Goal: Task Accomplishment & Management: Use online tool/utility

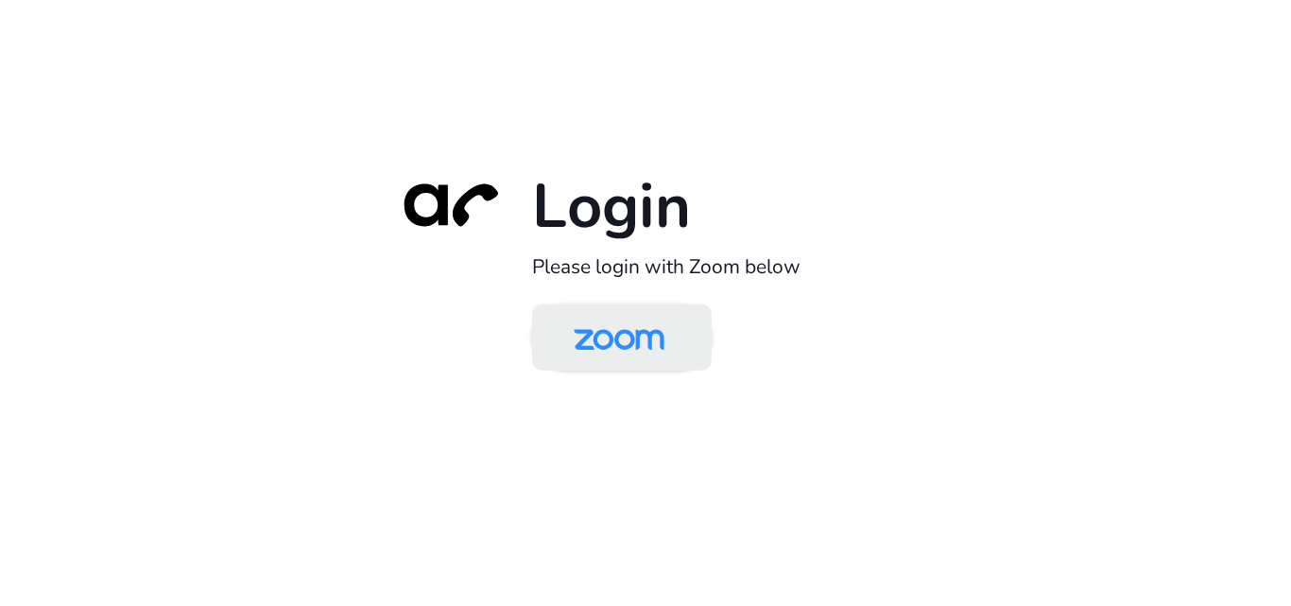
click at [647, 338] on img at bounding box center [619, 338] width 130 height 61
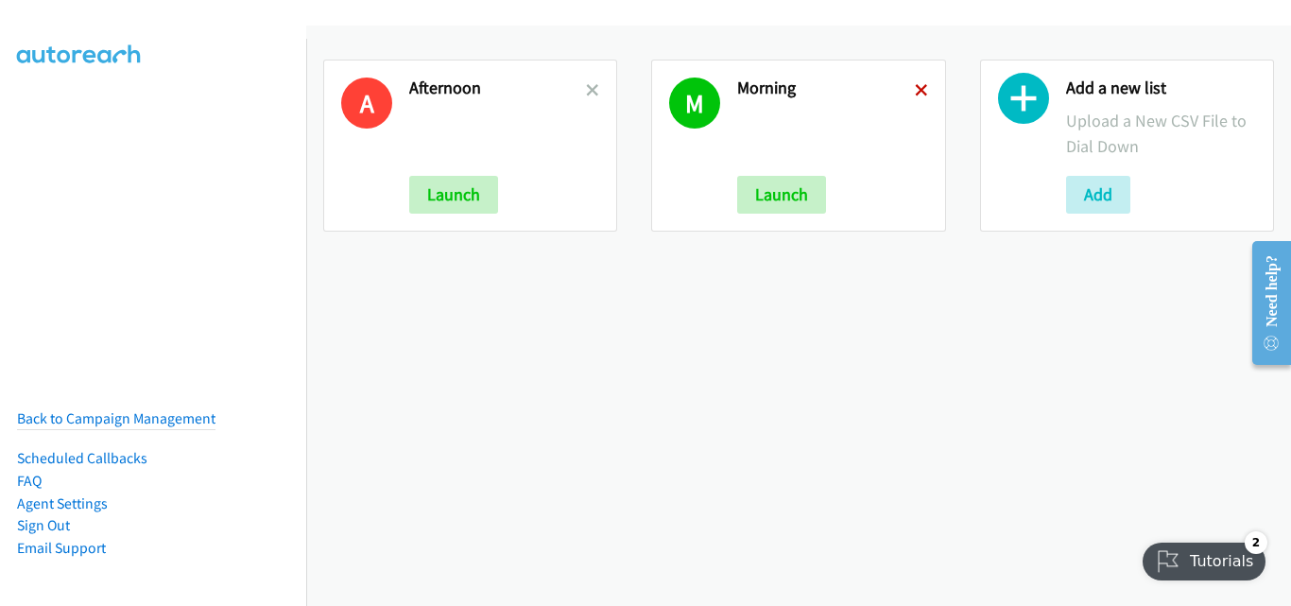
click at [915, 89] on icon at bounding box center [921, 91] width 13 height 13
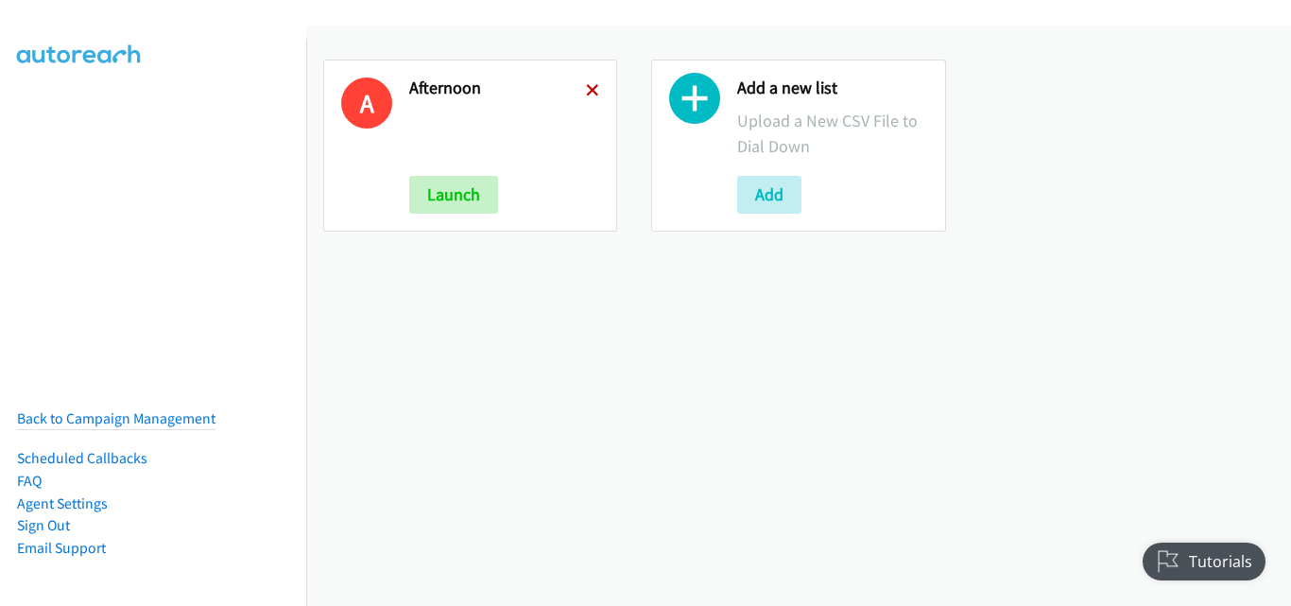
click at [586, 91] on icon at bounding box center [592, 91] width 13 height 13
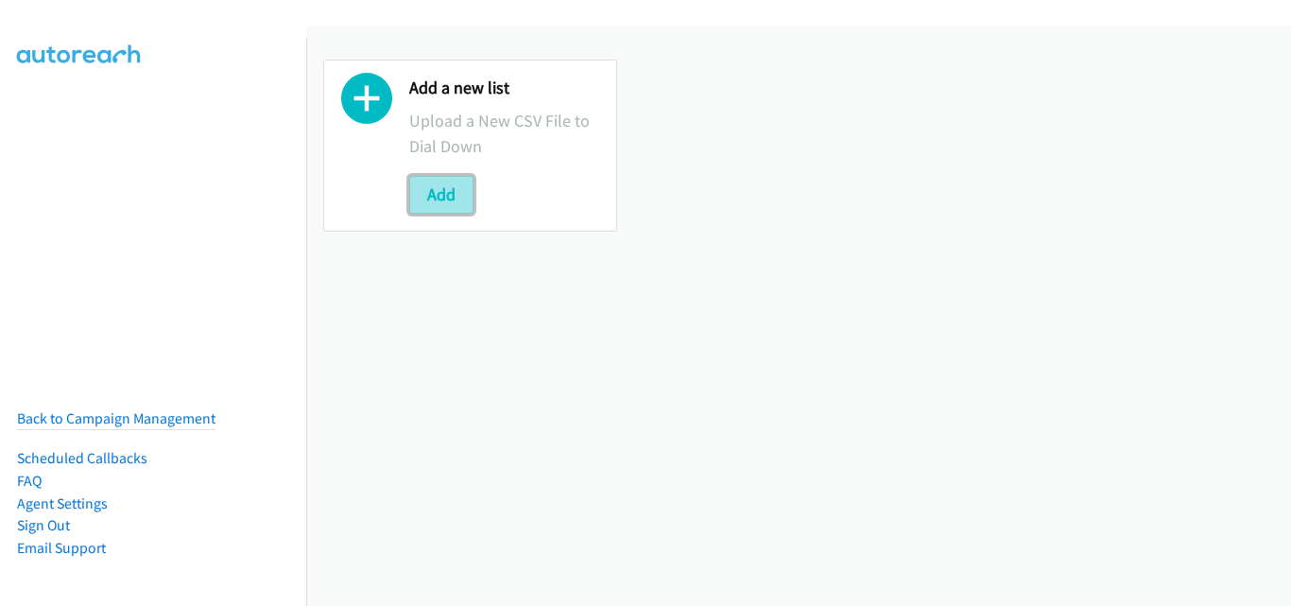
click at [425, 199] on button "Add" at bounding box center [441, 195] width 64 height 38
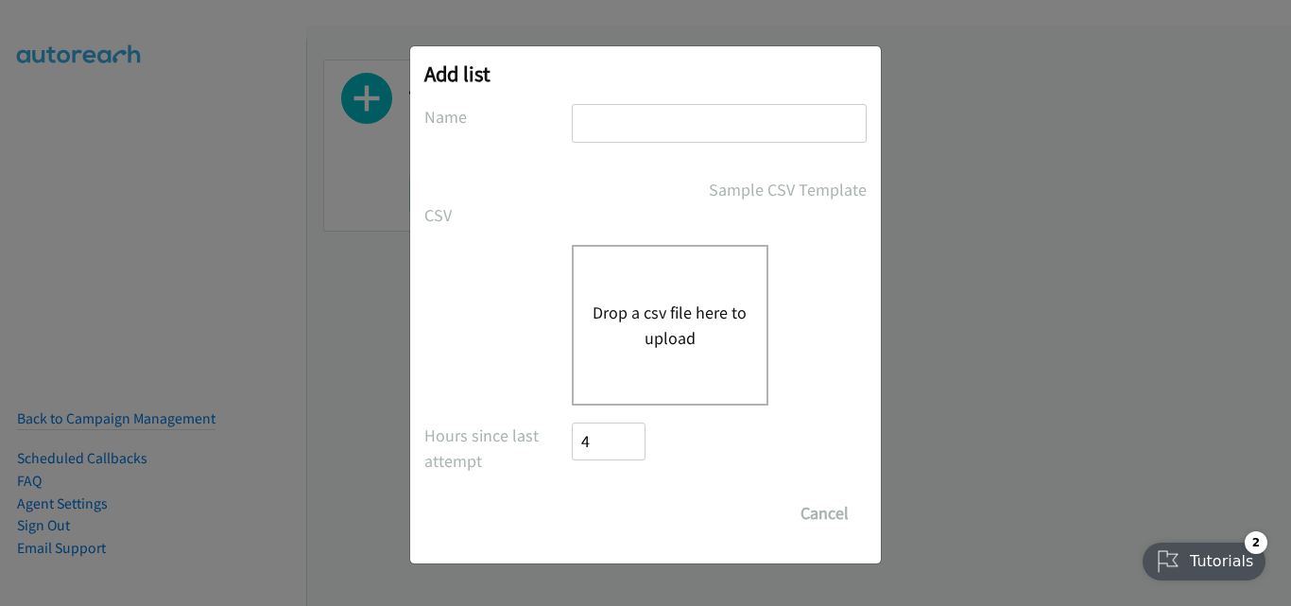
click at [715, 323] on button "Drop a csv file here to upload" at bounding box center [670, 325] width 155 height 51
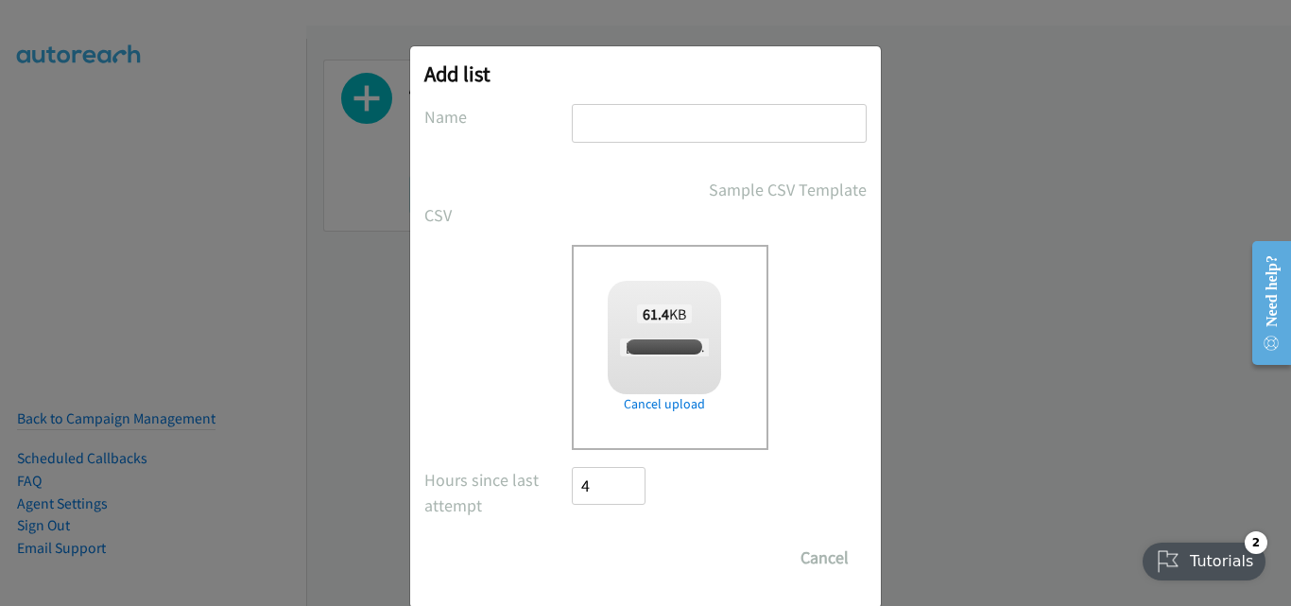
checkbox input "true"
click at [660, 114] on input "text" at bounding box center [719, 123] width 295 height 39
type input "AM"
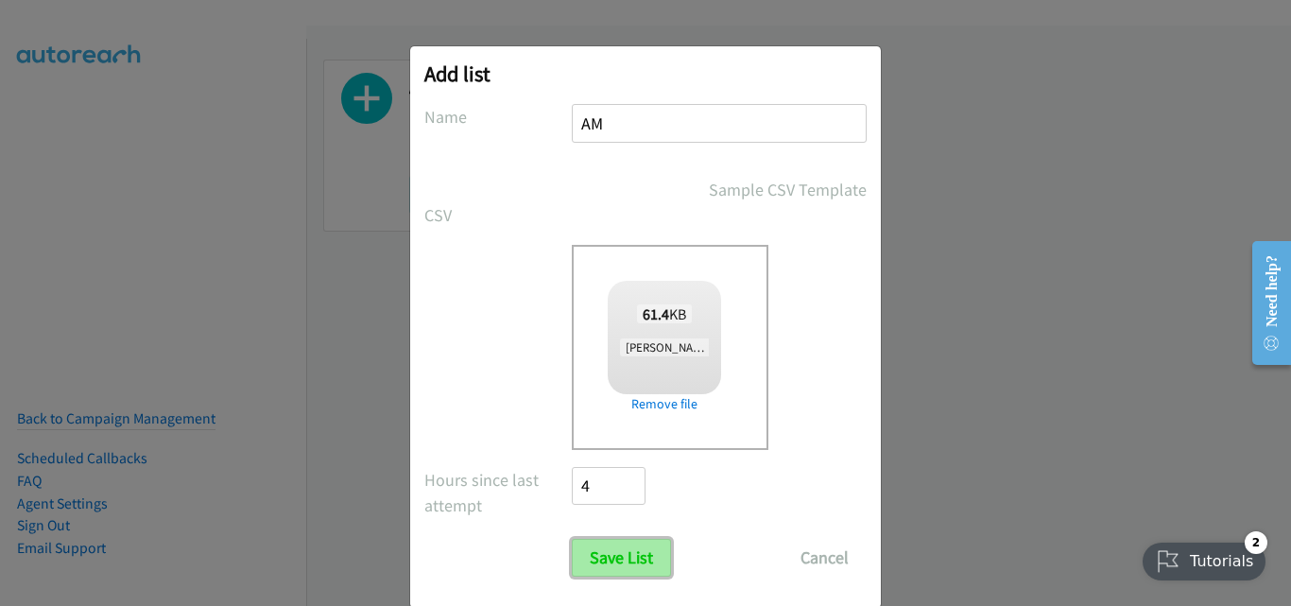
click at [631, 555] on input "Save List" at bounding box center [621, 558] width 99 height 38
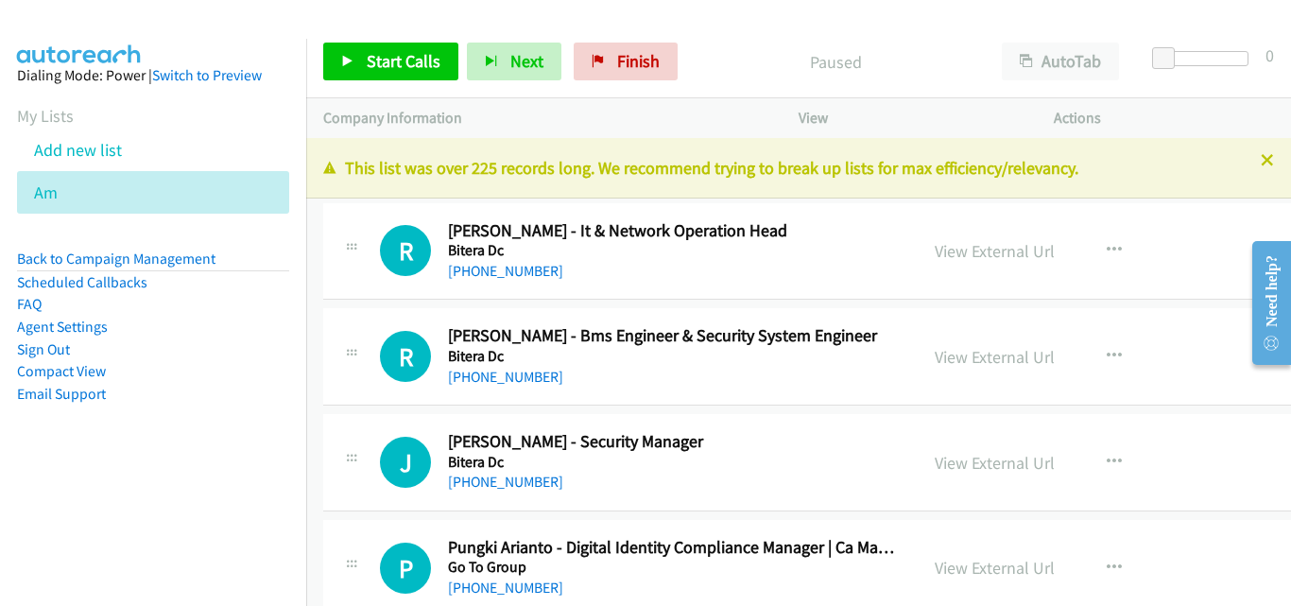
click at [208, 394] on li "Email Support" at bounding box center [153, 394] width 272 height 23
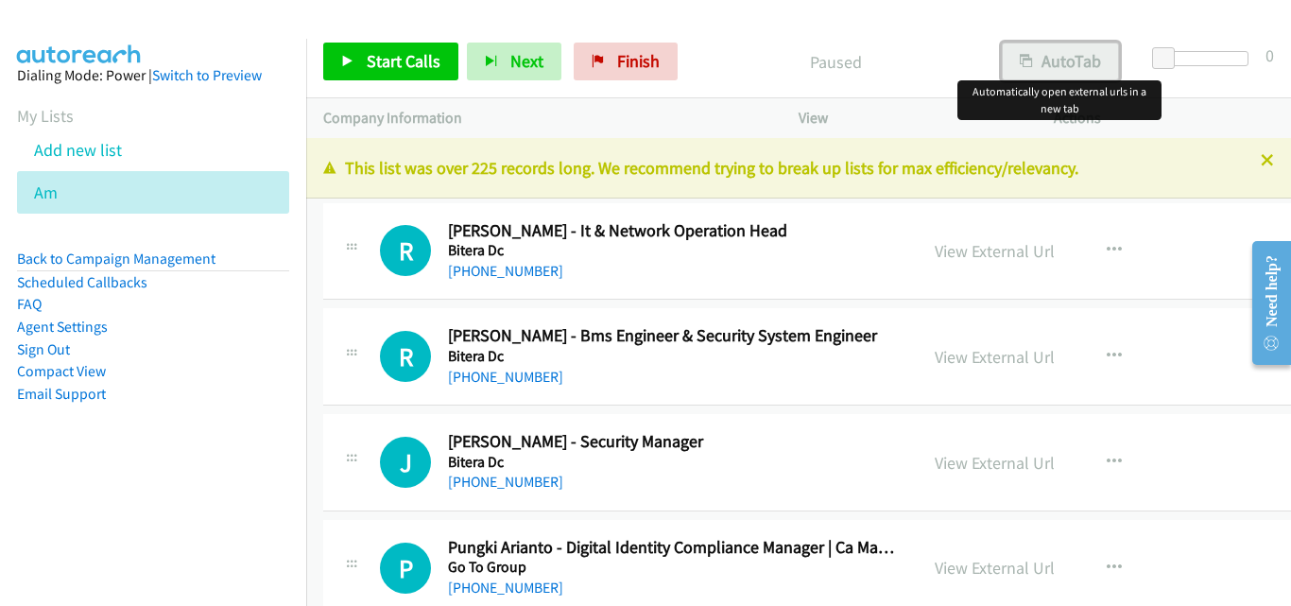
click at [1089, 63] on button "AutoTab" at bounding box center [1060, 62] width 117 height 38
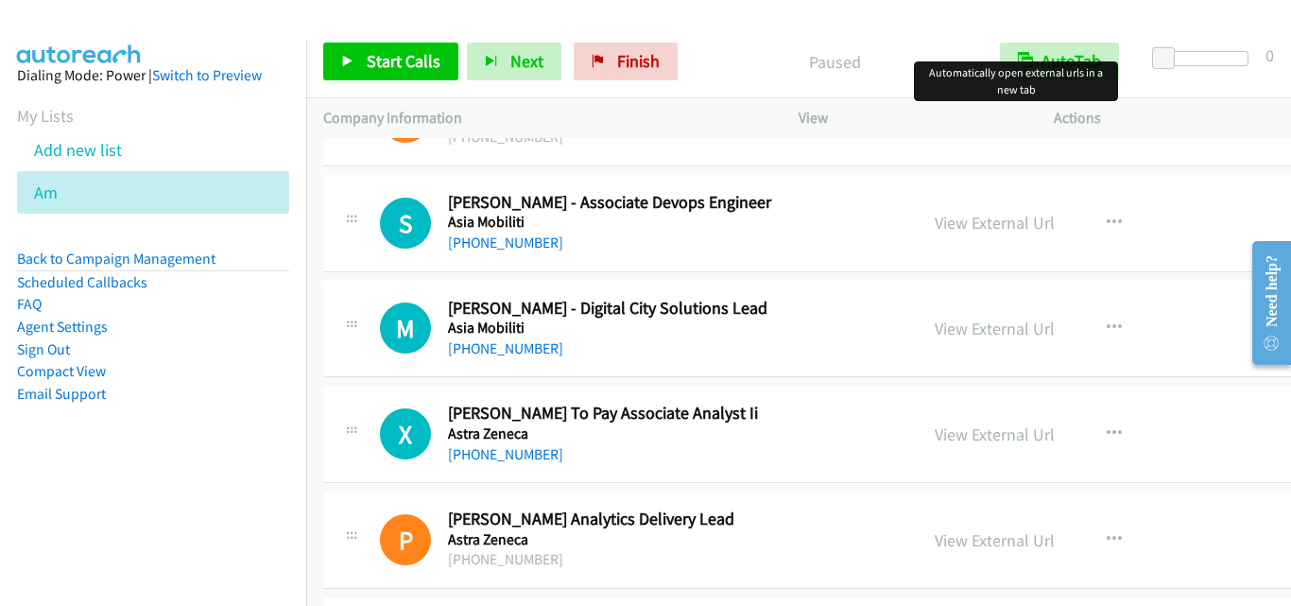
scroll to position [2174, 0]
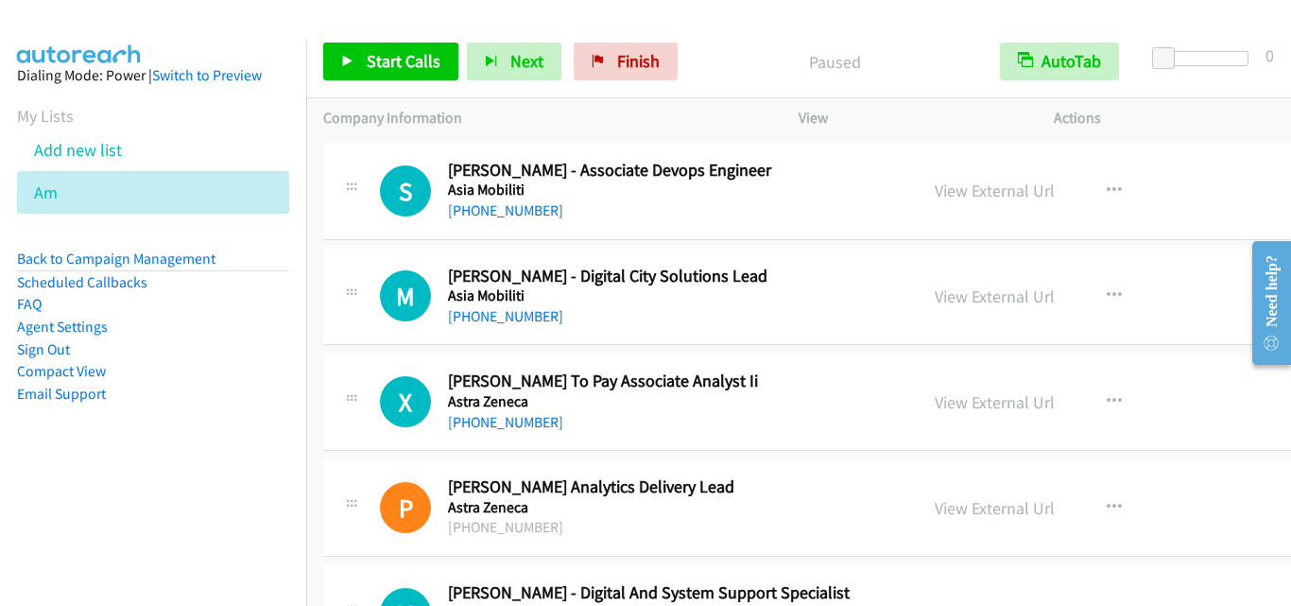
click at [358, 338] on div "M Callback Scheduled [PERSON_NAME] - Digital City Solutions Lead Asia Mobiliti …" at bounding box center [883, 297] width 1121 height 97
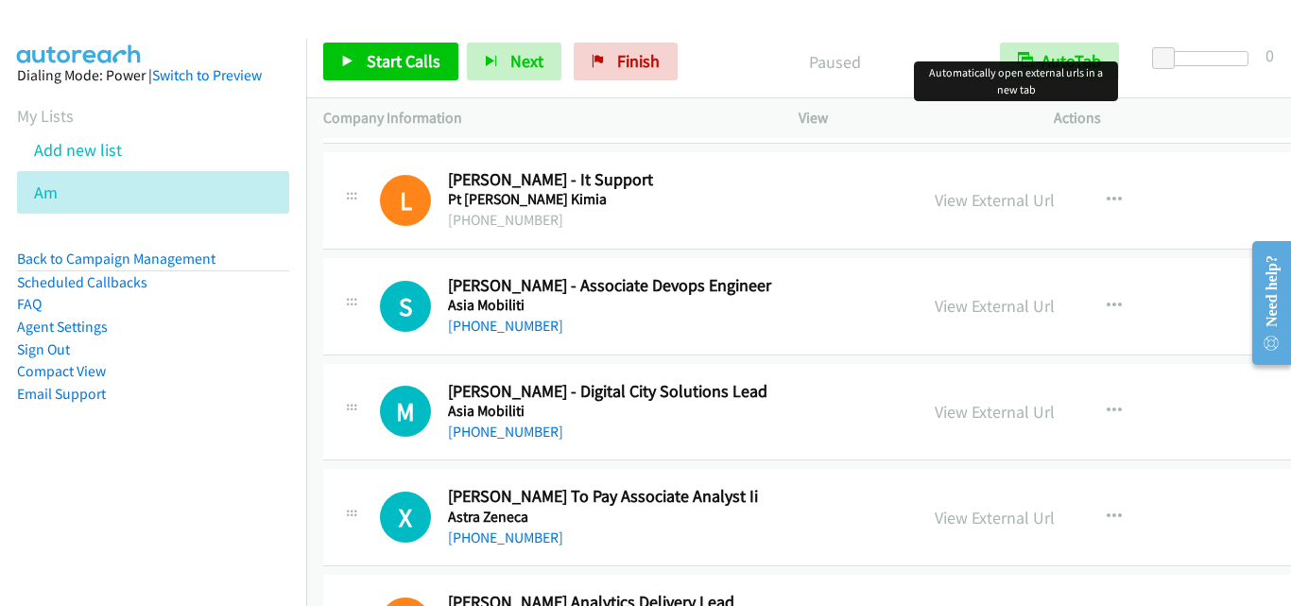
scroll to position [2080, 0]
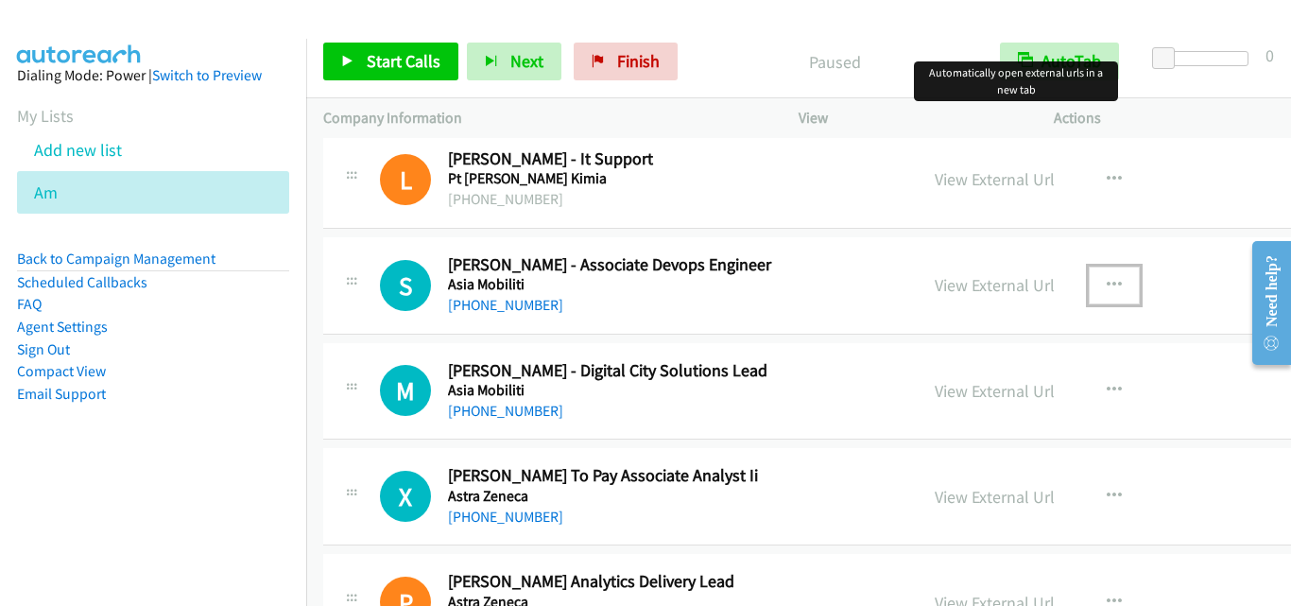
click at [1107, 283] on icon "button" at bounding box center [1114, 285] width 15 height 15
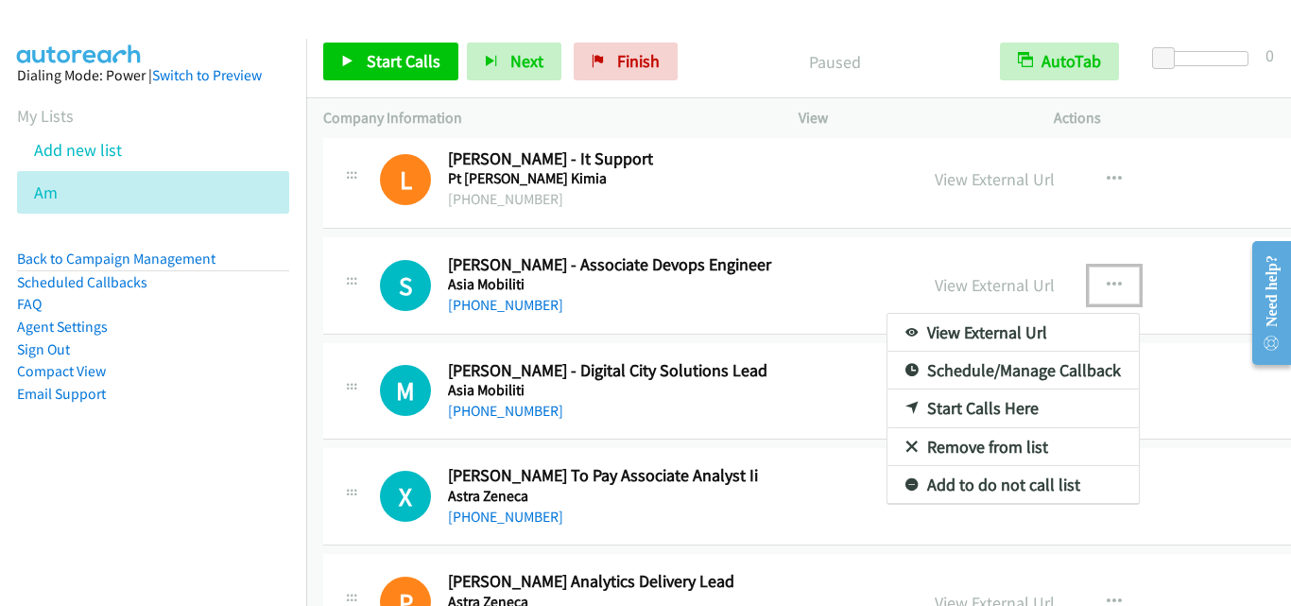
click at [967, 405] on link "Start Calls Here" at bounding box center [1013, 409] width 251 height 38
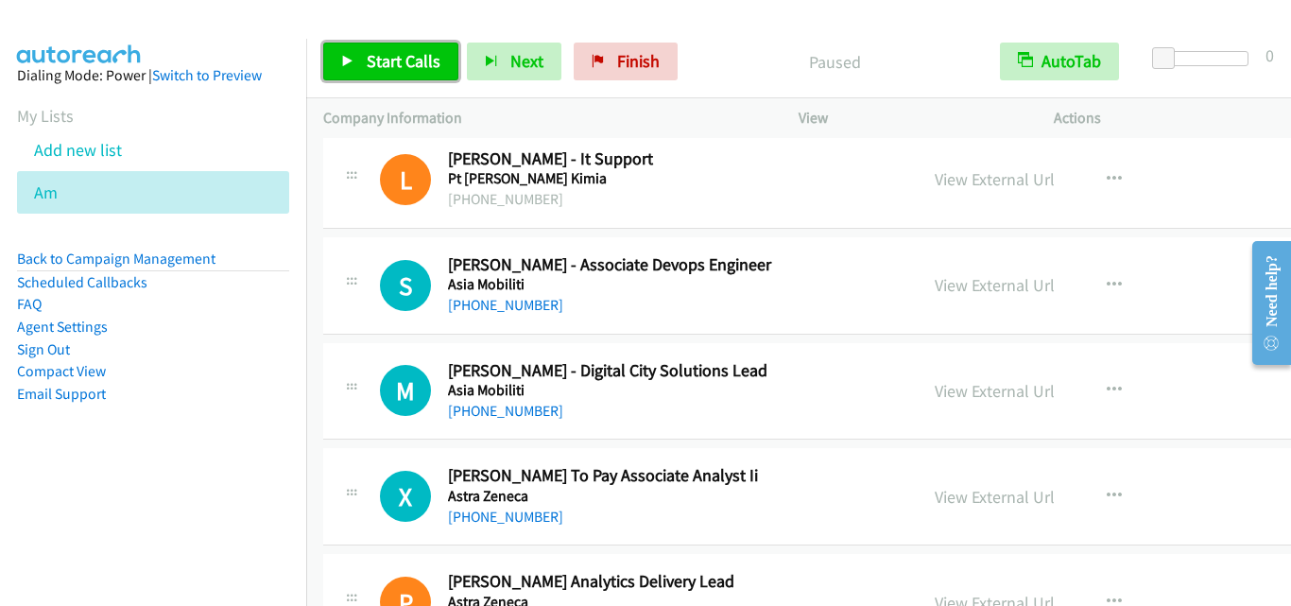
click at [401, 51] on span "Start Calls" at bounding box center [404, 61] width 74 height 22
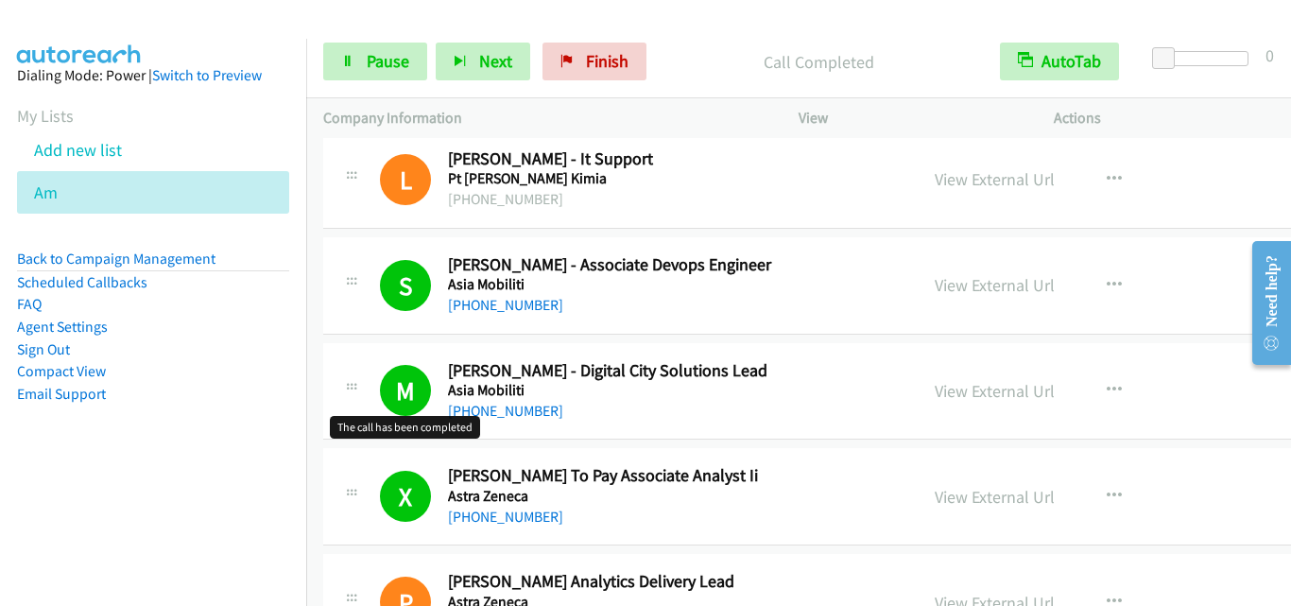
click at [427, 407] on h1 "M" at bounding box center [405, 390] width 51 height 51
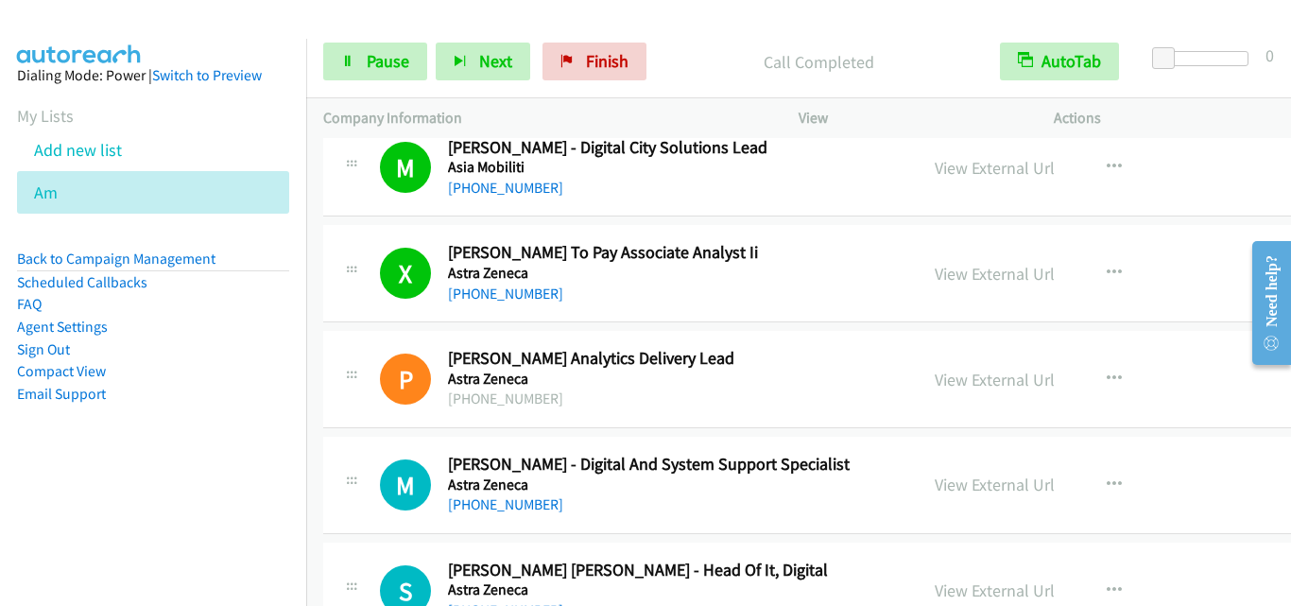
scroll to position [2458, 0]
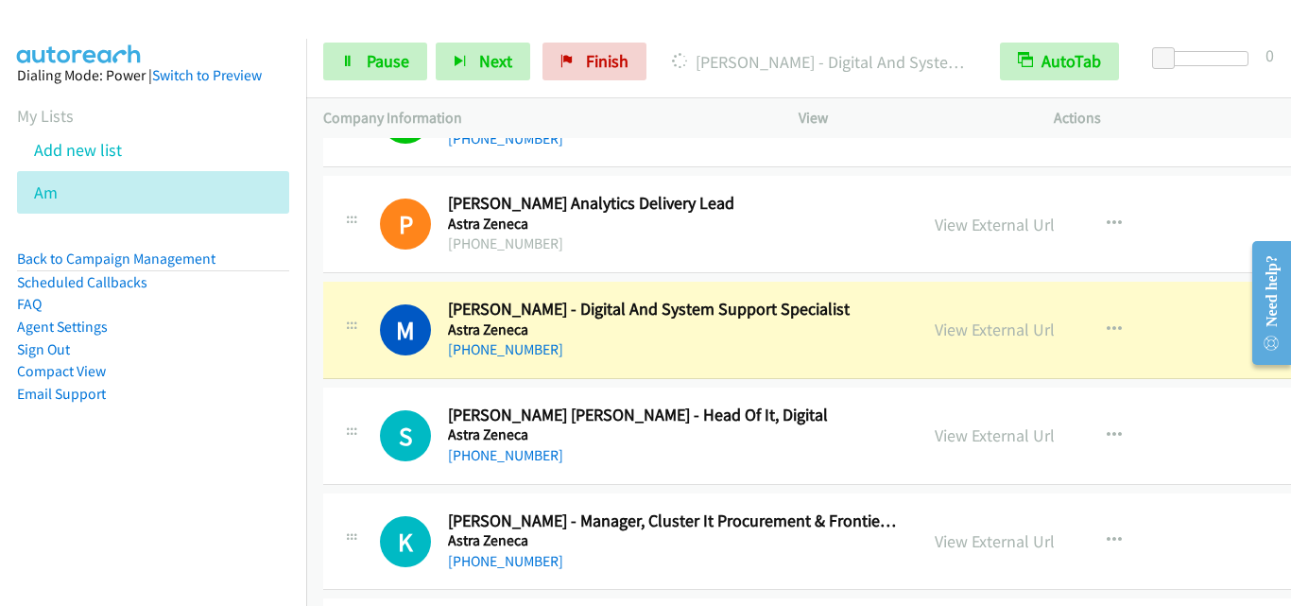
click at [312, 204] on td "P Callback Scheduled [PERSON_NAME] Analytics Delivery Lead Astra Zeneca [PHONE_…" at bounding box center [883, 225] width 1155 height 106
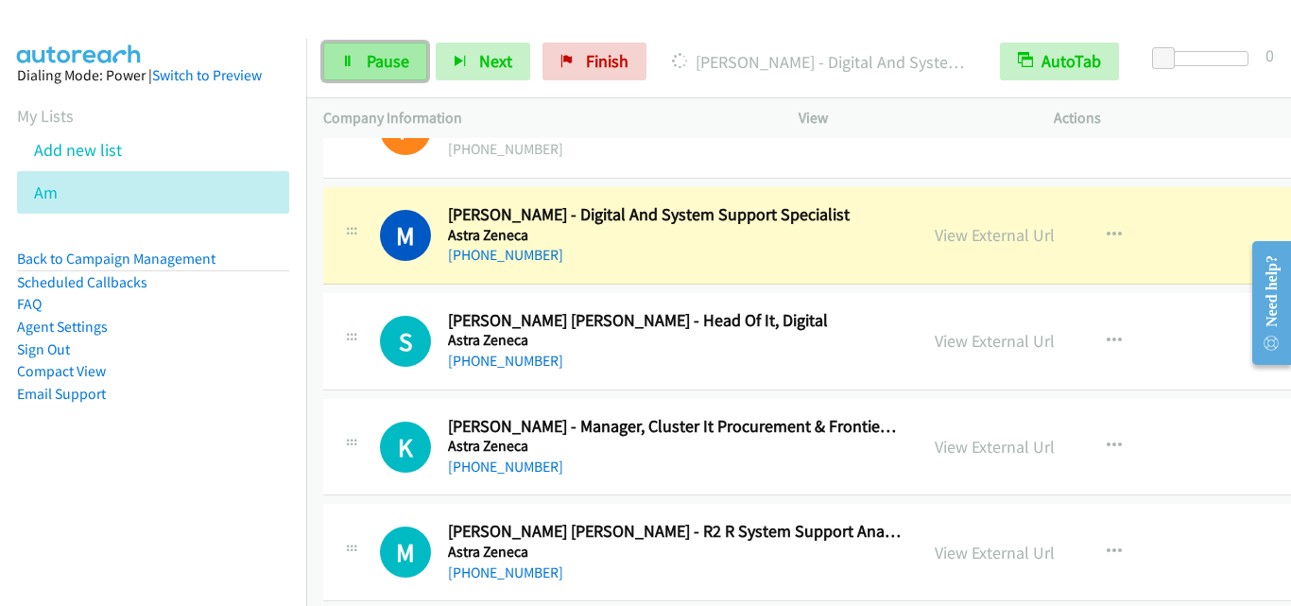
click at [368, 74] on link "Pause" at bounding box center [375, 62] width 104 height 38
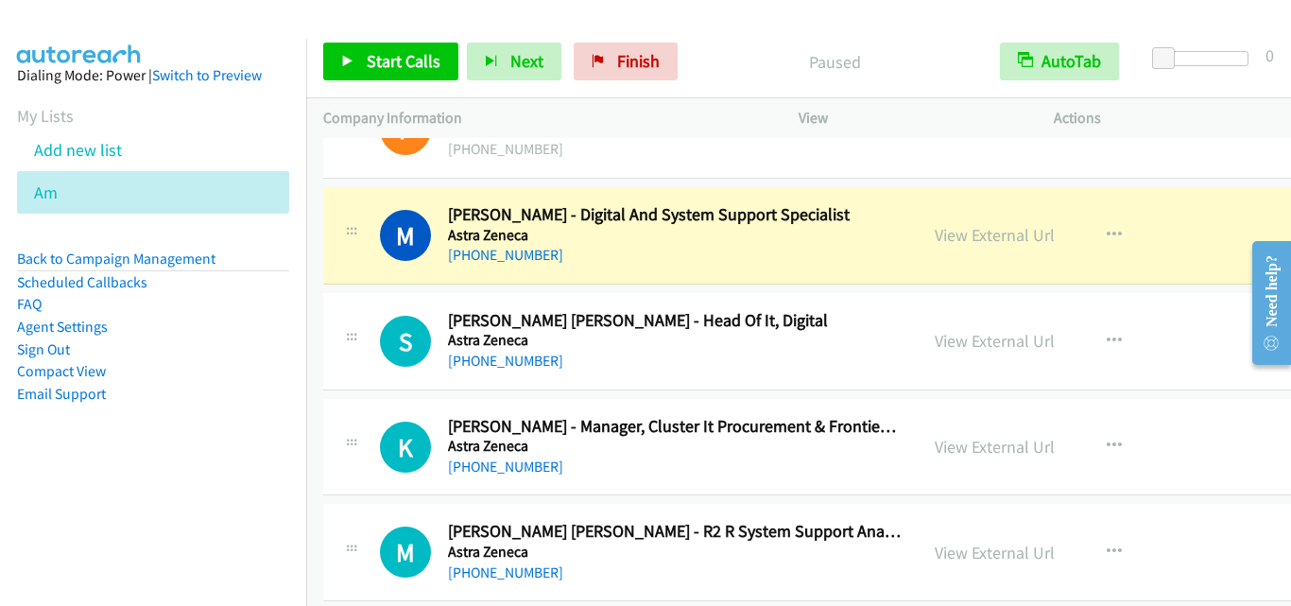
click at [330, 278] on div "M Callback Scheduled [PERSON_NAME] - Digital And System Support Specialist Astr…" at bounding box center [883, 235] width 1121 height 97
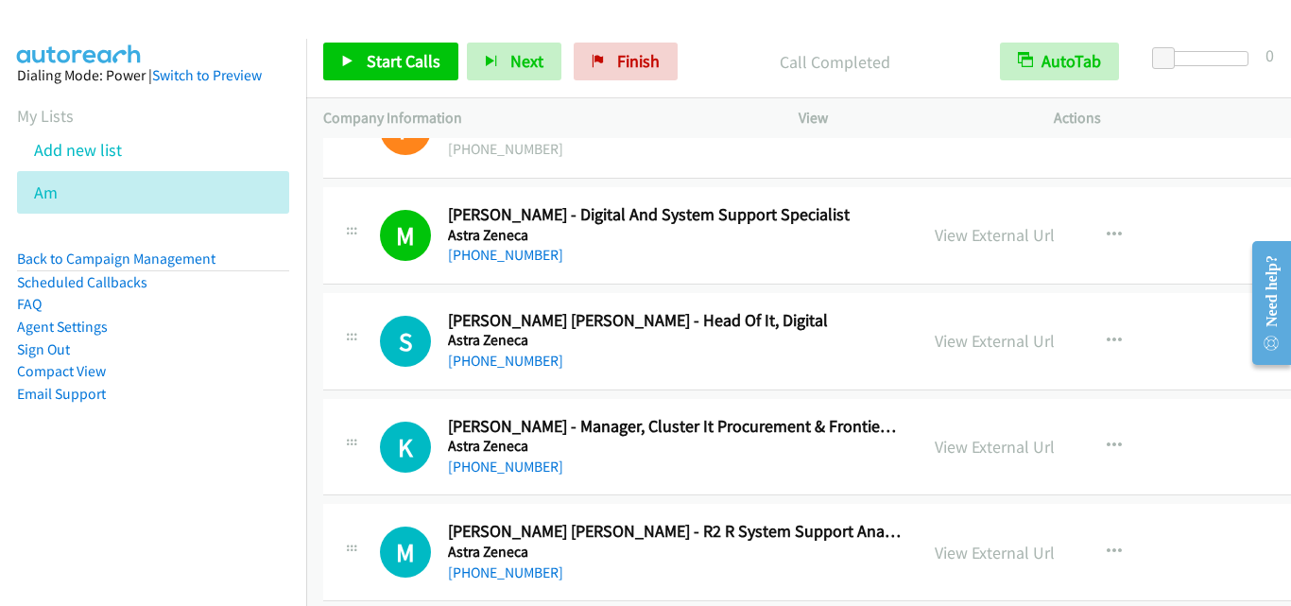
click at [384, 311] on div "S Callback Scheduled [PERSON_NAME] [PERSON_NAME] - Head Of It, Digital Astra Ze…" at bounding box center [640, 341] width 521 height 62
click at [392, 50] on span "Start Calls" at bounding box center [404, 61] width 74 height 22
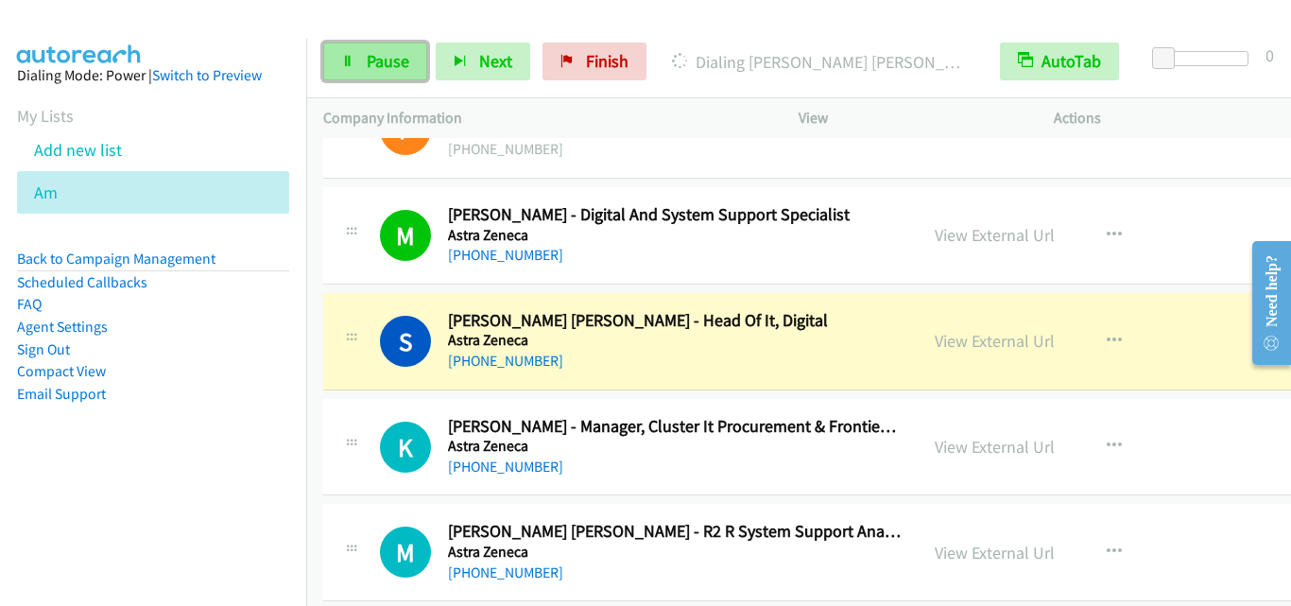
click at [356, 59] on link "Pause" at bounding box center [375, 62] width 104 height 38
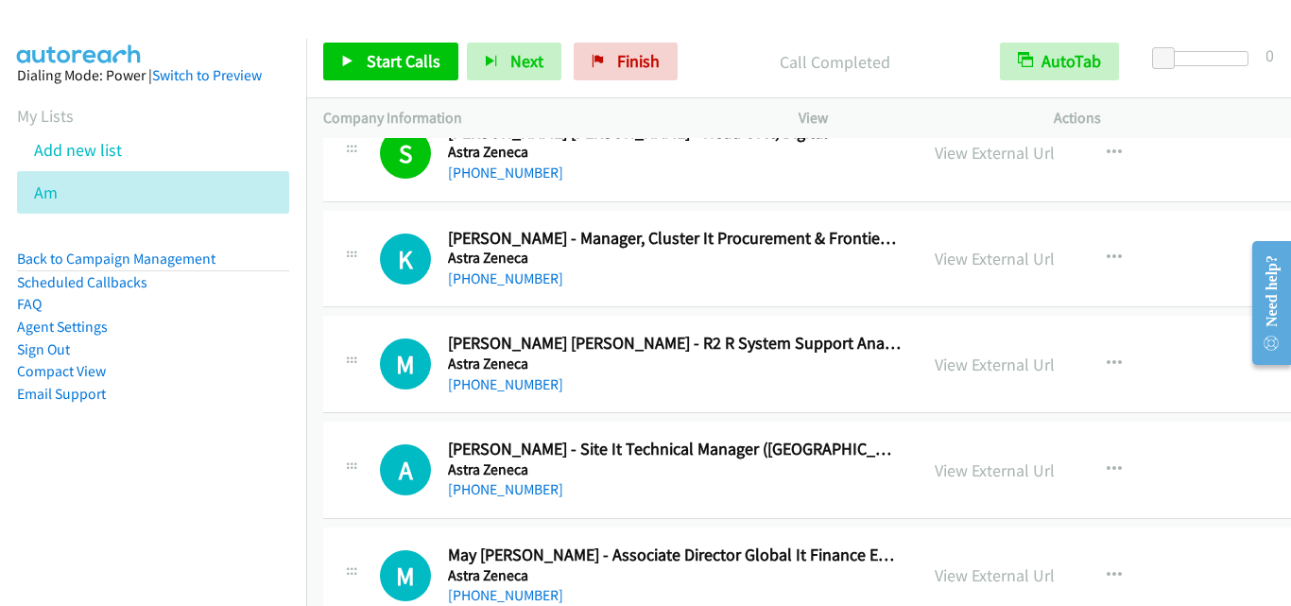
scroll to position [2742, 0]
click at [333, 234] on div "K Callback Scheduled [PERSON_NAME] - Manager, Cluster It Procurement & Frontier…" at bounding box center [620, 258] width 595 height 62
click at [440, 61] on link "Start Calls" at bounding box center [390, 62] width 135 height 38
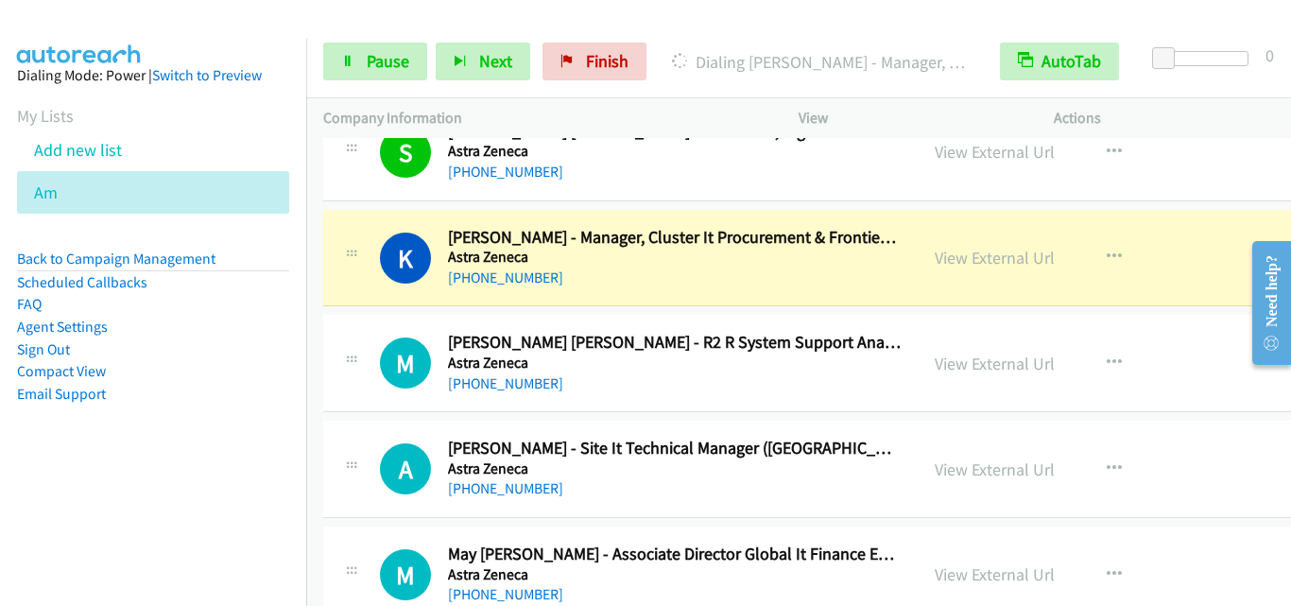
click at [281, 384] on aside "Dialing Mode: Power | Switch to Preview My Lists Add new list Am Back to Campai…" at bounding box center [153, 265] width 306 height 452
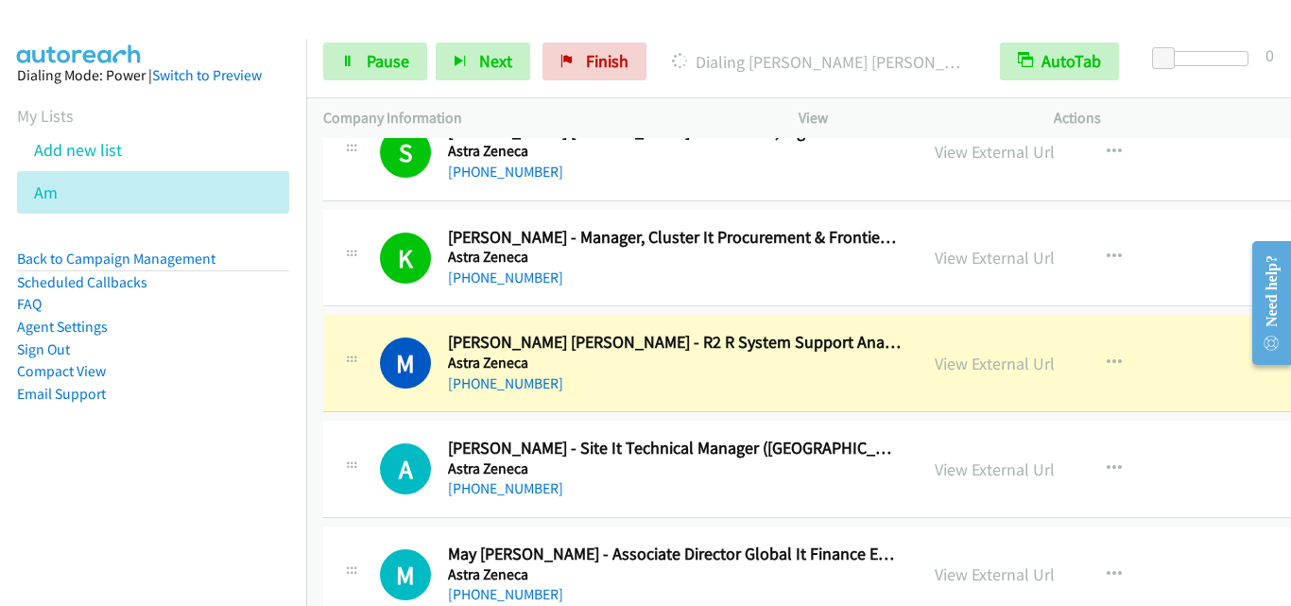
click at [332, 133] on div "Company Information" at bounding box center [544, 118] width 476 height 40
click at [365, 51] on link "Pause" at bounding box center [375, 62] width 104 height 38
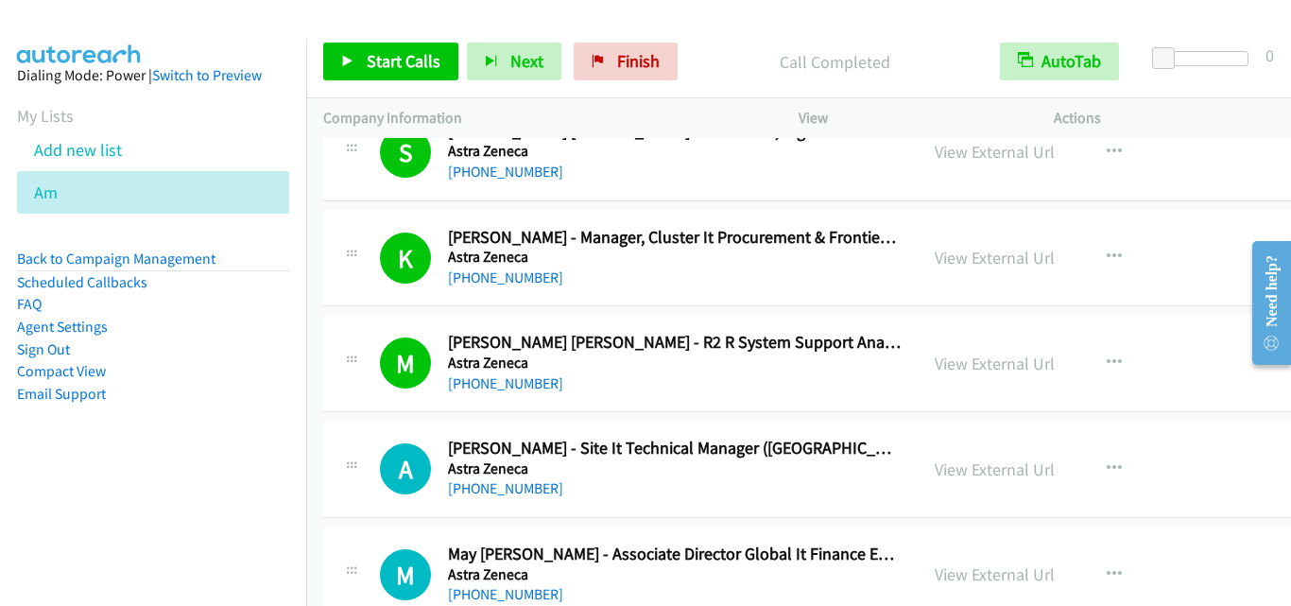
click at [338, 428] on div "A Callback Scheduled [PERSON_NAME] - Site It Technical Manager ([GEOGRAPHIC_DAT…" at bounding box center [883, 469] width 1121 height 97
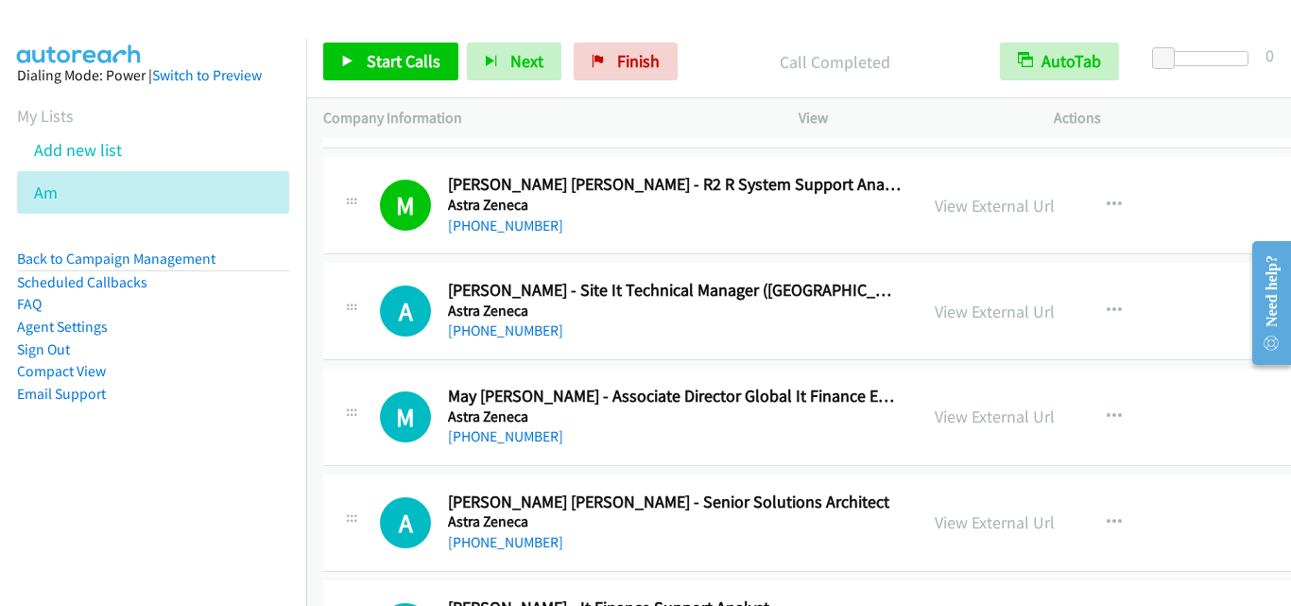
scroll to position [2931, 0]
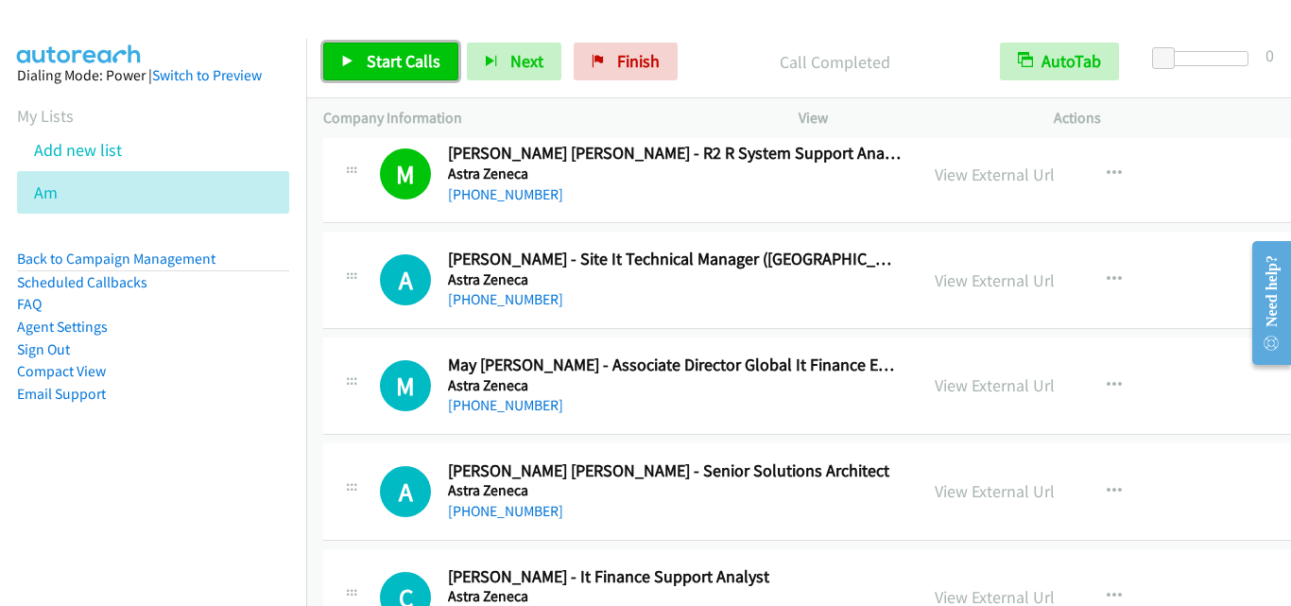
click at [418, 50] on span "Start Calls" at bounding box center [404, 61] width 74 height 22
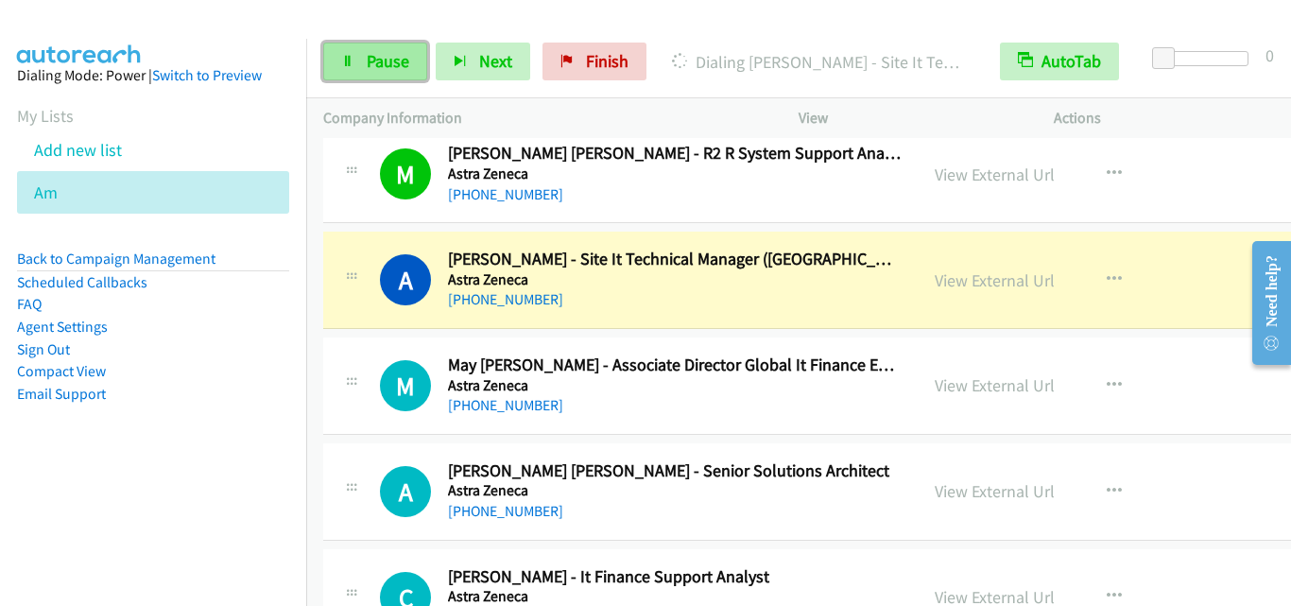
click at [366, 44] on link "Pause" at bounding box center [375, 62] width 104 height 38
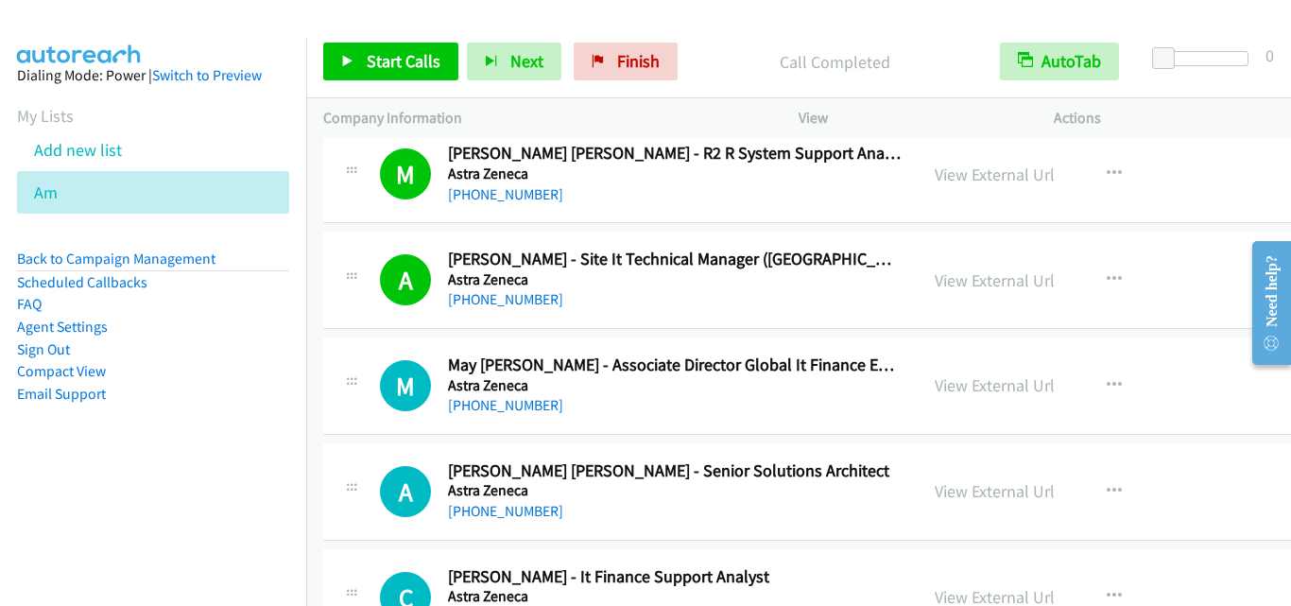
click at [355, 319] on div "A Callback Scheduled [PERSON_NAME] - Site It Technical Manager ([GEOGRAPHIC_DAT…" at bounding box center [883, 280] width 1121 height 97
click at [403, 72] on link "Start Calls" at bounding box center [390, 62] width 135 height 38
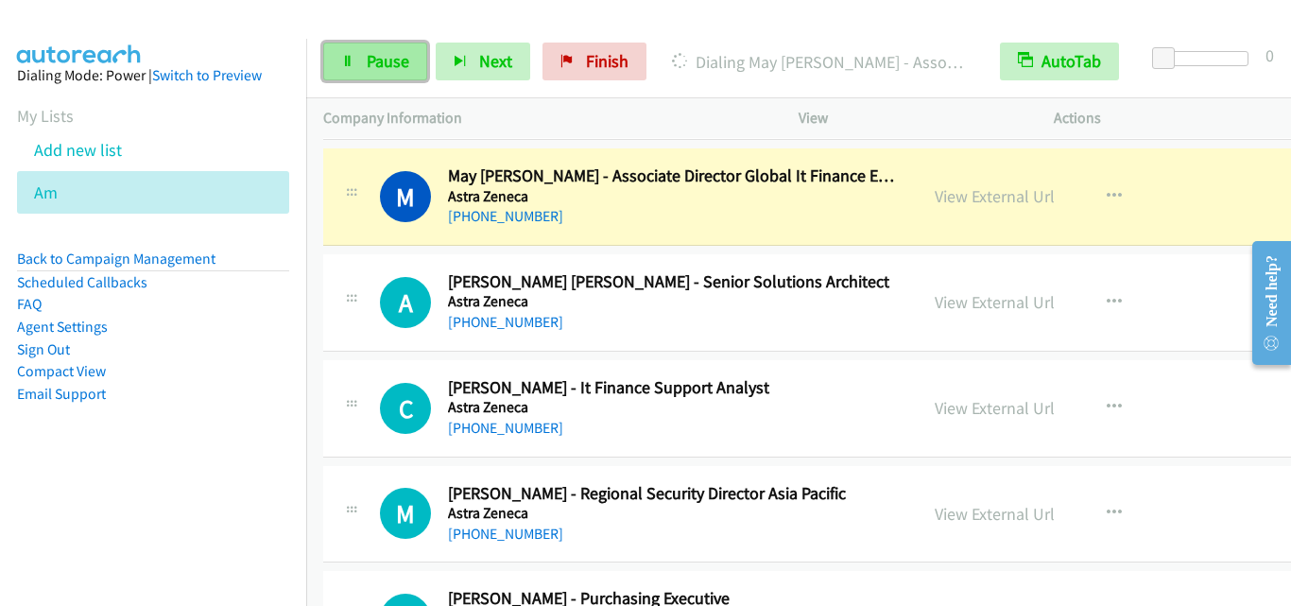
click at [354, 63] on icon at bounding box center [347, 62] width 13 height 13
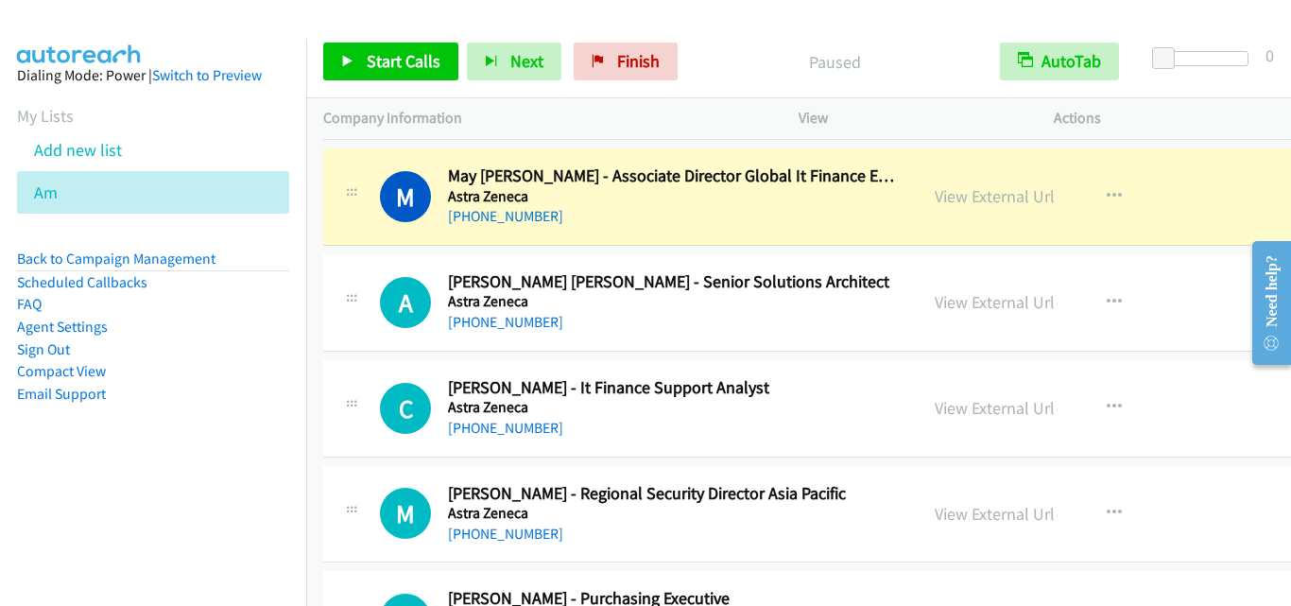
click at [408, 329] on div "A Callback Scheduled [PERSON_NAME] [PERSON_NAME] - Senior Solutions Architect A…" at bounding box center [640, 302] width 521 height 62
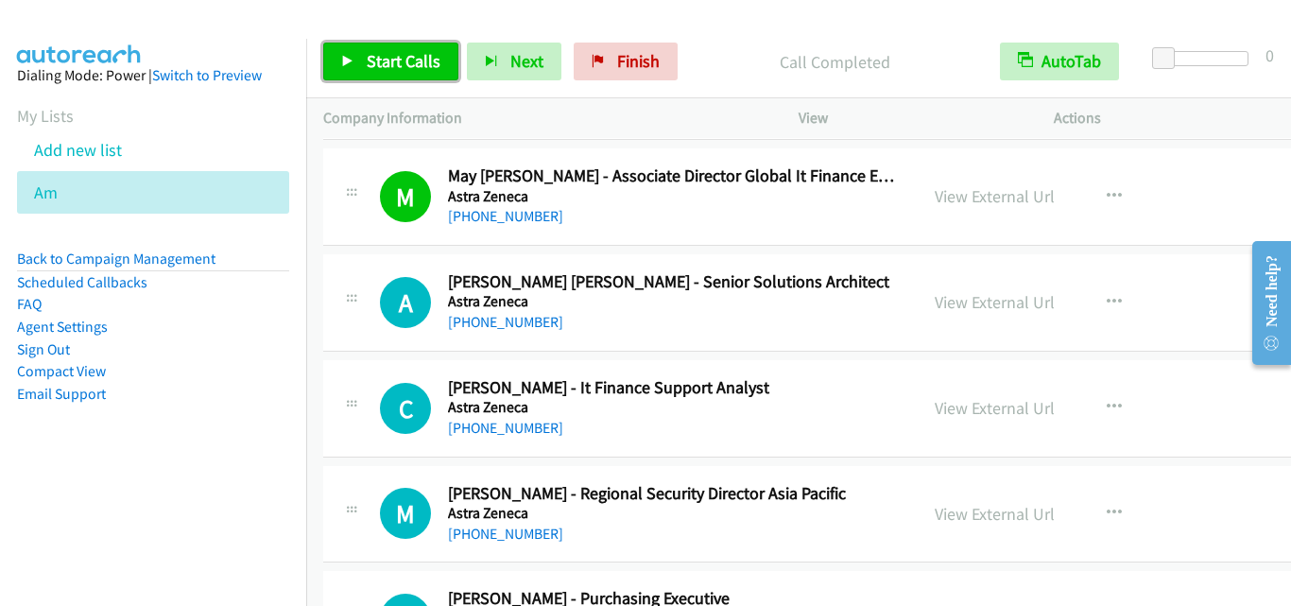
click at [357, 47] on link "Start Calls" at bounding box center [390, 62] width 135 height 38
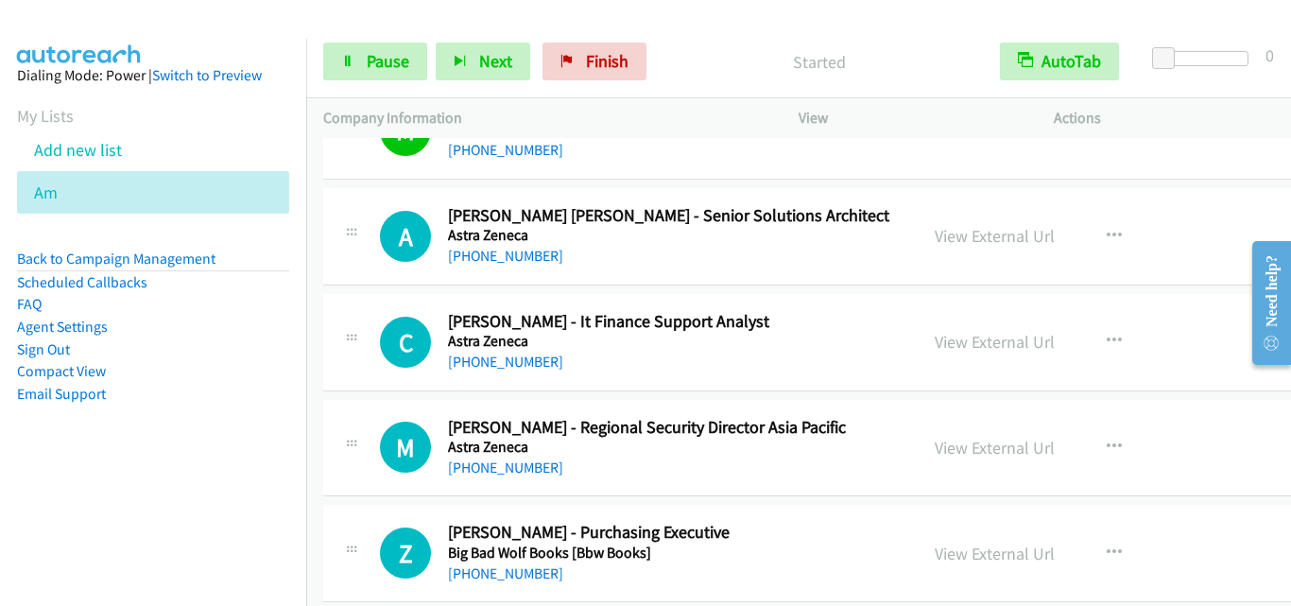
scroll to position [3214, 0]
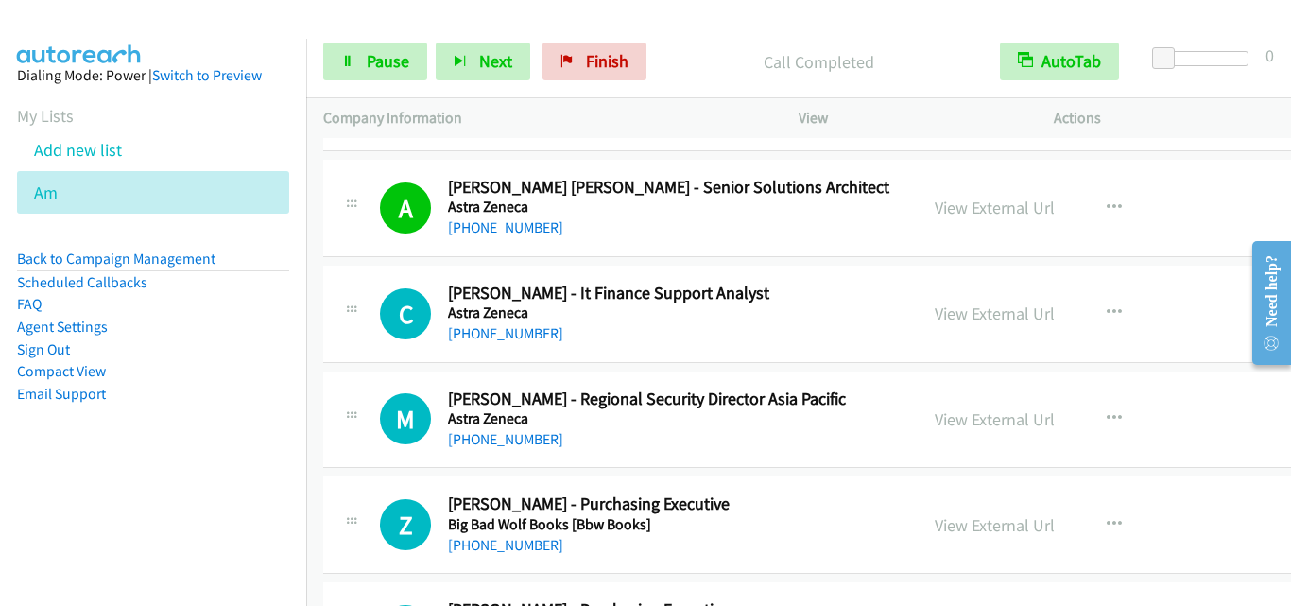
click at [361, 330] on div at bounding box center [351, 308] width 23 height 51
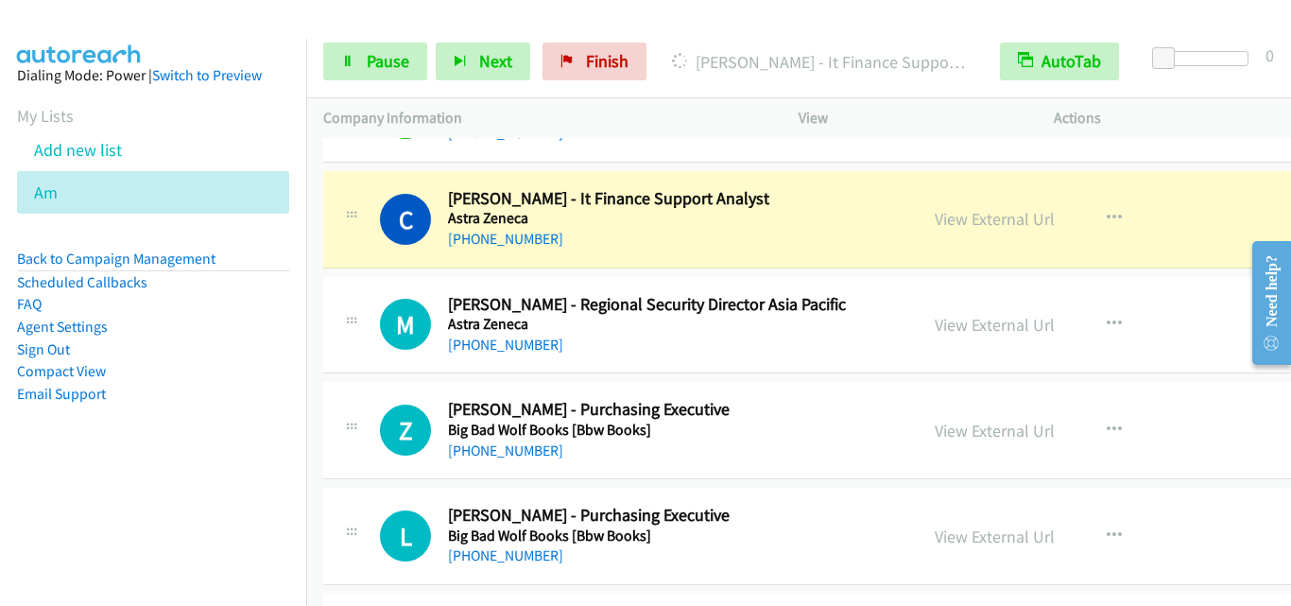
click at [348, 262] on div "C Callback Scheduled [PERSON_NAME] - It Finance Support Analyst Astra Zeneca As…" at bounding box center [883, 219] width 1121 height 97
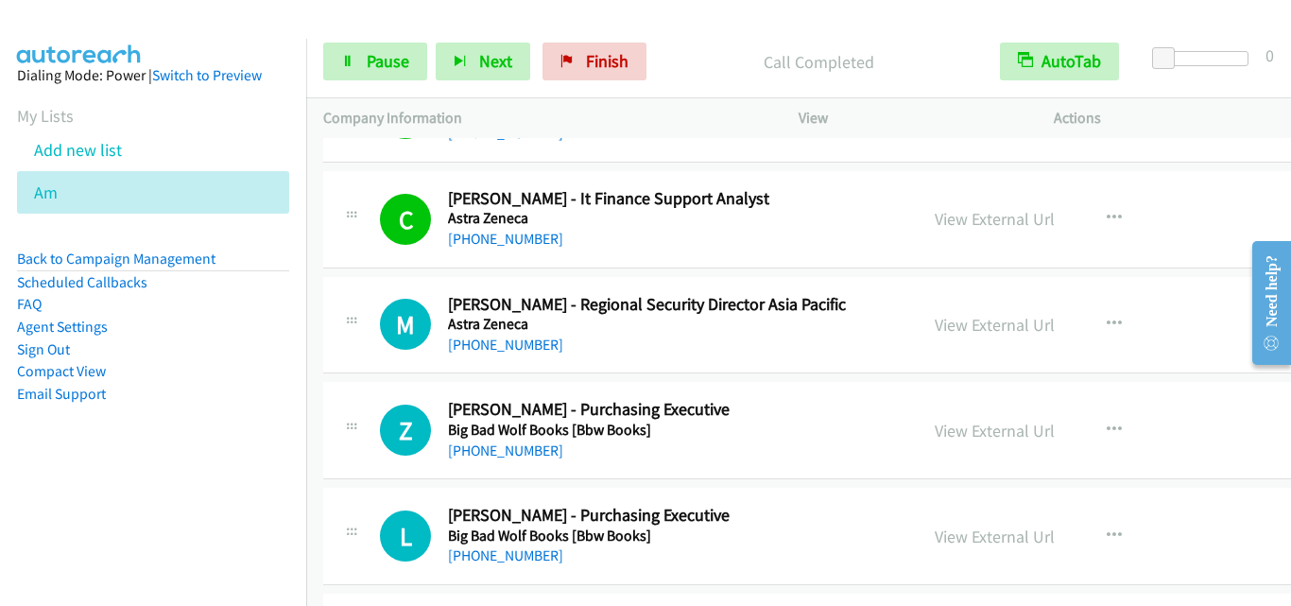
click at [395, 386] on div "Z Callback Scheduled [PERSON_NAME] - Purchasing Executive Big Bad Wolf Books [B…" at bounding box center [883, 430] width 1121 height 97
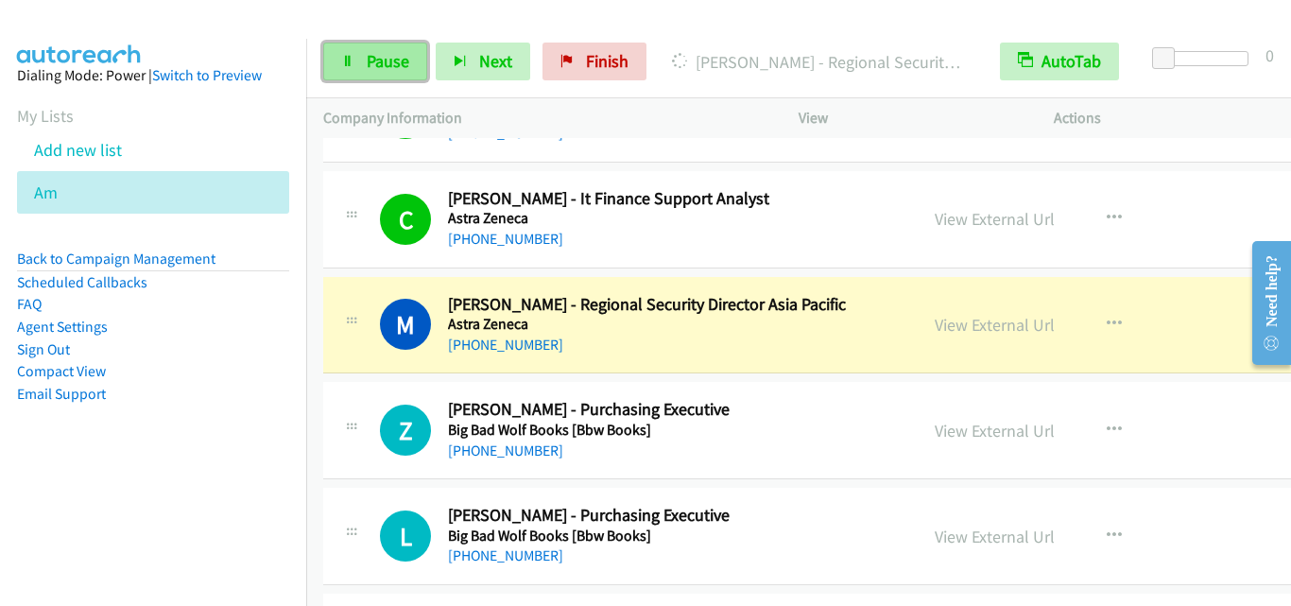
click at [363, 59] on link "Pause" at bounding box center [375, 62] width 104 height 38
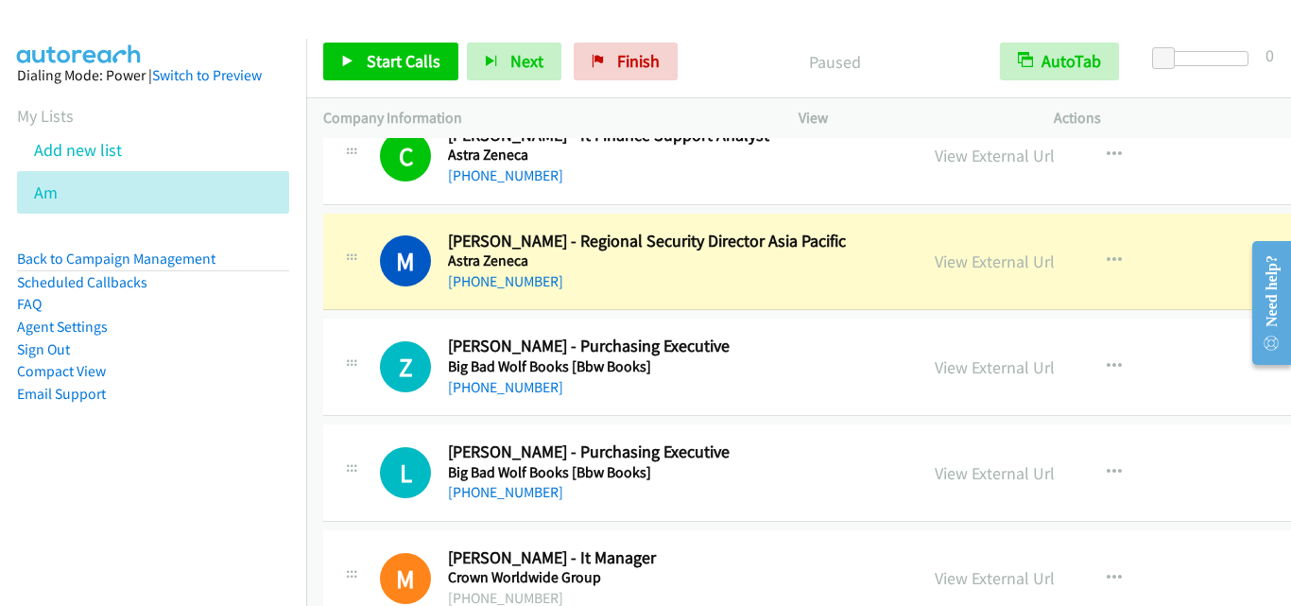
scroll to position [3403, 0]
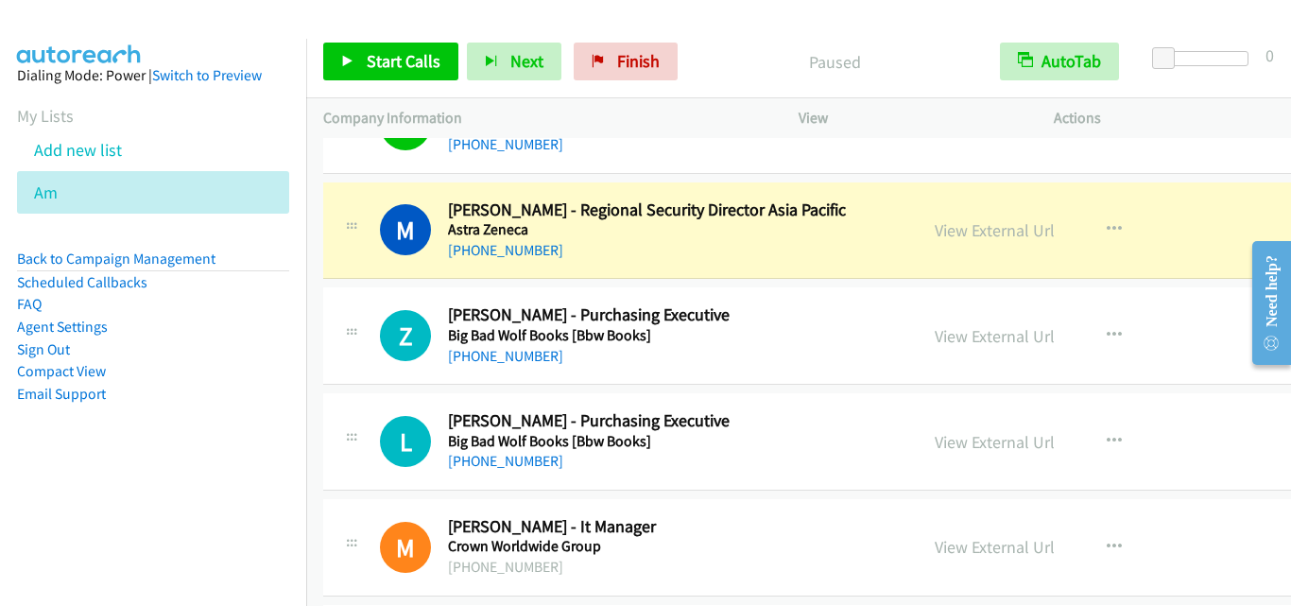
click at [319, 411] on td "L Callback Scheduled [PERSON_NAME] - Purchasing Executive Big Bad Wolf Books [B…" at bounding box center [883, 443] width 1155 height 106
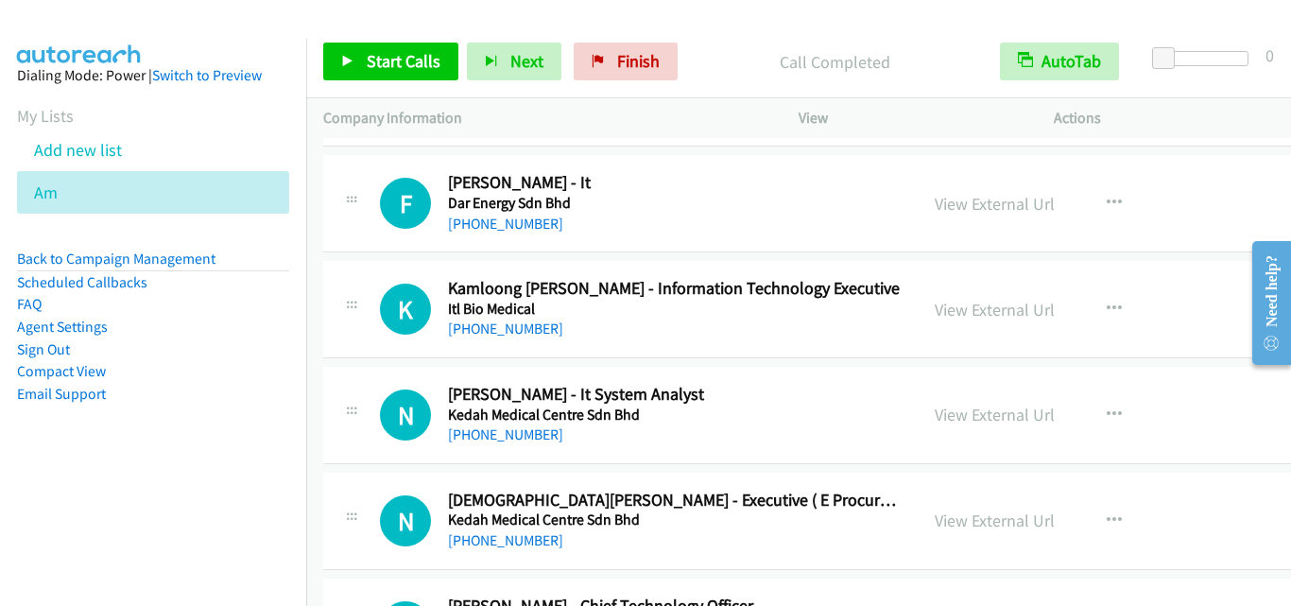
scroll to position [4065, 0]
click at [1107, 196] on icon "button" at bounding box center [1114, 202] width 15 height 15
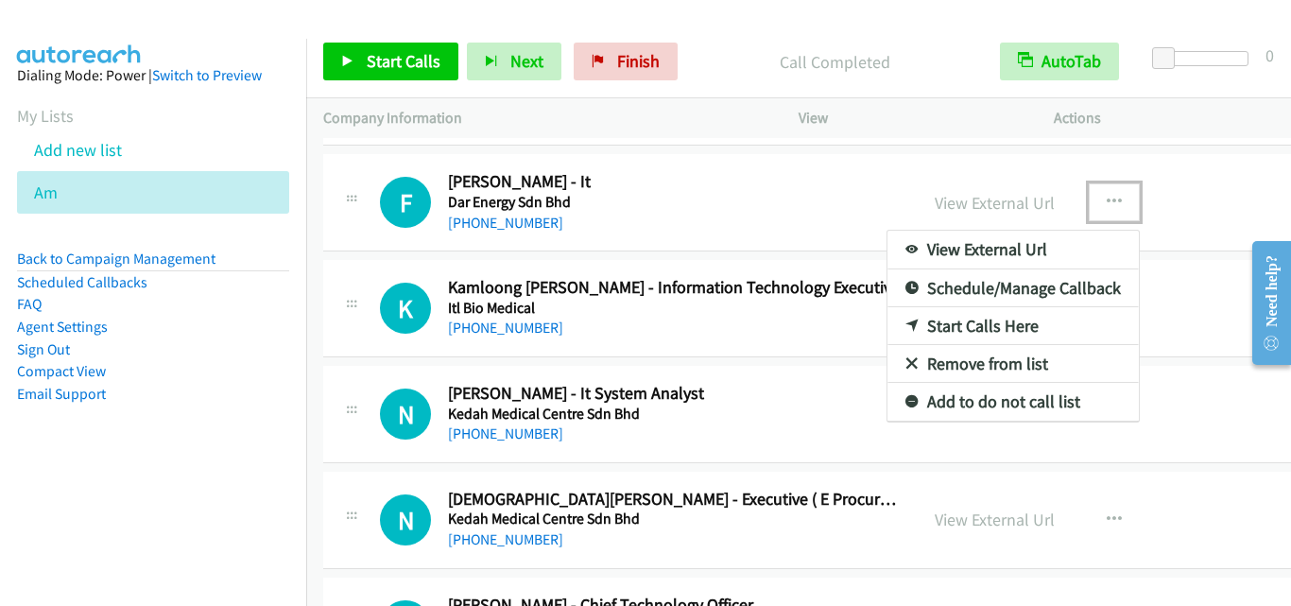
click at [976, 326] on link "Start Calls Here" at bounding box center [1013, 326] width 251 height 38
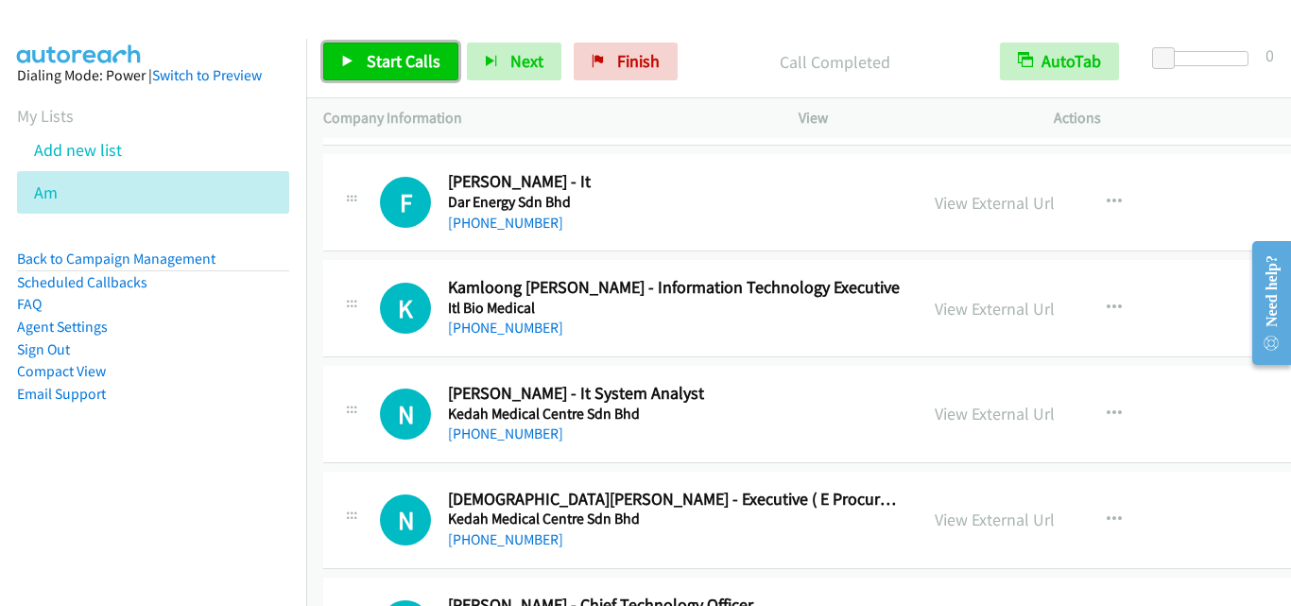
click at [381, 43] on link "Start Calls" at bounding box center [390, 62] width 135 height 38
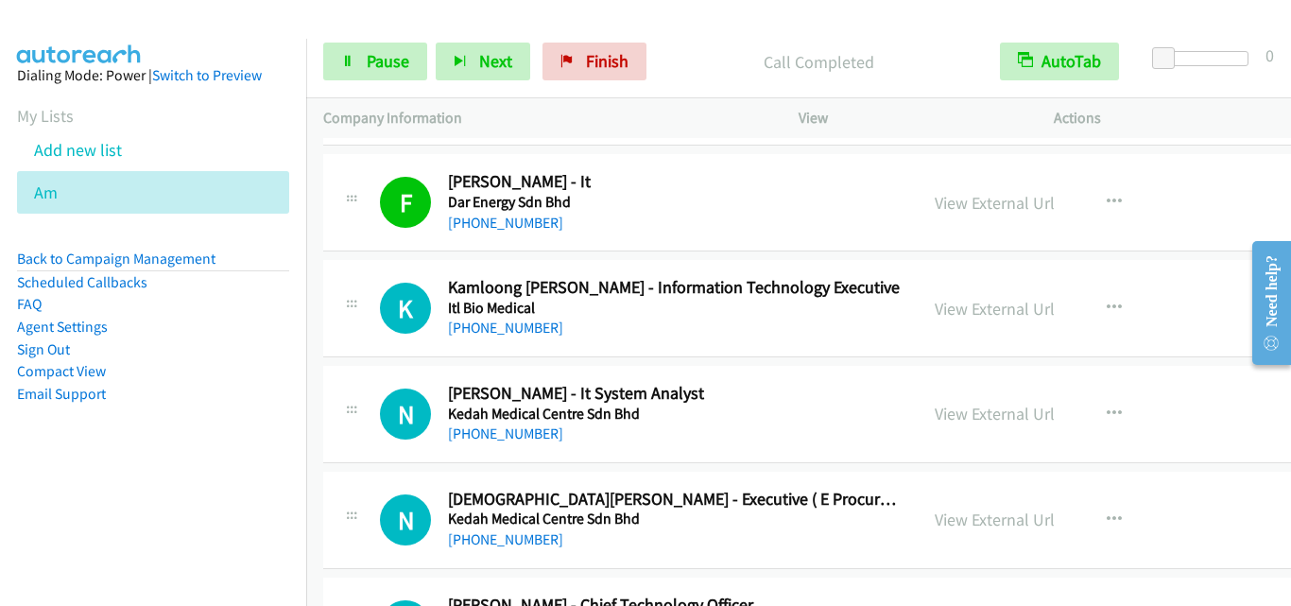
click at [334, 312] on div "K Callback Scheduled Kamloong [PERSON_NAME] - Information Technology Executive …" at bounding box center [620, 308] width 595 height 62
click at [381, 49] on link "Pause" at bounding box center [375, 62] width 104 height 38
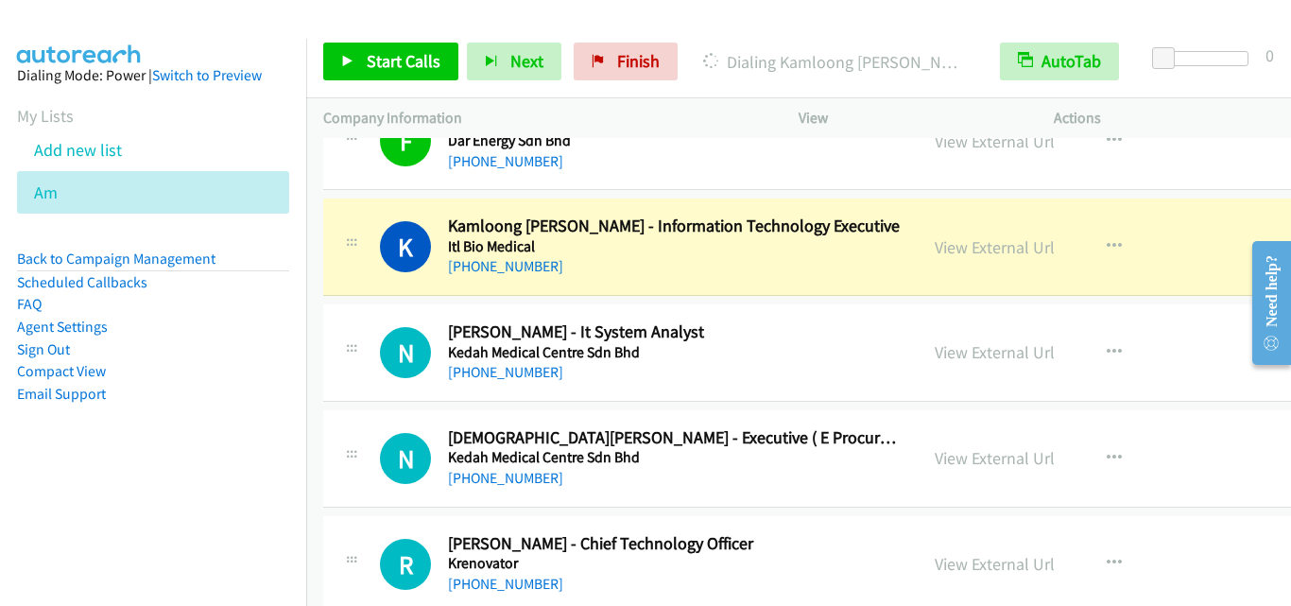
scroll to position [4160, 0]
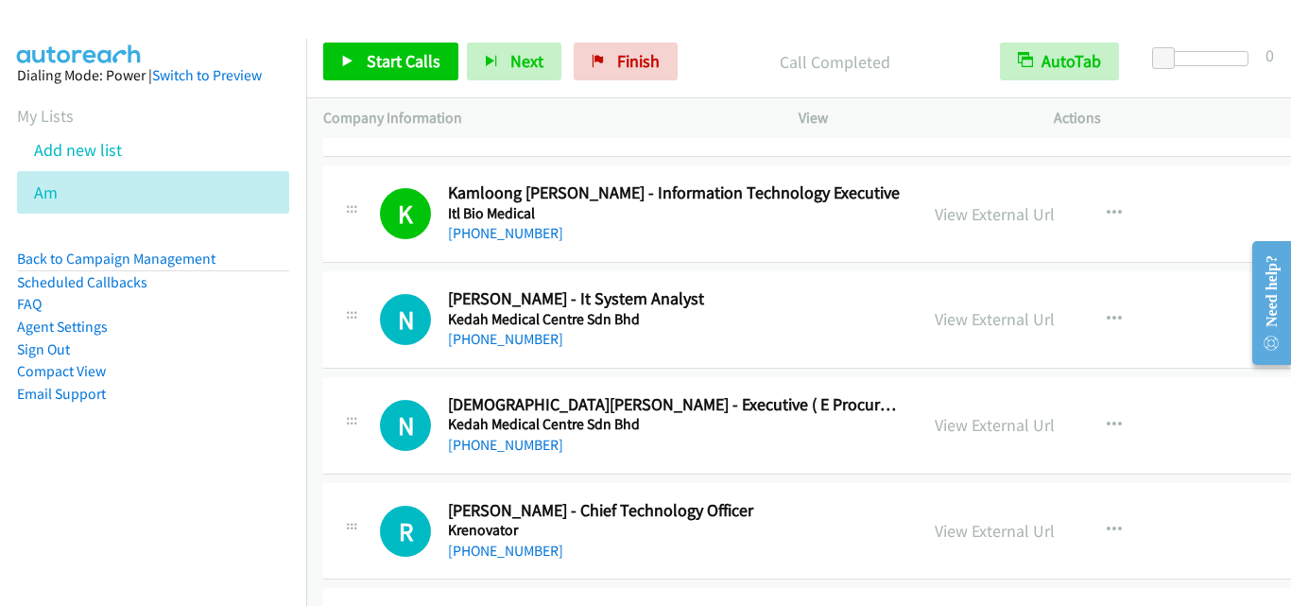
drag, startPoint x: 316, startPoint y: 377, endPoint x: 371, endPoint y: 335, distance: 69.4
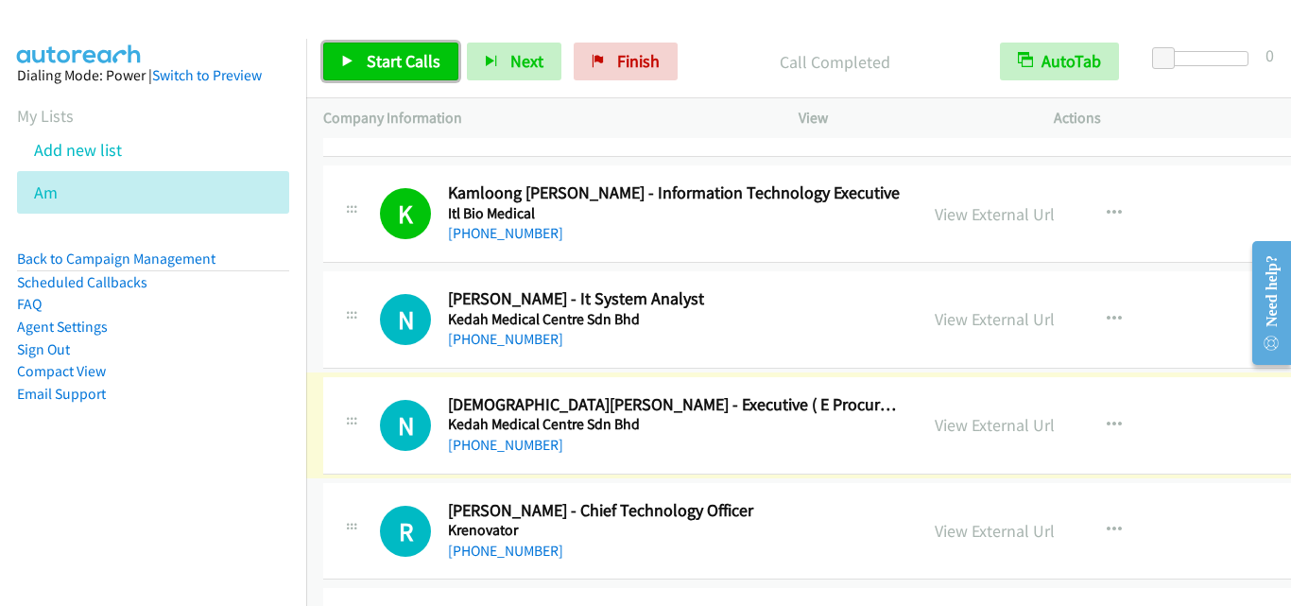
click at [405, 56] on span "Start Calls" at bounding box center [404, 61] width 74 height 22
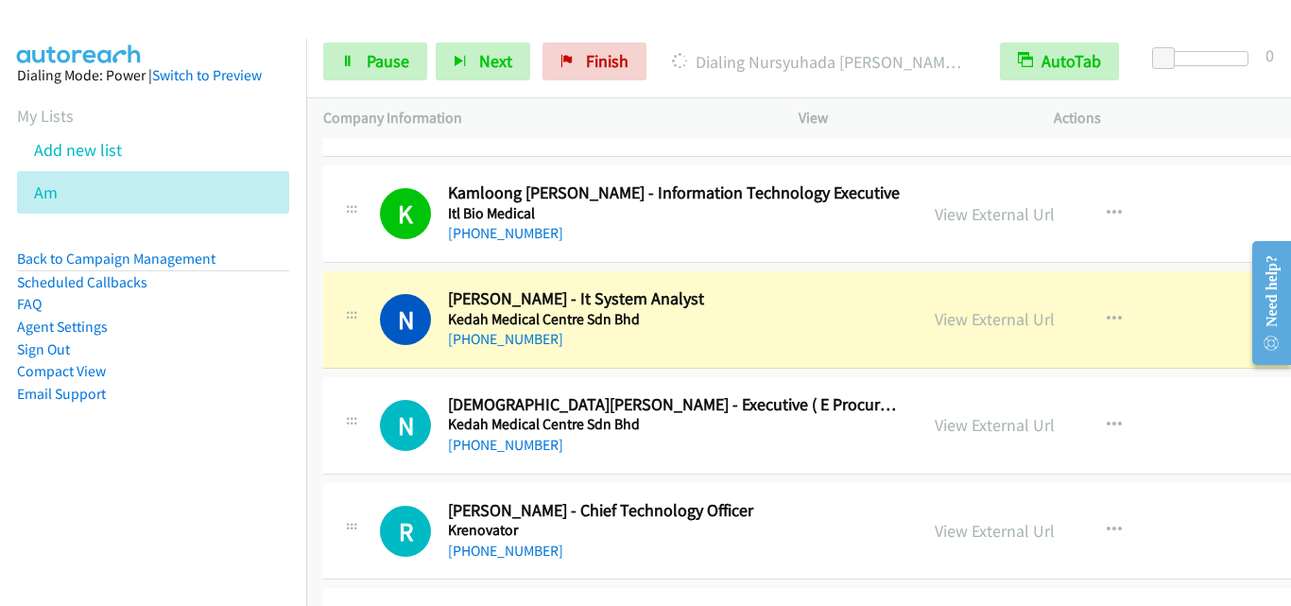
click at [337, 331] on div "N Callback Scheduled [PERSON_NAME] - It System Analyst Kedah Medical Centre Sdn…" at bounding box center [620, 319] width 595 height 62
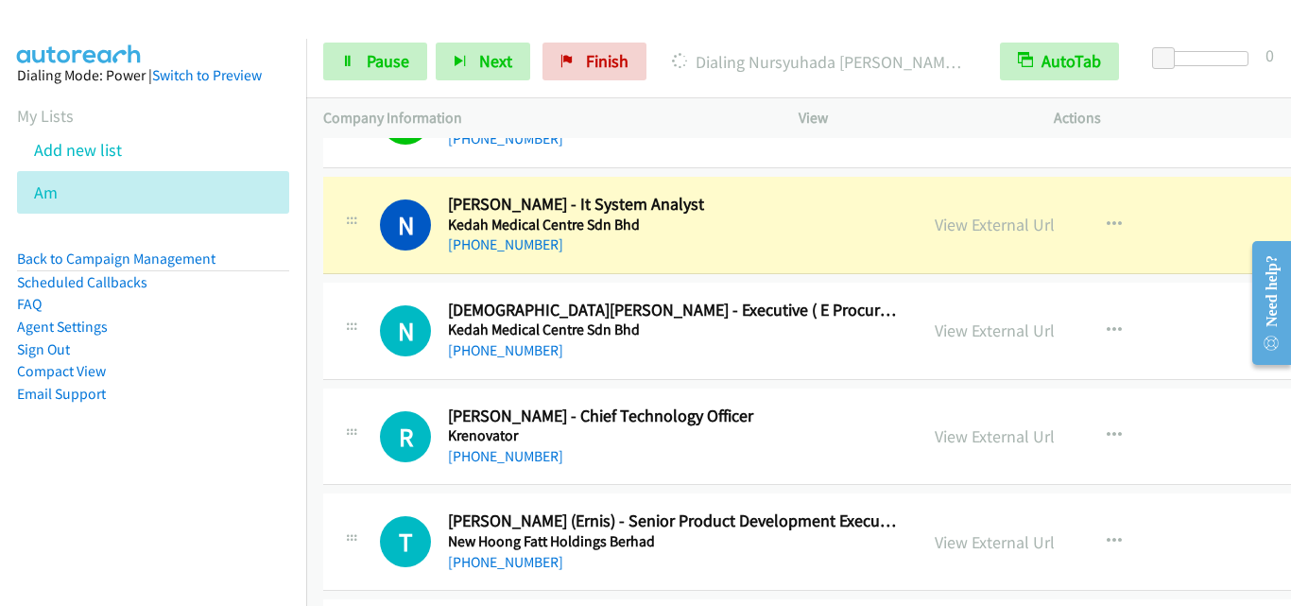
click at [371, 268] on div "N Callback Scheduled [PERSON_NAME] - It System Analyst Kedah Medical Centre Sdn…" at bounding box center [883, 225] width 1121 height 97
click at [341, 51] on link "Pause" at bounding box center [375, 62] width 104 height 38
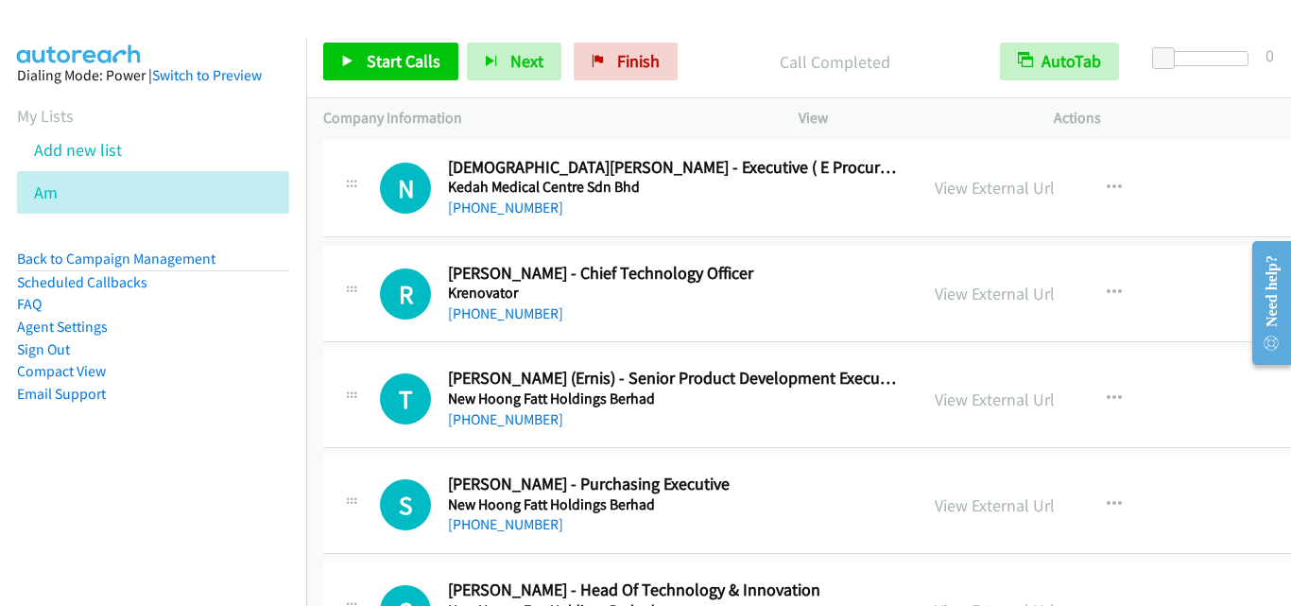
scroll to position [4443, 0]
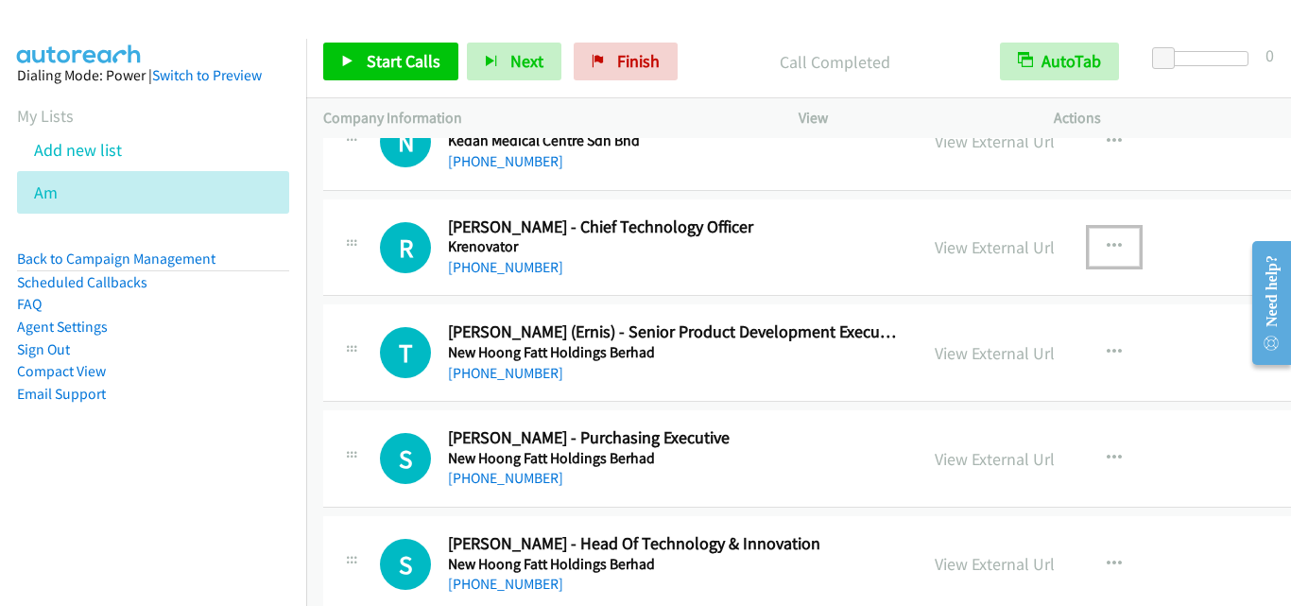
click at [1107, 240] on icon "button" at bounding box center [1114, 246] width 15 height 15
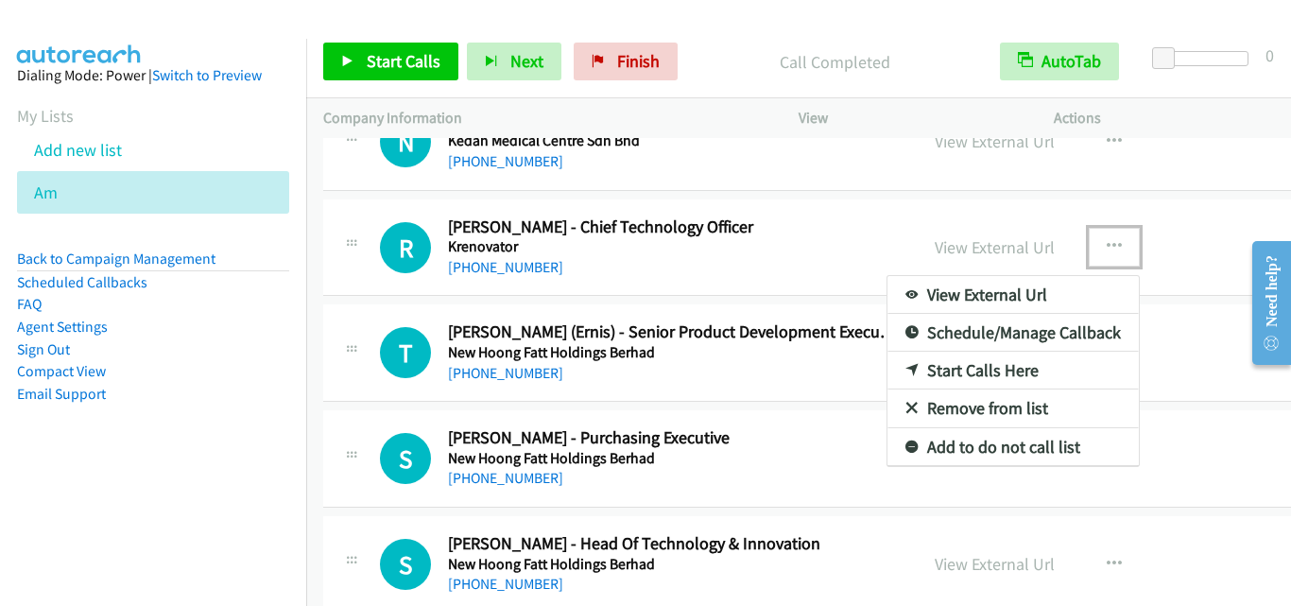
click at [918, 373] on link "Start Calls Here" at bounding box center [1013, 371] width 251 height 38
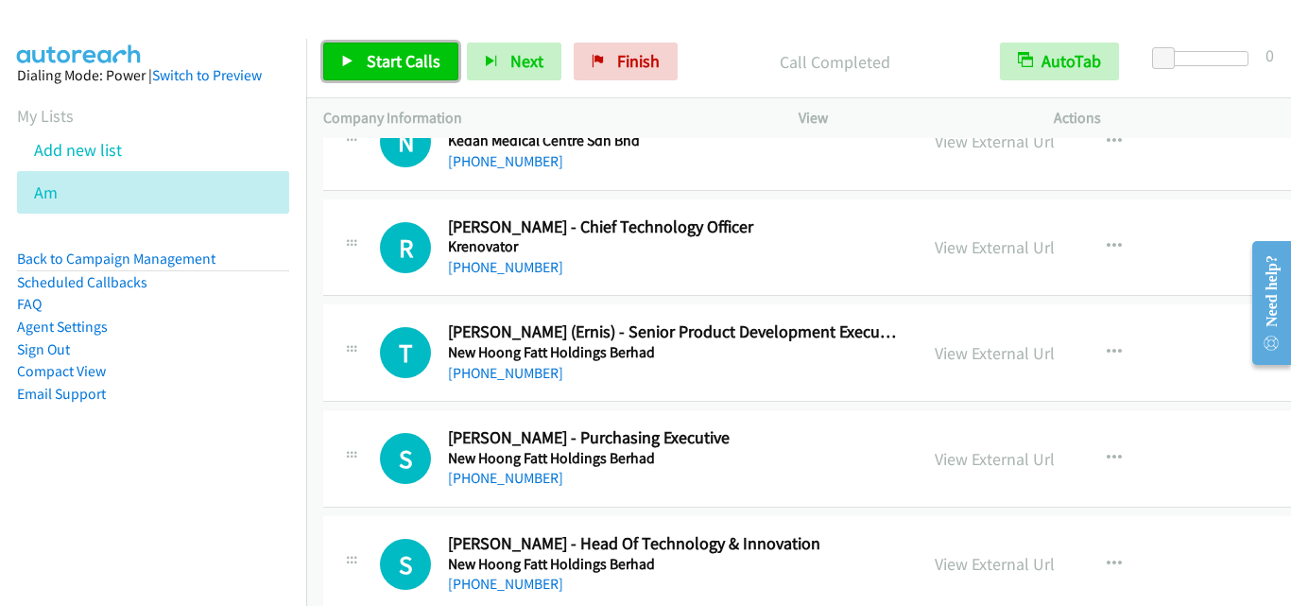
click at [401, 46] on link "Start Calls" at bounding box center [390, 62] width 135 height 38
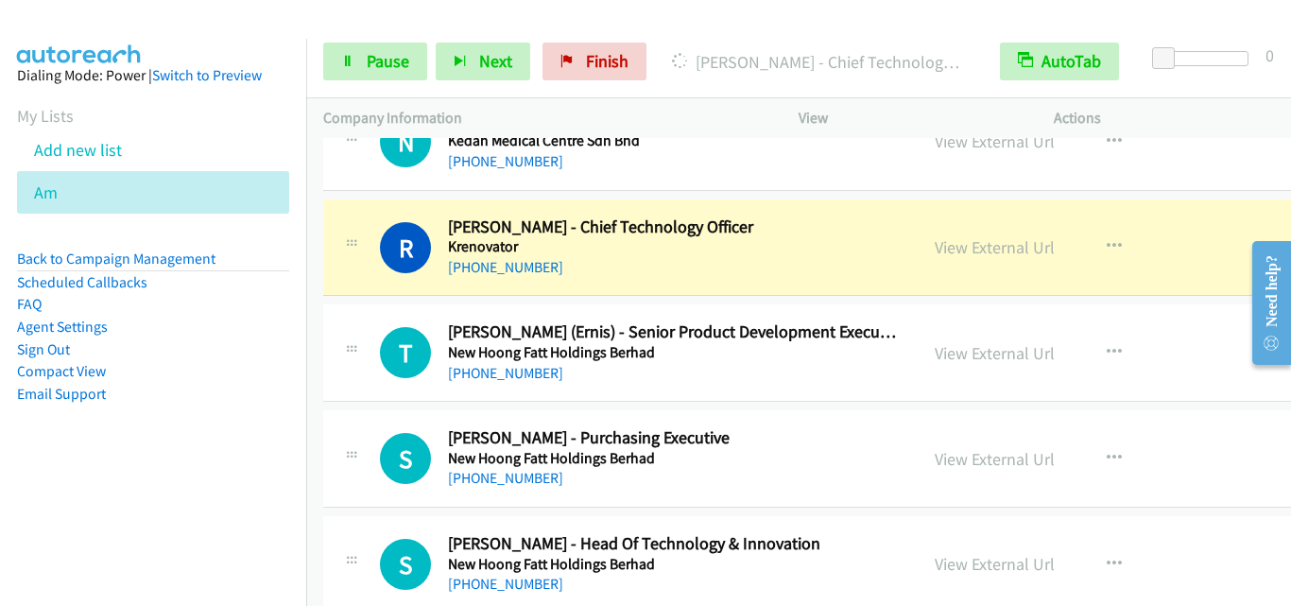
click at [361, 358] on div at bounding box center [351, 346] width 23 height 51
click at [379, 45] on link "Pause" at bounding box center [375, 62] width 104 height 38
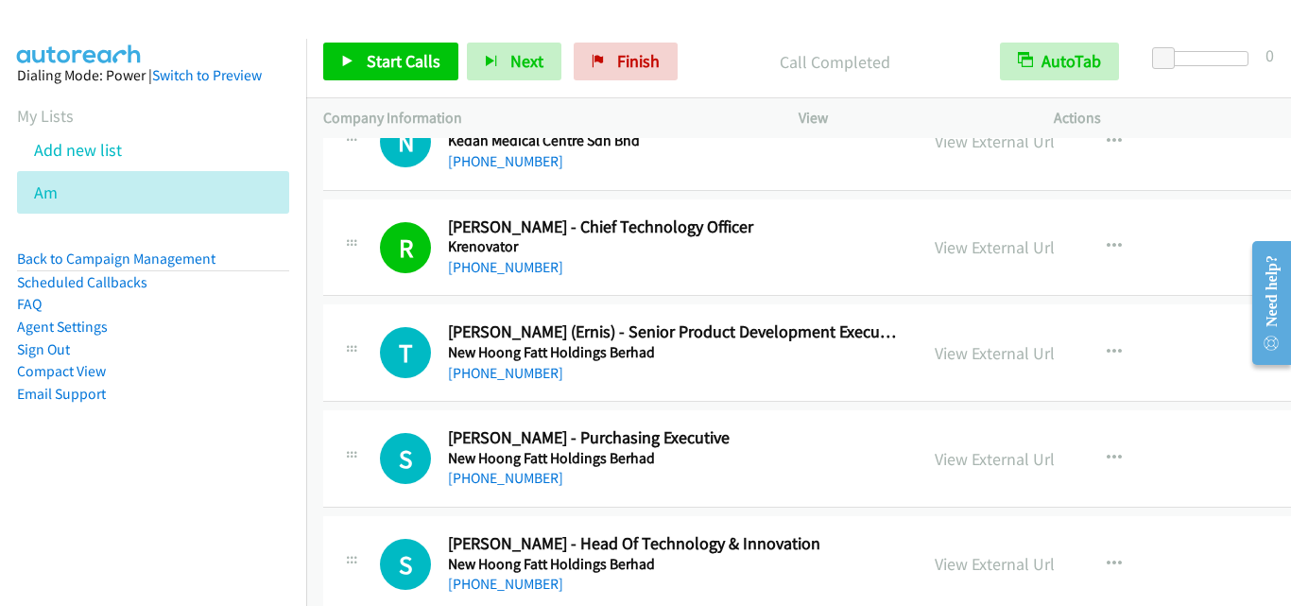
click at [344, 386] on div "T Callback Scheduled [PERSON_NAME] (Ernis) - Senior Product Development Executi…" at bounding box center [883, 352] width 1121 height 97
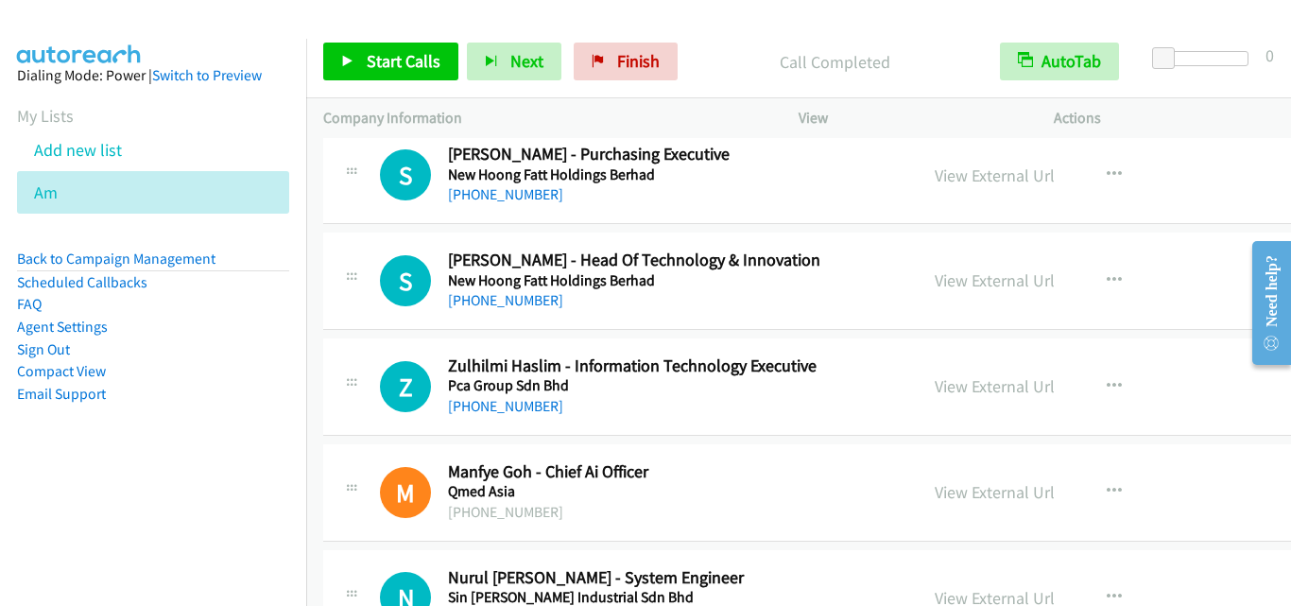
scroll to position [4822, 0]
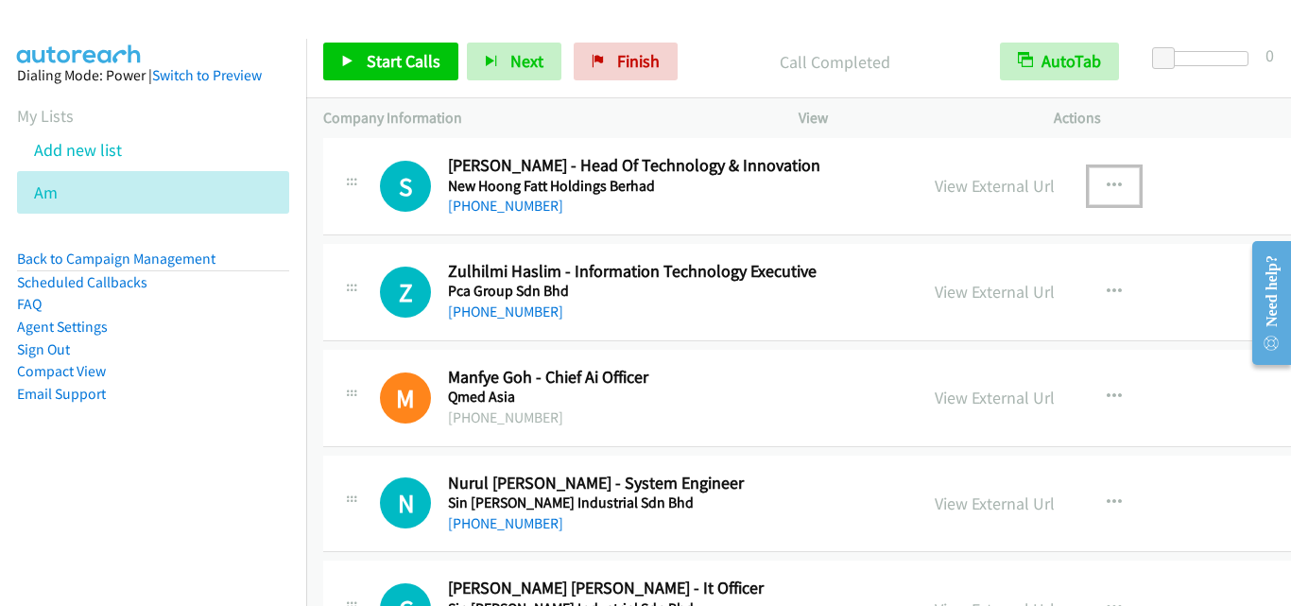
click at [1100, 178] on button "button" at bounding box center [1114, 186] width 51 height 38
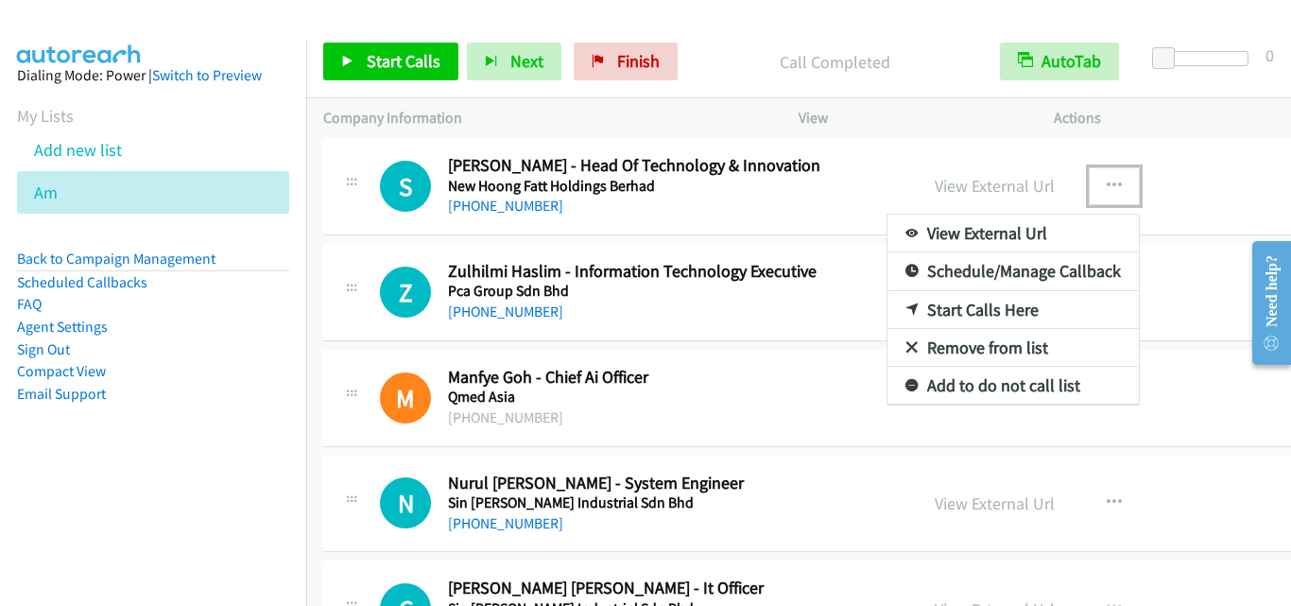
click at [1005, 309] on link "Start Calls Here" at bounding box center [1013, 310] width 251 height 38
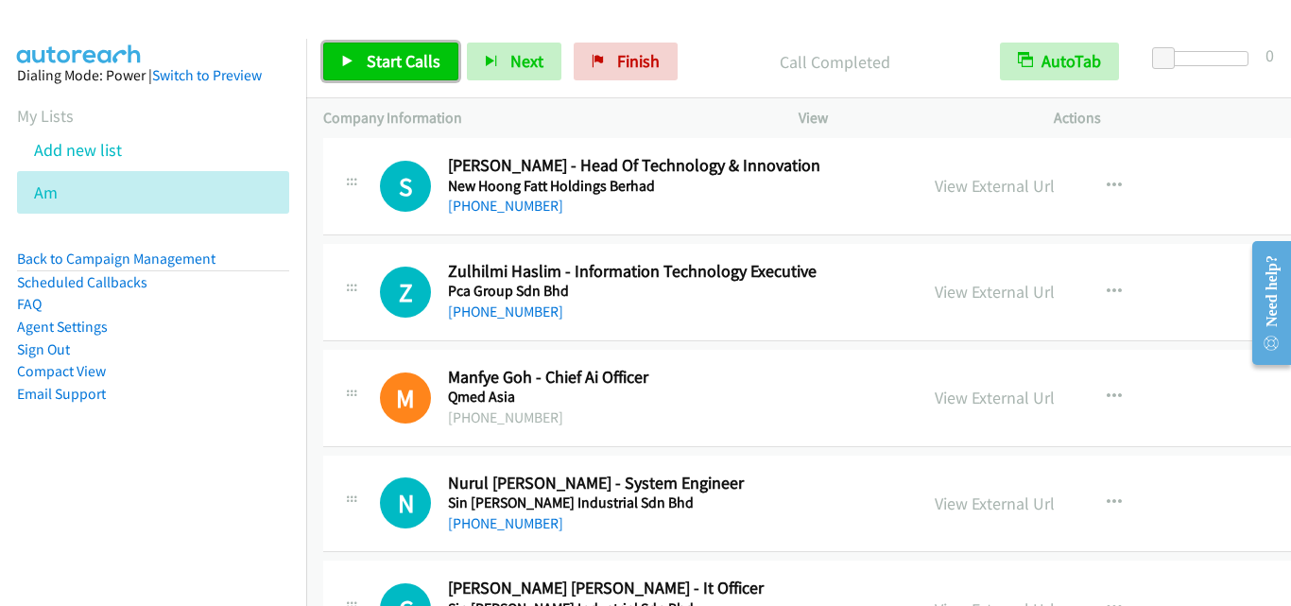
click at [376, 75] on link "Start Calls" at bounding box center [390, 62] width 135 height 38
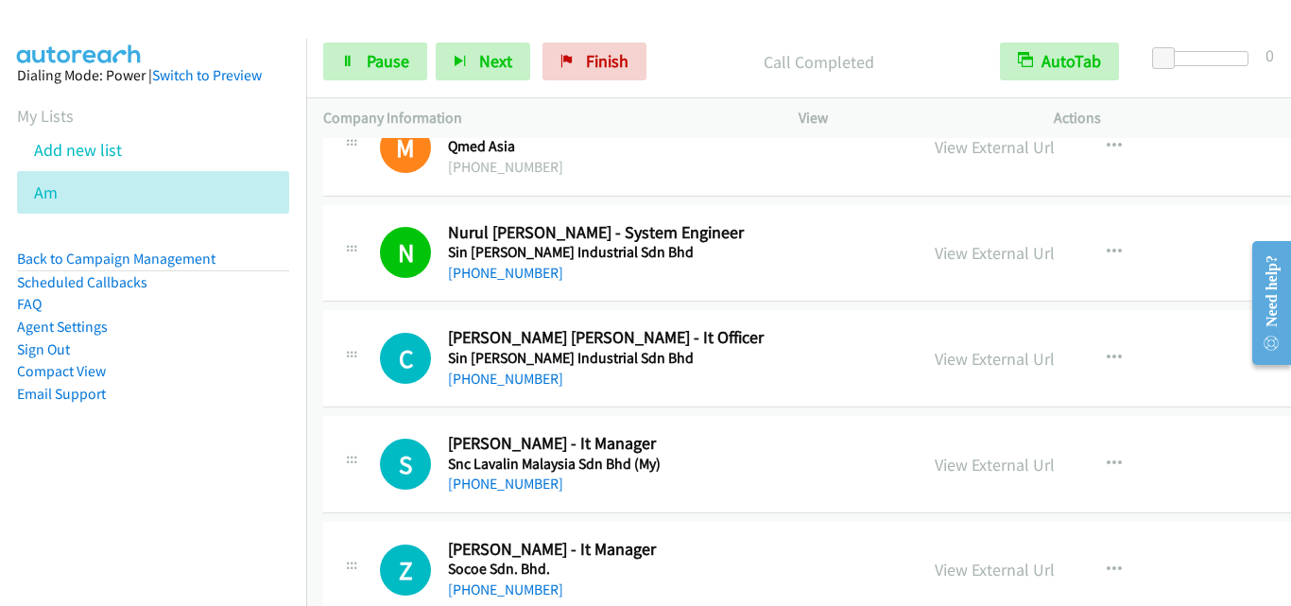
scroll to position [5105, 0]
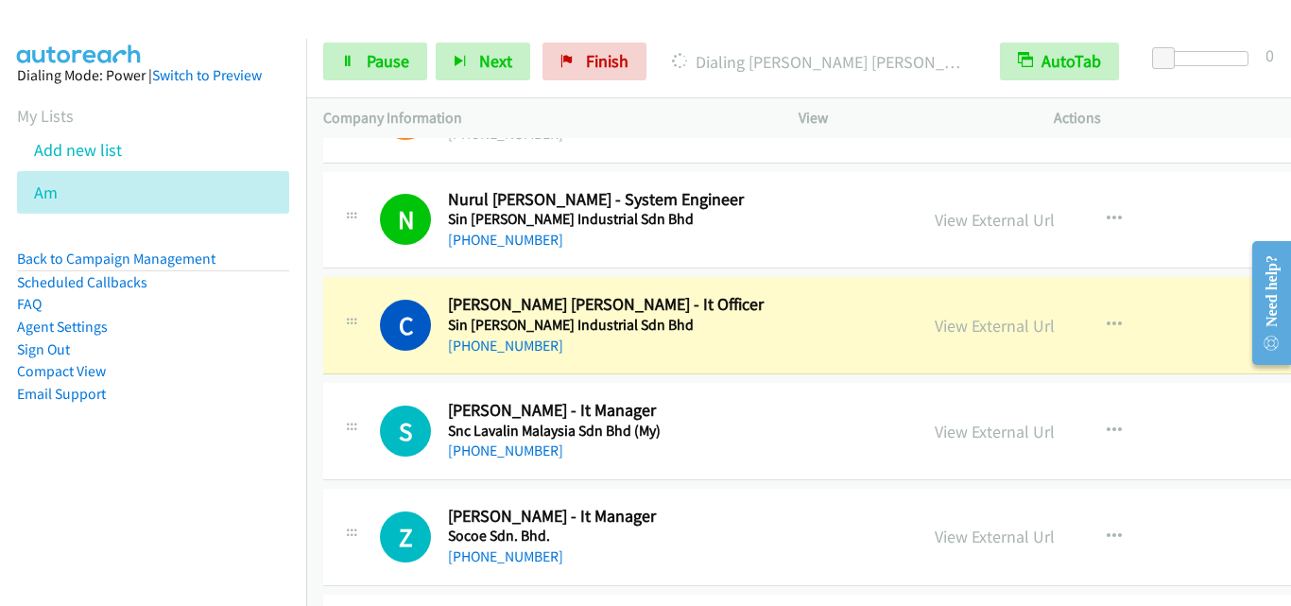
click at [431, 167] on td "N Callback Scheduled [PERSON_NAME] - System Engineer Sin [PERSON_NAME] Industri…" at bounding box center [883, 220] width 1155 height 106
click at [360, 75] on link "Pause" at bounding box center [375, 62] width 104 height 38
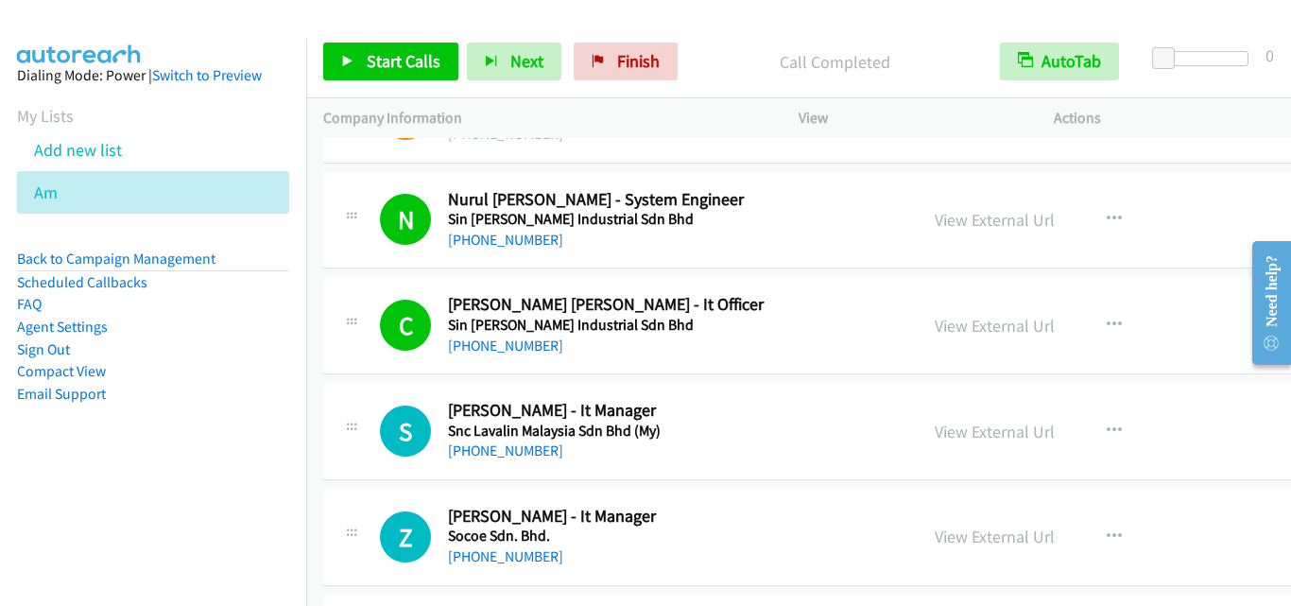
click at [372, 405] on div "S Callback Scheduled [PERSON_NAME] - It Manager Snc Lavalin Malaysia Sdn Bhd (M…" at bounding box center [620, 431] width 561 height 62
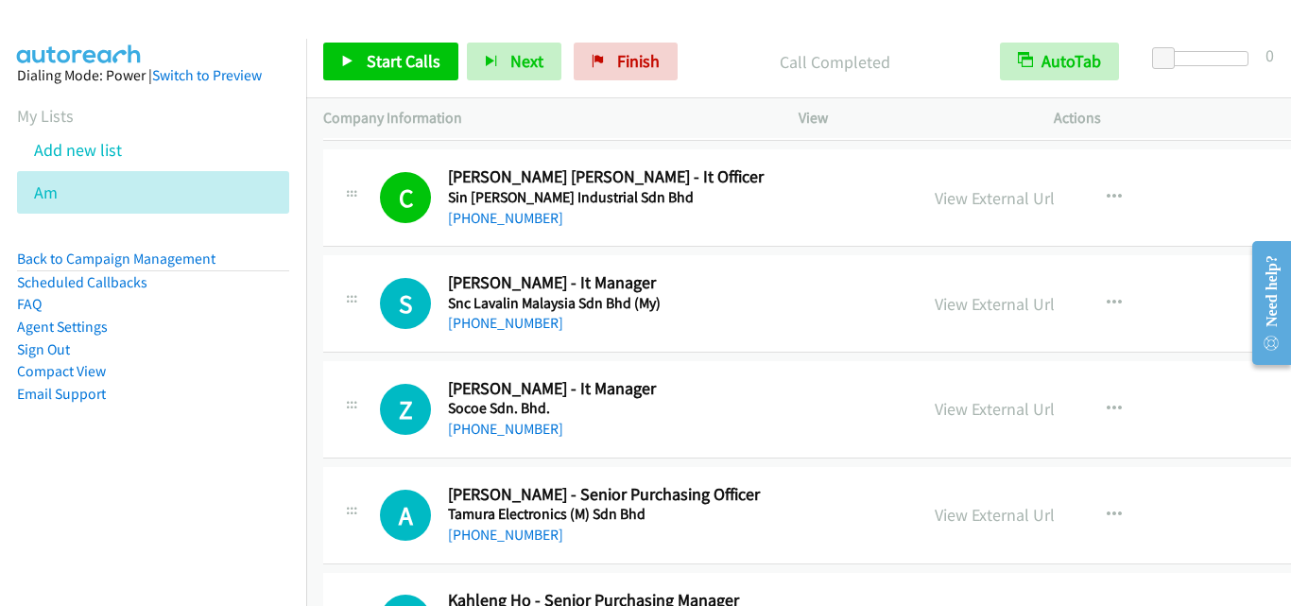
scroll to position [5200, 0]
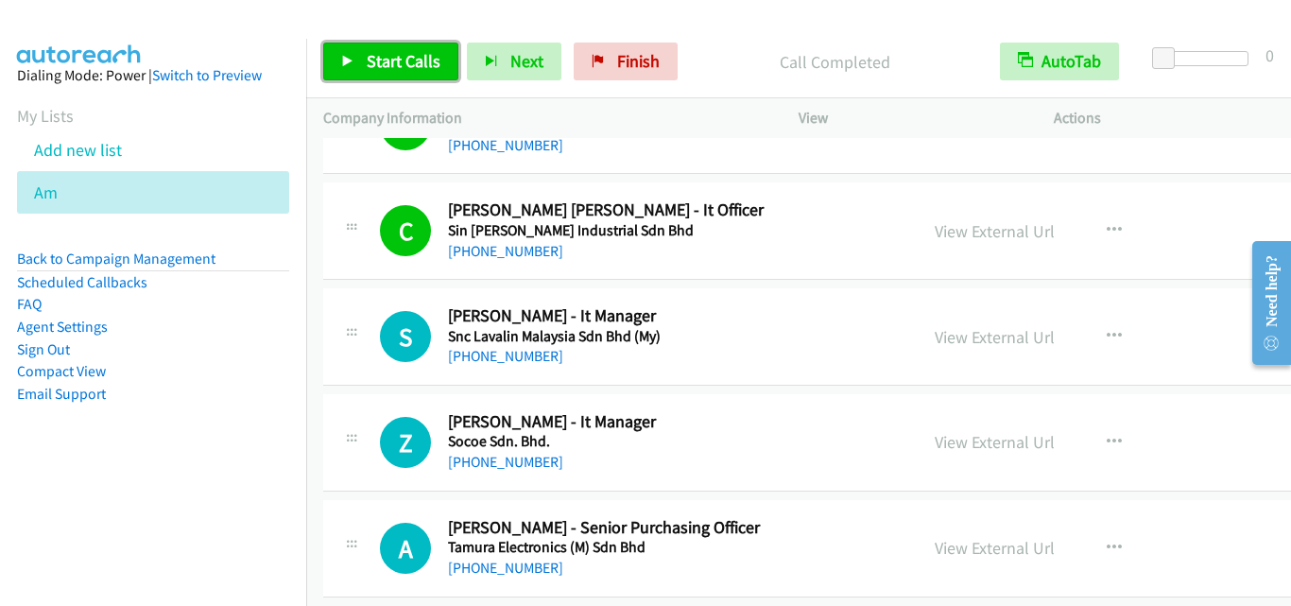
click at [411, 62] on span "Start Calls" at bounding box center [404, 61] width 74 height 22
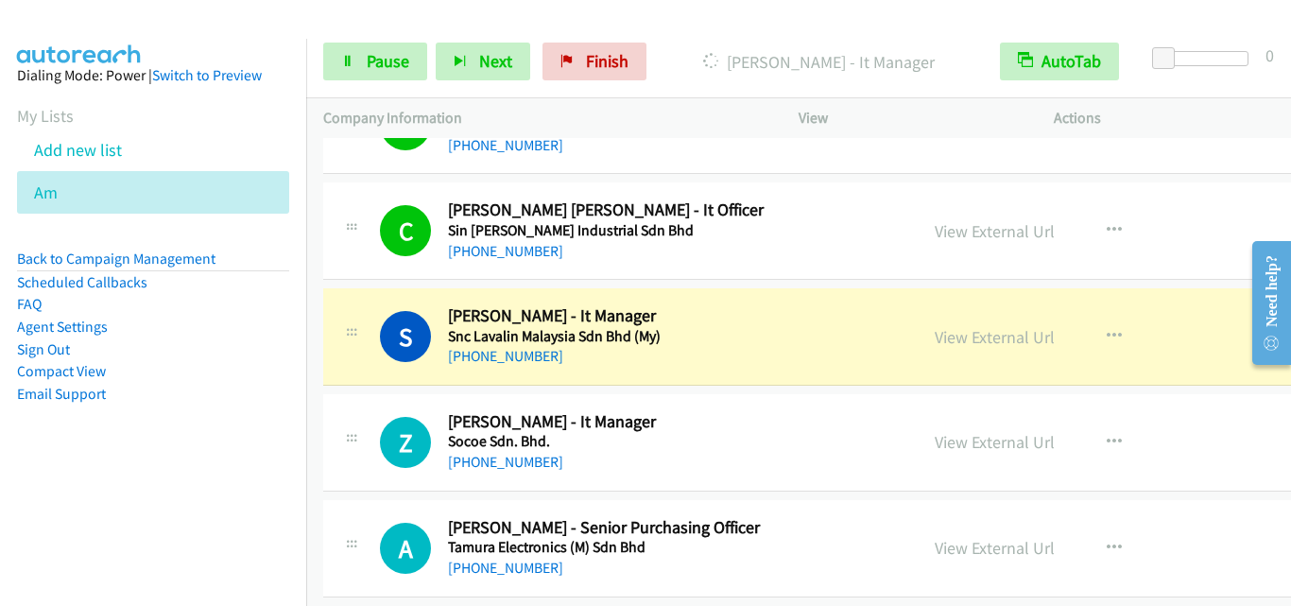
click at [339, 323] on div "S Callback Scheduled [PERSON_NAME] - It Manager Snc Lavalin Malaysia Sdn Bhd (M…" at bounding box center [620, 336] width 595 height 62
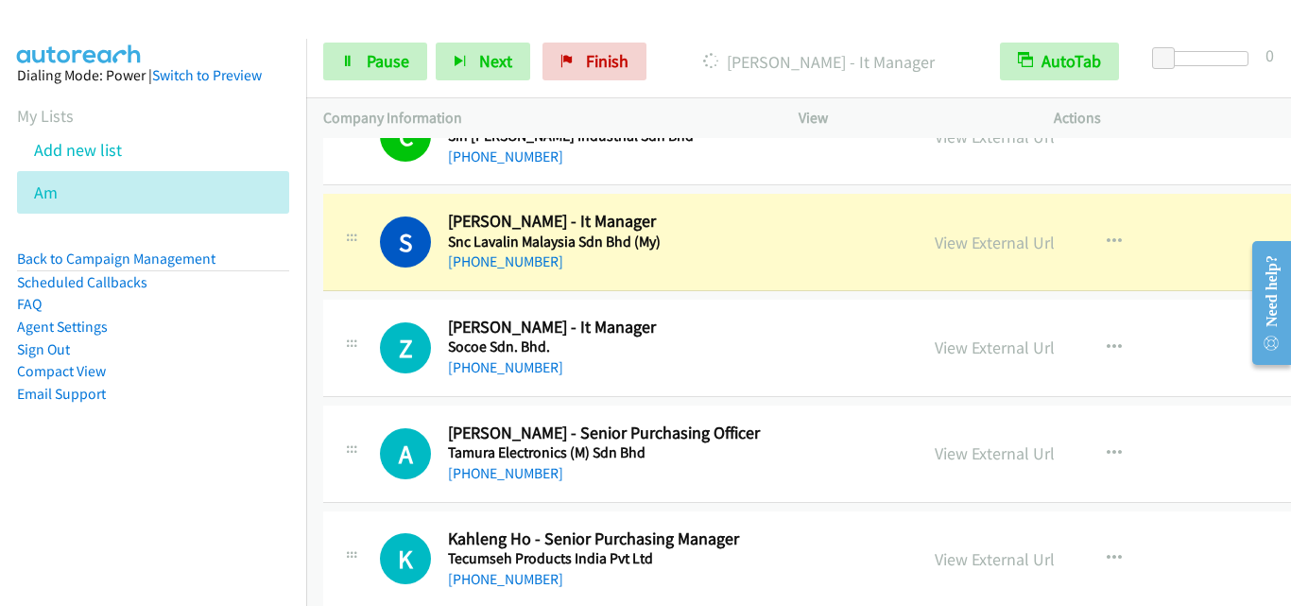
click at [359, 398] on td "Z Callback Scheduled [PERSON_NAME] - It Manager Socoe Sdn. Bhd. Asia/[GEOGRAPHI…" at bounding box center [883, 348] width 1155 height 106
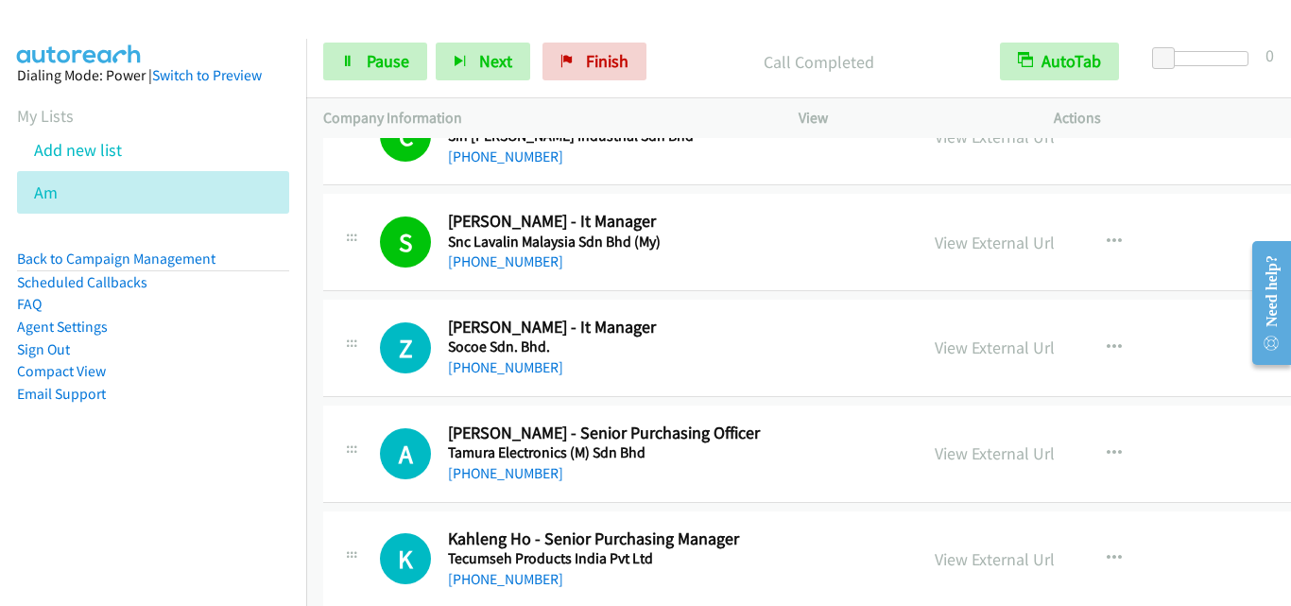
scroll to position [5389, 0]
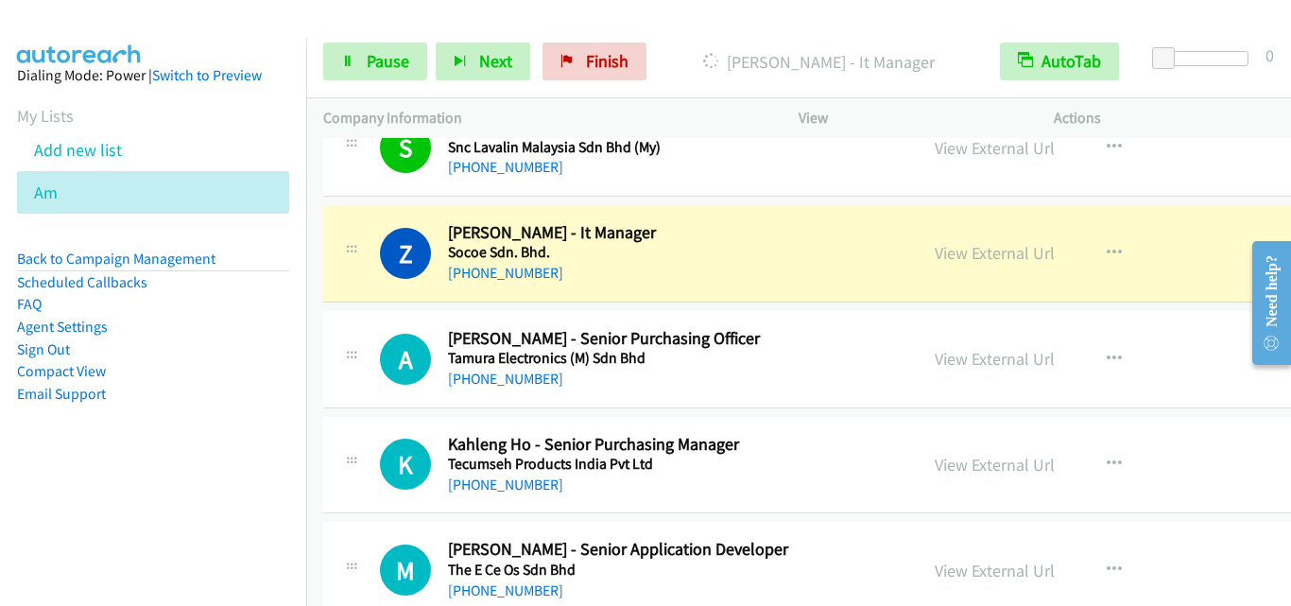
click at [343, 313] on div "A Callback Scheduled [PERSON_NAME] - Senior Purchasing Officer Tamura Electroni…" at bounding box center [883, 359] width 1121 height 97
click at [392, 69] on span "Pause" at bounding box center [388, 61] width 43 height 22
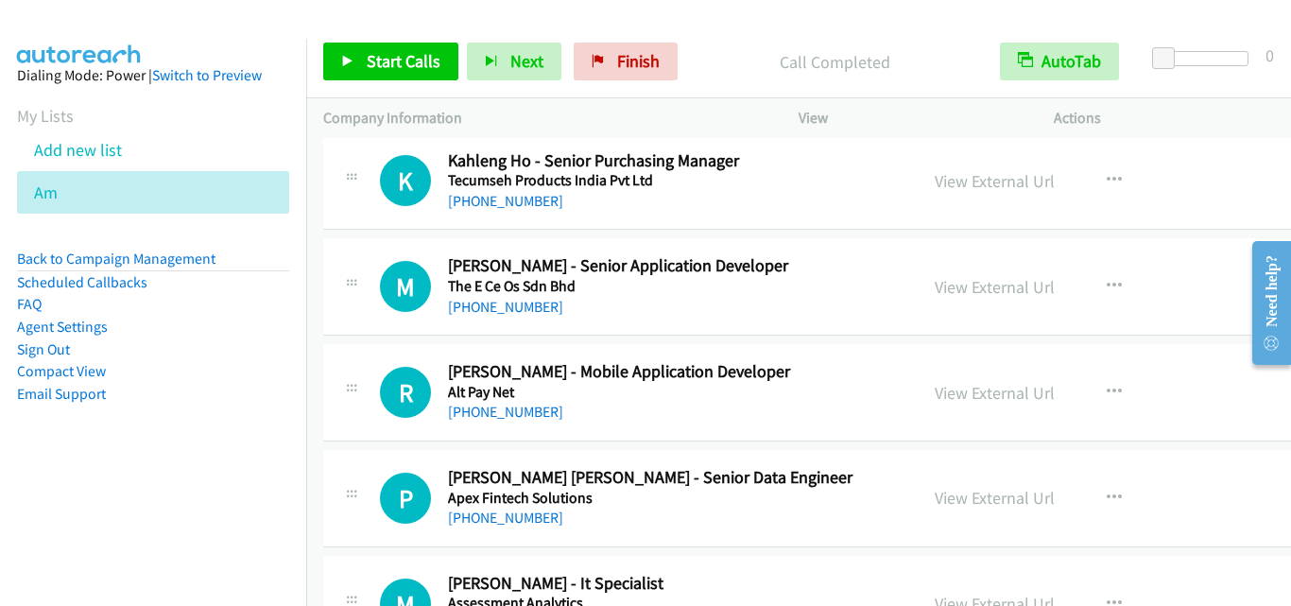
scroll to position [5767, 0]
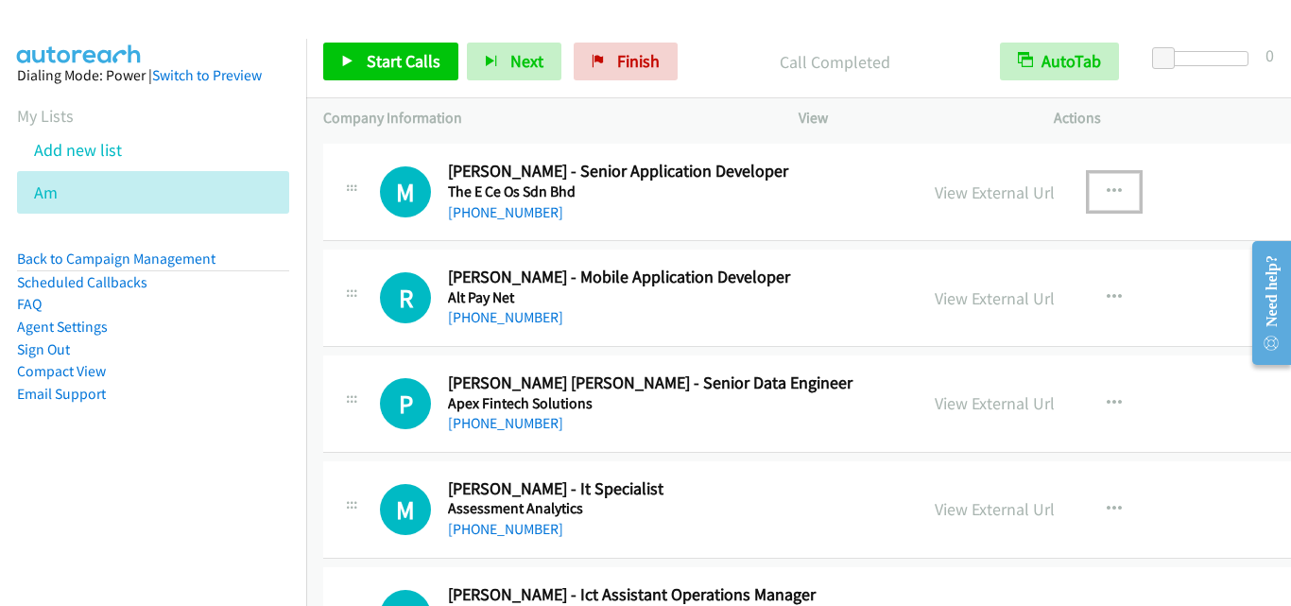
click at [1107, 191] on icon "button" at bounding box center [1114, 191] width 15 height 15
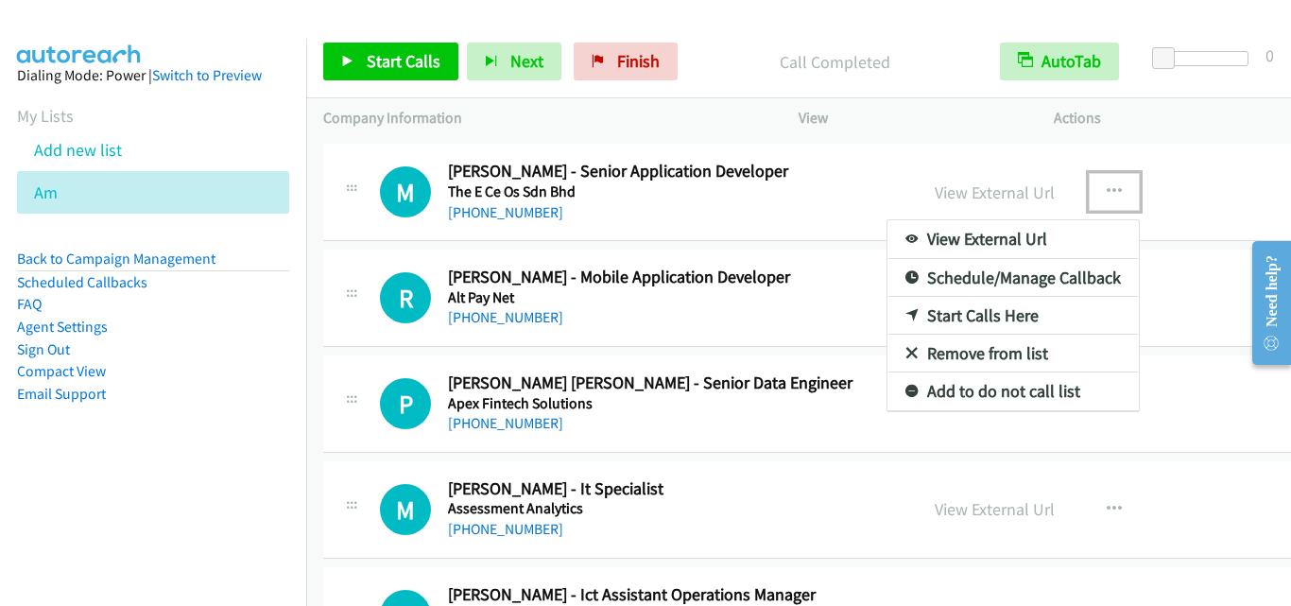
click at [973, 314] on link "Start Calls Here" at bounding box center [1013, 316] width 251 height 38
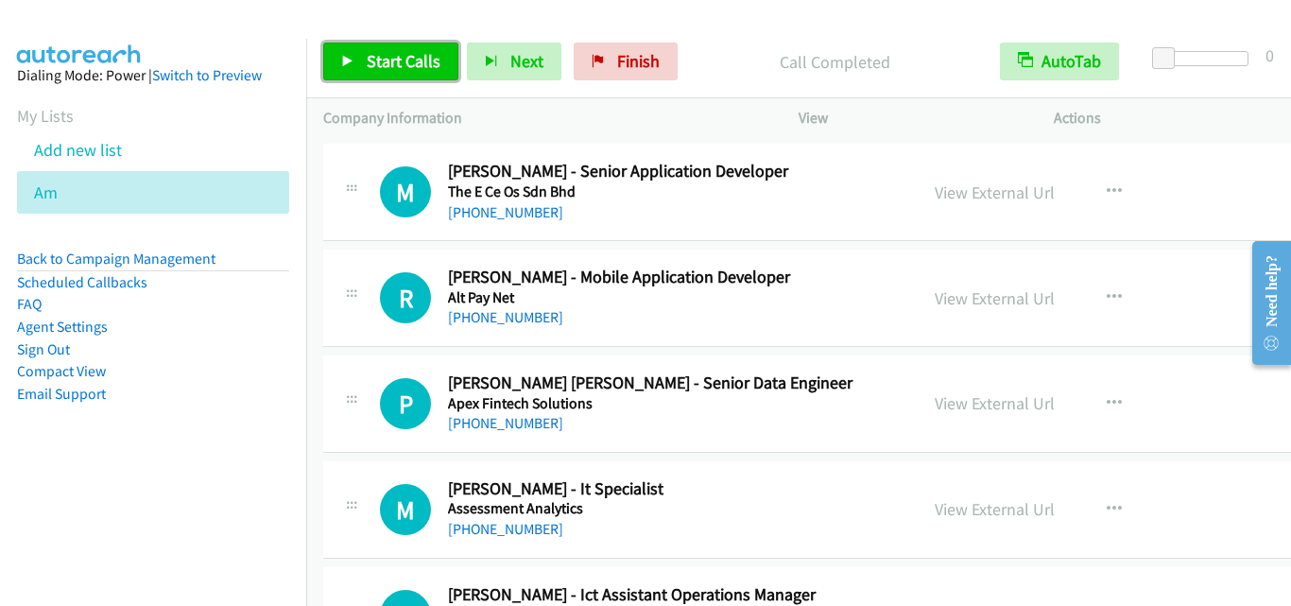
click at [355, 59] on link "Start Calls" at bounding box center [390, 62] width 135 height 38
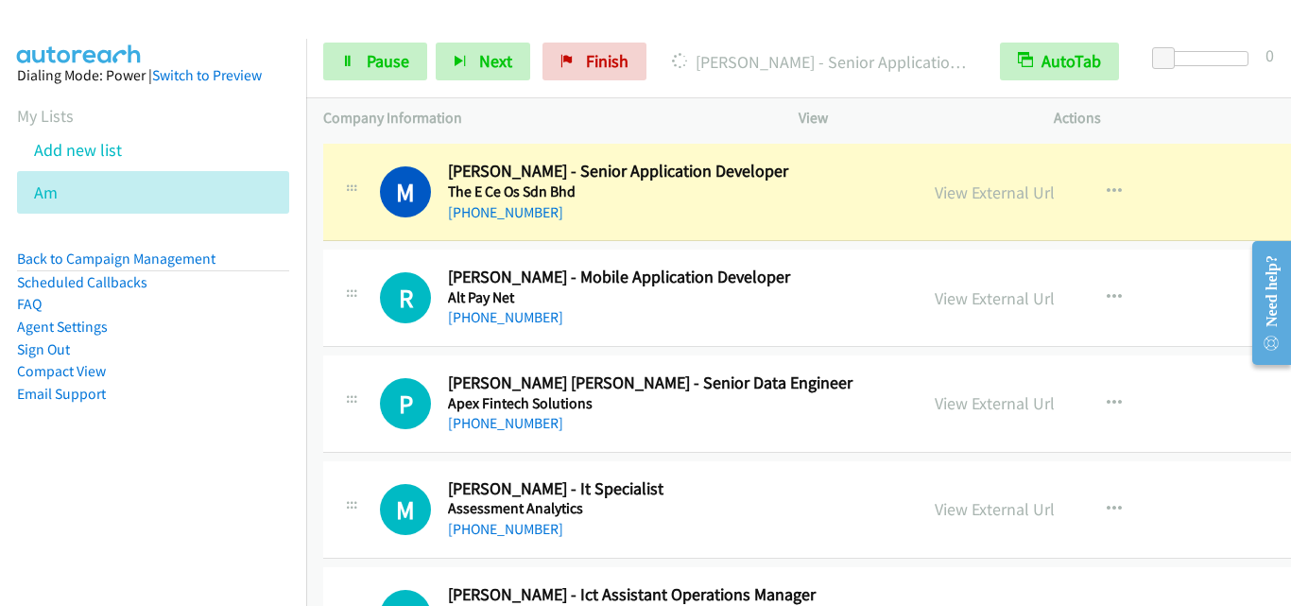
click at [397, 261] on div "R Callback Scheduled [PERSON_NAME] - Mobile Application Developer Alt Pay Net […" at bounding box center [883, 298] width 1121 height 97
click at [365, 57] on link "Pause" at bounding box center [375, 62] width 104 height 38
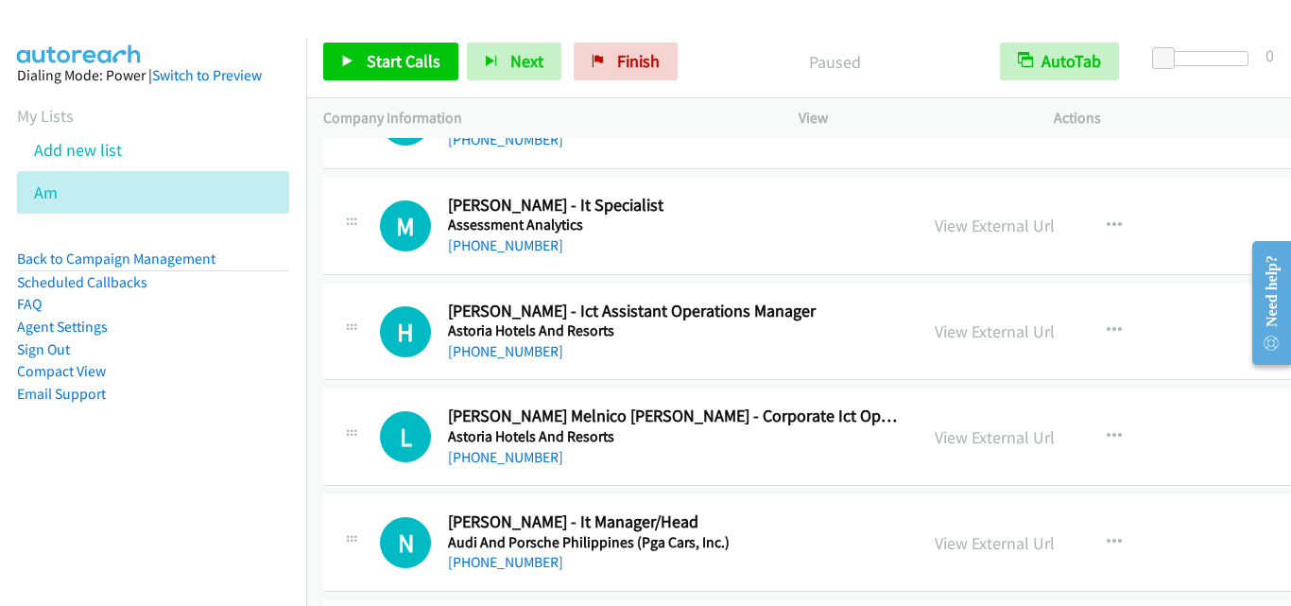
scroll to position [5672, 0]
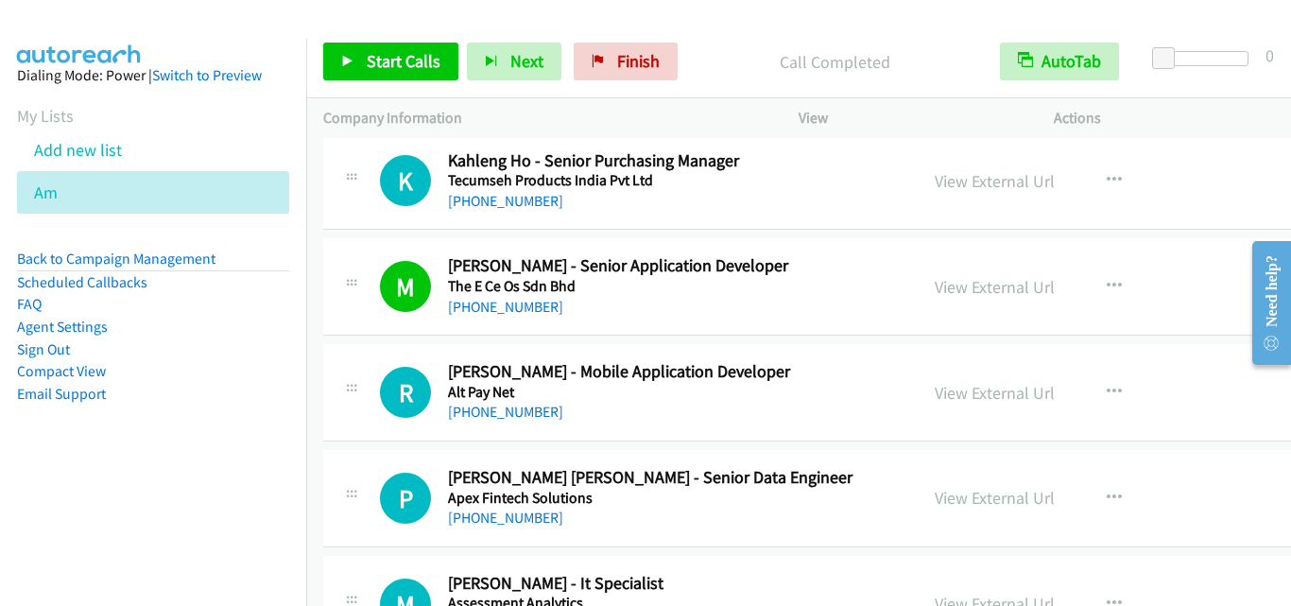
click at [319, 356] on td "R Callback Scheduled [PERSON_NAME] - Mobile Application Developer Alt Pay Net […" at bounding box center [883, 393] width 1155 height 106
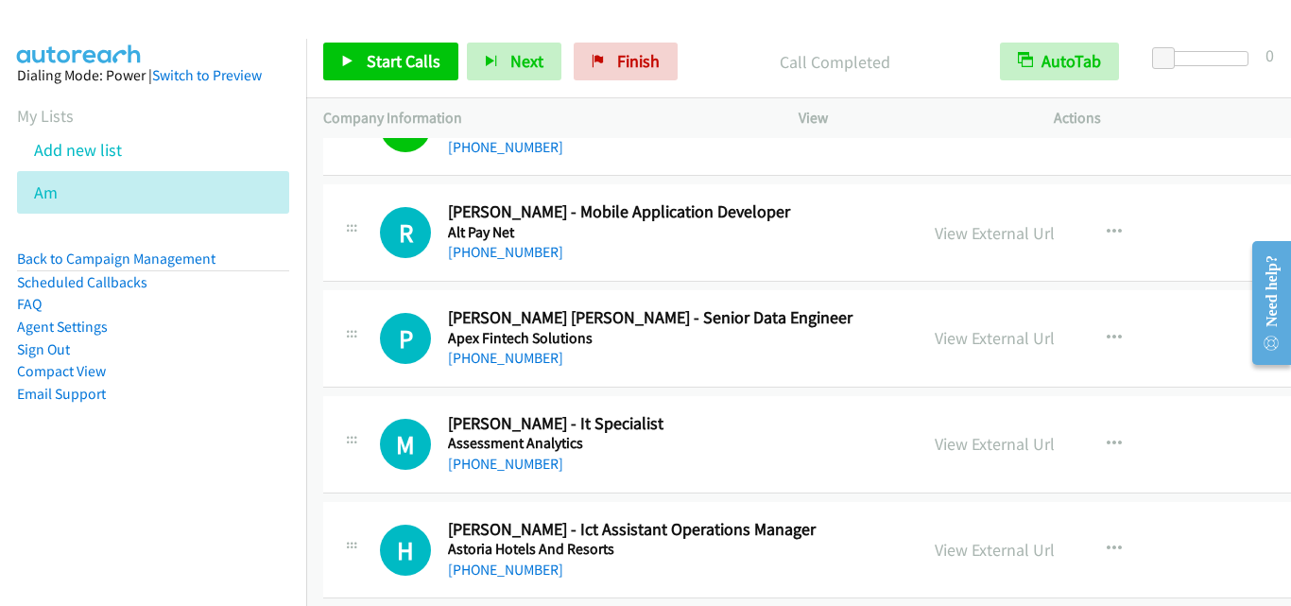
scroll to position [5862, 0]
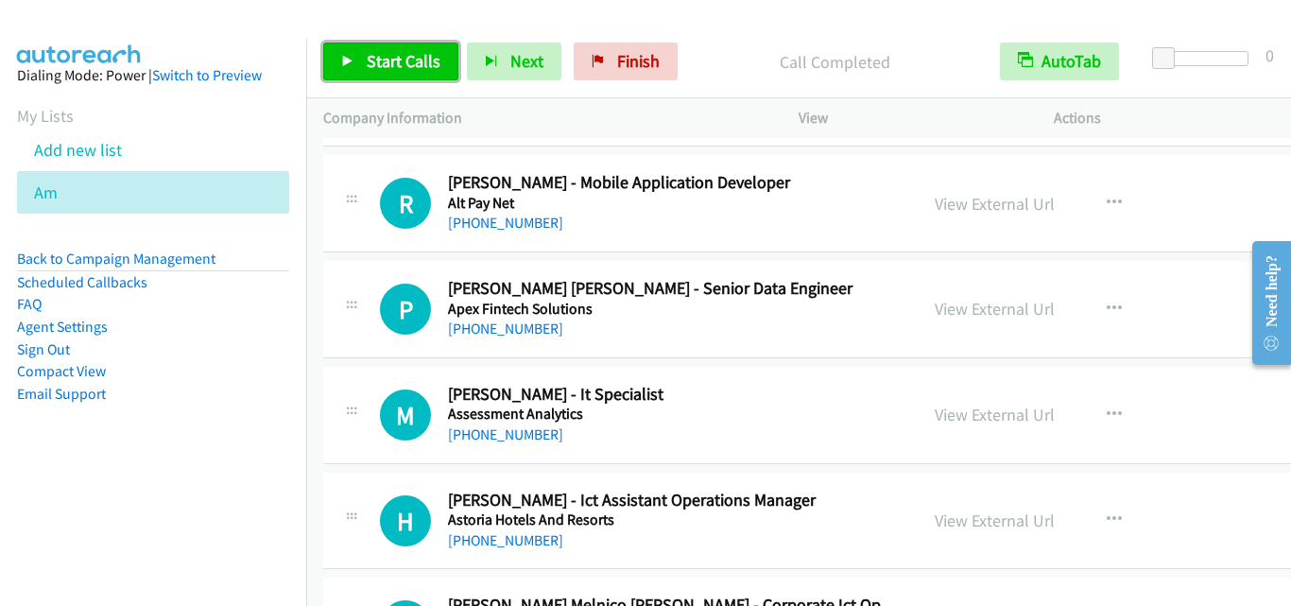
click at [382, 76] on link "Start Calls" at bounding box center [390, 62] width 135 height 38
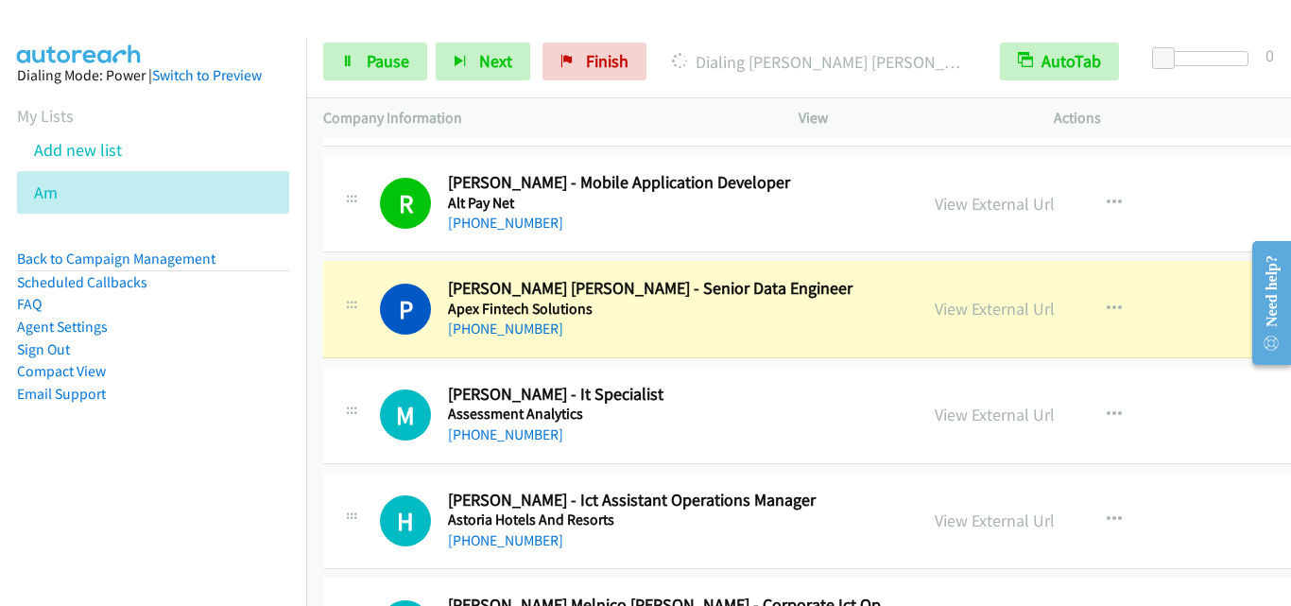
scroll to position [5956, 0]
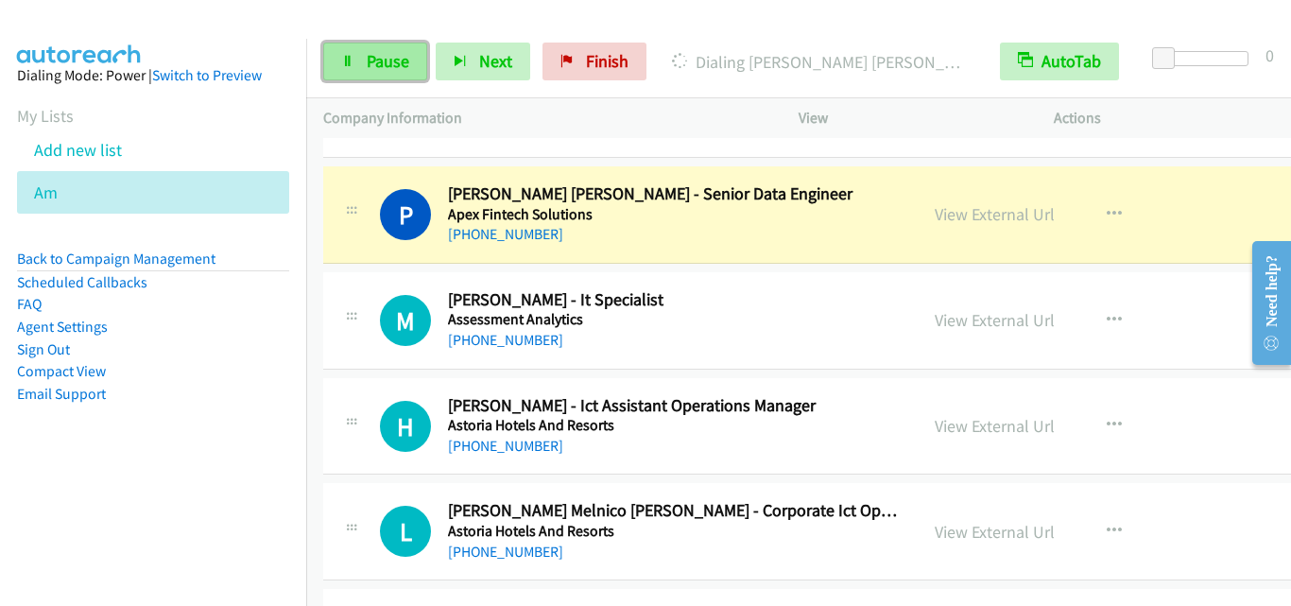
click at [372, 66] on span "Pause" at bounding box center [388, 61] width 43 height 22
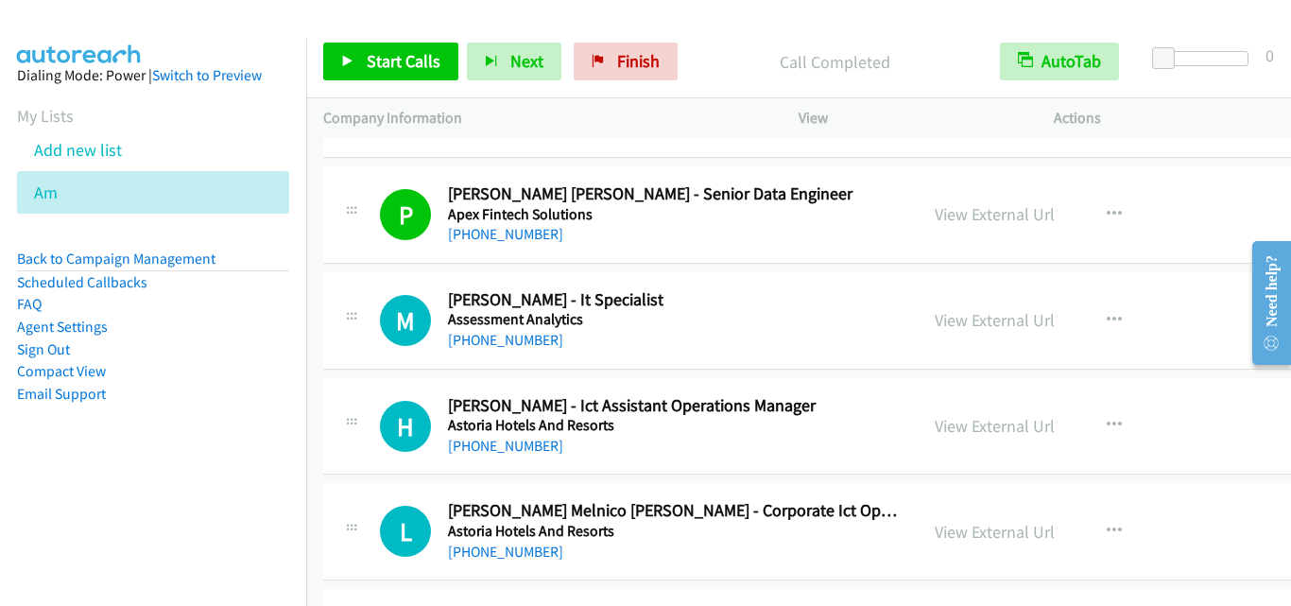
drag, startPoint x: 375, startPoint y: 262, endPoint x: 669, endPoint y: 149, distance: 314.8
click at [375, 262] on div "P Callback Scheduled [PERSON_NAME] [PERSON_NAME] - Senior Data Engineer Apex Fi…" at bounding box center [883, 214] width 1121 height 97
click at [935, 223] on link "View External Url" at bounding box center [995, 214] width 120 height 22
click at [409, 62] on span "Start Calls" at bounding box center [404, 61] width 74 height 22
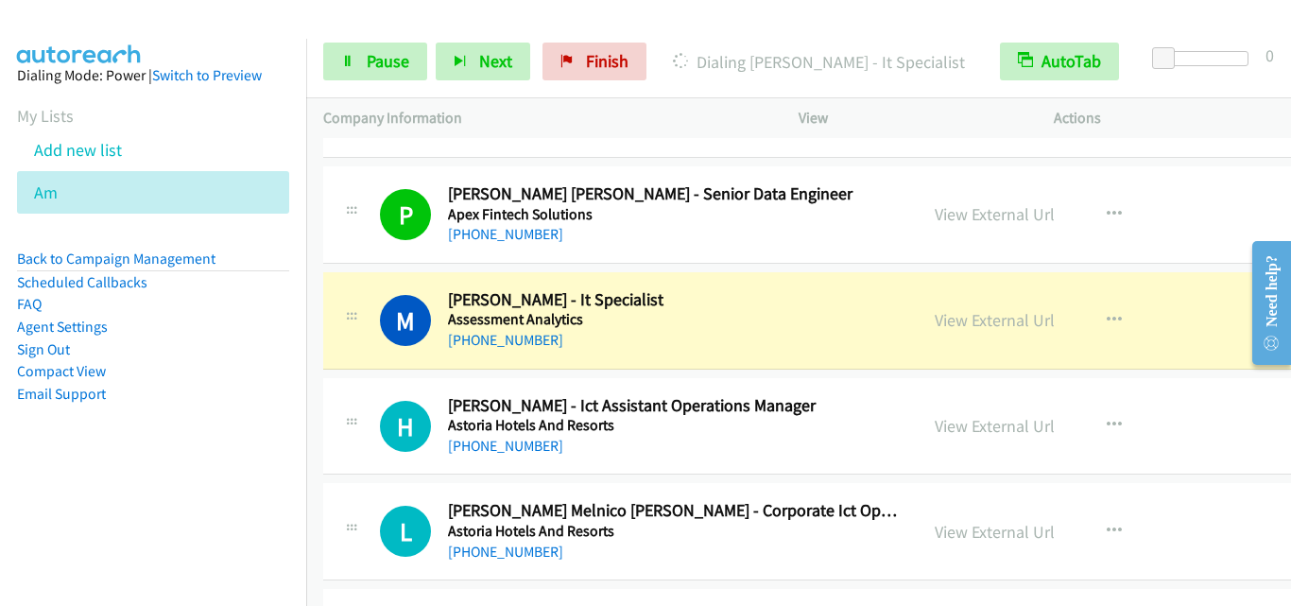
click at [436, 457] on div "H Callback Scheduled [PERSON_NAME] - Ict Assistant Operations Manager Astoria H…" at bounding box center [640, 426] width 521 height 62
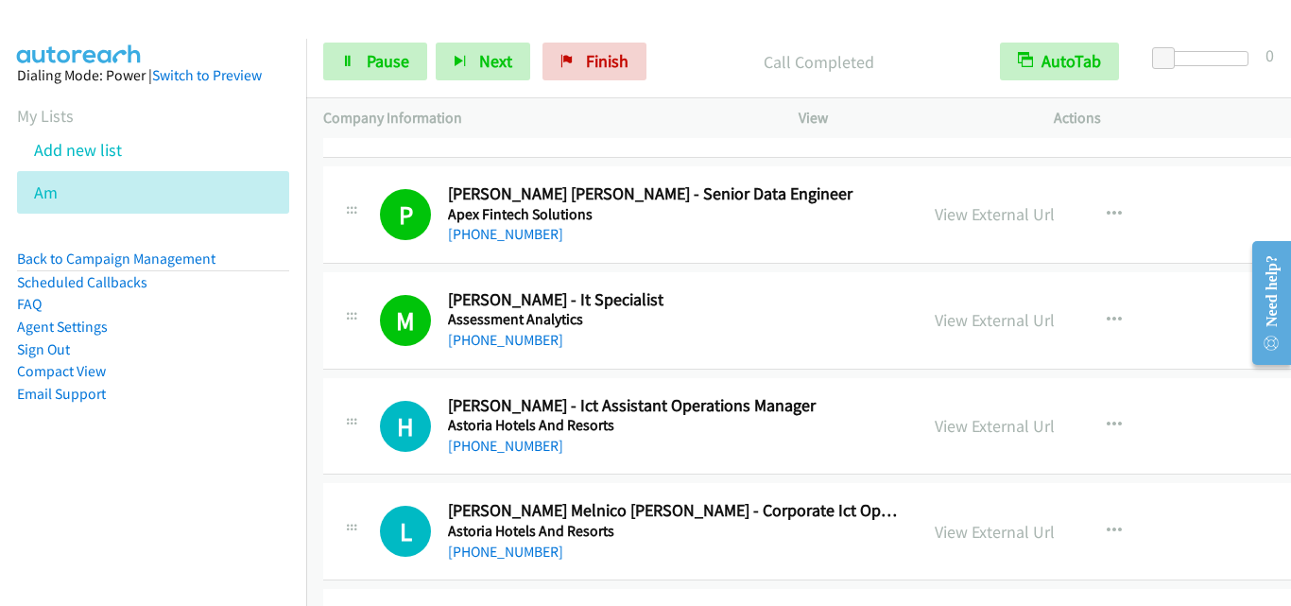
scroll to position [6051, 0]
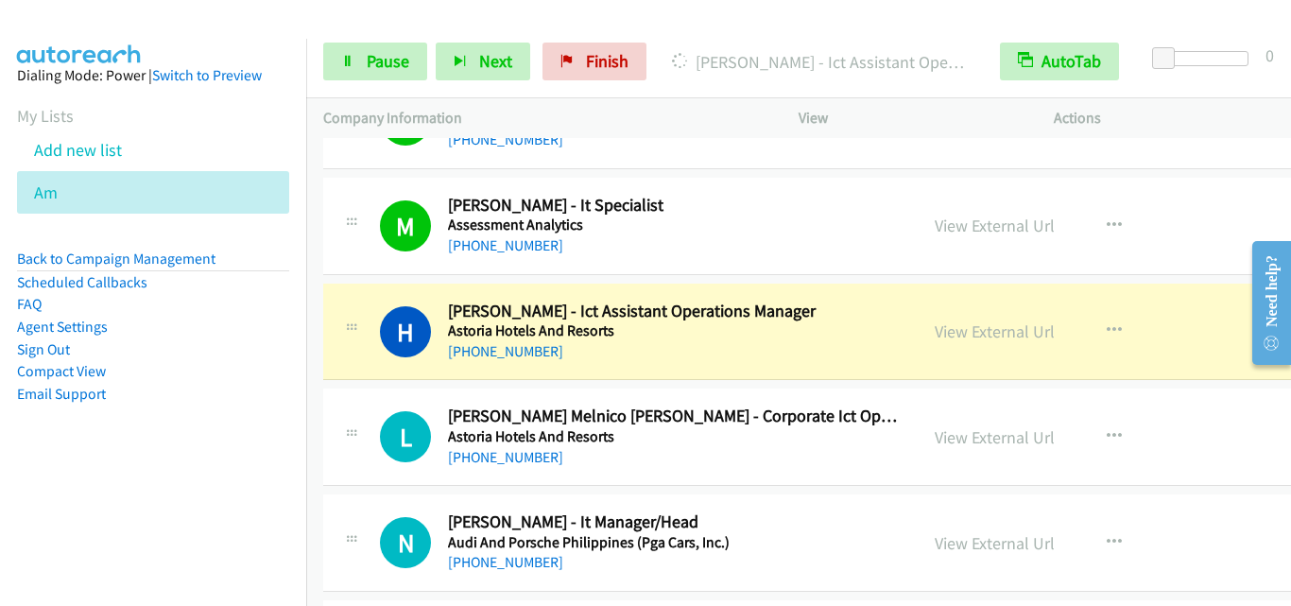
click at [369, 436] on div "L Callback Scheduled [PERSON_NAME] Melnico [PERSON_NAME] - Corporate Ict Operat…" at bounding box center [620, 437] width 561 height 62
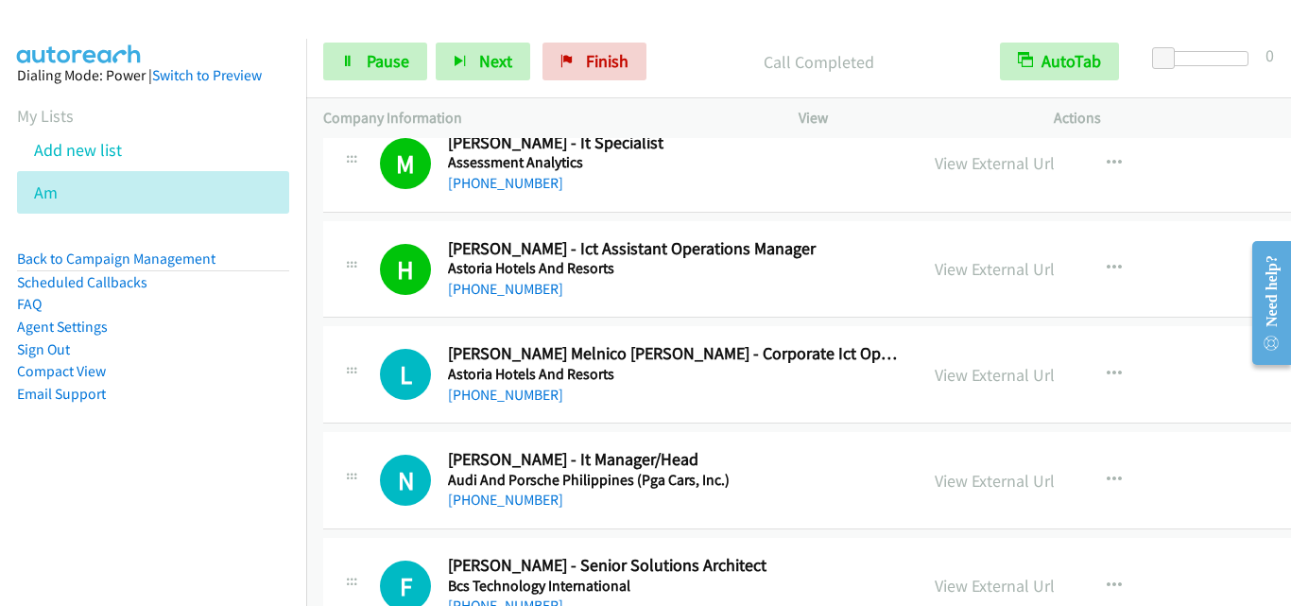
scroll to position [6145, 0]
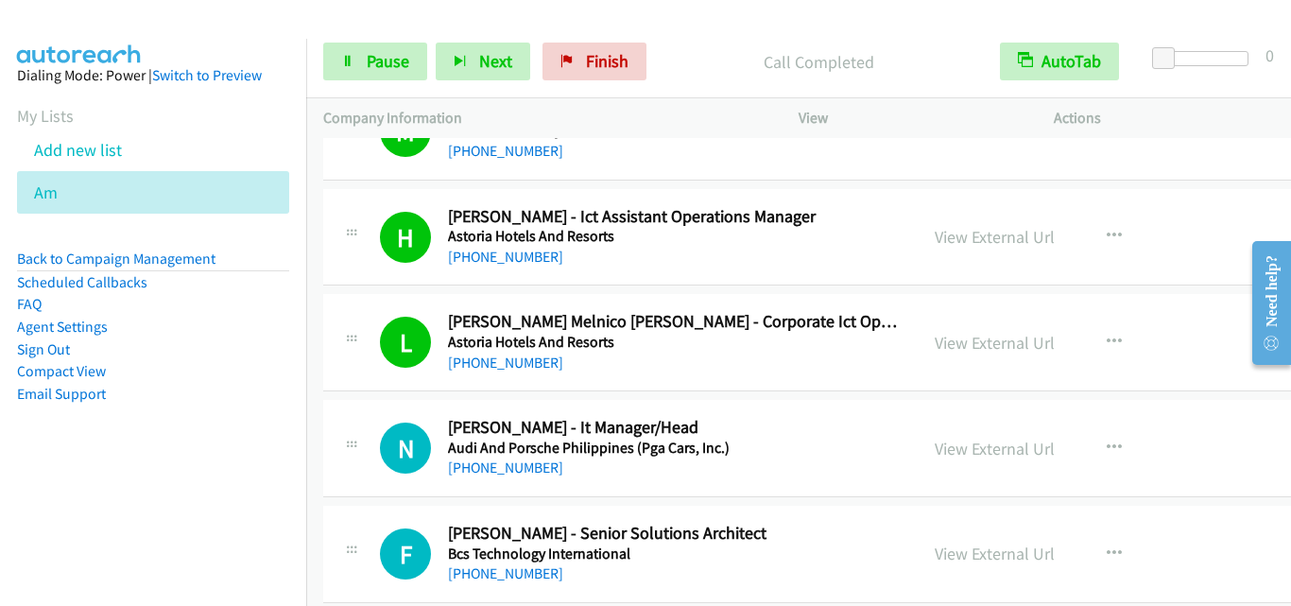
click at [365, 421] on div "N Callback Scheduled [PERSON_NAME] - It Manager/Head Audi And Porsche [GEOGRAPH…" at bounding box center [620, 448] width 561 height 62
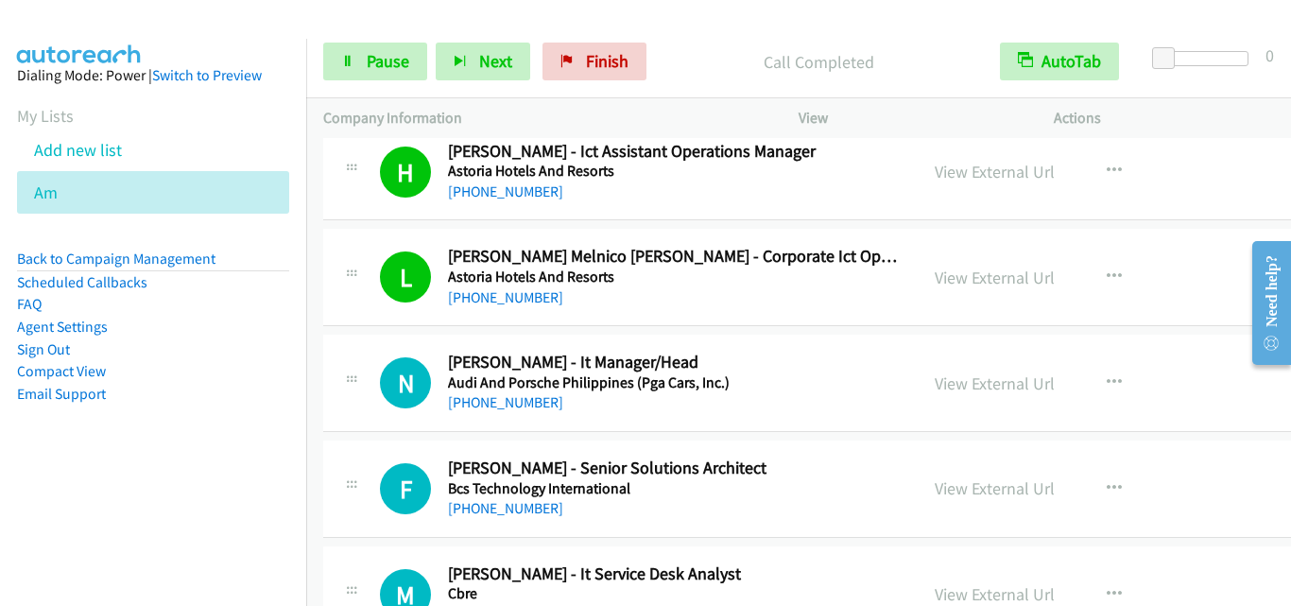
scroll to position [6240, 0]
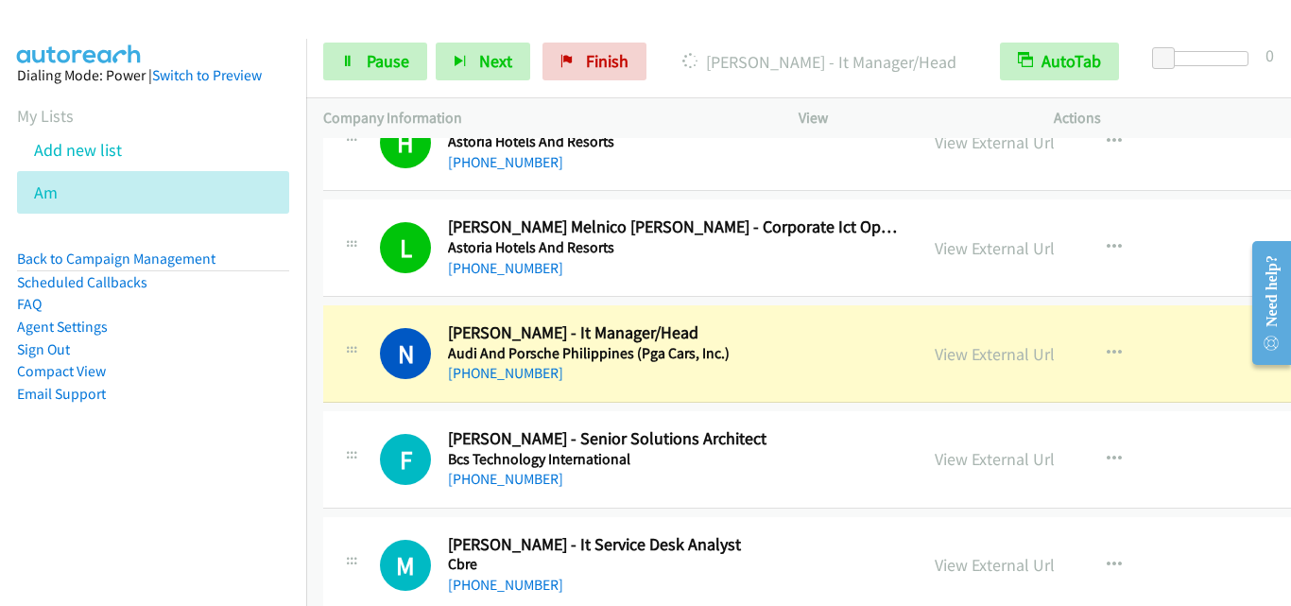
click at [351, 331] on div at bounding box center [351, 347] width 23 height 51
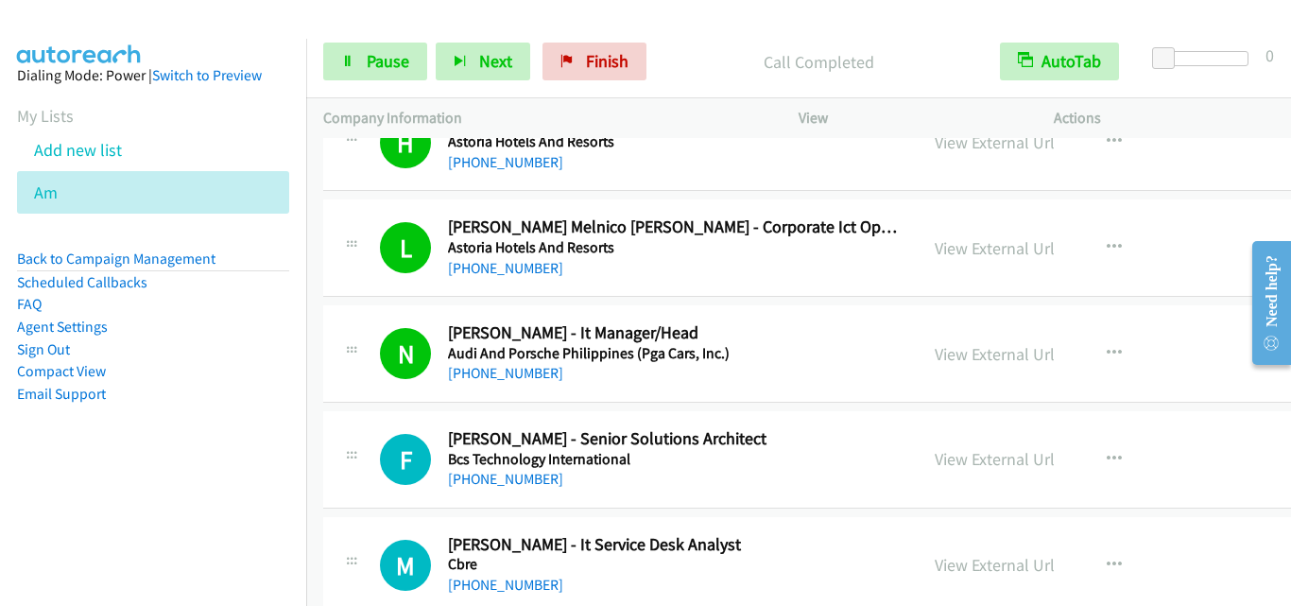
click at [415, 419] on div "F Callback Scheduled [PERSON_NAME] - Senior Solutions Architect Bcs Technology …" at bounding box center [883, 459] width 1121 height 97
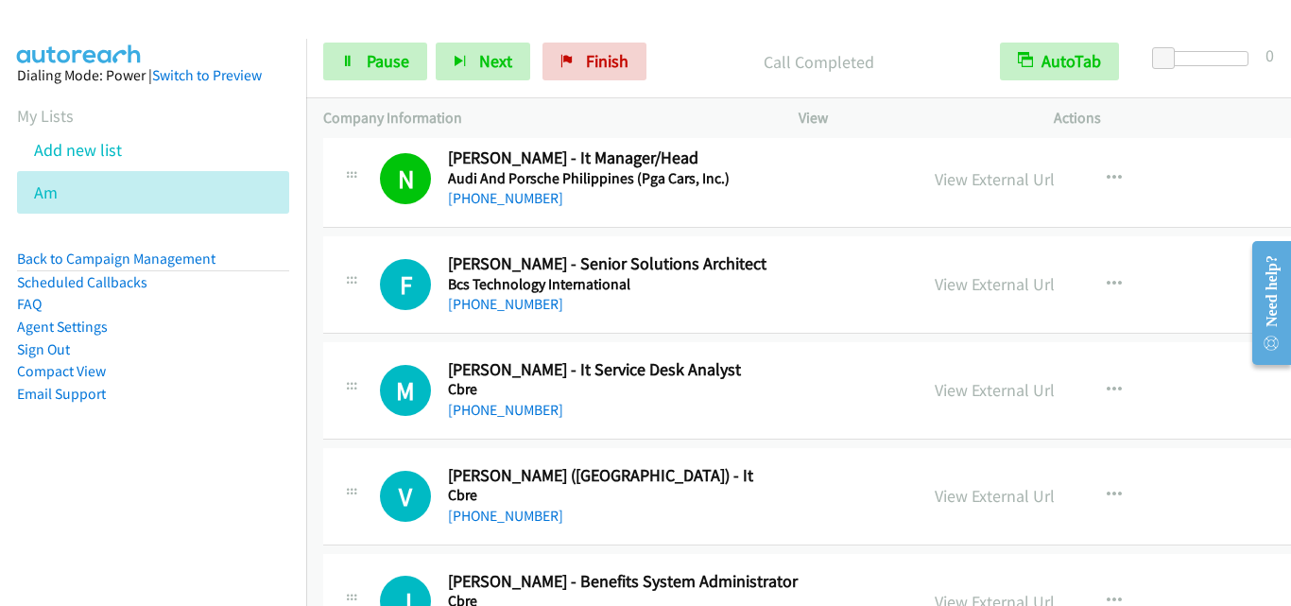
scroll to position [6429, 0]
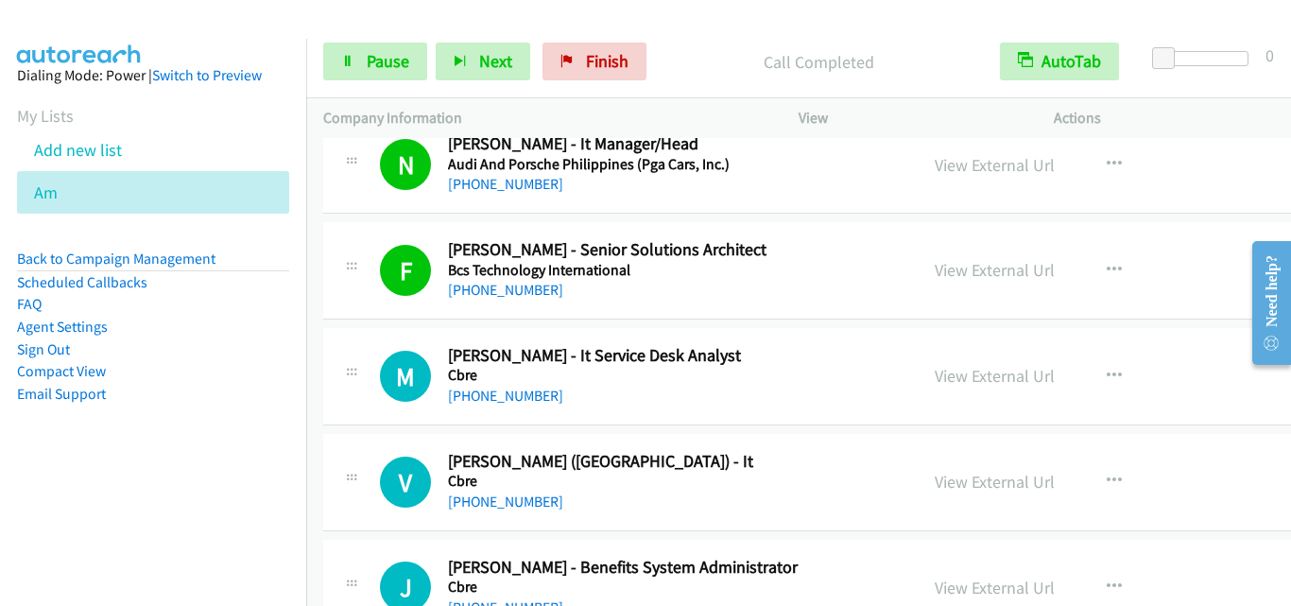
click at [339, 384] on div "M Callback Scheduled [PERSON_NAME] - It Service Desk Analyst Cbre [GEOGRAPHIC_D…" at bounding box center [620, 376] width 595 height 62
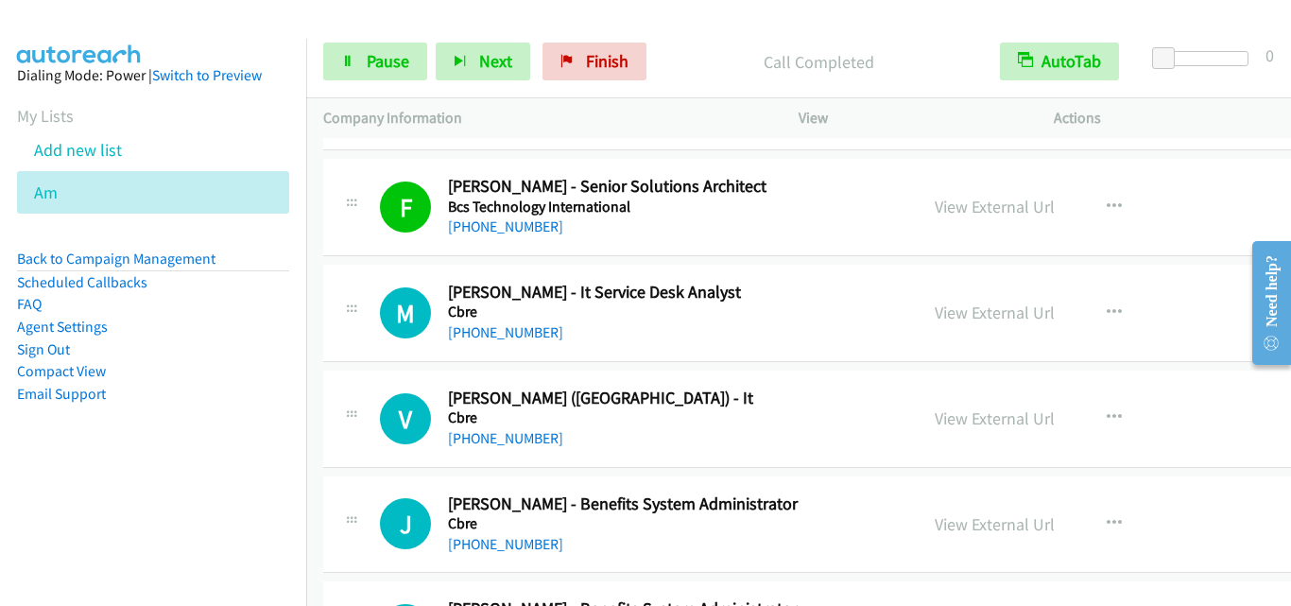
scroll to position [6523, 0]
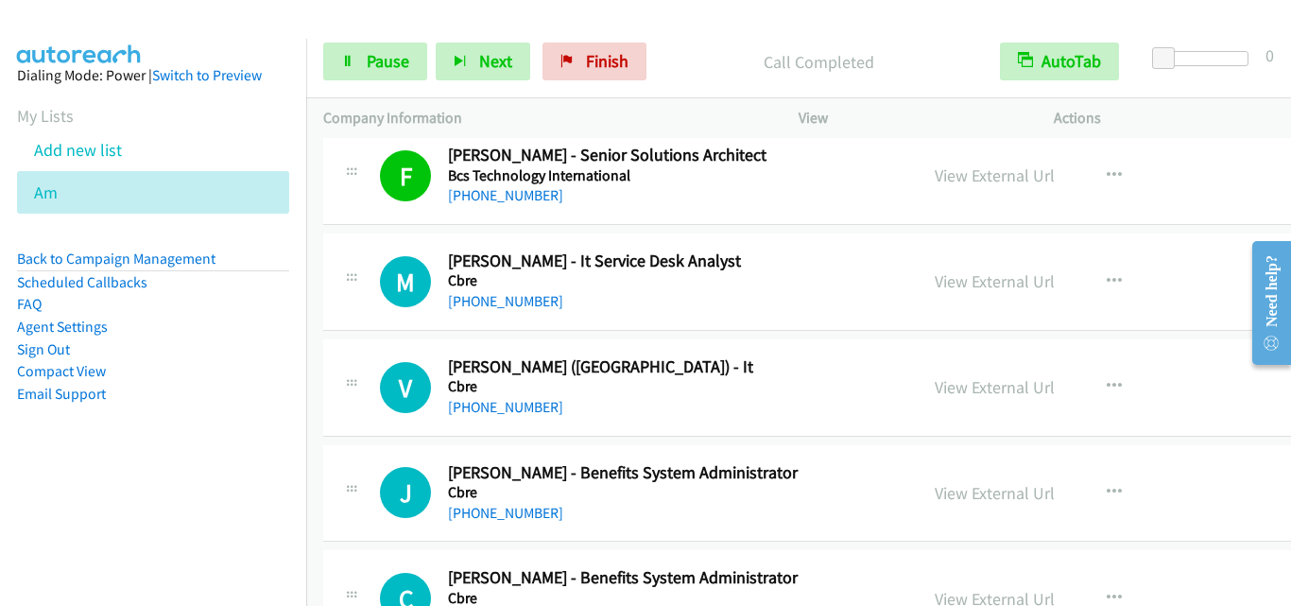
click at [327, 288] on div "M Callback Scheduled [PERSON_NAME] - It Service Desk Analyst Cbre [GEOGRAPHIC_D…" at bounding box center [620, 282] width 595 height 62
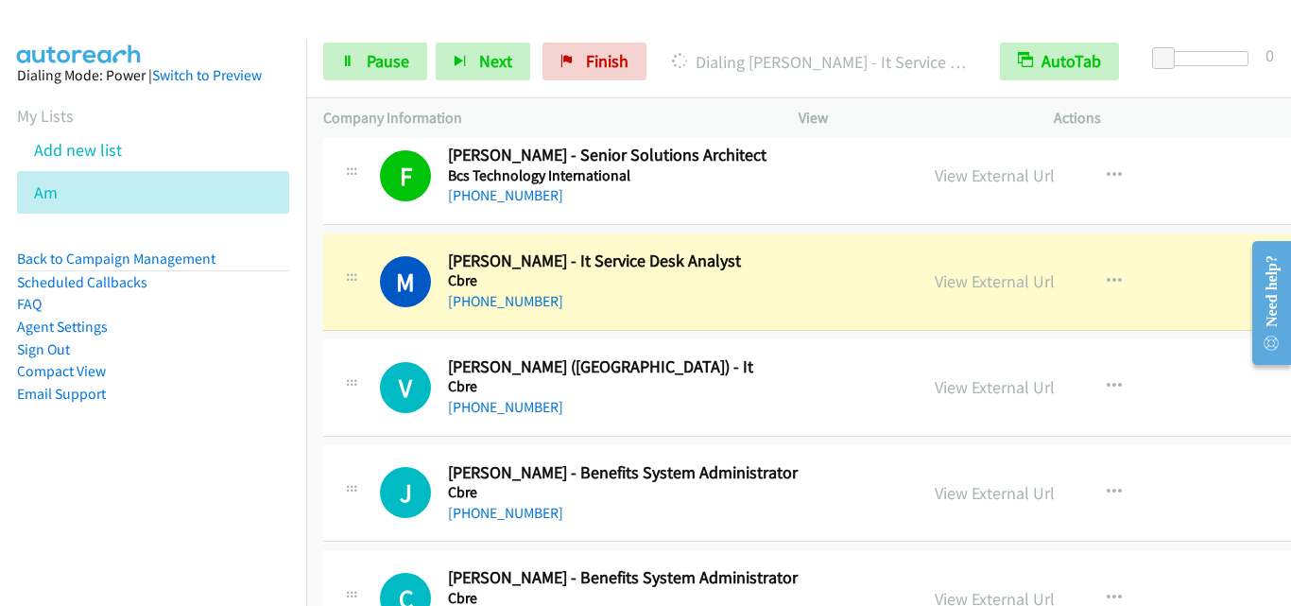
click at [377, 334] on td "M Callback Scheduled [PERSON_NAME] - It Service Desk Analyst Cbre [GEOGRAPHIC_D…" at bounding box center [883, 282] width 1155 height 106
click at [372, 77] on link "Pause" at bounding box center [375, 62] width 104 height 38
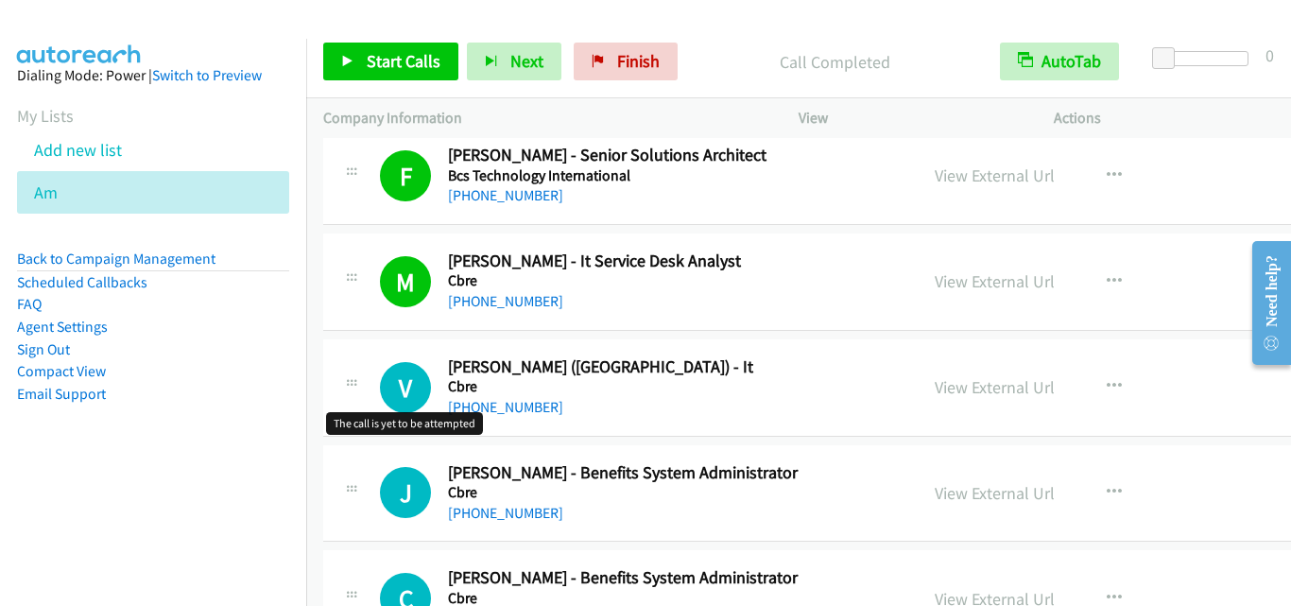
click at [414, 375] on h1 "V" at bounding box center [405, 387] width 51 height 51
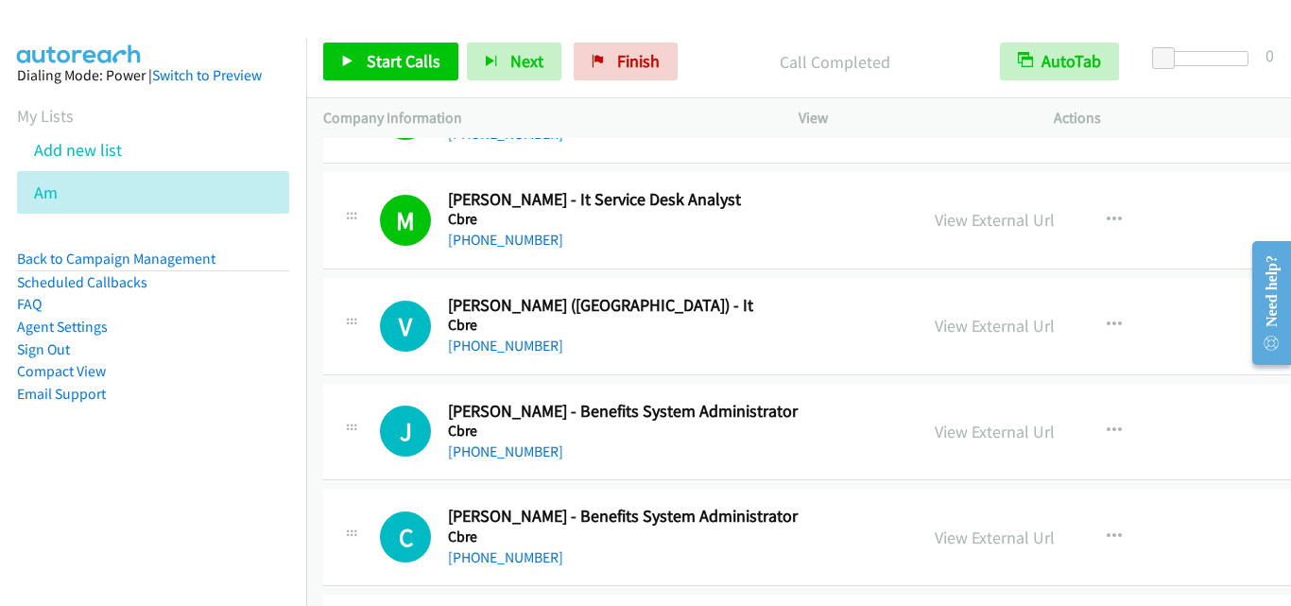
scroll to position [6618, 0]
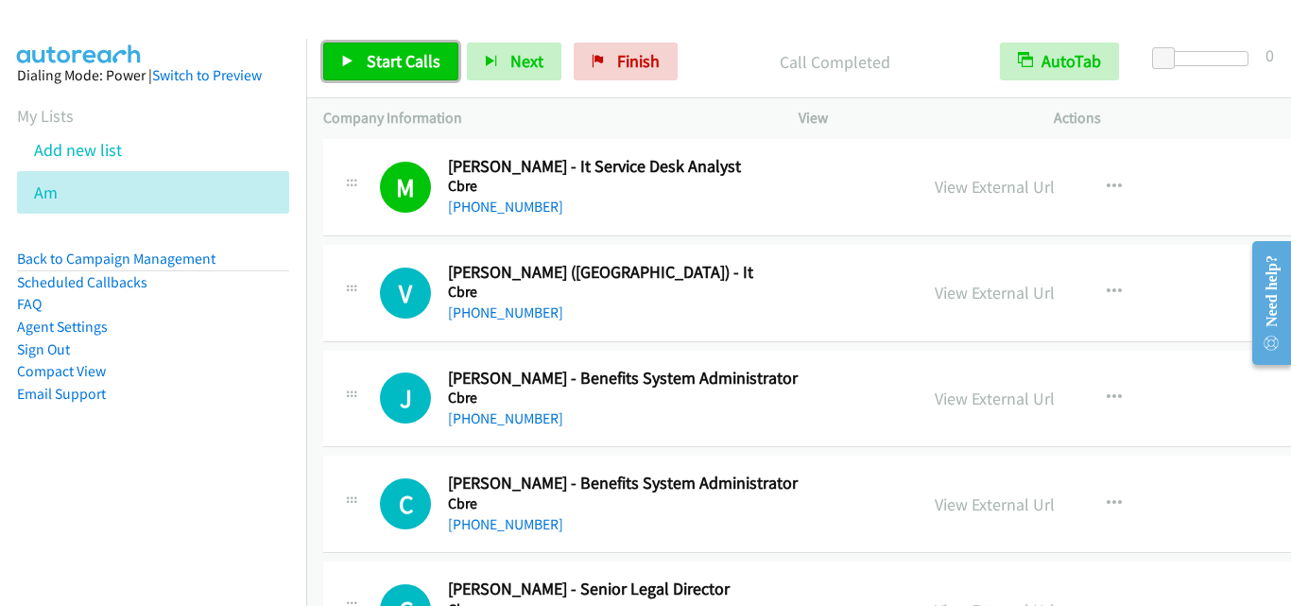
click at [407, 76] on link "Start Calls" at bounding box center [390, 62] width 135 height 38
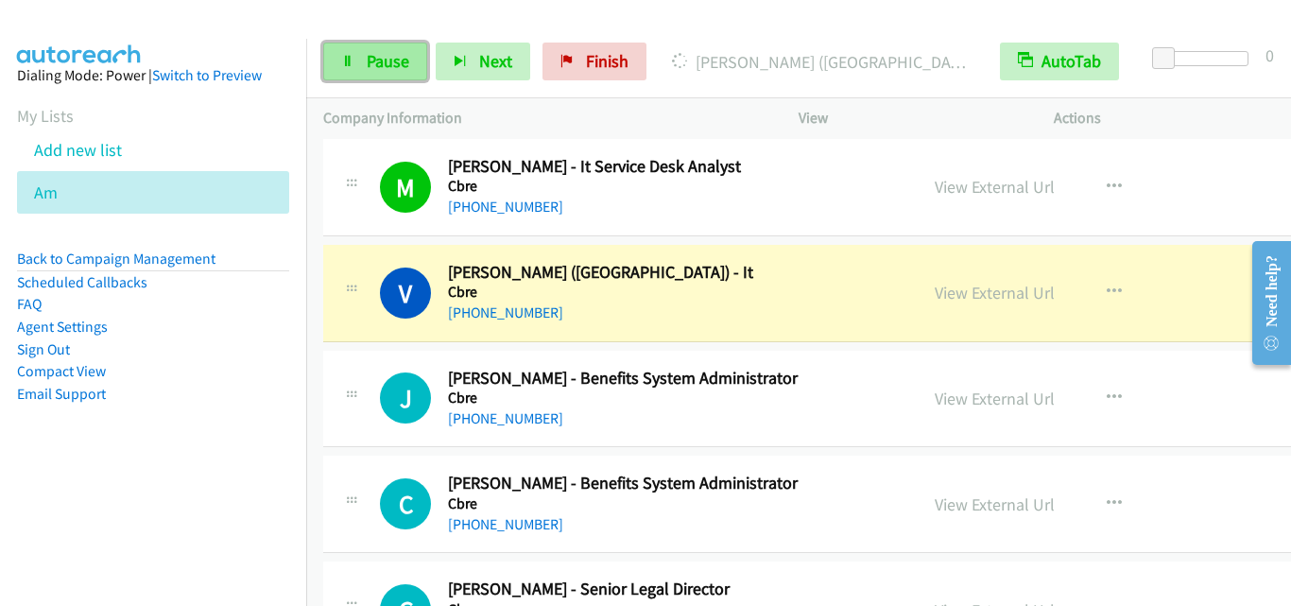
click at [345, 48] on link "Pause" at bounding box center [375, 62] width 104 height 38
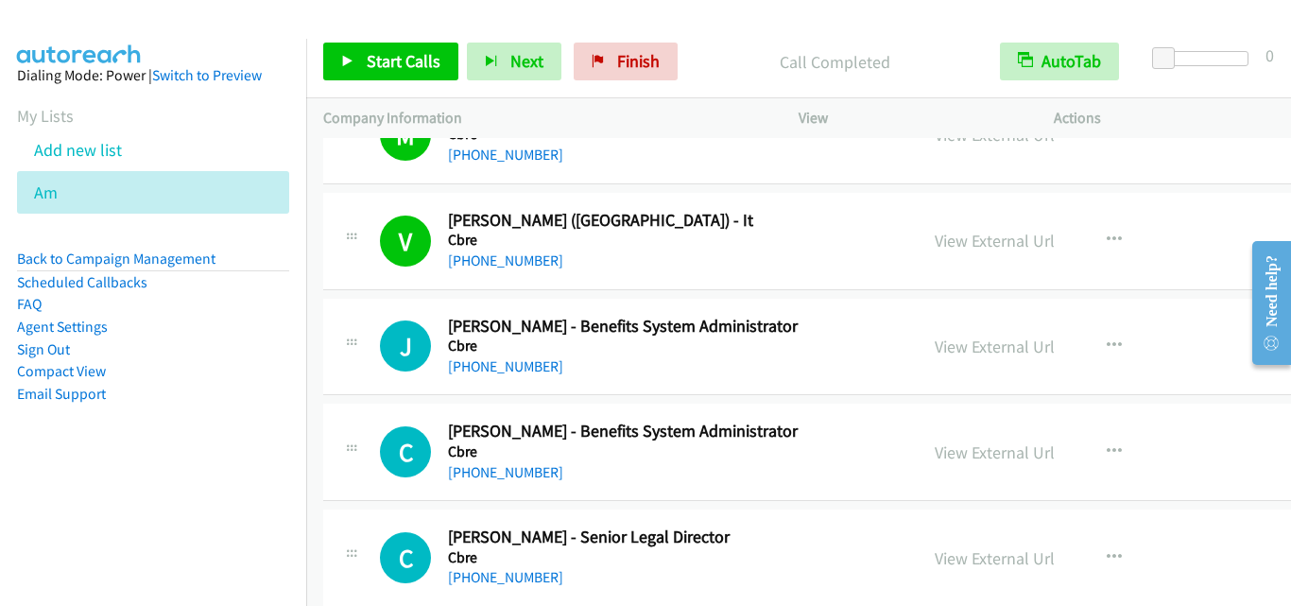
scroll to position [6712, 0]
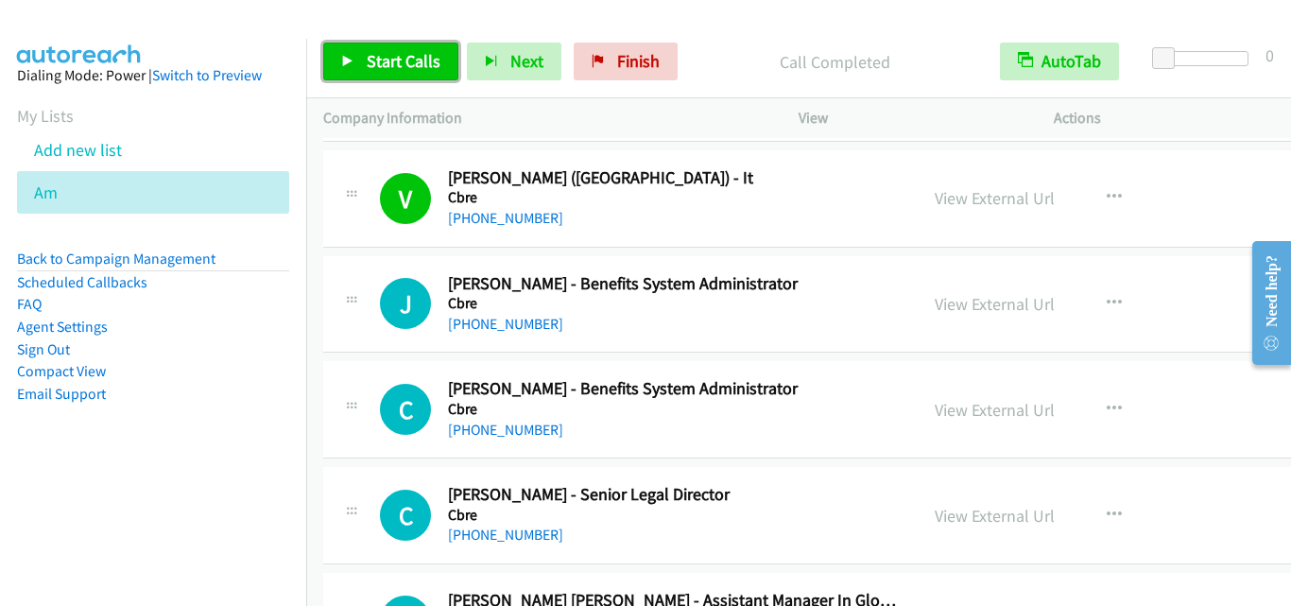
click at [394, 60] on span "Start Calls" at bounding box center [404, 61] width 74 height 22
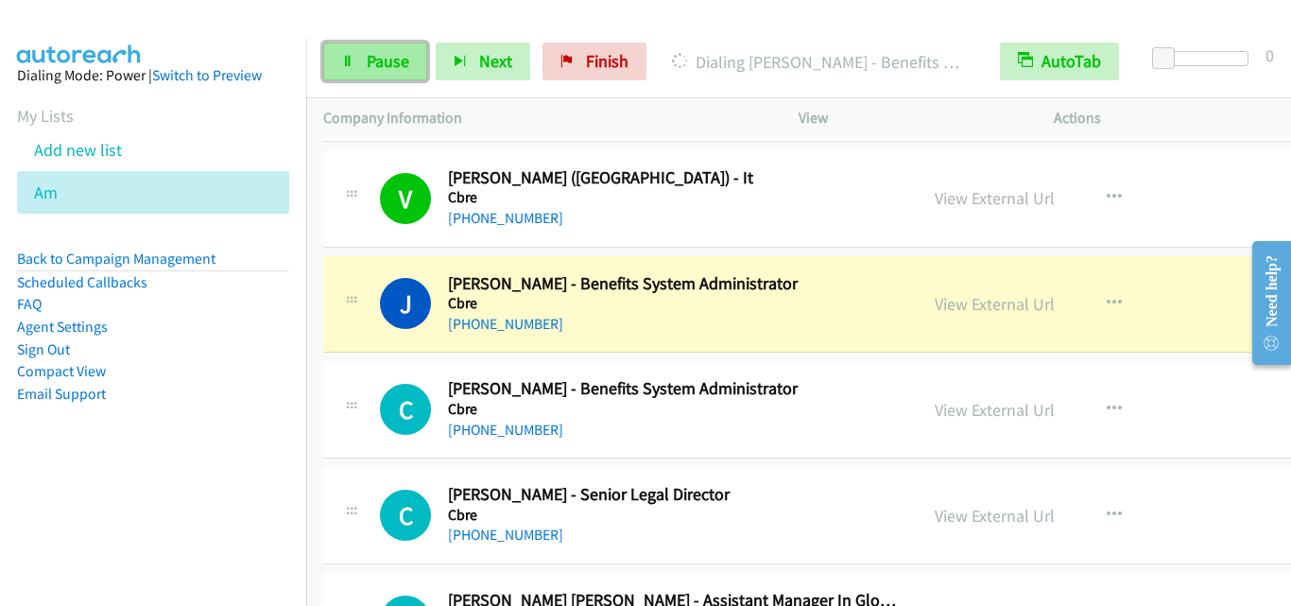
click at [362, 66] on link "Pause" at bounding box center [375, 62] width 104 height 38
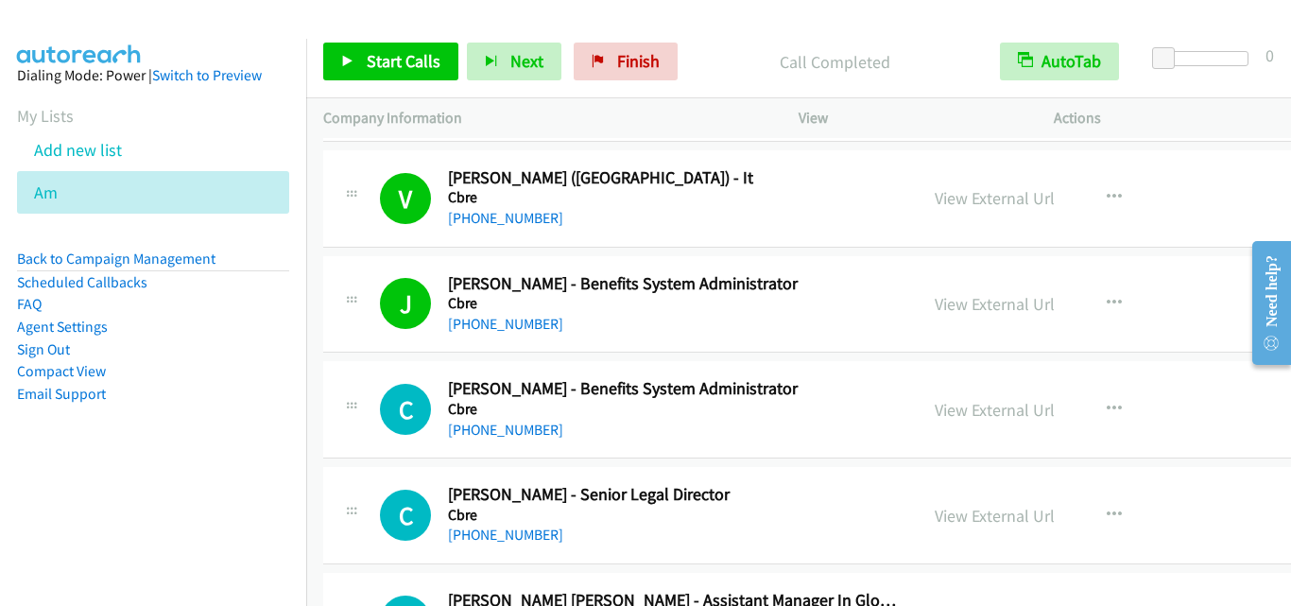
click at [364, 369] on div "C Callback Scheduled [PERSON_NAME] - Benefits System Administrator Cbre [GEOGRA…" at bounding box center [883, 409] width 1121 height 97
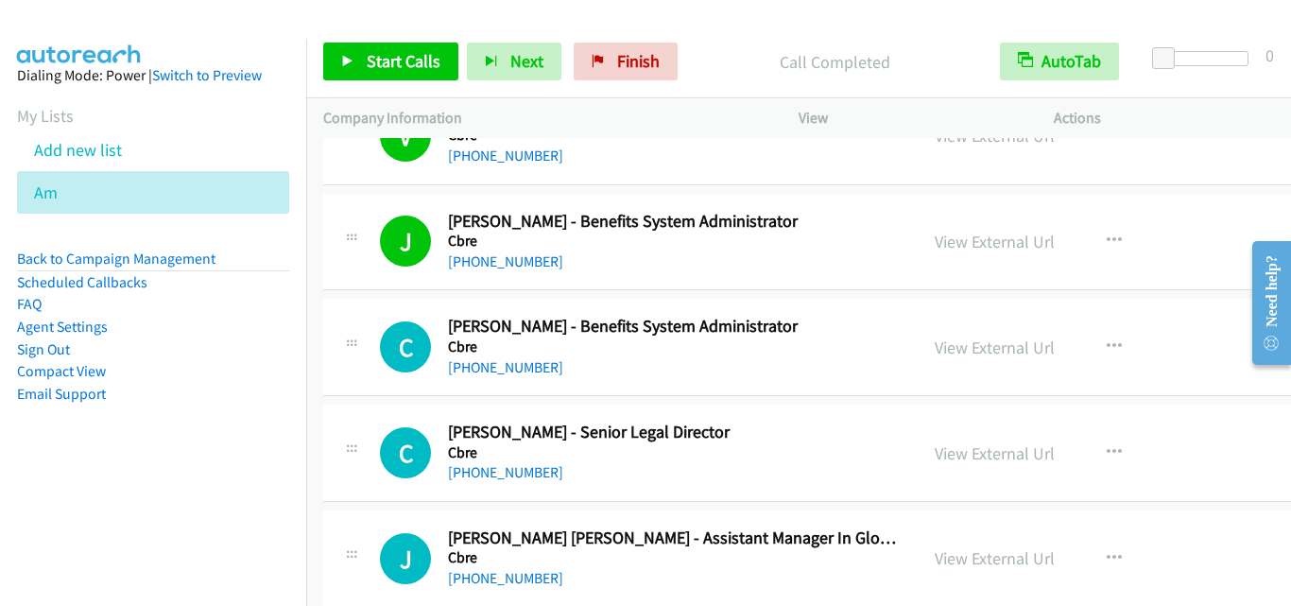
scroll to position [6807, 0]
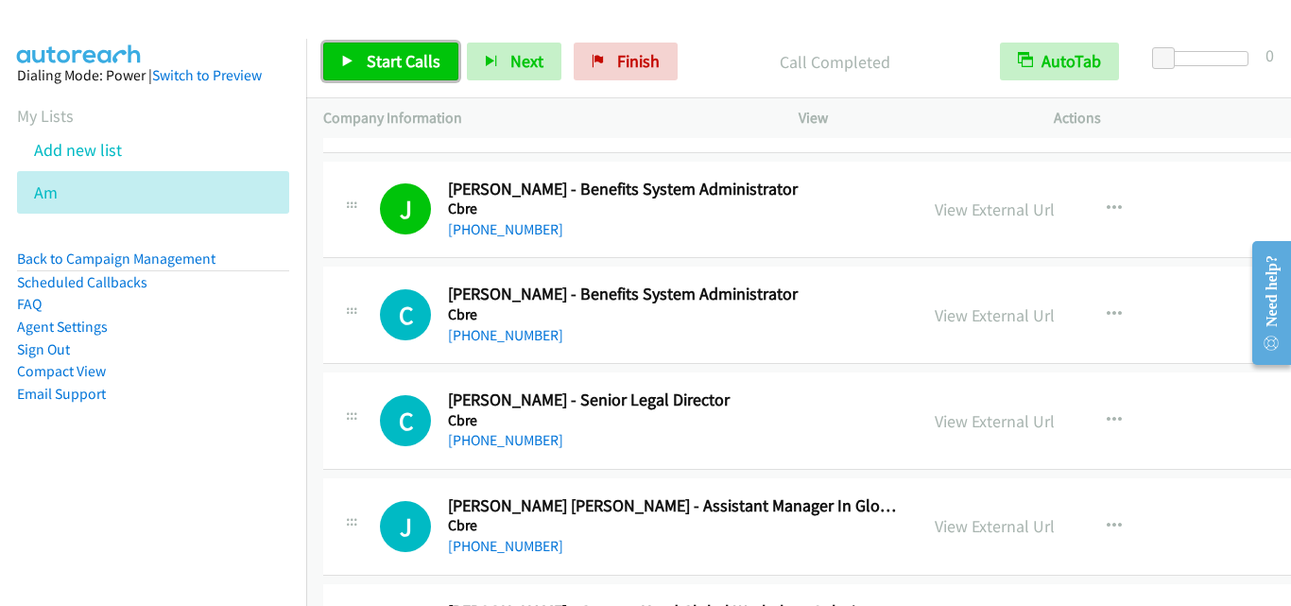
click at [391, 70] on span "Start Calls" at bounding box center [404, 61] width 74 height 22
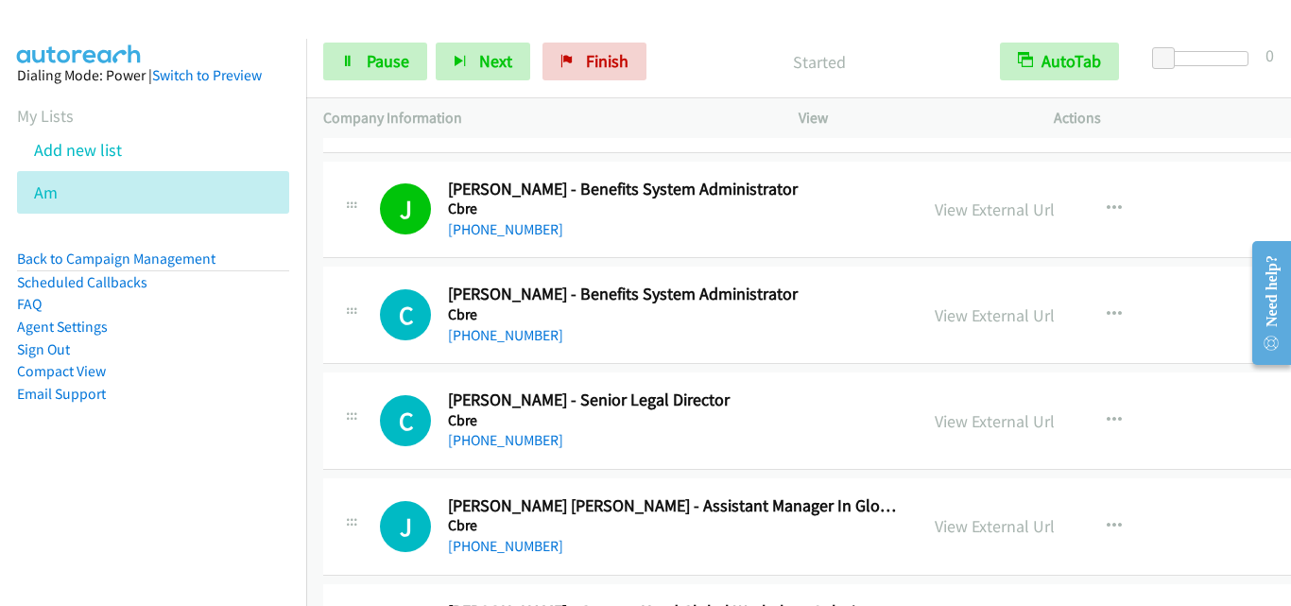
click at [374, 382] on div "C Callback Scheduled [PERSON_NAME] - Senior Legal Director Cbre [GEOGRAPHIC_DAT…" at bounding box center [883, 420] width 1121 height 97
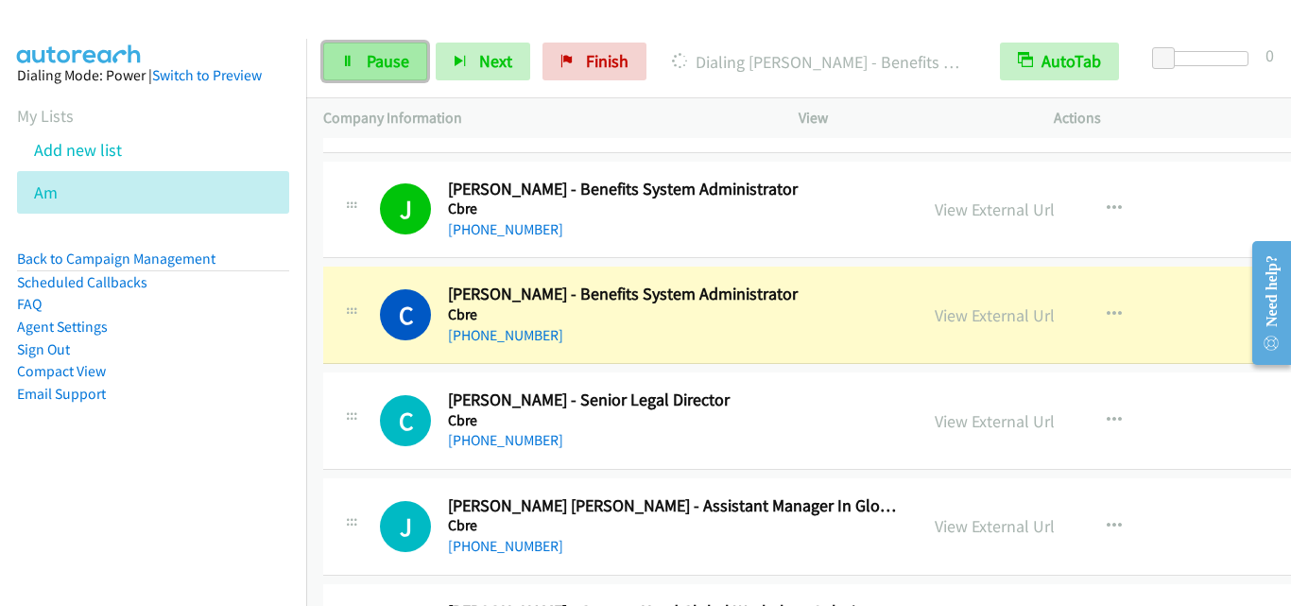
click at [333, 51] on link "Pause" at bounding box center [375, 62] width 104 height 38
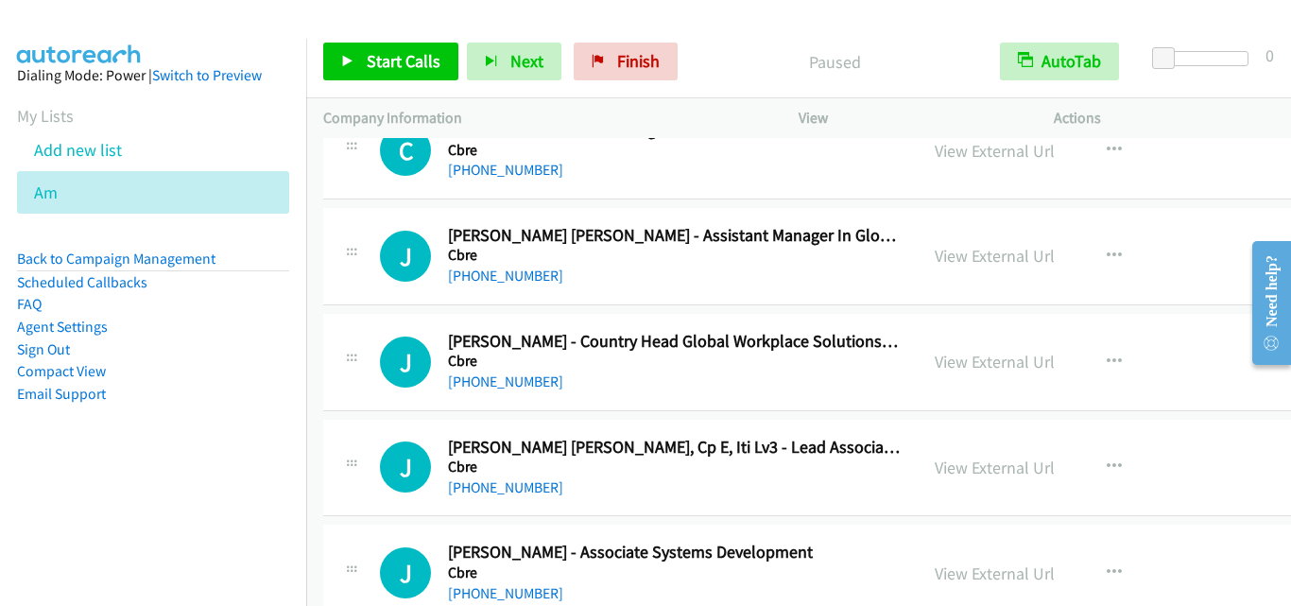
scroll to position [7091, 0]
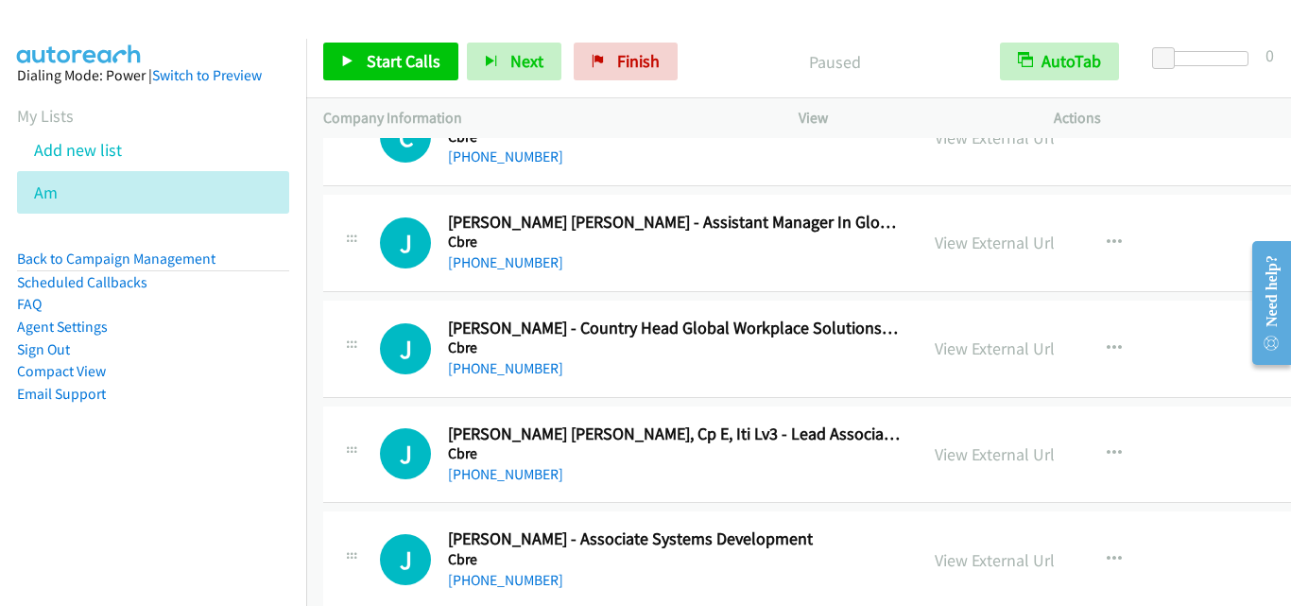
click at [413, 315] on div "J Callback Scheduled [PERSON_NAME] - Country Head Global Workplace Solutions [G…" at bounding box center [883, 349] width 1121 height 97
click at [1107, 236] on icon "button" at bounding box center [1114, 242] width 15 height 15
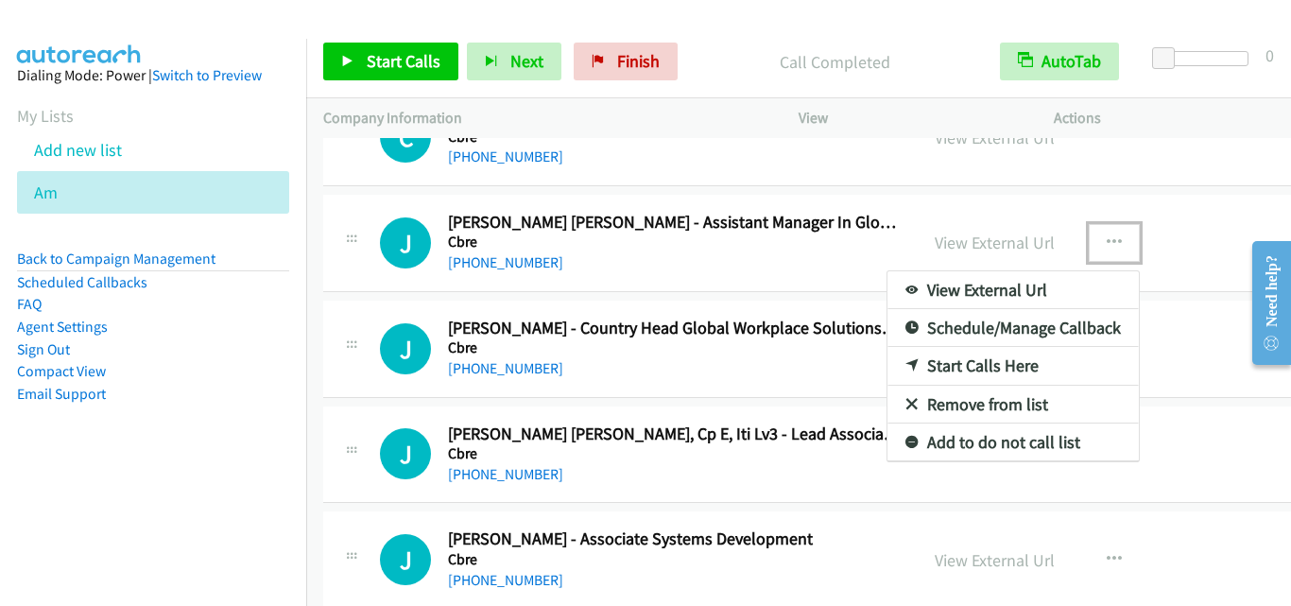
click at [971, 364] on link "Start Calls Here" at bounding box center [1013, 366] width 251 height 38
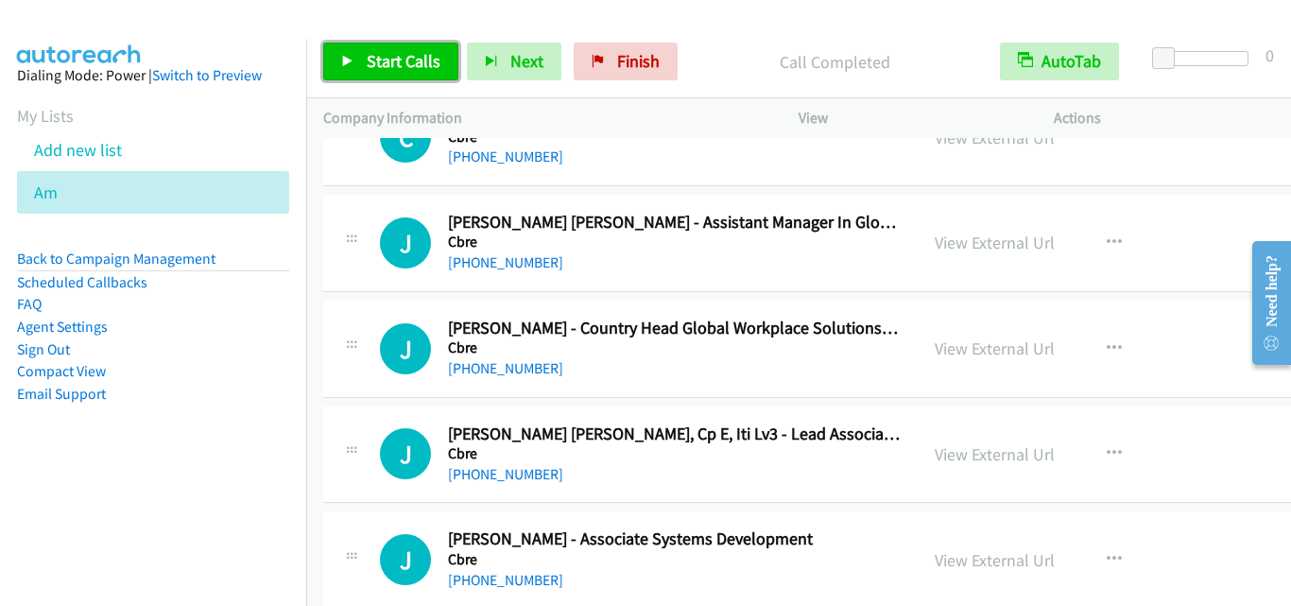
click at [386, 51] on span "Start Calls" at bounding box center [404, 61] width 74 height 22
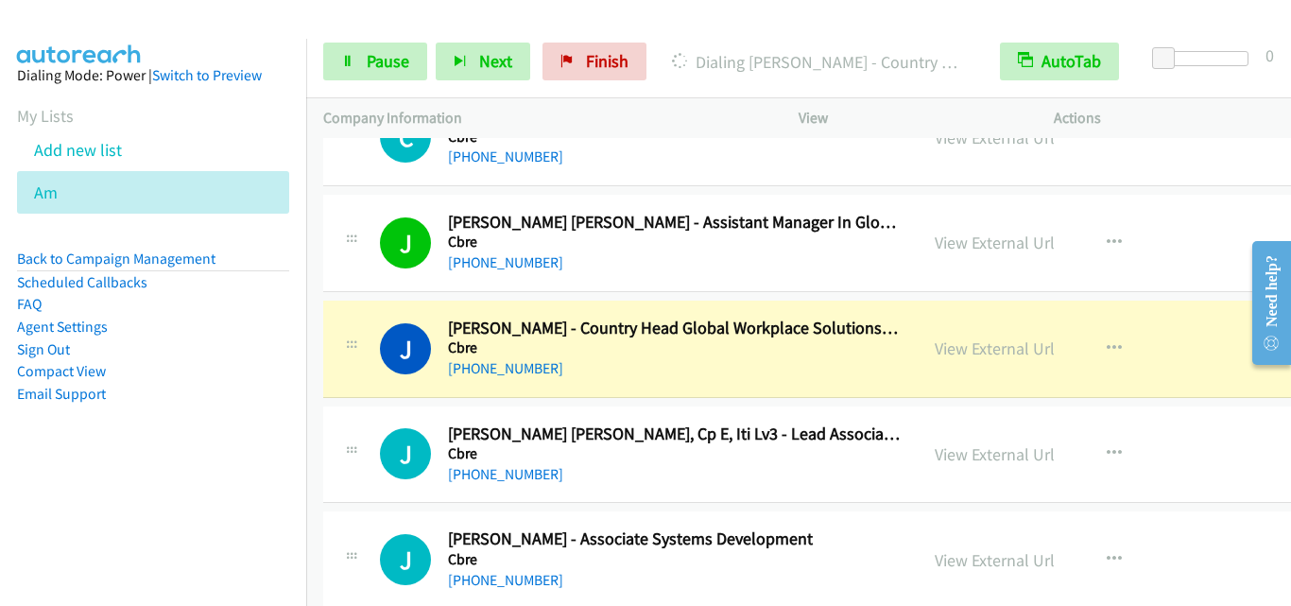
click at [347, 411] on div "J Callback Scheduled [PERSON_NAME] [PERSON_NAME], Cp E, Iti Lv3 - Lead Associat…" at bounding box center [883, 455] width 1121 height 97
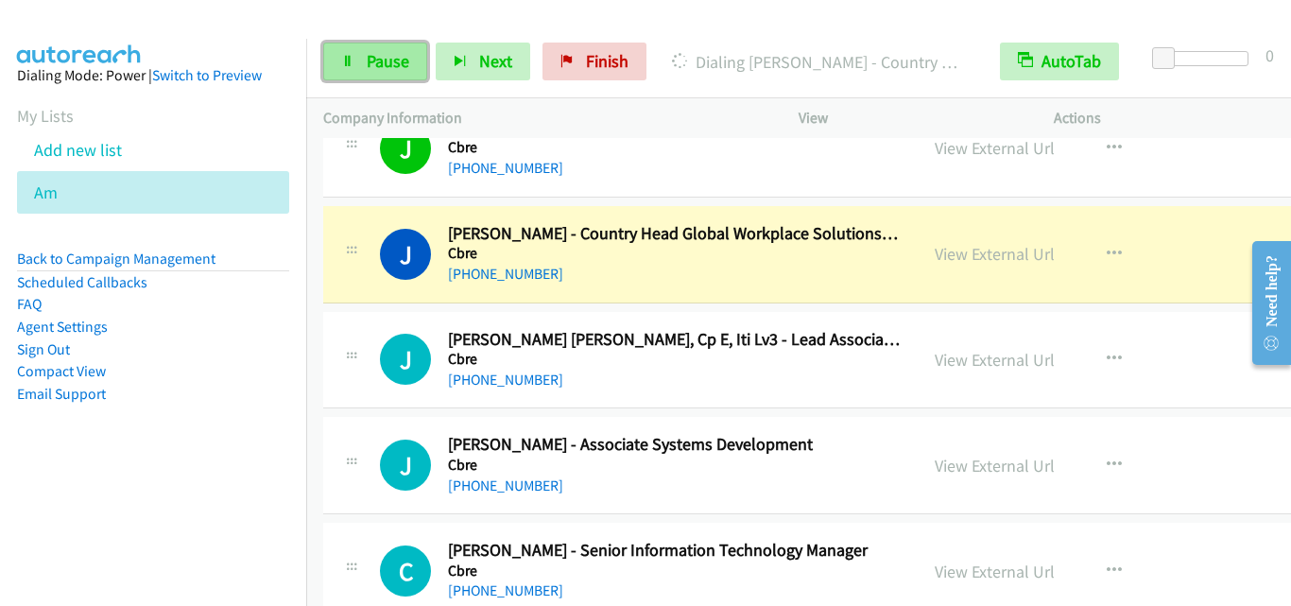
click at [392, 72] on link "Pause" at bounding box center [375, 62] width 104 height 38
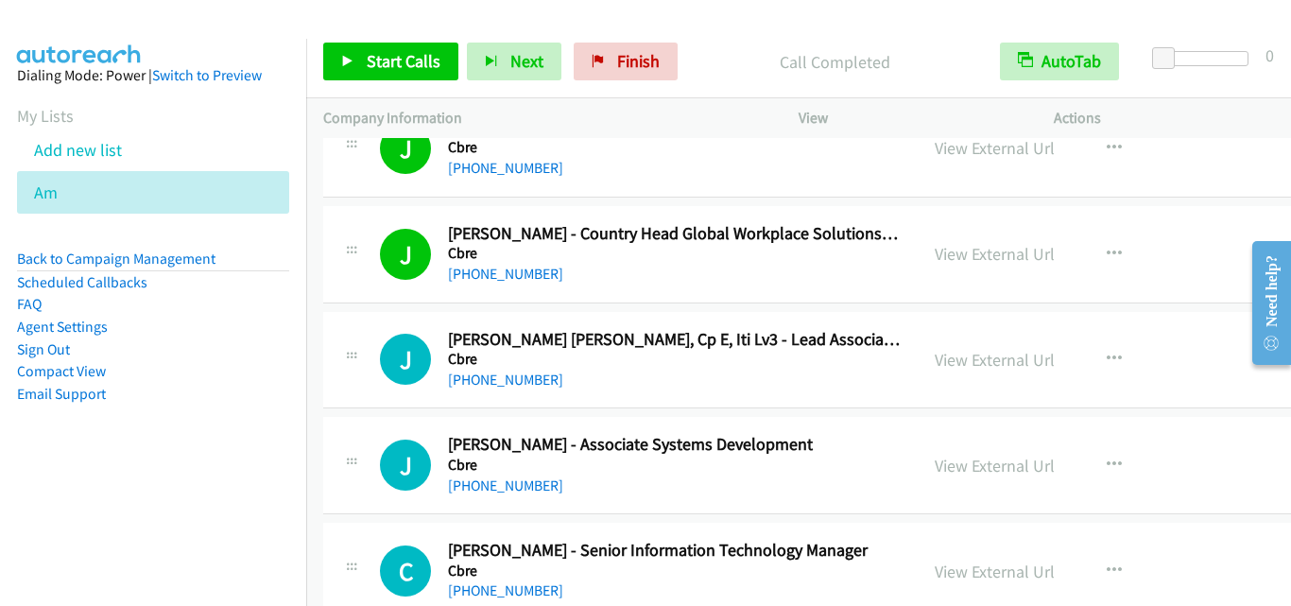
click at [356, 301] on div "J Callback Scheduled [PERSON_NAME] - Country Head Global Workplace Solutions [G…" at bounding box center [883, 254] width 1121 height 97
click at [379, 55] on span "Start Calls" at bounding box center [404, 61] width 74 height 22
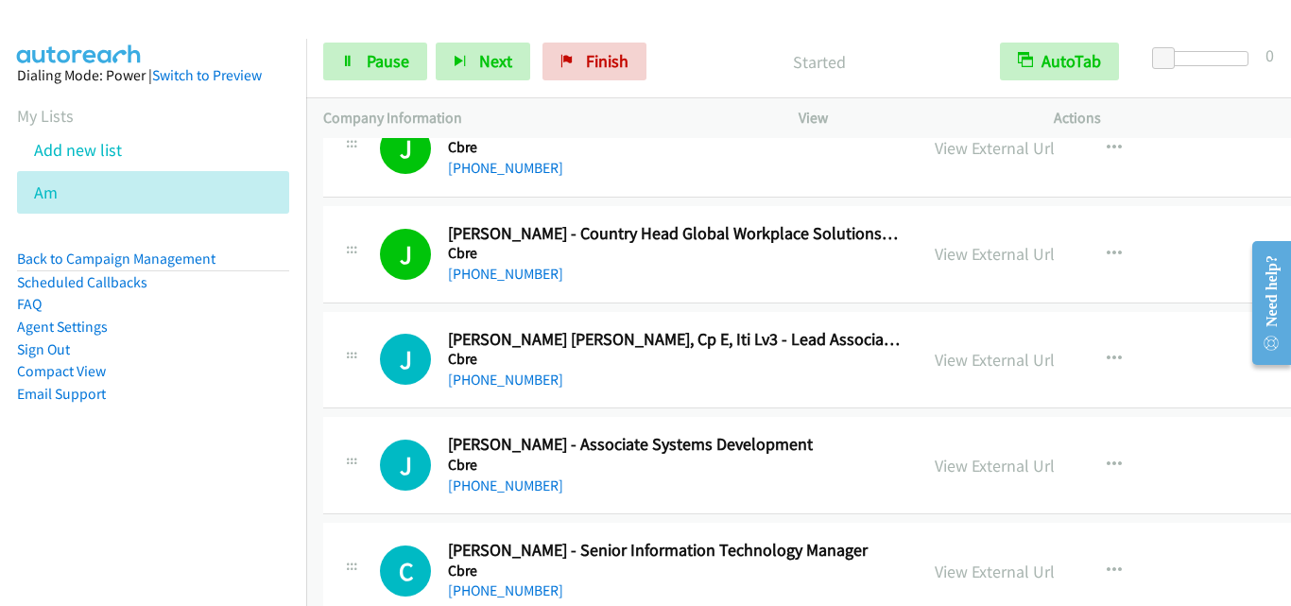
click at [358, 383] on div "J Callback Scheduled [PERSON_NAME] [PERSON_NAME], Cp E, Iti Lv3 - Lead Associat…" at bounding box center [620, 360] width 561 height 62
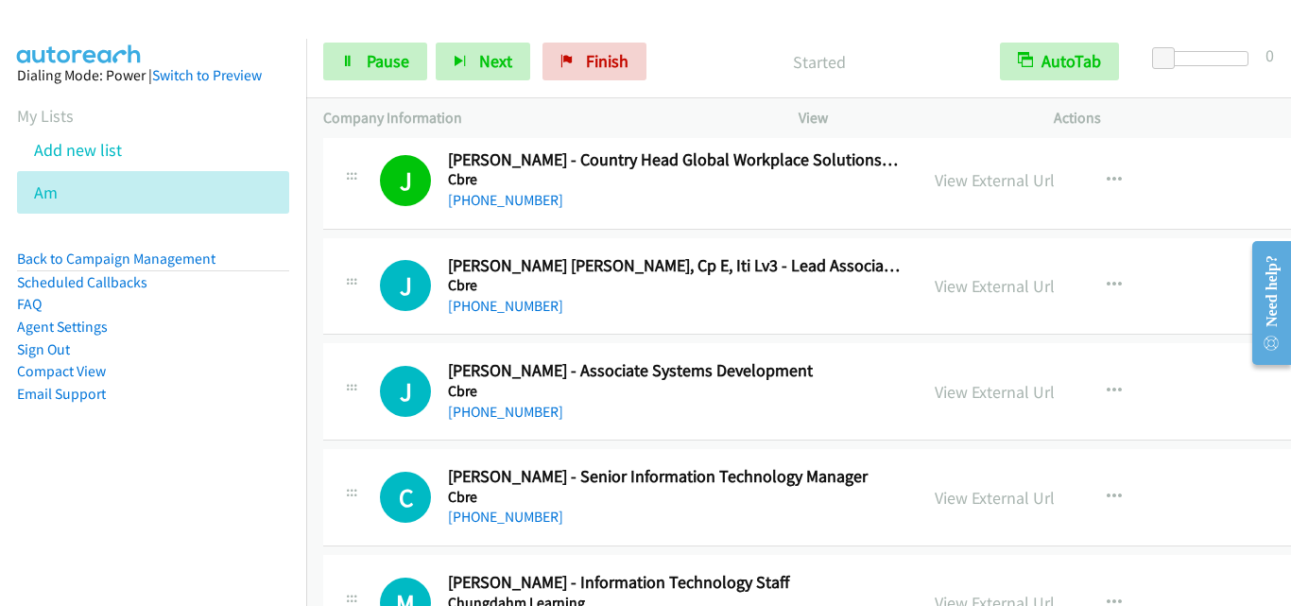
scroll to position [7280, 0]
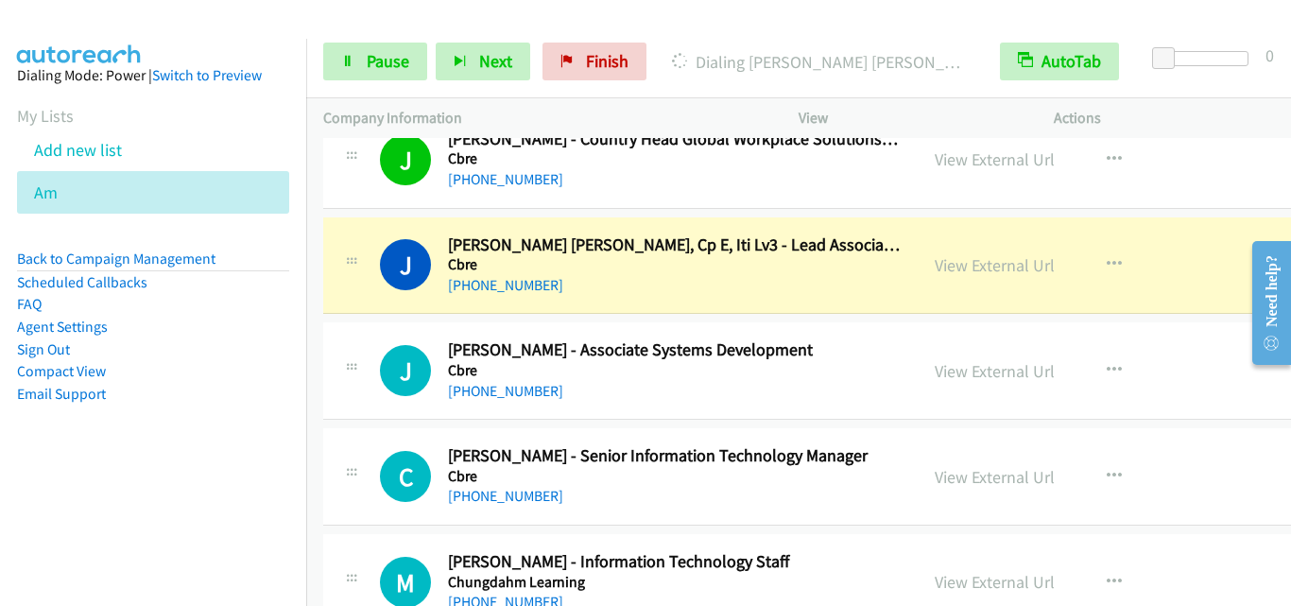
click at [362, 302] on div "J Callback Scheduled [PERSON_NAME] [PERSON_NAME], Cp E, Iti Lv3 - Lead Associat…" at bounding box center [883, 265] width 1121 height 97
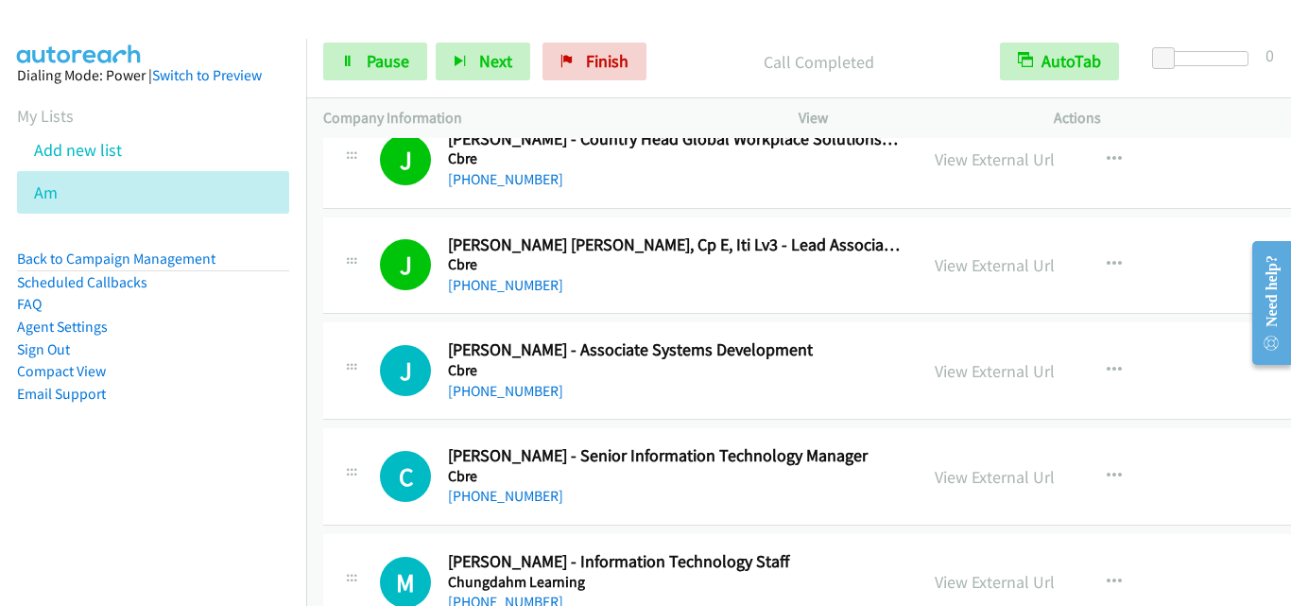
click at [352, 416] on div "J Callback Scheduled [PERSON_NAME] - Associate Systems Development Cbre [GEOGRA…" at bounding box center [883, 370] width 1121 height 97
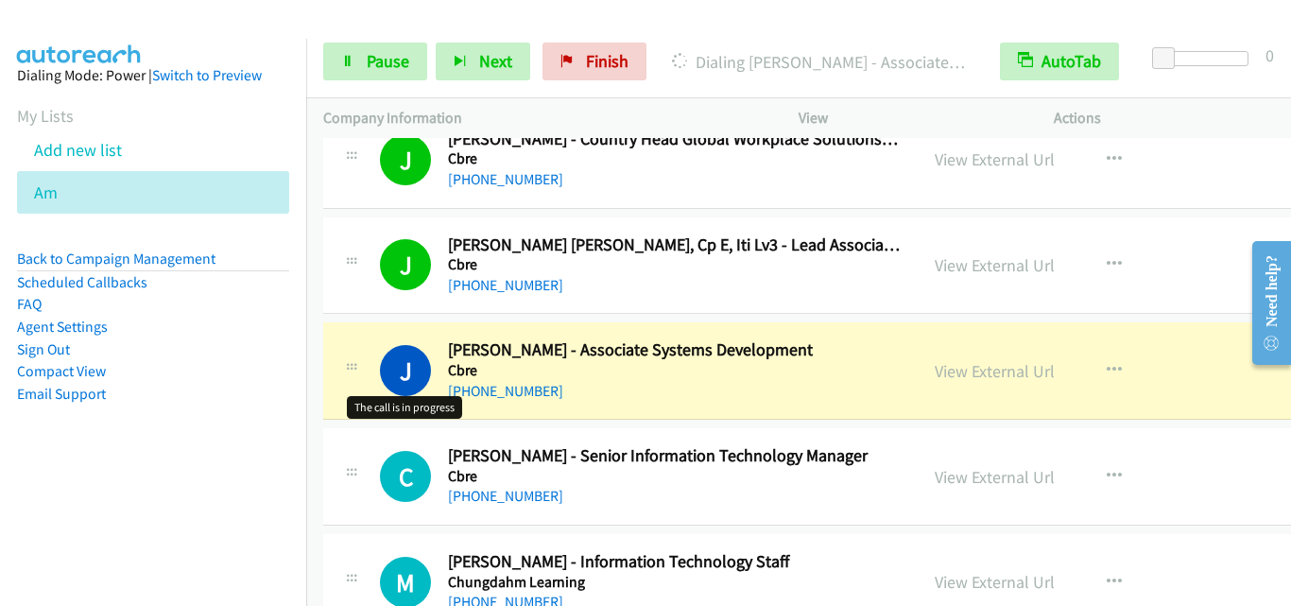
click at [380, 347] on h1 "J" at bounding box center [405, 370] width 51 height 51
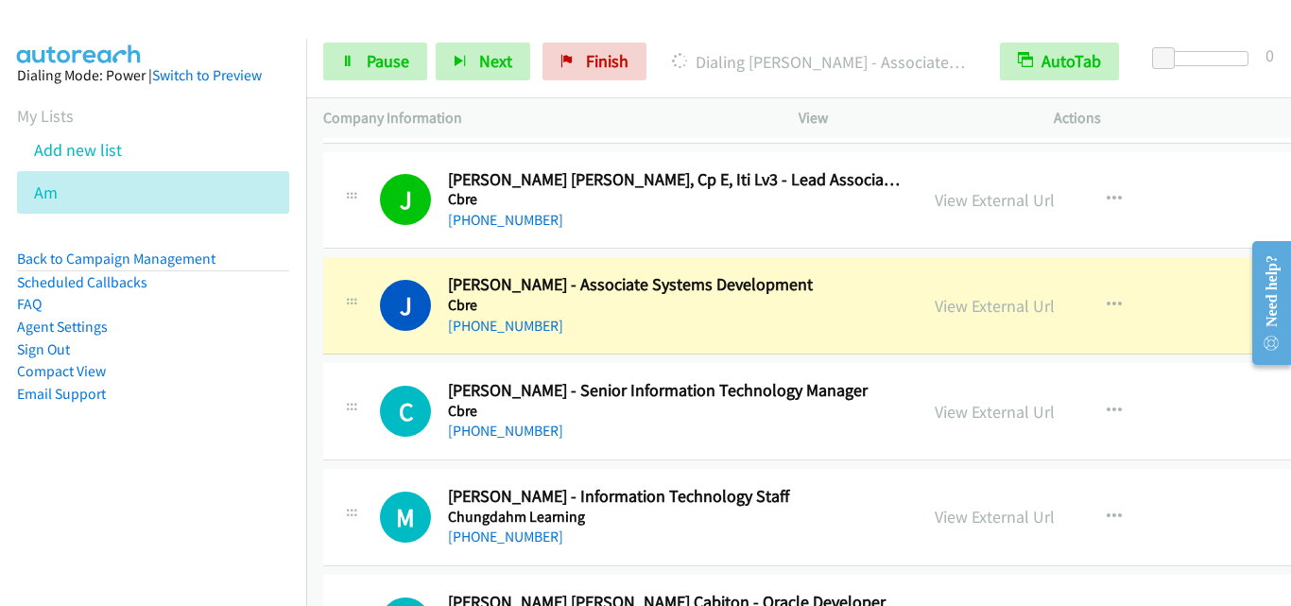
scroll to position [7374, 0]
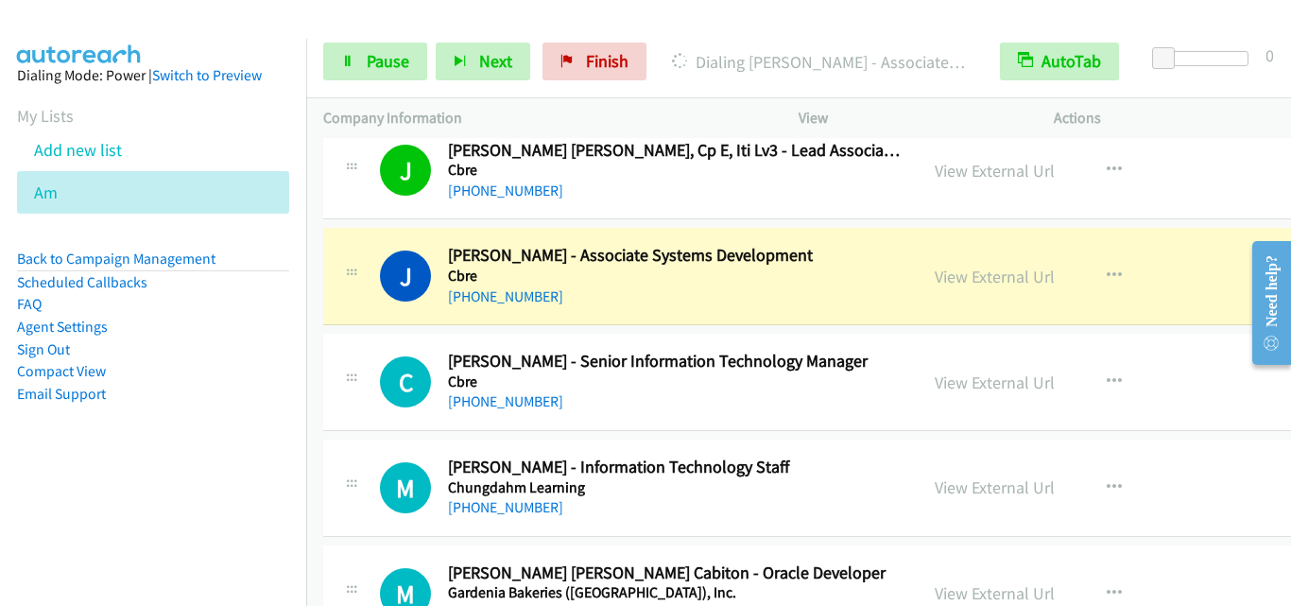
click at [348, 399] on div at bounding box center [351, 376] width 23 height 51
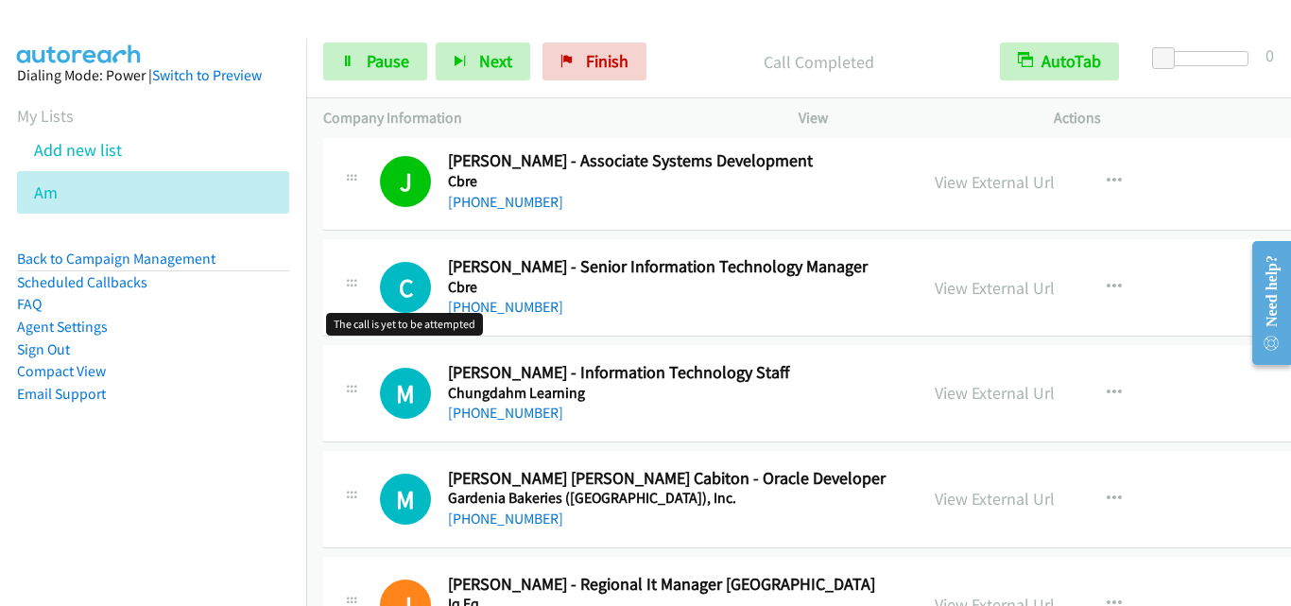
click at [389, 272] on h1 "C" at bounding box center [405, 287] width 51 height 51
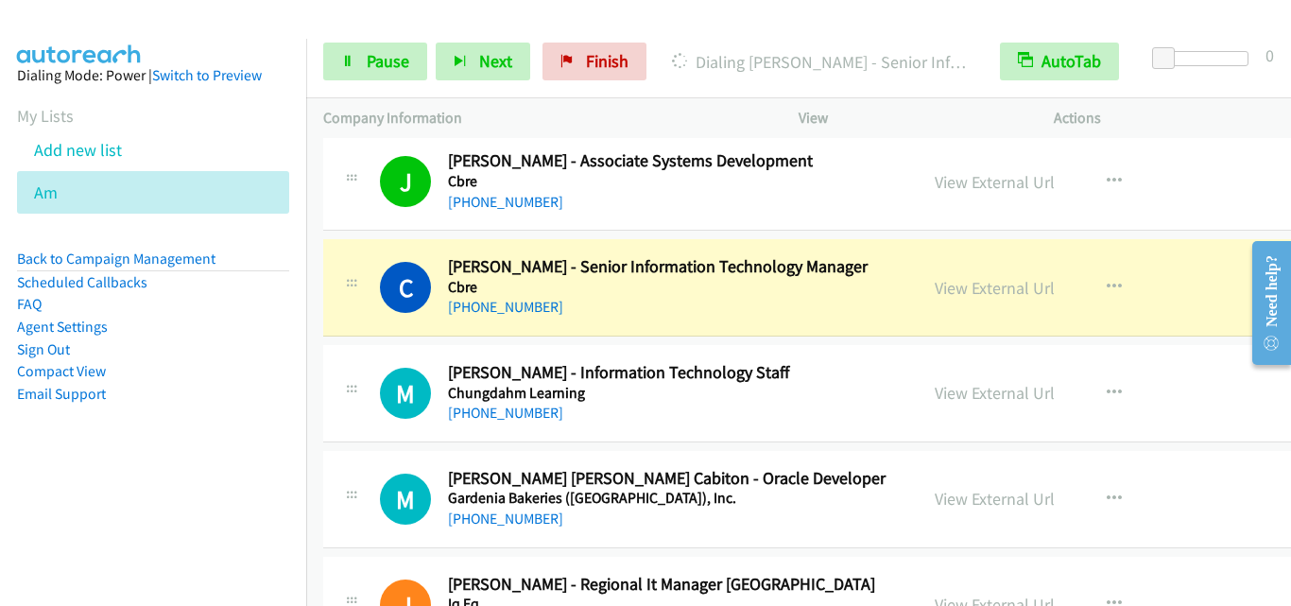
click at [363, 295] on div "C Callback Scheduled [PERSON_NAME] - Senior Information Technology Manager Cbre…" at bounding box center [620, 287] width 561 height 62
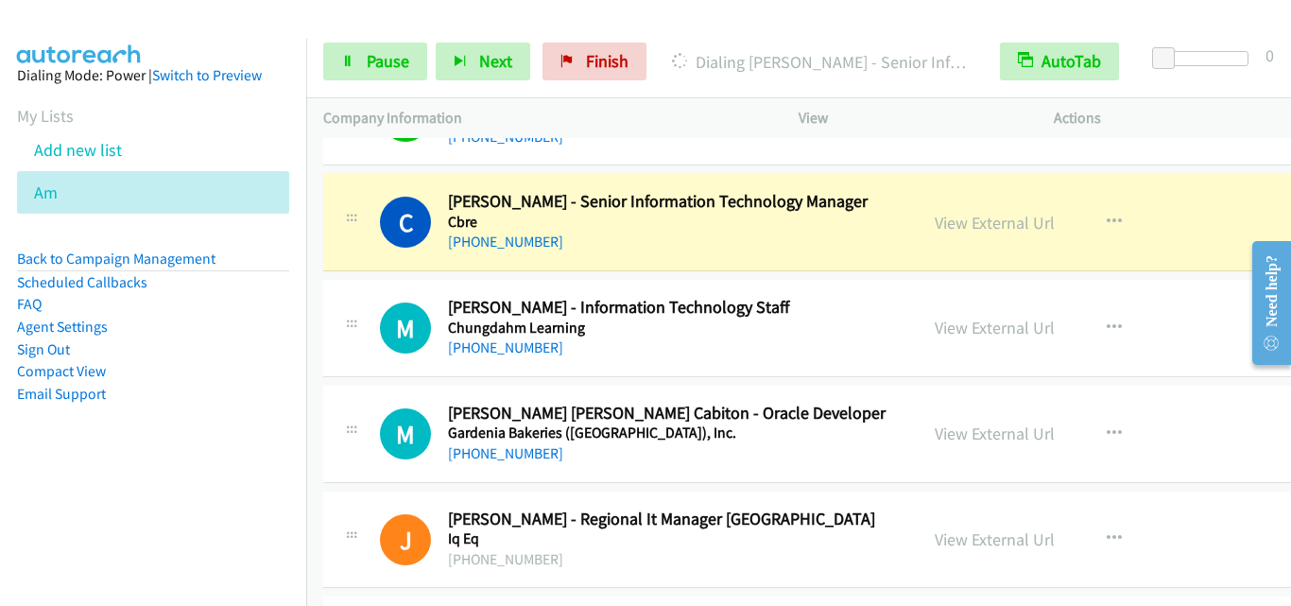
scroll to position [7563, 0]
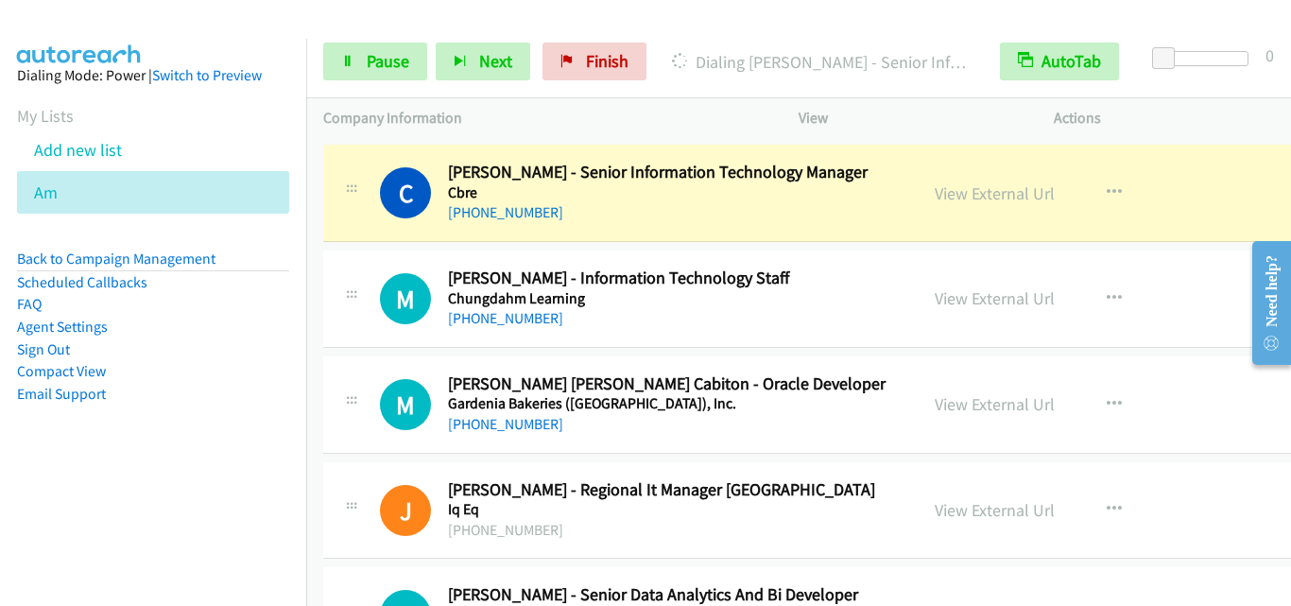
click at [360, 334] on div "M Callback Scheduled [PERSON_NAME] - Information Technology Staff Chungdahm Lea…" at bounding box center [883, 299] width 1121 height 97
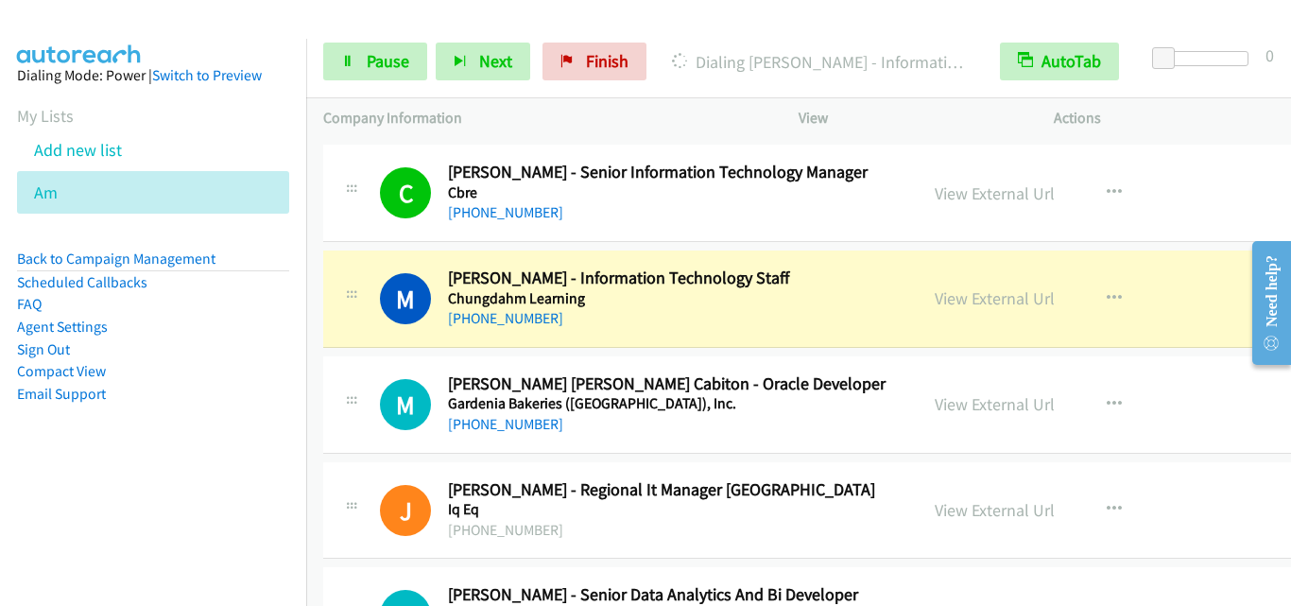
scroll to position [7658, 0]
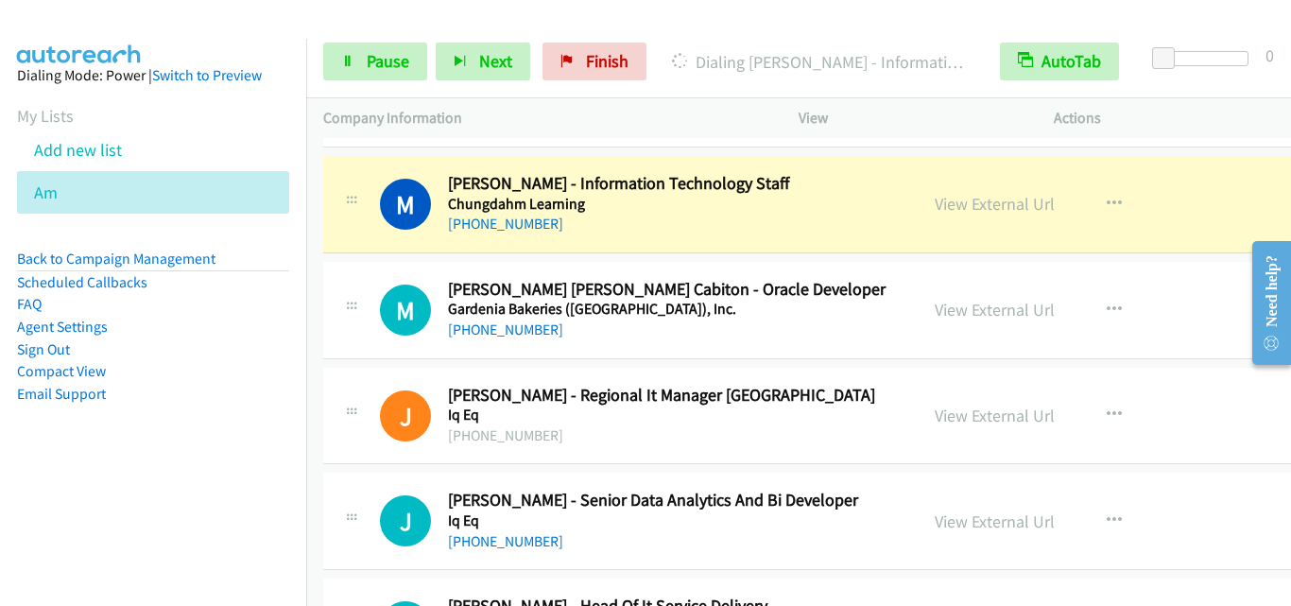
click at [399, 351] on div "M Callback Scheduled [PERSON_NAME] [PERSON_NAME] Cabiton - Oracle Developer Gar…" at bounding box center [883, 310] width 1121 height 97
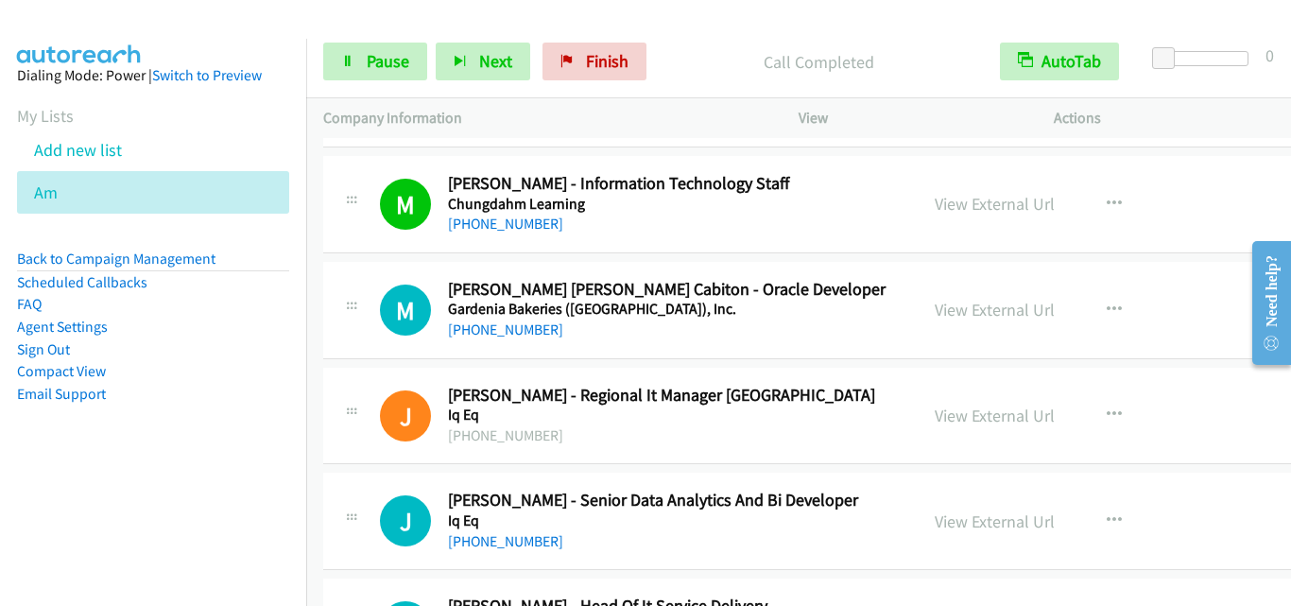
click at [334, 283] on div "M Callback Scheduled [PERSON_NAME] [PERSON_NAME] Cabiton - Oracle Developer Gar…" at bounding box center [620, 310] width 595 height 62
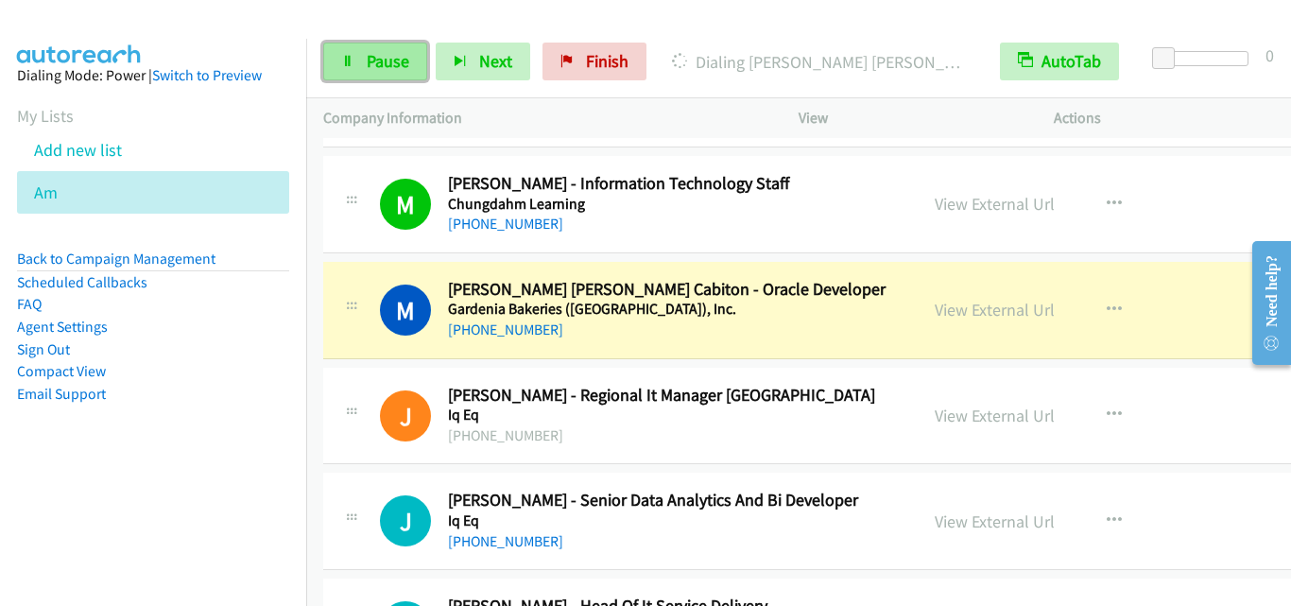
click at [367, 58] on span "Pause" at bounding box center [388, 61] width 43 height 22
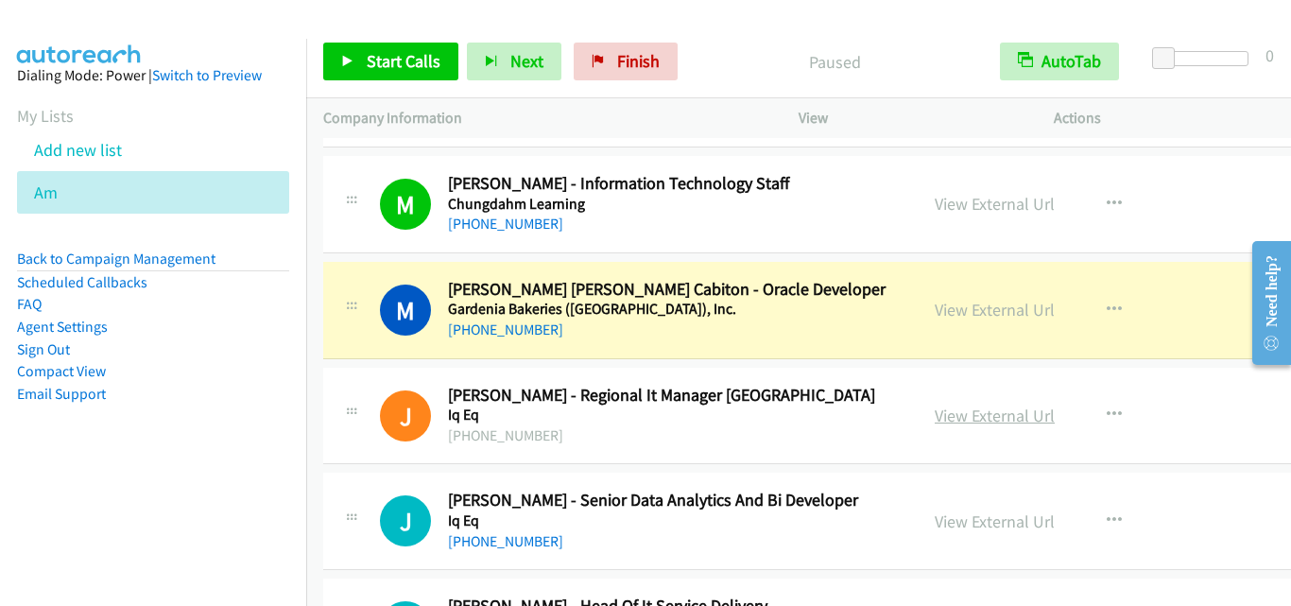
click at [946, 419] on link "View External Url" at bounding box center [995, 416] width 120 height 22
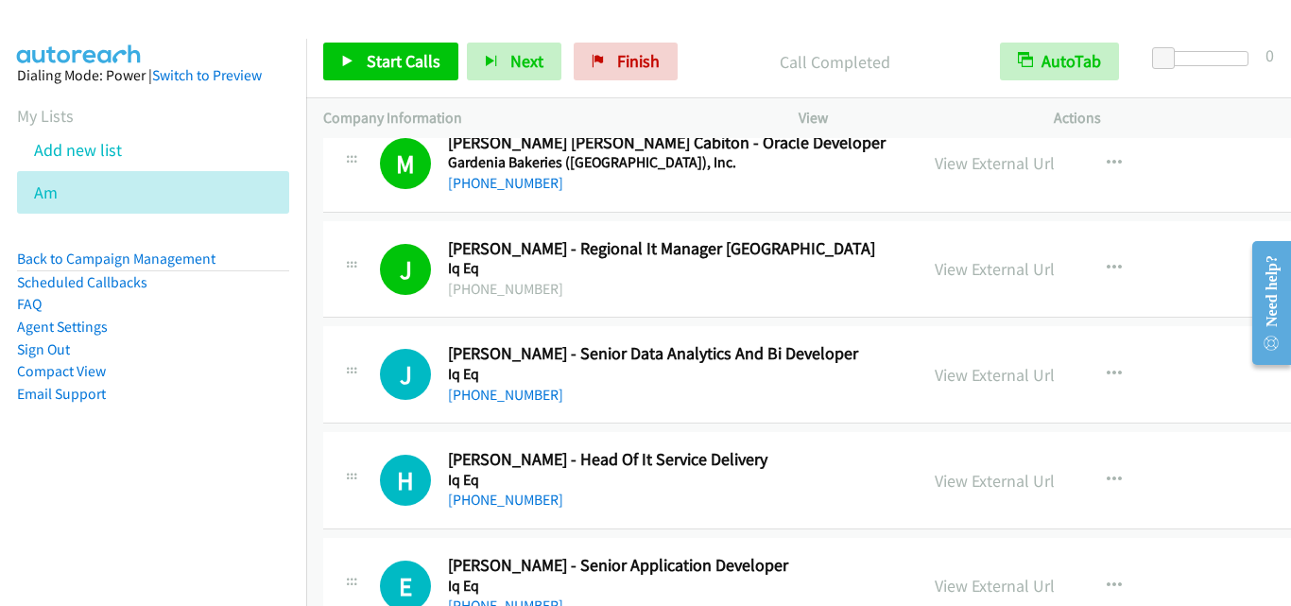
scroll to position [7847, 0]
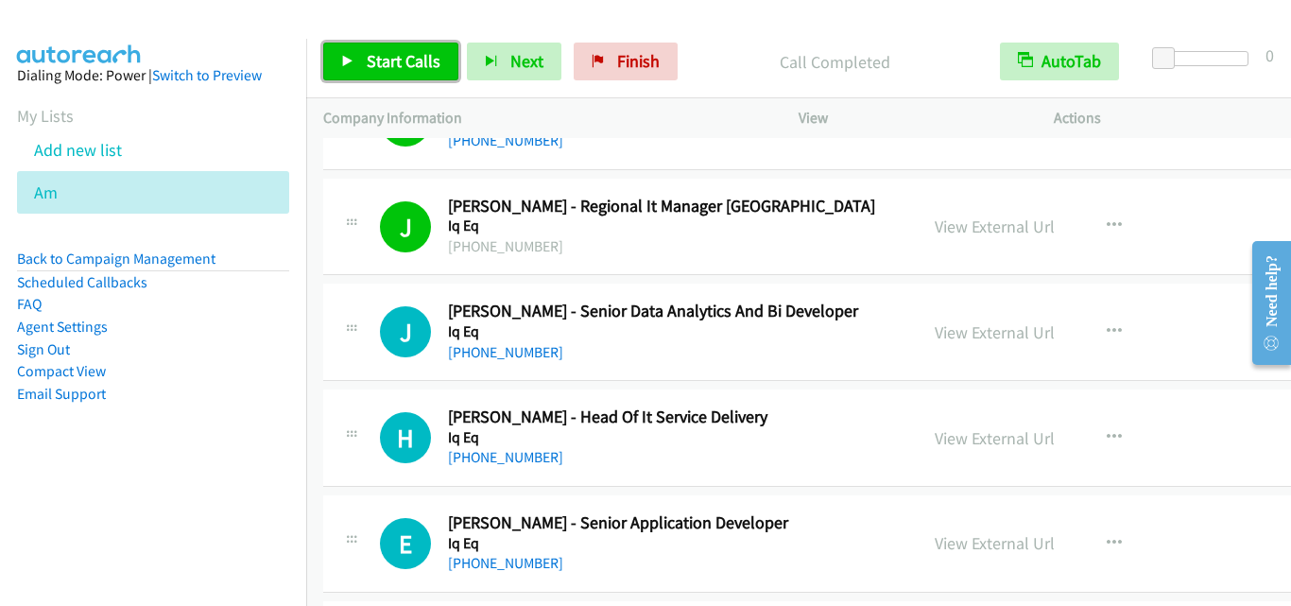
click at [347, 52] on link "Start Calls" at bounding box center [390, 62] width 135 height 38
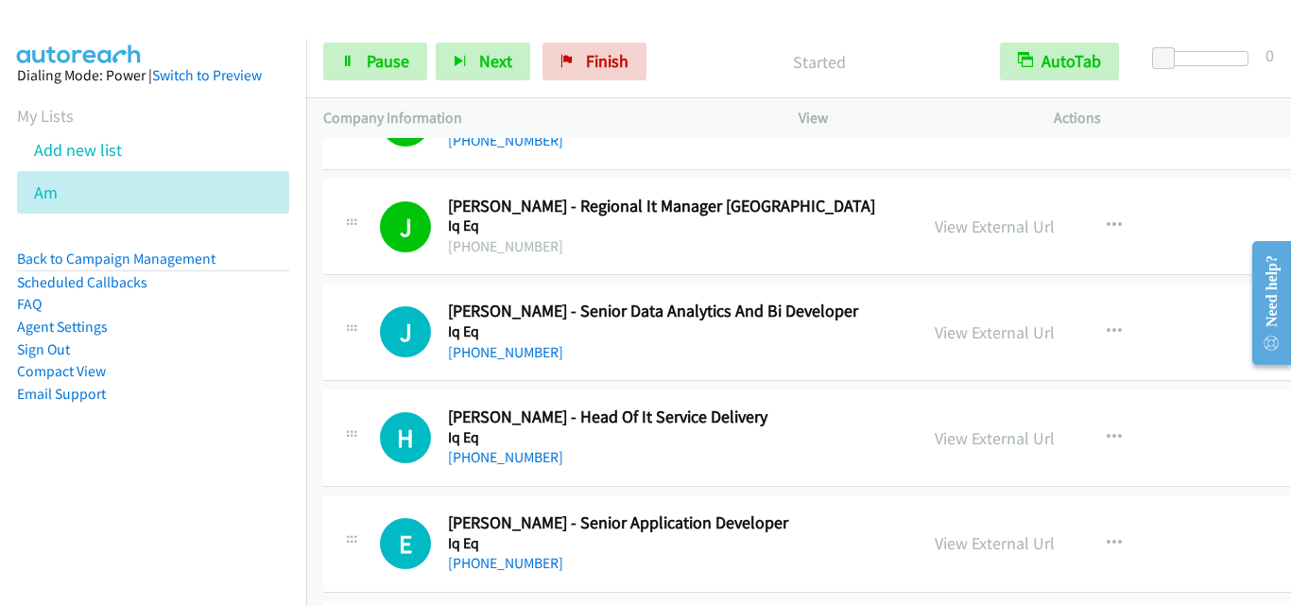
click at [349, 391] on div "H Callback Scheduled [PERSON_NAME] - Head Of It Service Delivery Iq Eq [GEOGRAP…" at bounding box center [883, 438] width 1121 height 97
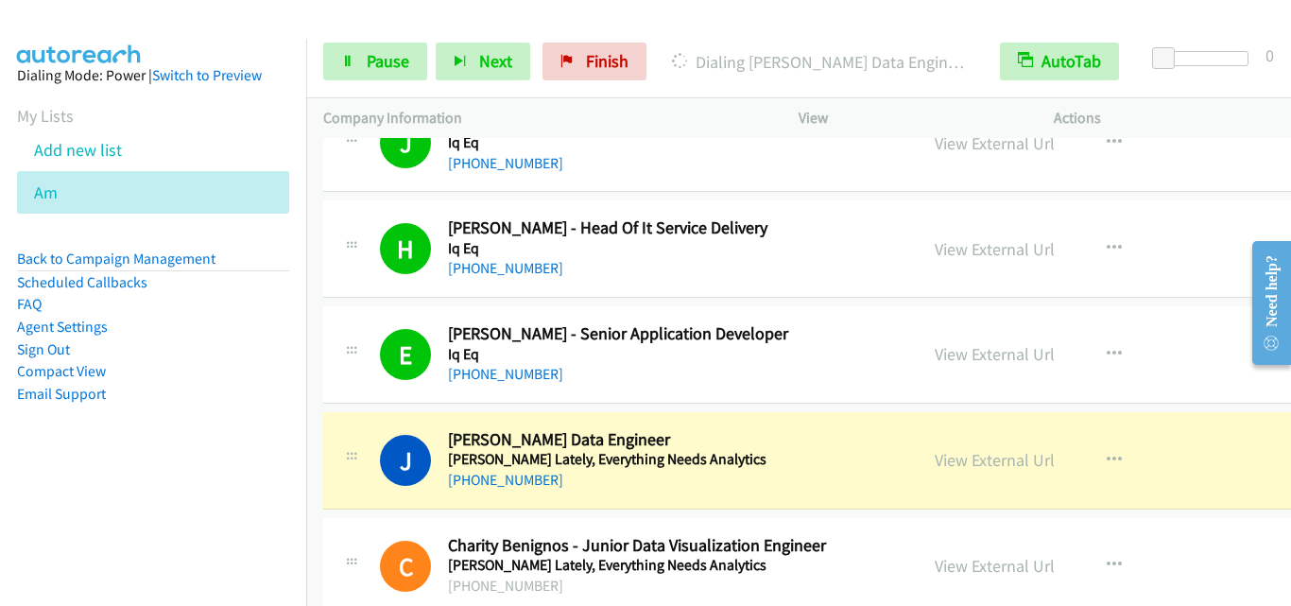
scroll to position [8131, 0]
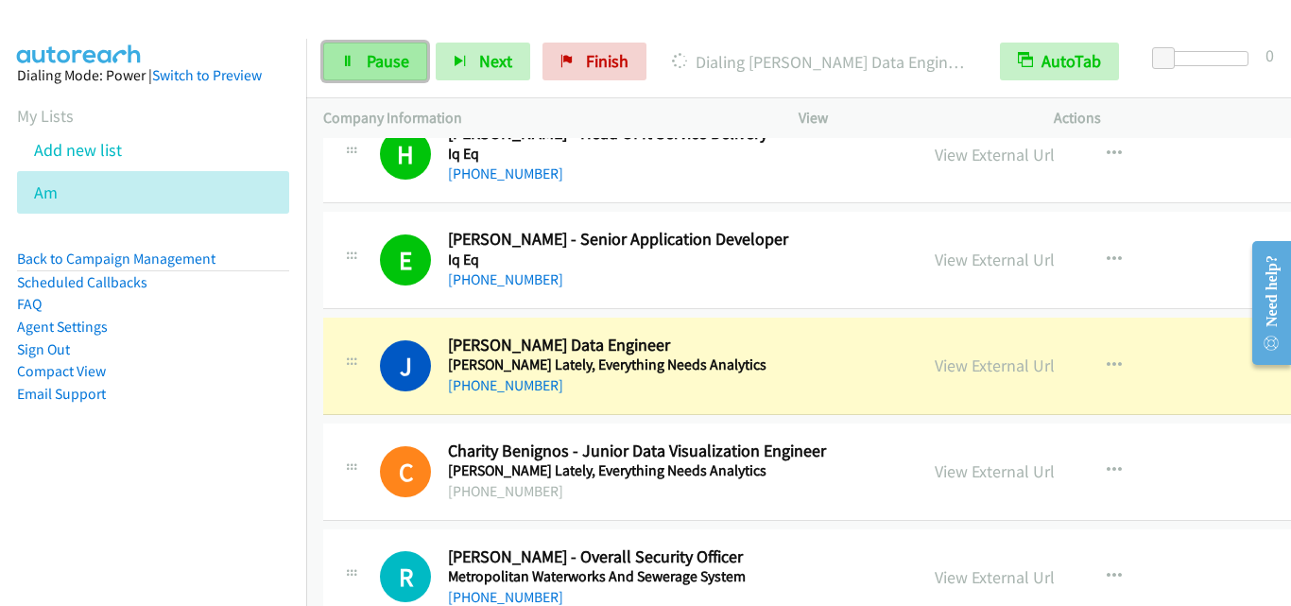
click at [400, 54] on span "Pause" at bounding box center [388, 61] width 43 height 22
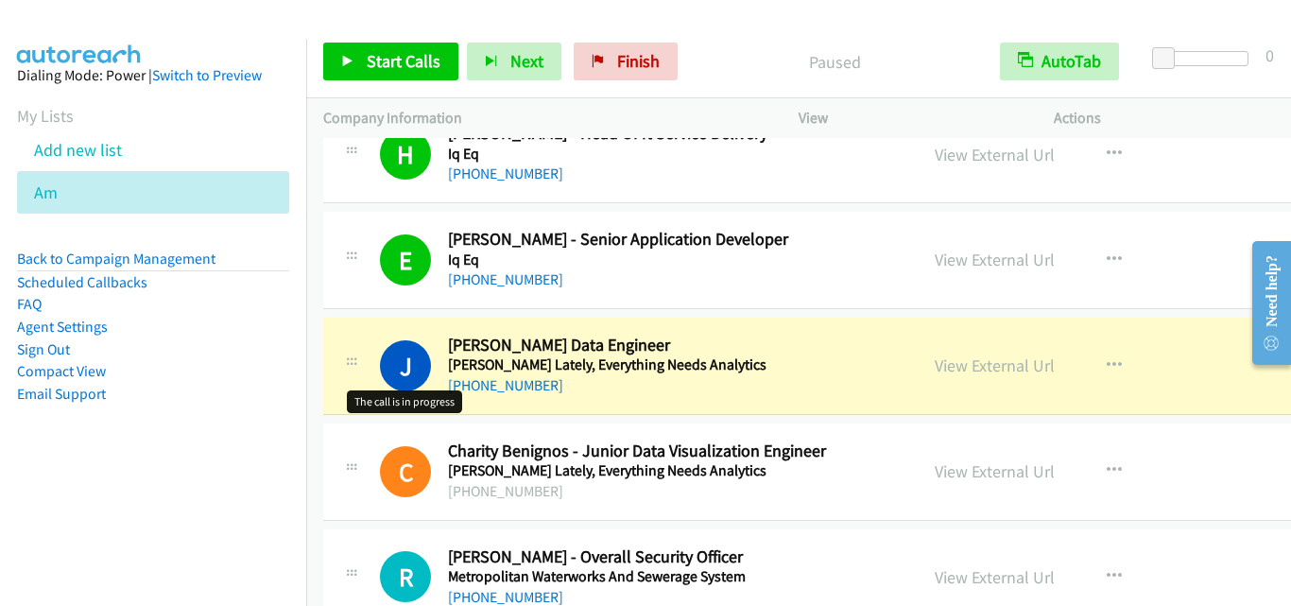
click at [392, 358] on h1 "J" at bounding box center [405, 365] width 51 height 51
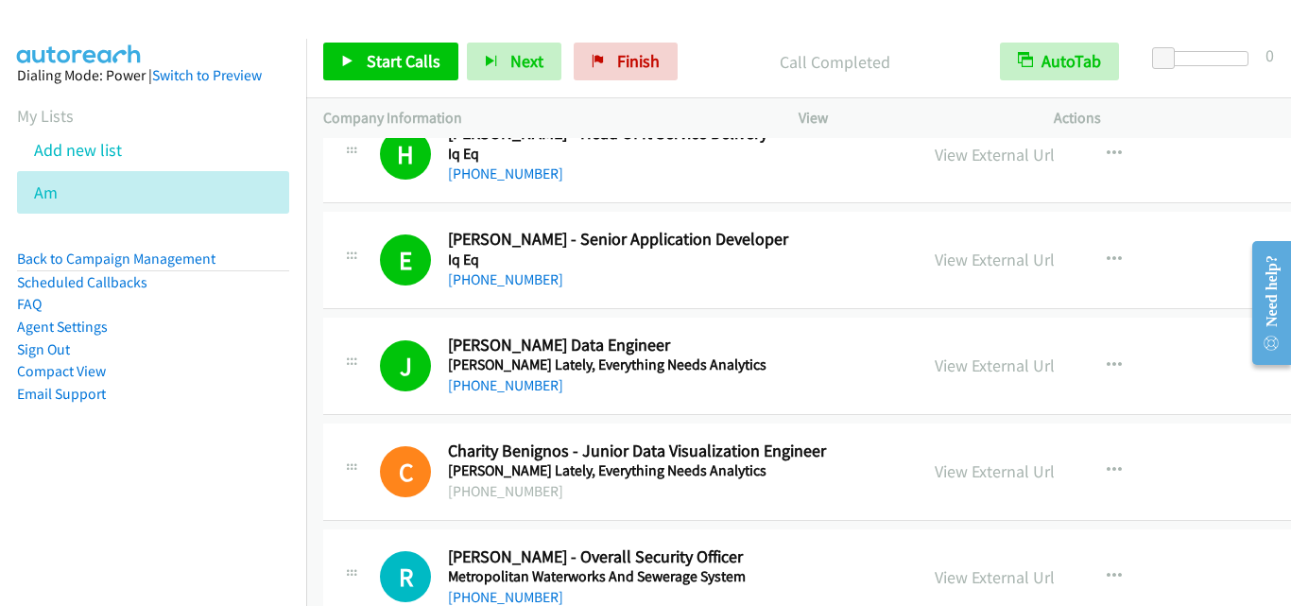
scroll to position [8509, 0]
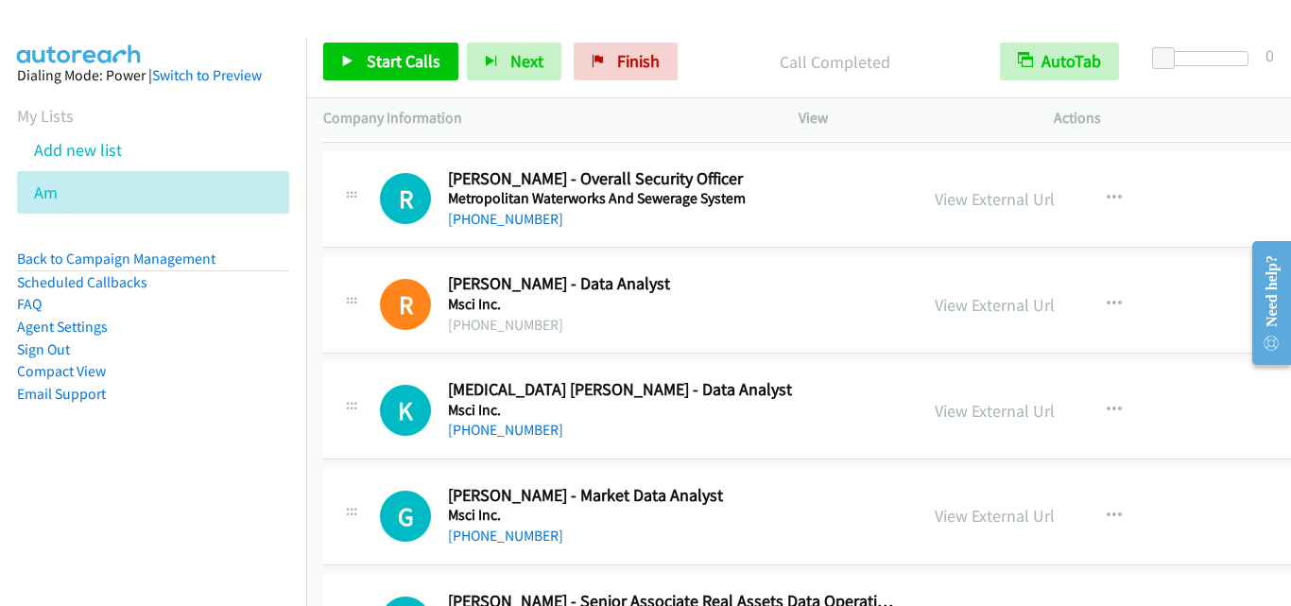
click at [346, 394] on div at bounding box center [351, 404] width 23 height 51
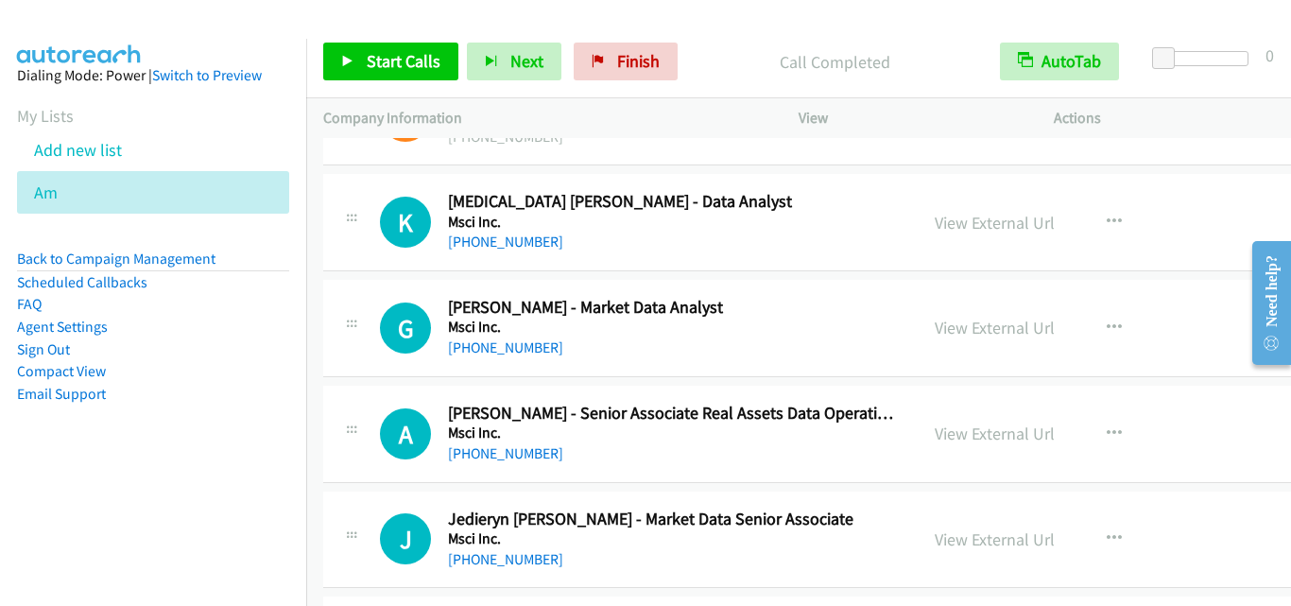
scroll to position [8698, 0]
click at [1107, 215] on icon "button" at bounding box center [1114, 221] width 15 height 15
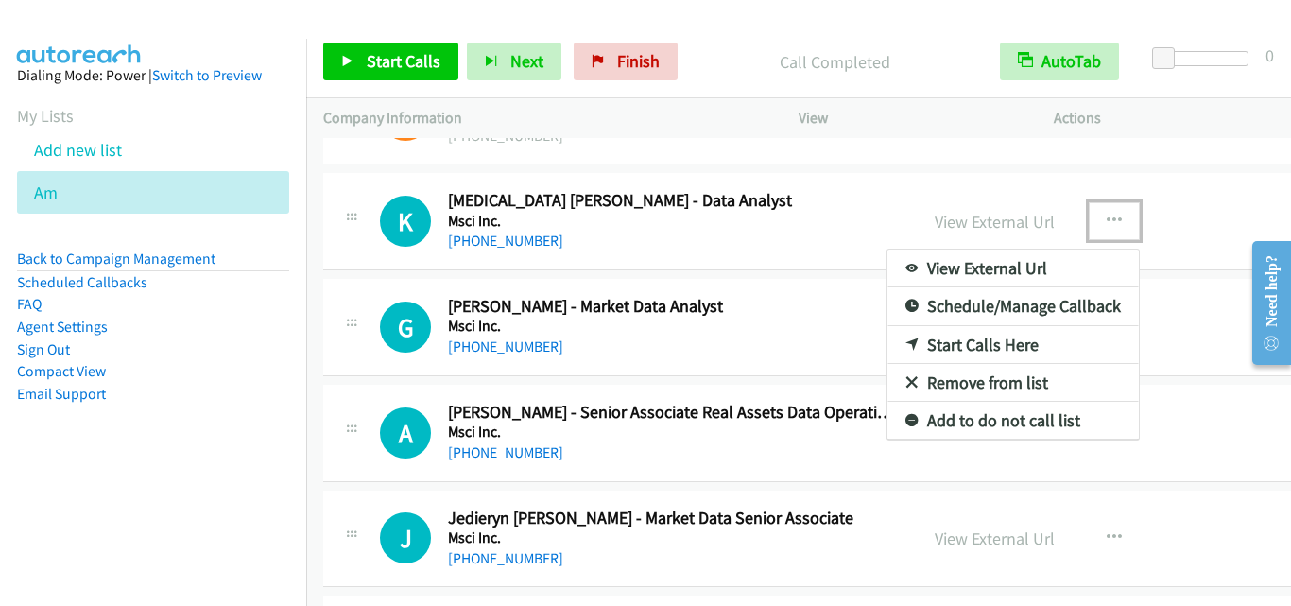
click at [984, 352] on link "Start Calls Here" at bounding box center [1013, 345] width 251 height 38
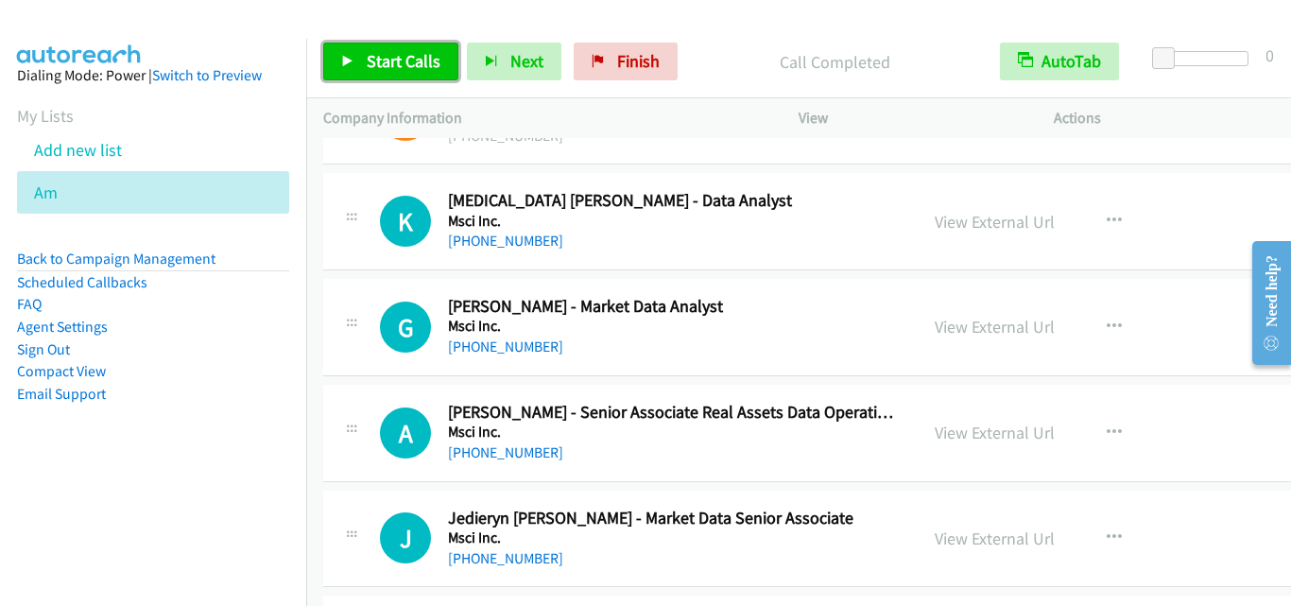
click at [417, 60] on span "Start Calls" at bounding box center [404, 61] width 74 height 22
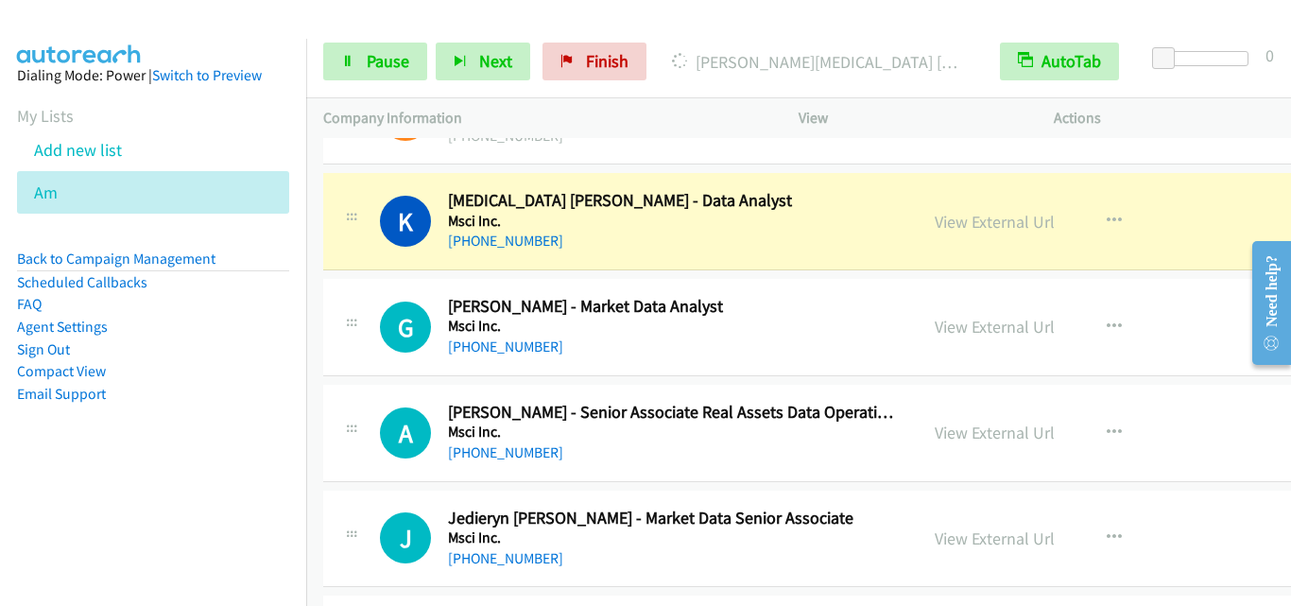
click at [369, 261] on div "K Callback Scheduled [PERSON_NAME] [PERSON_NAME] - Data Analyst Msci Inc. [GEOG…" at bounding box center [883, 221] width 1121 height 97
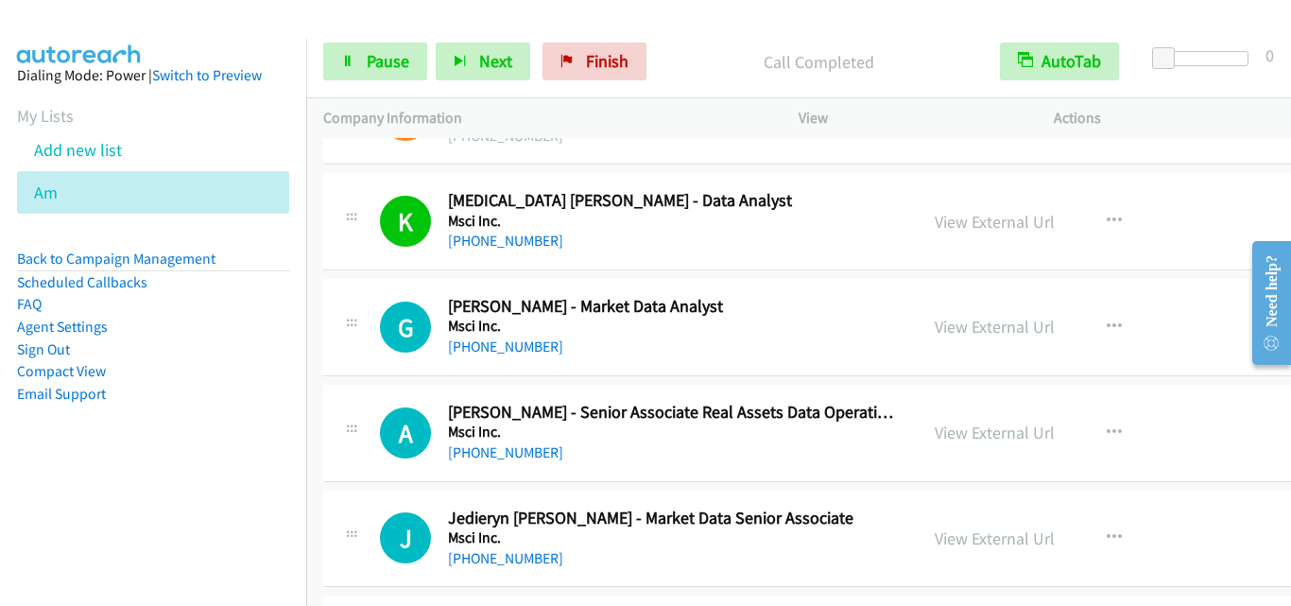
click at [336, 355] on div "G Callback Scheduled [PERSON_NAME] - Market Data Analyst Msci Inc. [GEOGRAPHIC_…" at bounding box center [620, 327] width 595 height 62
click at [355, 330] on div at bounding box center [351, 321] width 23 height 51
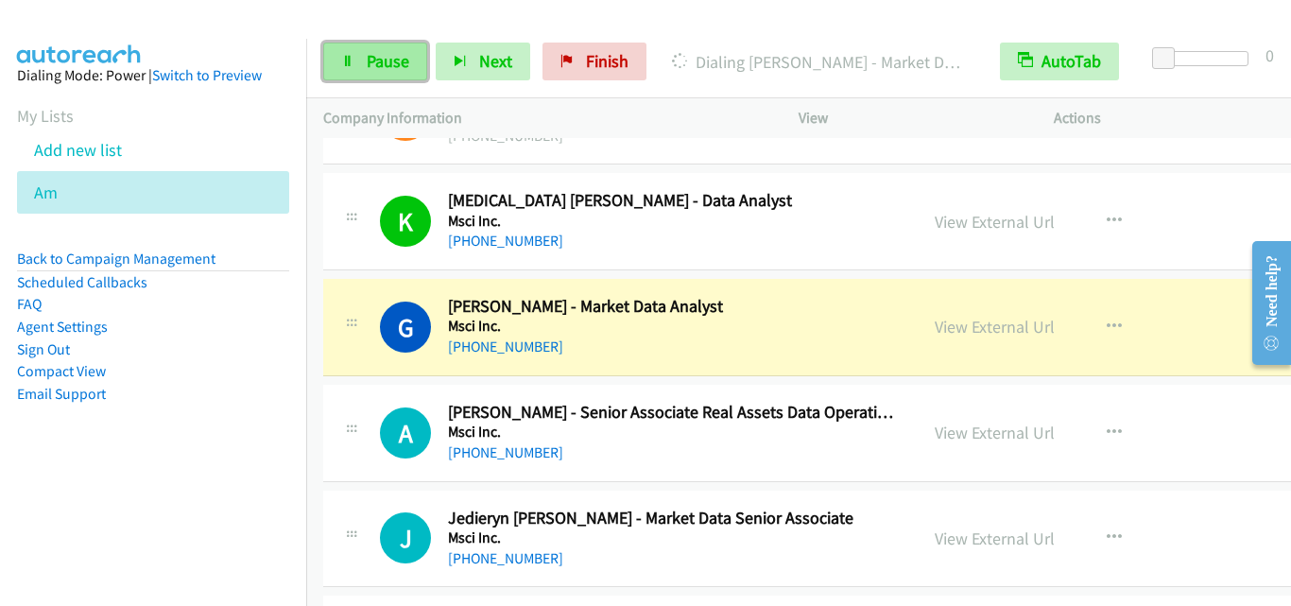
click at [365, 63] on link "Pause" at bounding box center [375, 62] width 104 height 38
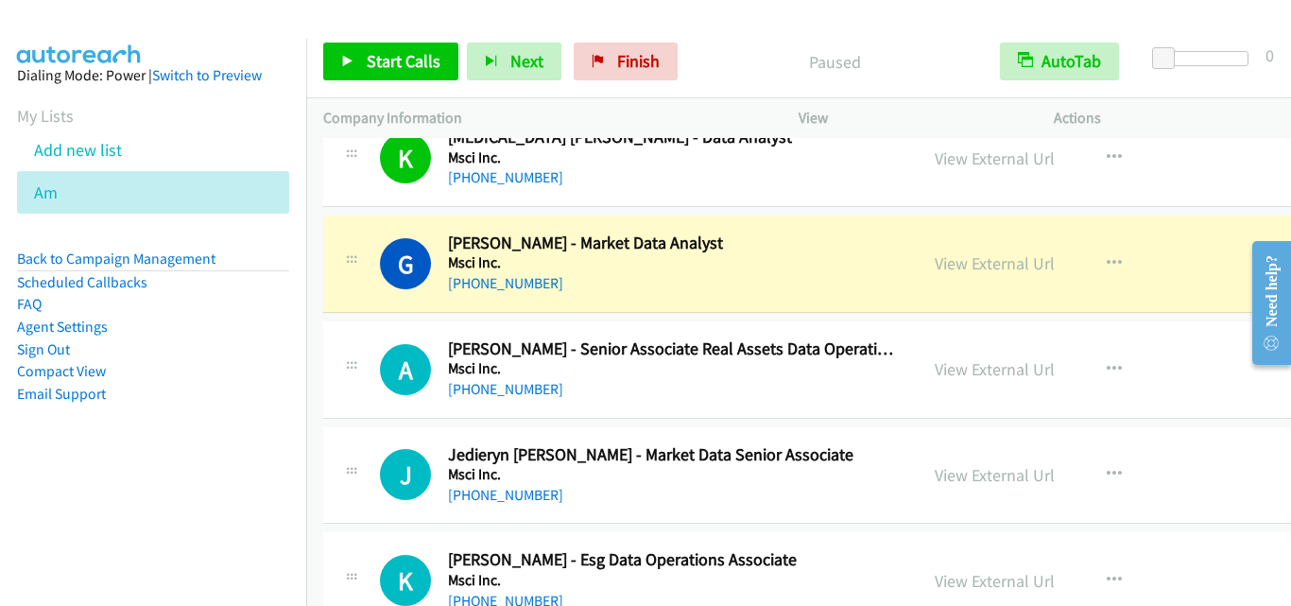
scroll to position [8792, 0]
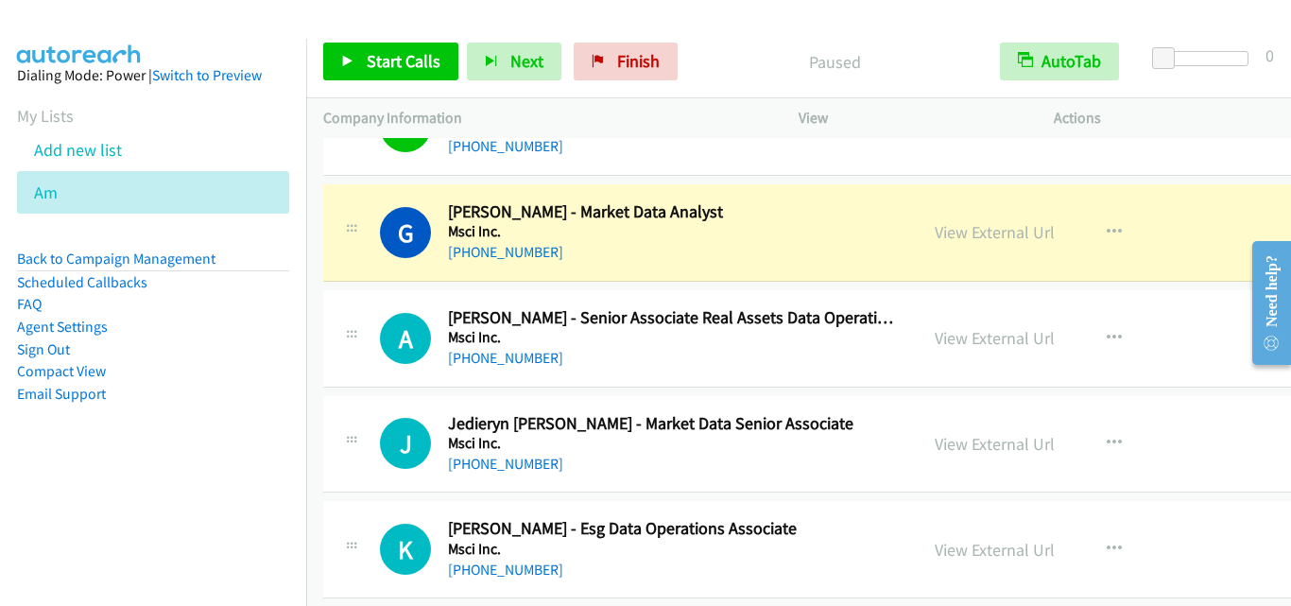
click at [344, 338] on icon at bounding box center [351, 337] width 23 height 9
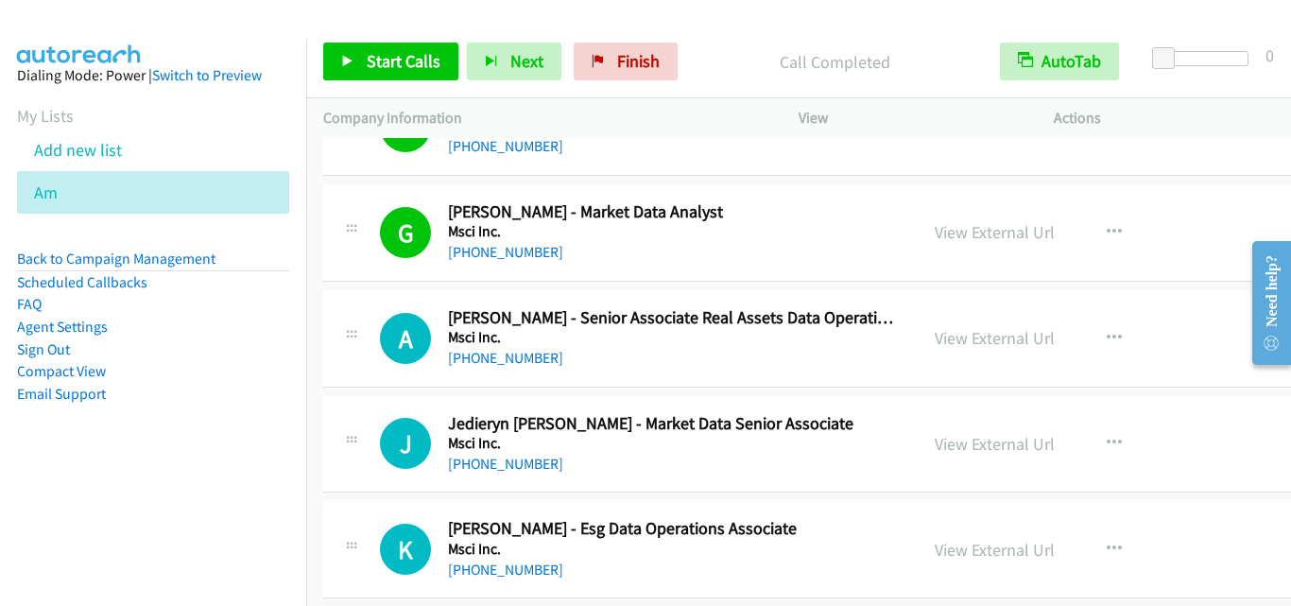
scroll to position [8887, 0]
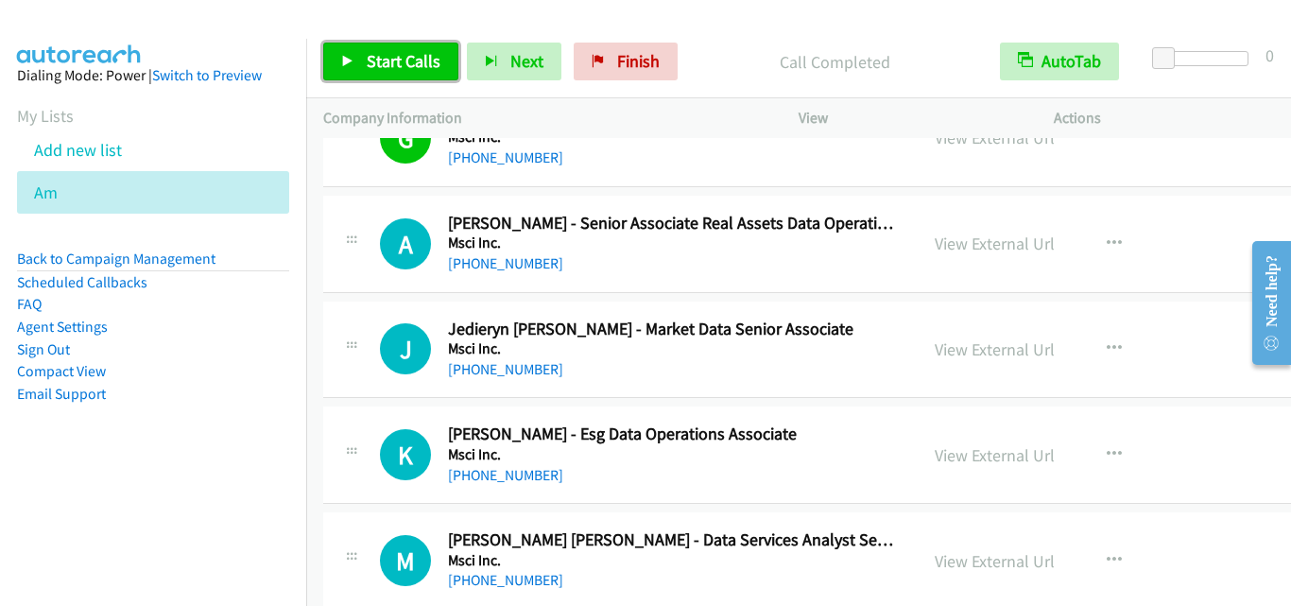
click at [416, 51] on span "Start Calls" at bounding box center [404, 61] width 74 height 22
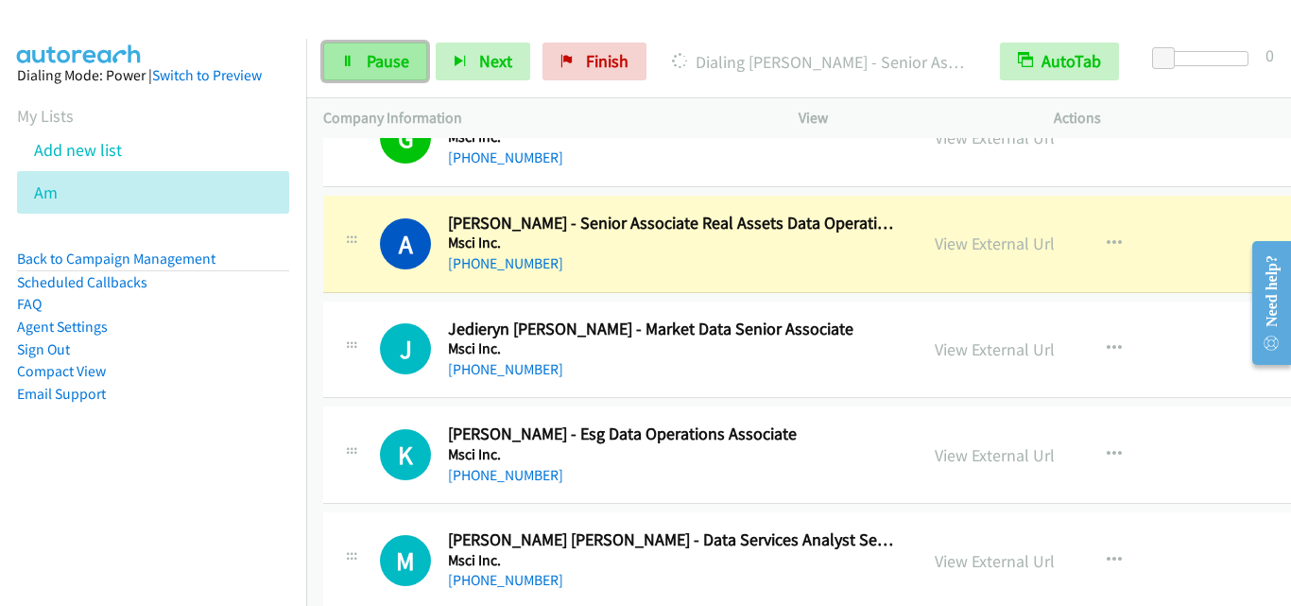
click at [394, 68] on span "Pause" at bounding box center [388, 61] width 43 height 22
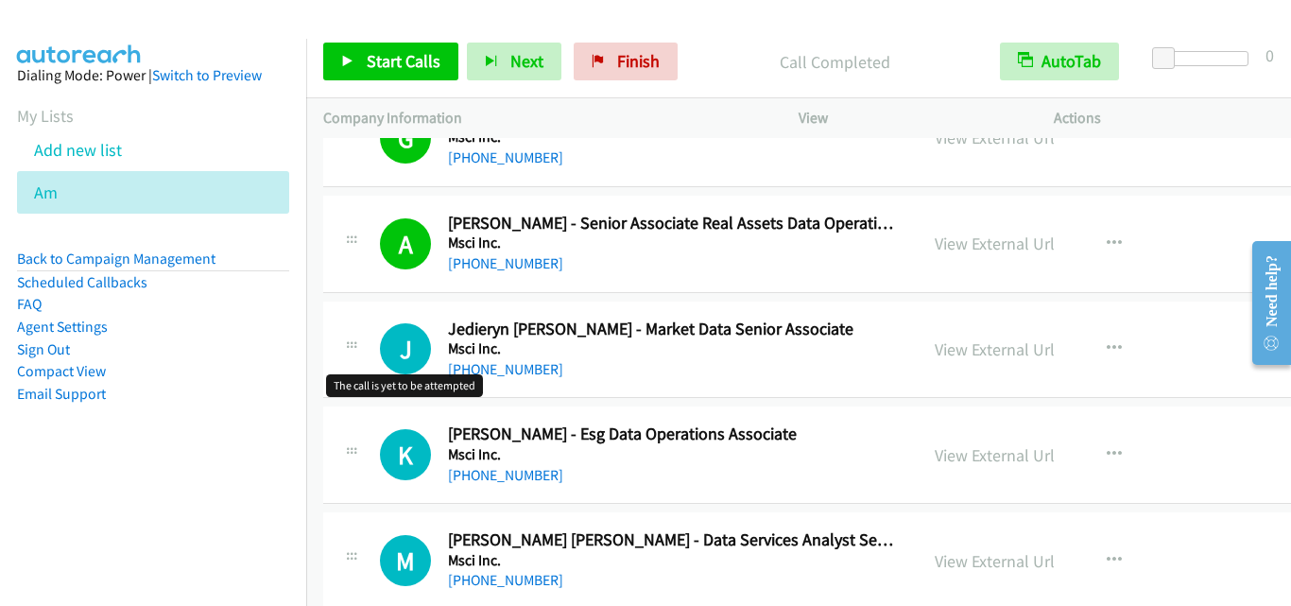
click at [407, 369] on h1 "J" at bounding box center [405, 348] width 51 height 51
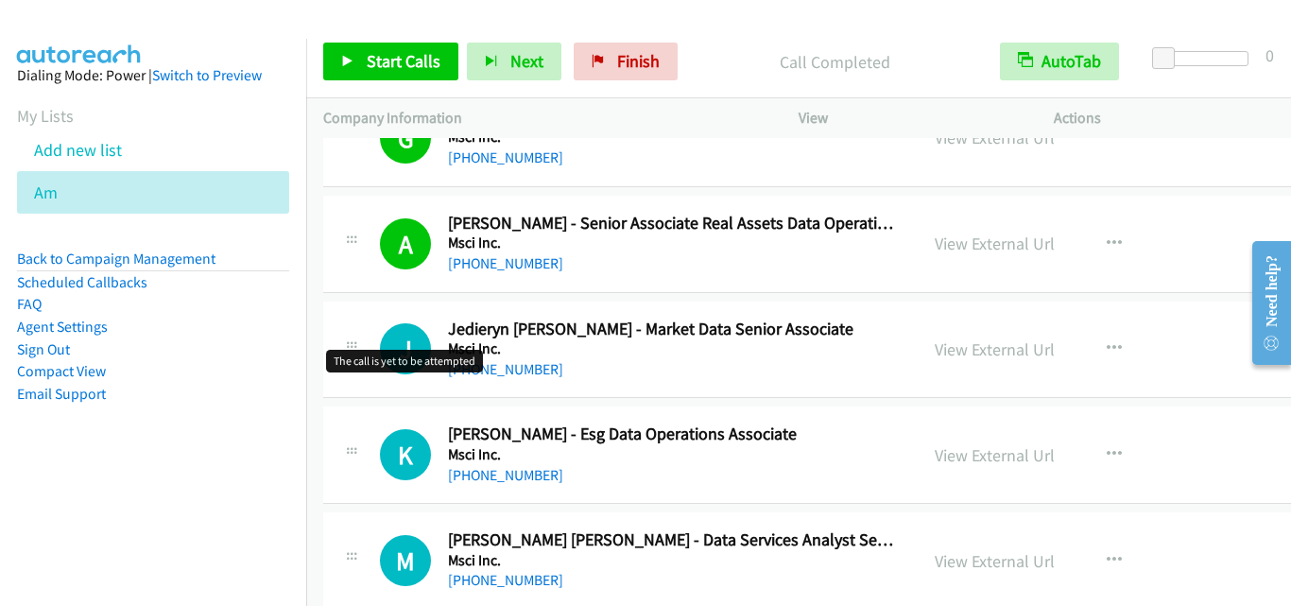
scroll to position [8981, 0]
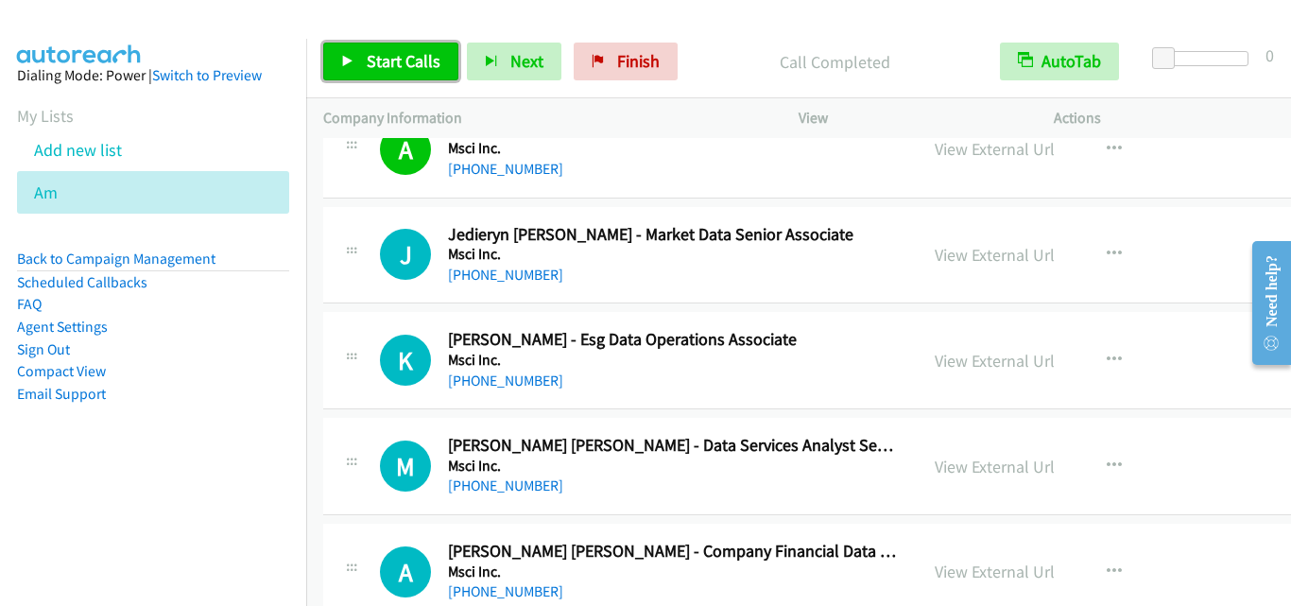
click at [349, 61] on icon at bounding box center [347, 62] width 13 height 13
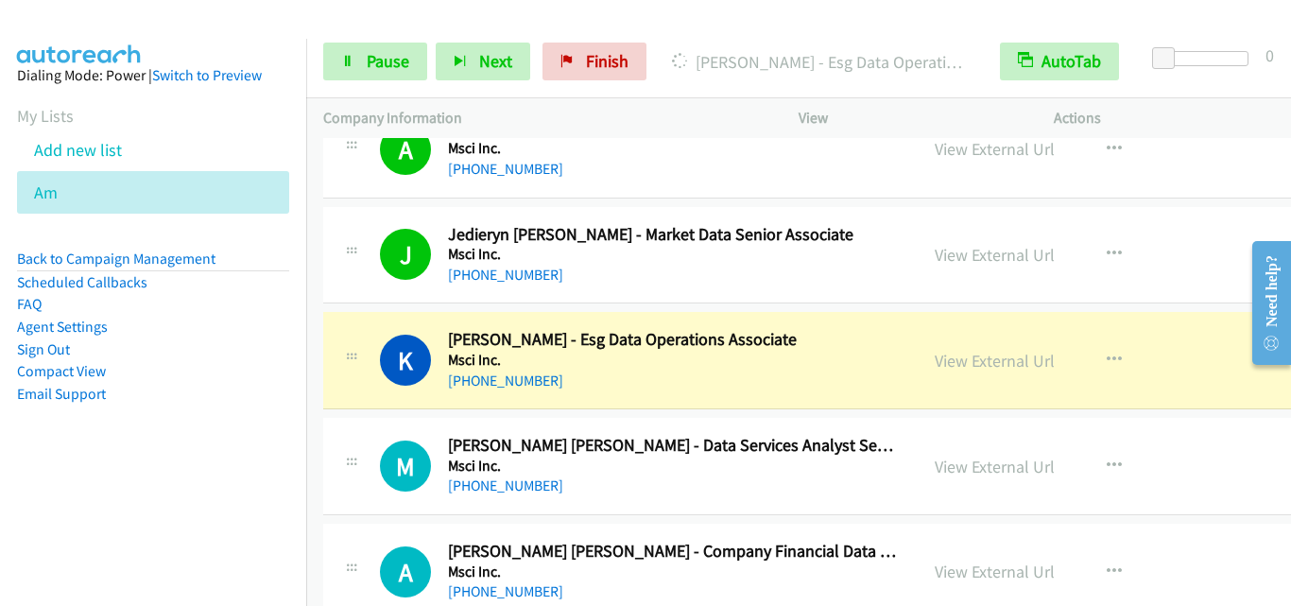
click at [341, 339] on div at bounding box center [351, 354] width 23 height 51
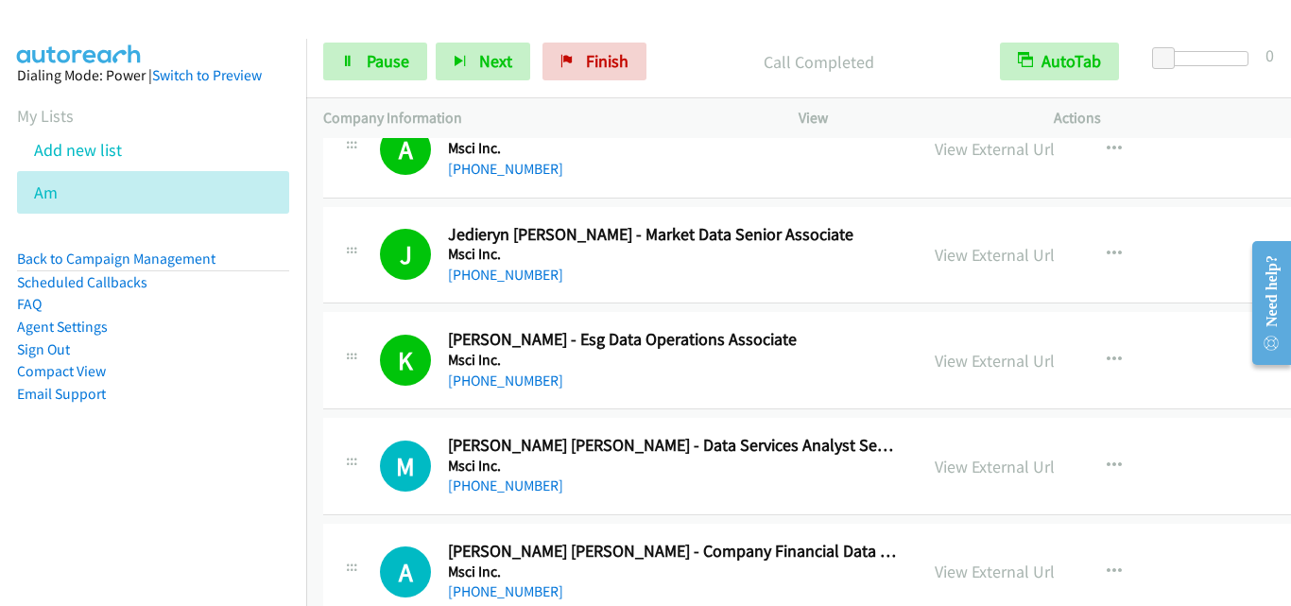
scroll to position [9076, 0]
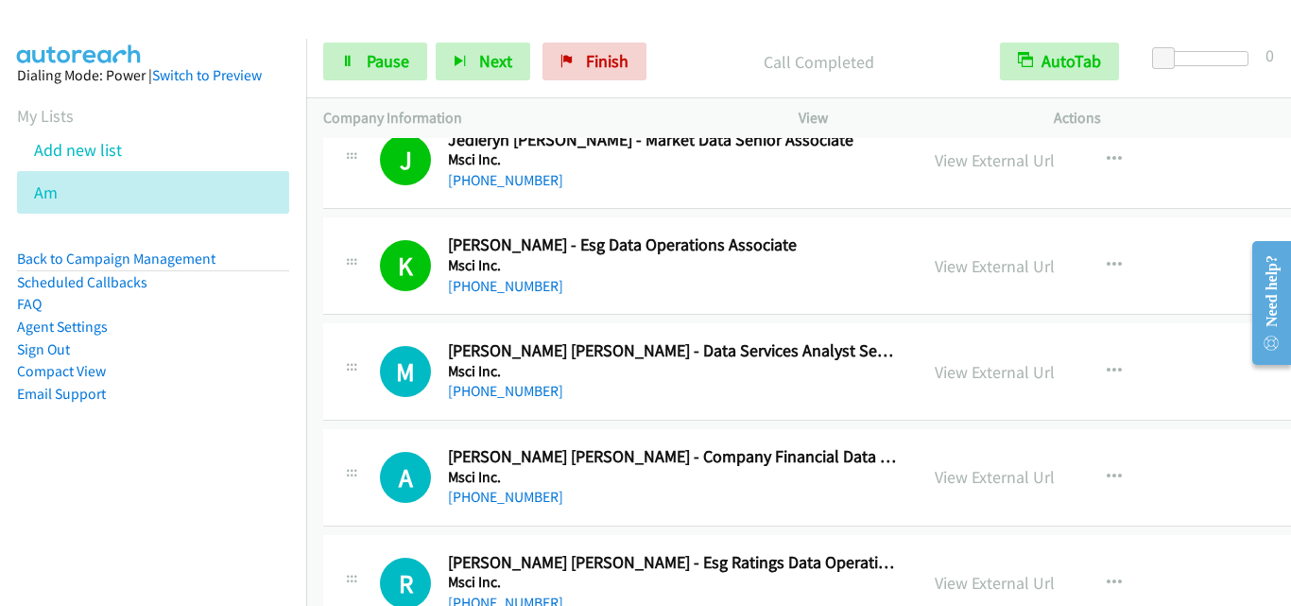
click at [391, 406] on div "M Callback Scheduled [PERSON_NAME] [PERSON_NAME] - Data Services Analyst Senior…" at bounding box center [883, 371] width 1121 height 97
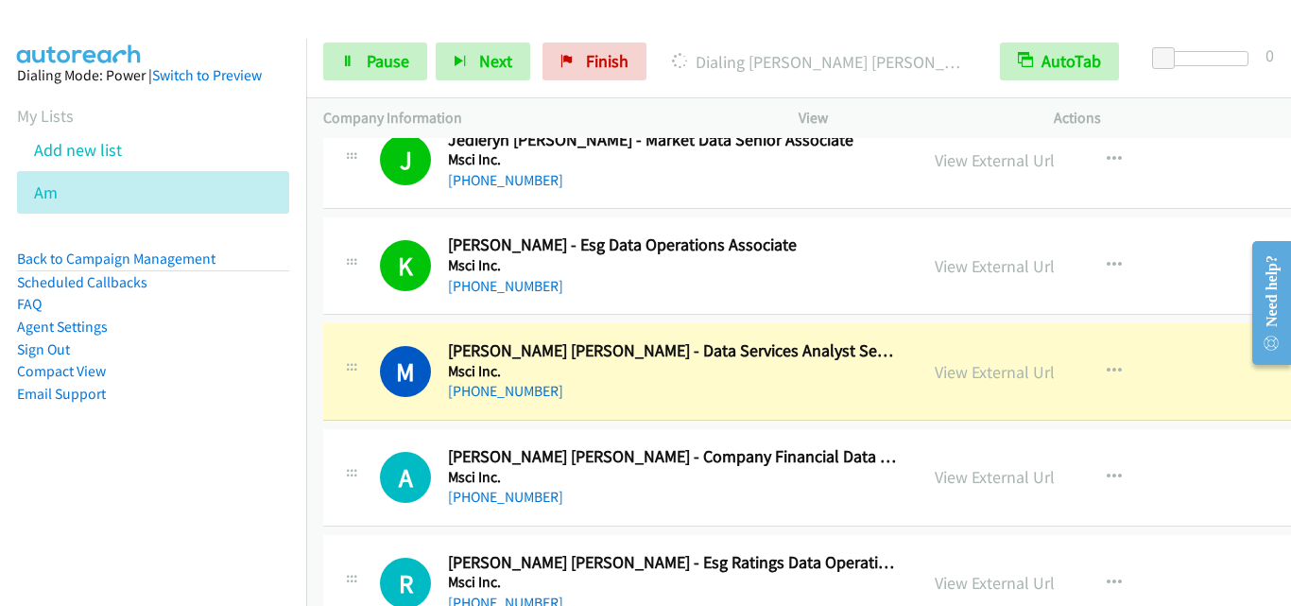
scroll to position [9170, 0]
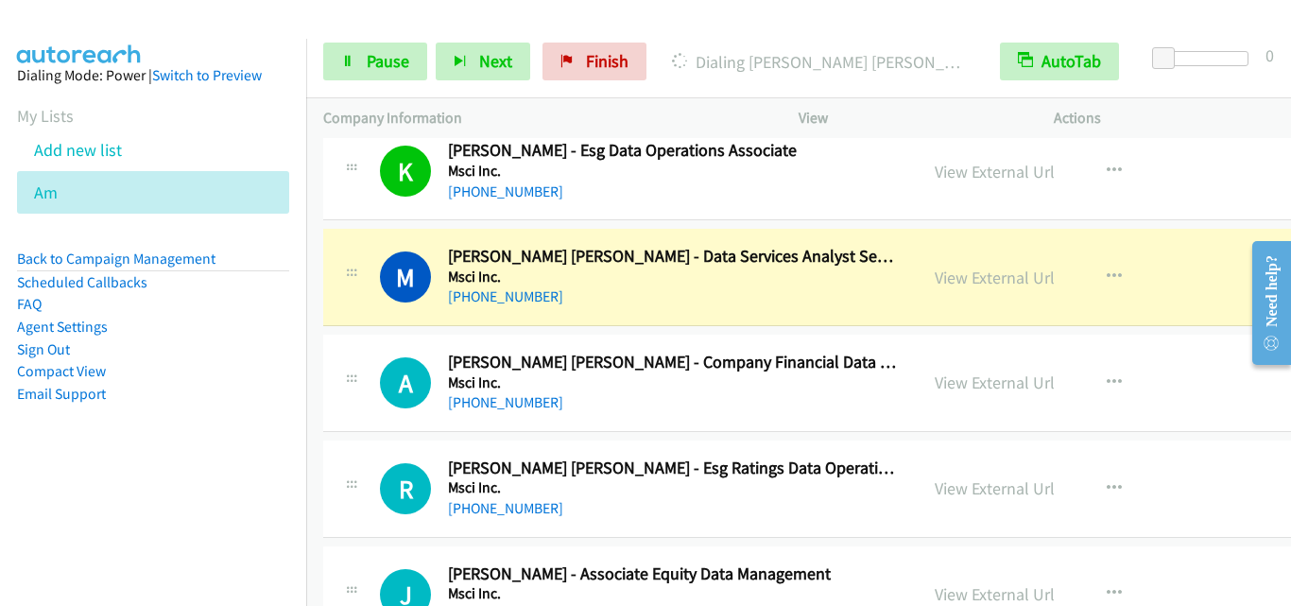
click at [390, 340] on div "A Callback Scheduled [PERSON_NAME] [PERSON_NAME] - Company Financial Data Esg E…" at bounding box center [883, 383] width 1121 height 97
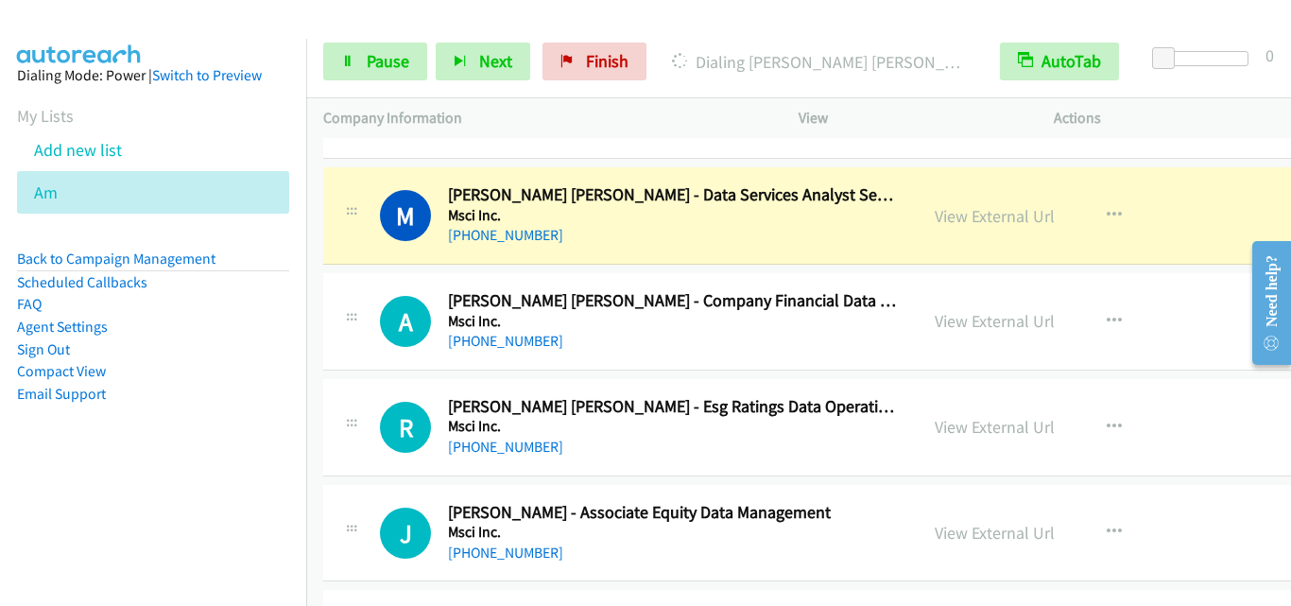
scroll to position [9265, 0]
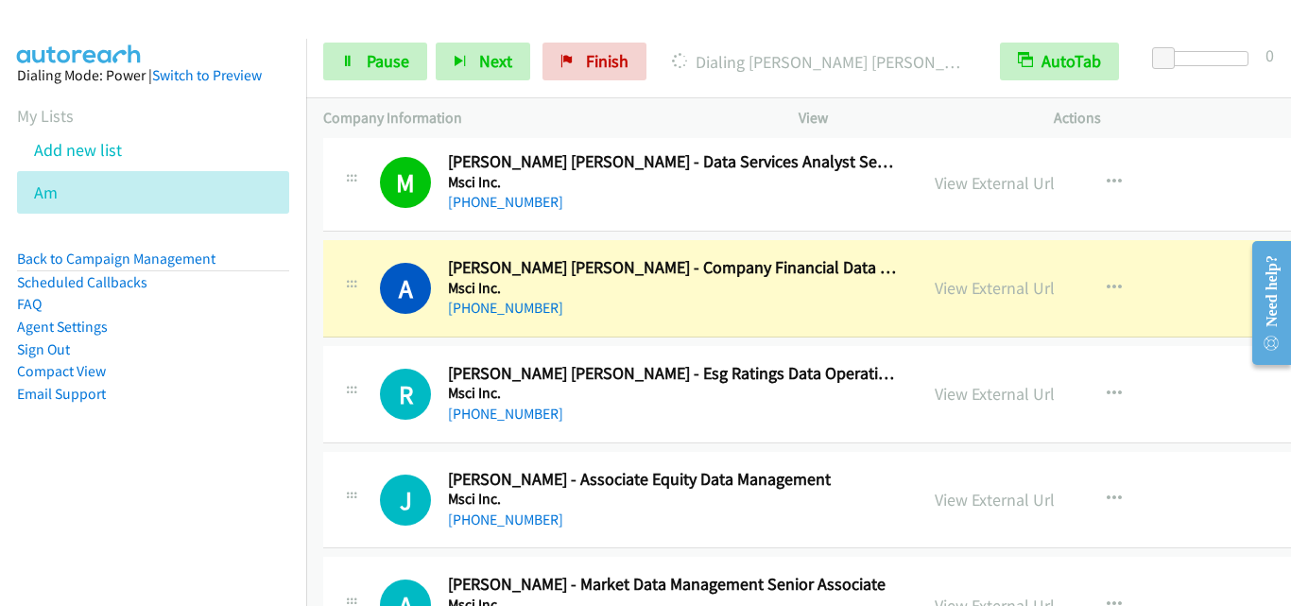
click at [371, 332] on div "A Callback Scheduled [PERSON_NAME] [PERSON_NAME] - Company Financial Data Esg E…" at bounding box center [883, 288] width 1121 height 97
click at [390, 76] on link "Pause" at bounding box center [375, 62] width 104 height 38
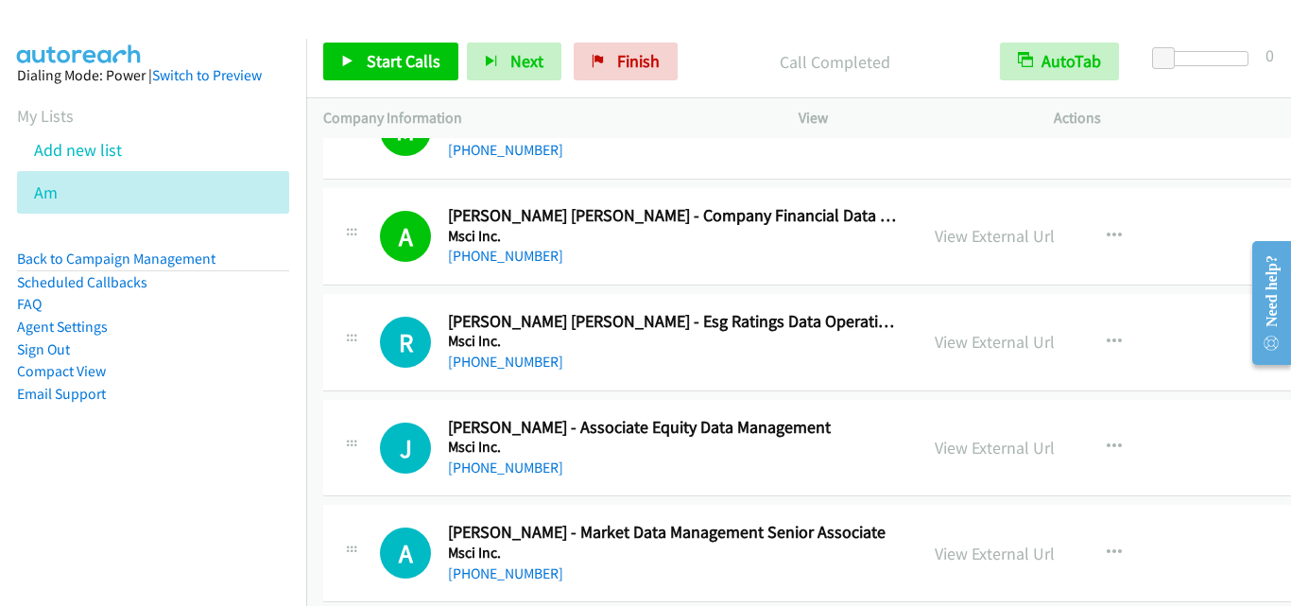
scroll to position [9360, 0]
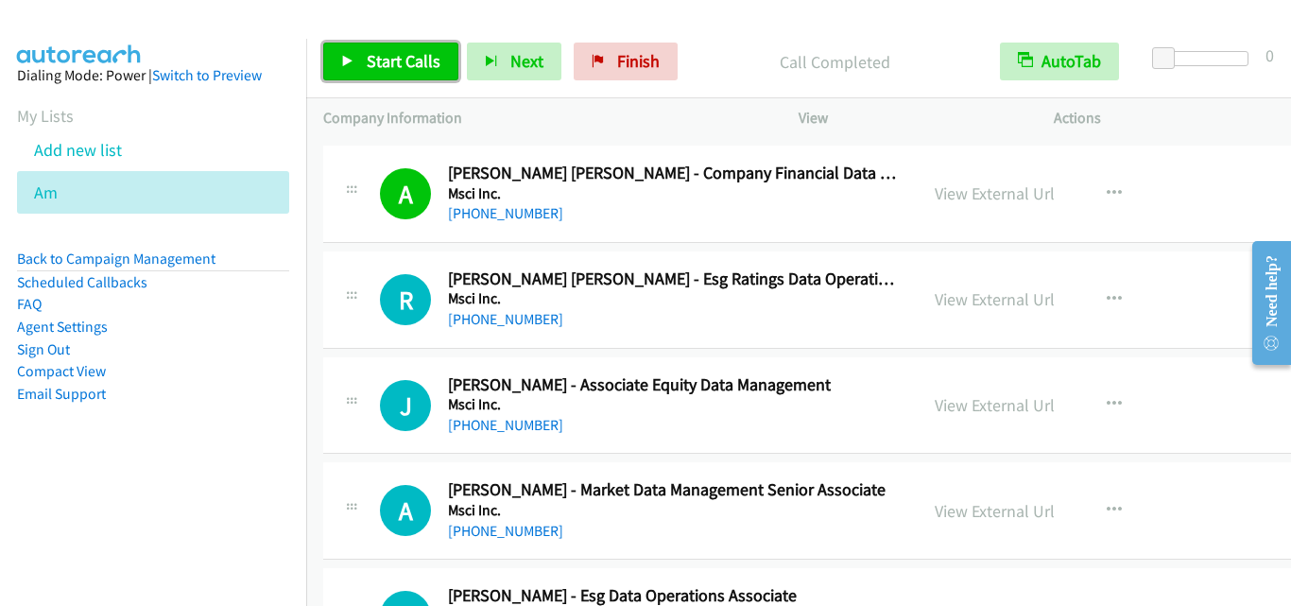
click at [381, 73] on link "Start Calls" at bounding box center [390, 62] width 135 height 38
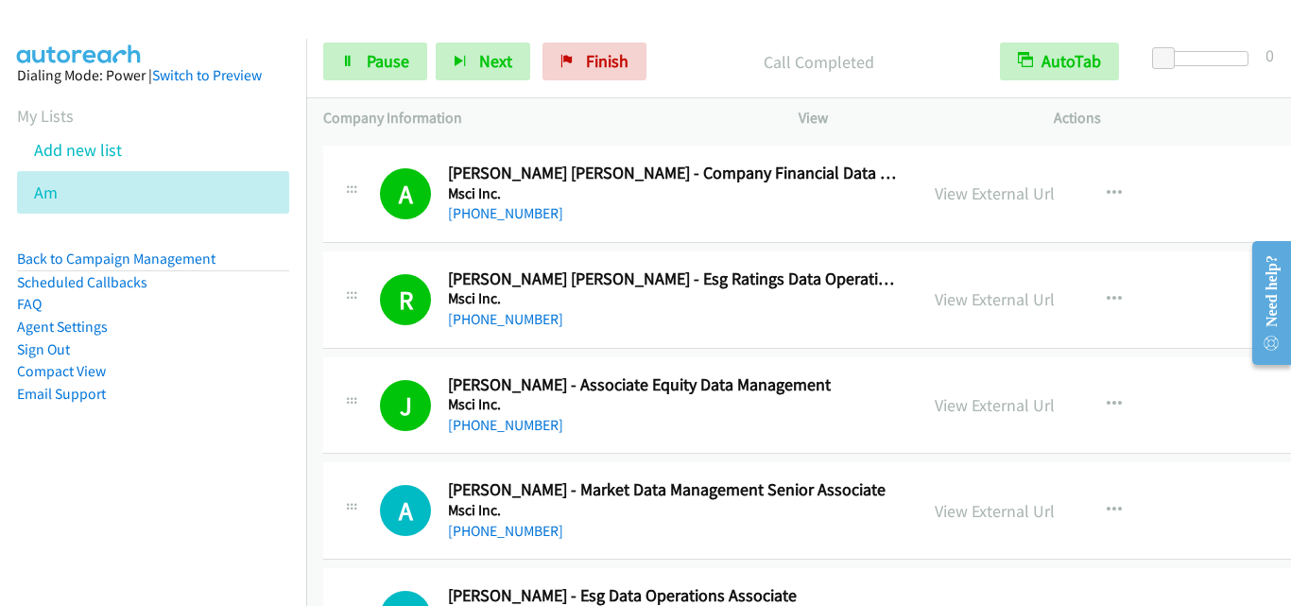
click at [383, 436] on div "J Callback Scheduled [PERSON_NAME] - Associate Equity Data Management Msci Inc.…" at bounding box center [640, 405] width 521 height 62
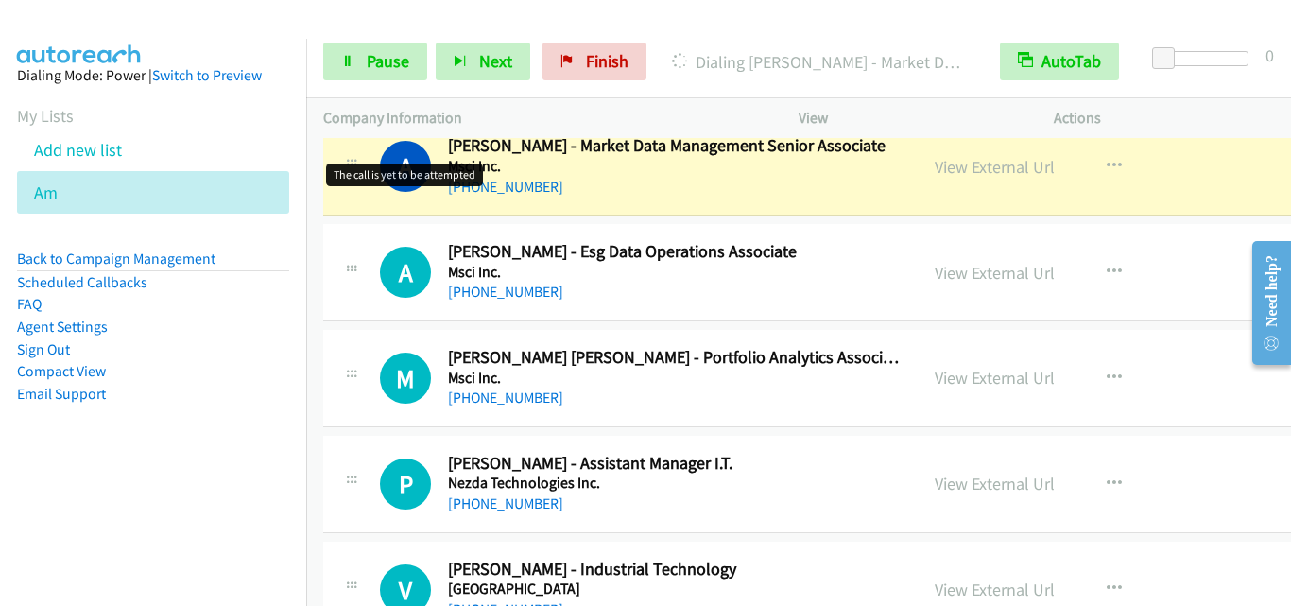
scroll to position [9643, 0]
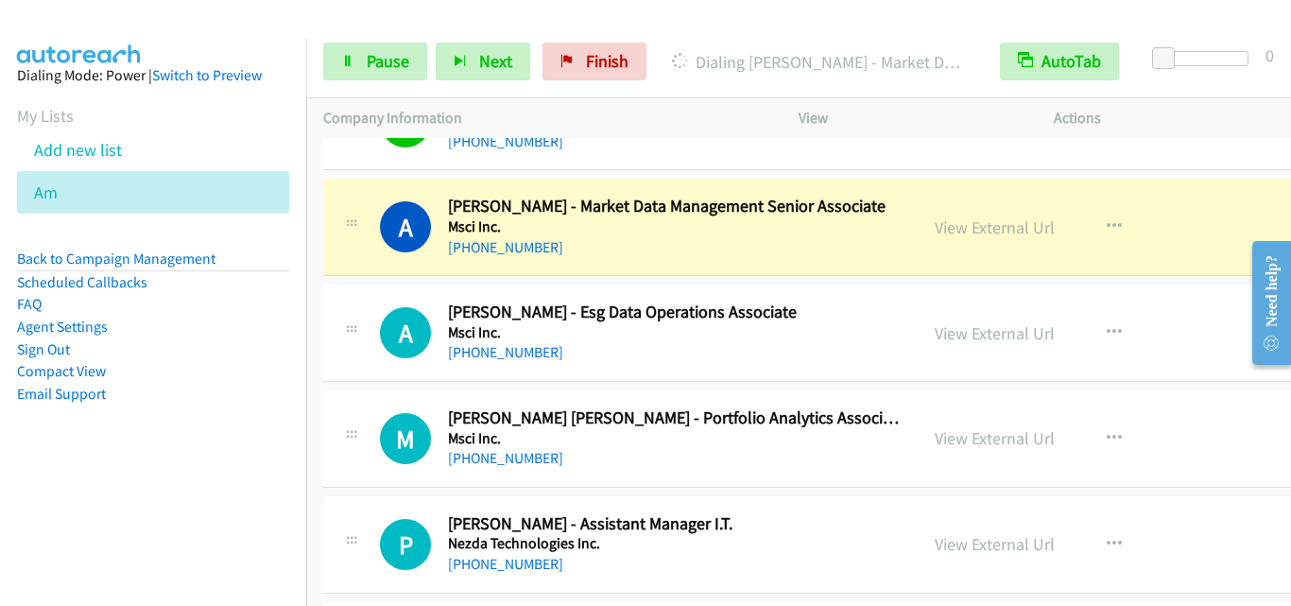
click at [355, 317] on div at bounding box center [351, 327] width 23 height 51
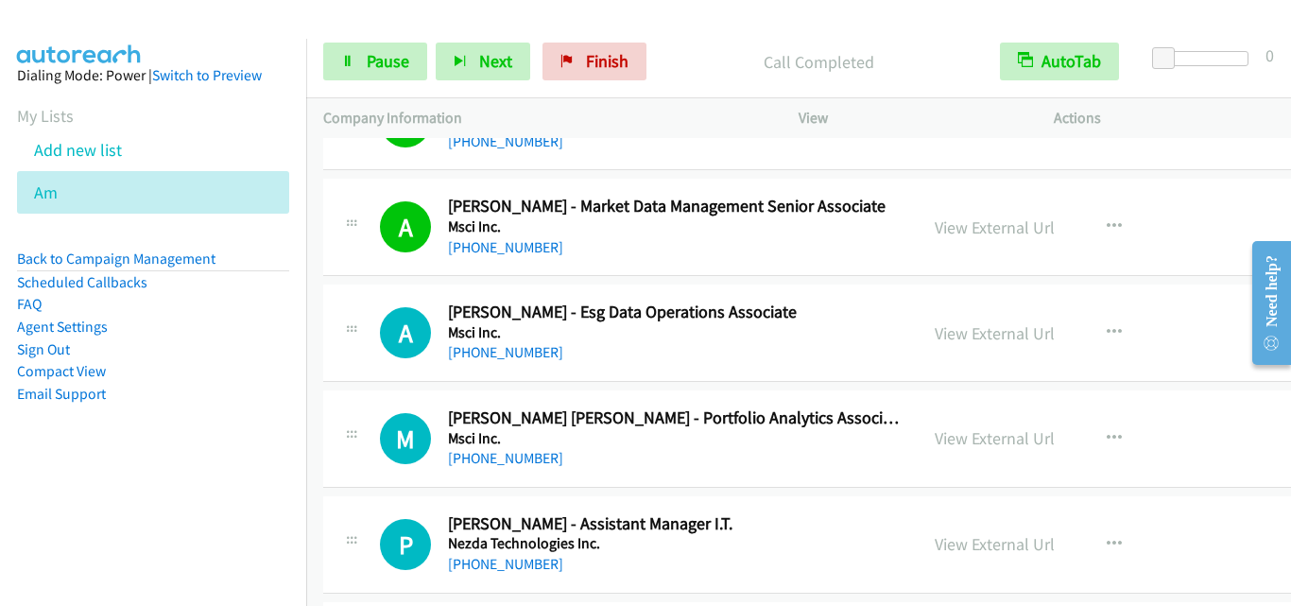
click at [410, 402] on div "M Callback Scheduled [PERSON_NAME] [PERSON_NAME] - Portfolio Analytics Associat…" at bounding box center [883, 438] width 1121 height 97
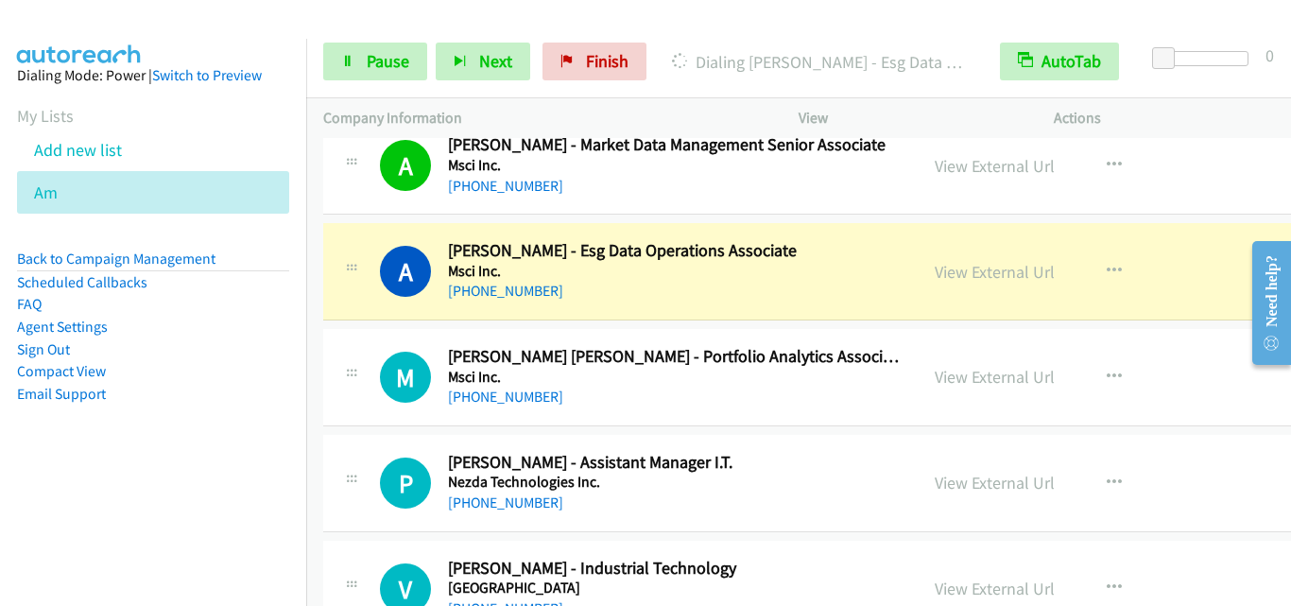
scroll to position [9738, 0]
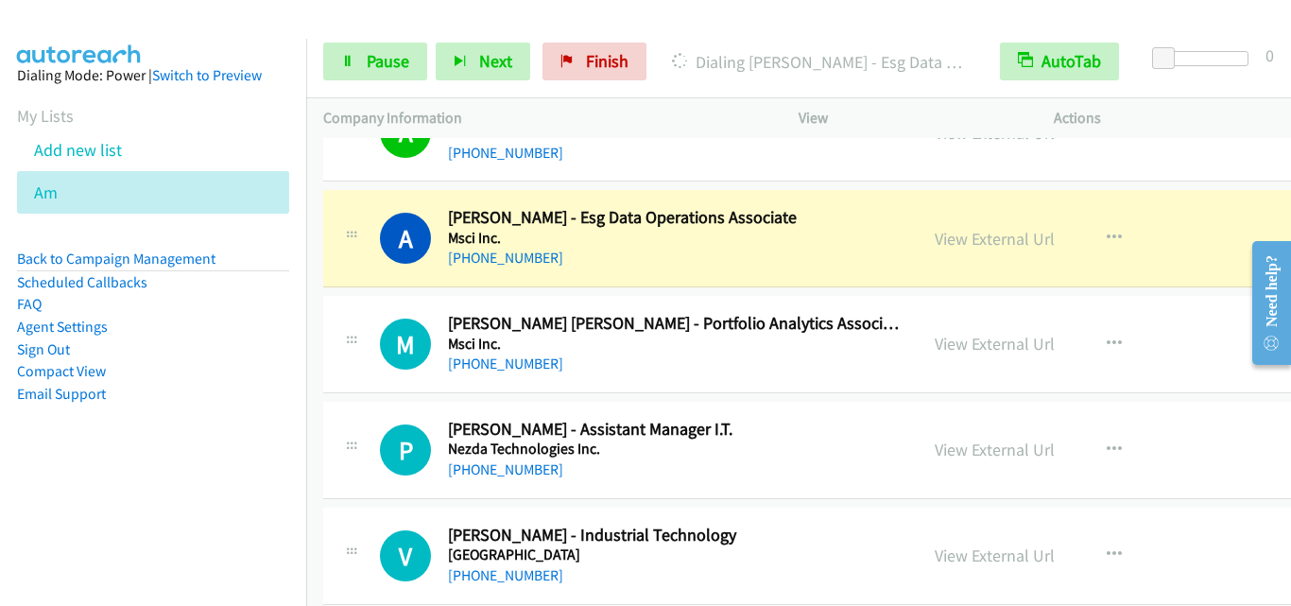
click at [334, 274] on div "A Callback Scheduled [PERSON_NAME] - Esg Data Operations Associate Msci Inc. [G…" at bounding box center [883, 238] width 1121 height 97
click at [382, 412] on div "P Callback Scheduled [PERSON_NAME] - Assistant Manager I.T. Nezda Technologies …" at bounding box center [883, 450] width 1121 height 97
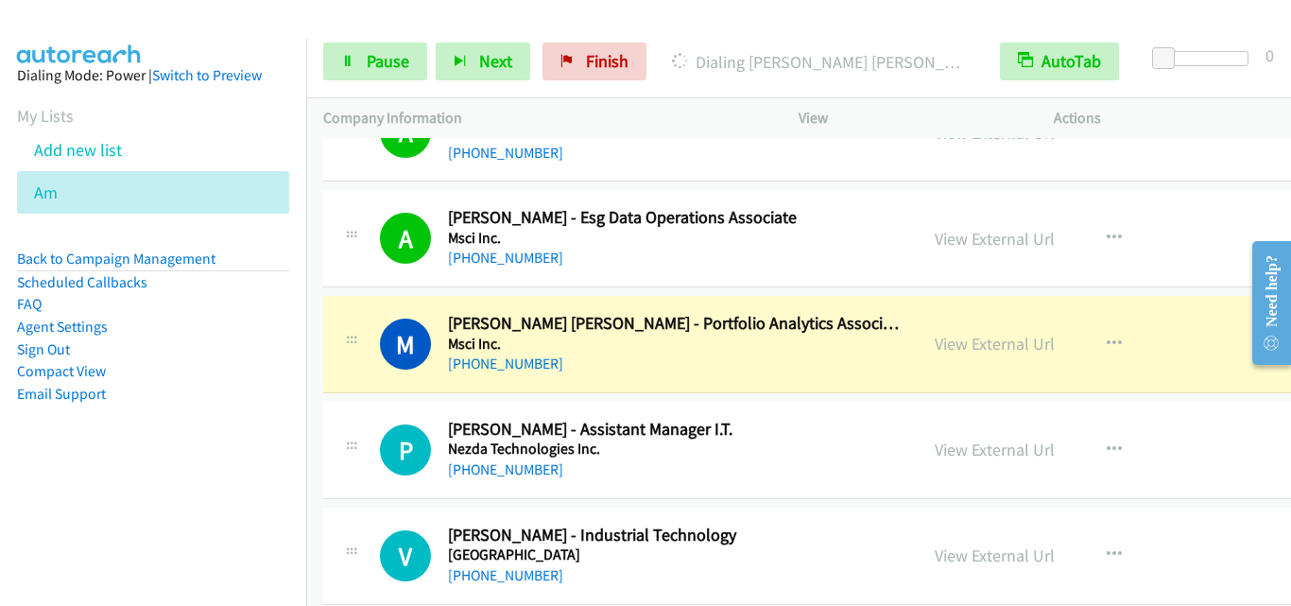
click at [417, 419] on div "P Callback Scheduled [PERSON_NAME] - Assistant Manager I.T. Nezda Technologies …" at bounding box center [640, 450] width 521 height 62
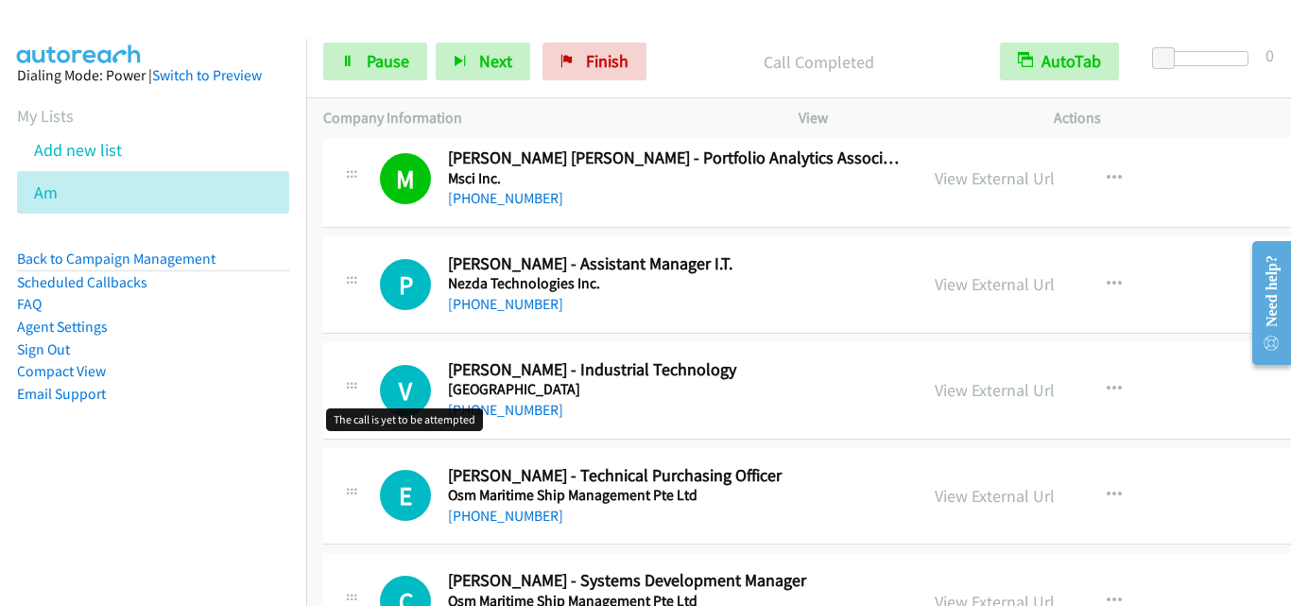
scroll to position [9927, 0]
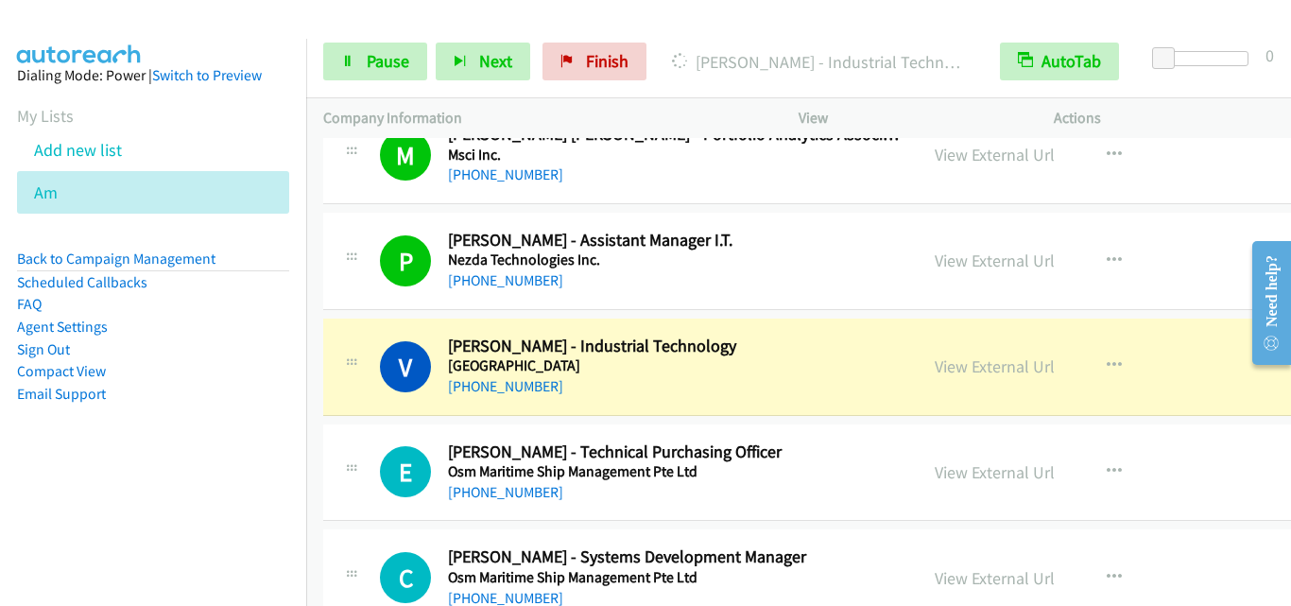
click at [355, 431] on div "E Callback Scheduled [PERSON_NAME] - Technical Purchasing Officer Osm Maritime …" at bounding box center [883, 472] width 1121 height 97
click at [413, 53] on link "Pause" at bounding box center [375, 62] width 104 height 38
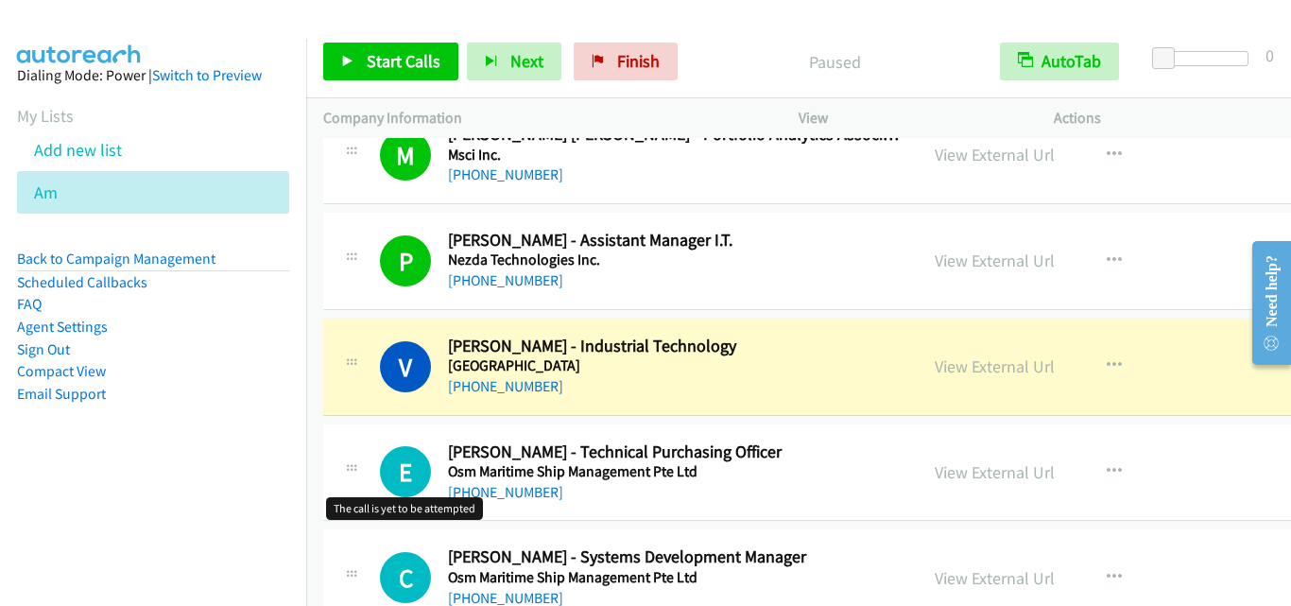
click at [390, 460] on h1 "E" at bounding box center [405, 471] width 51 height 51
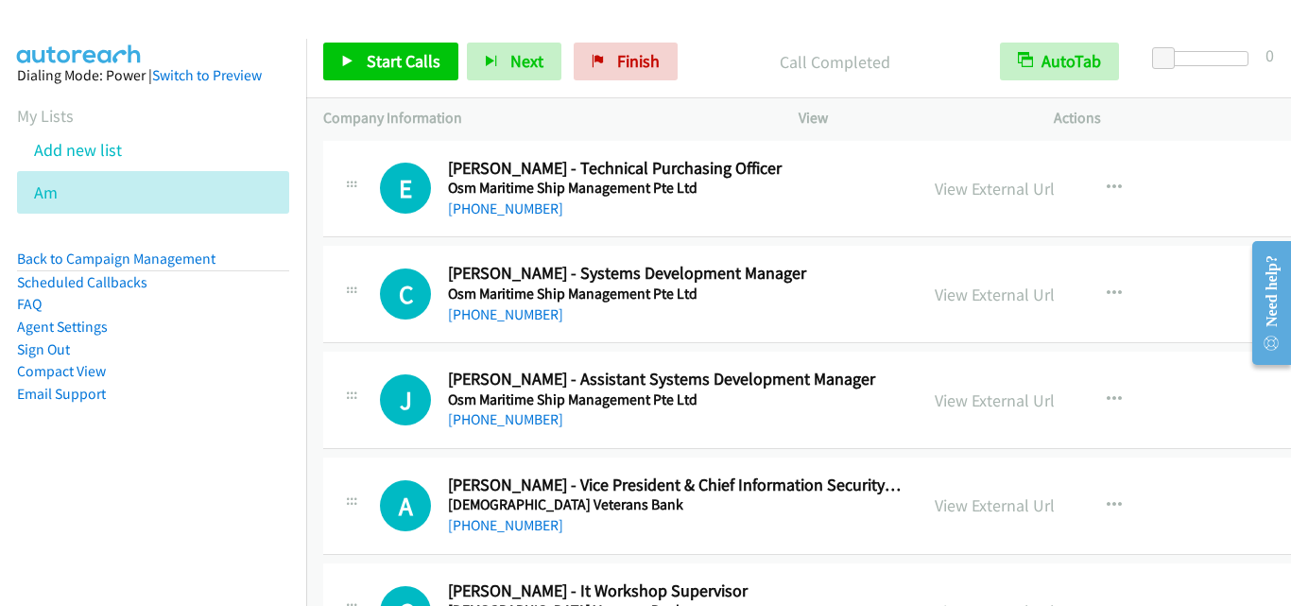
scroll to position [10305, 0]
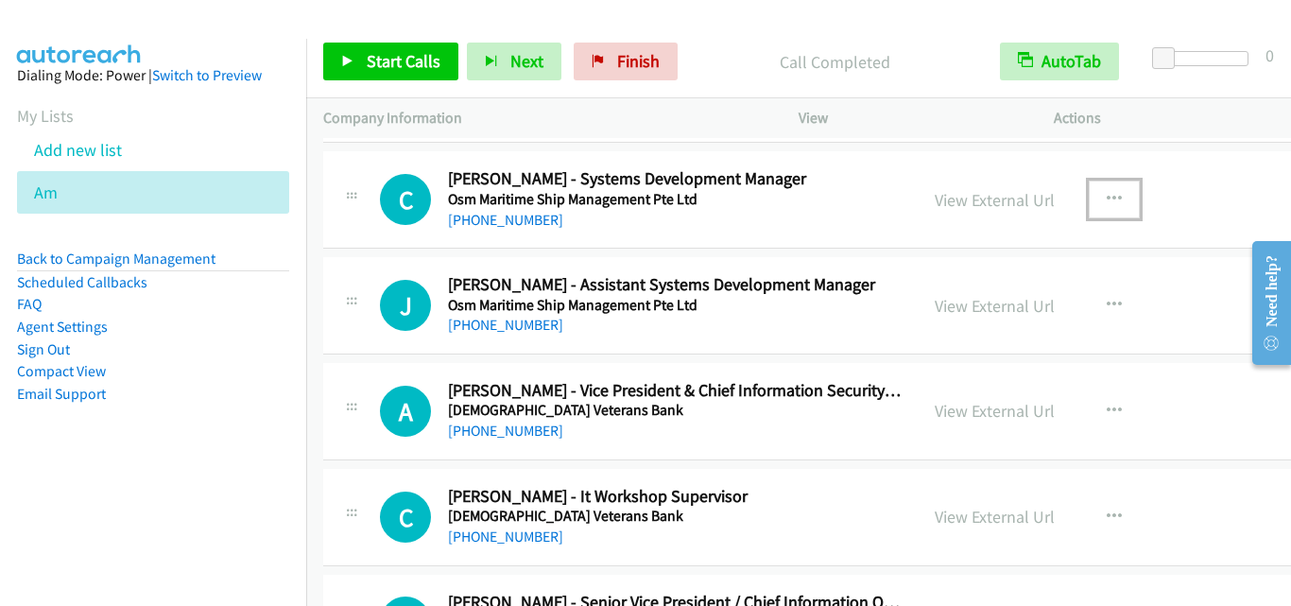
click at [1107, 199] on icon "button" at bounding box center [1114, 199] width 15 height 15
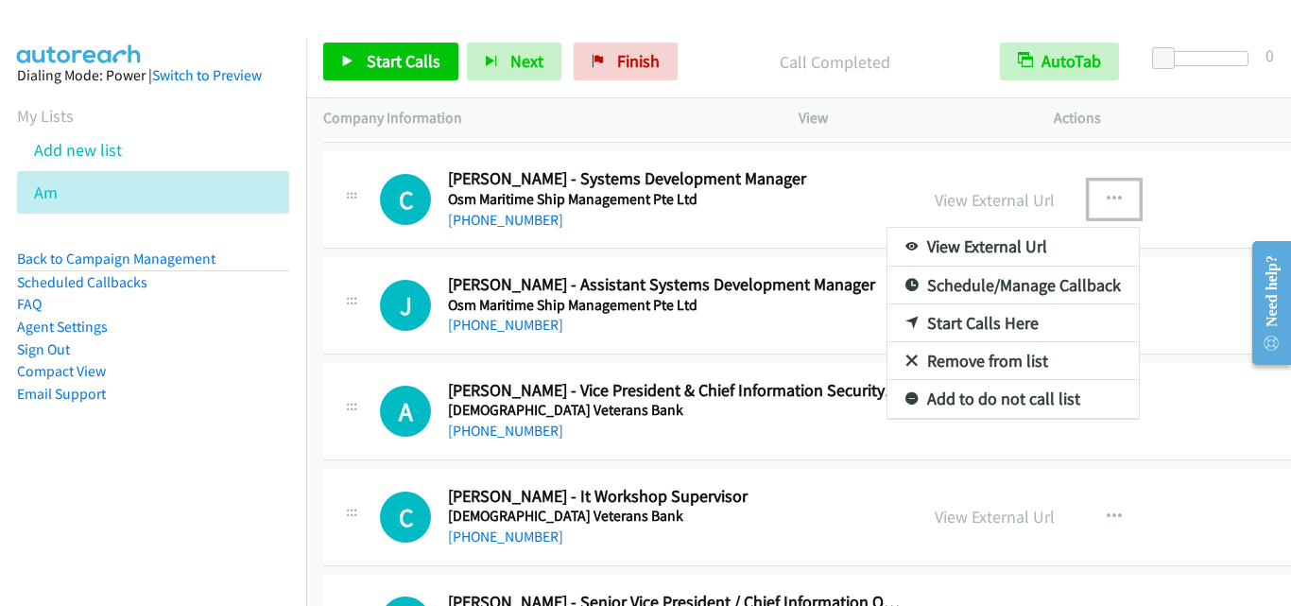
click at [1002, 327] on link "Start Calls Here" at bounding box center [1013, 323] width 251 height 38
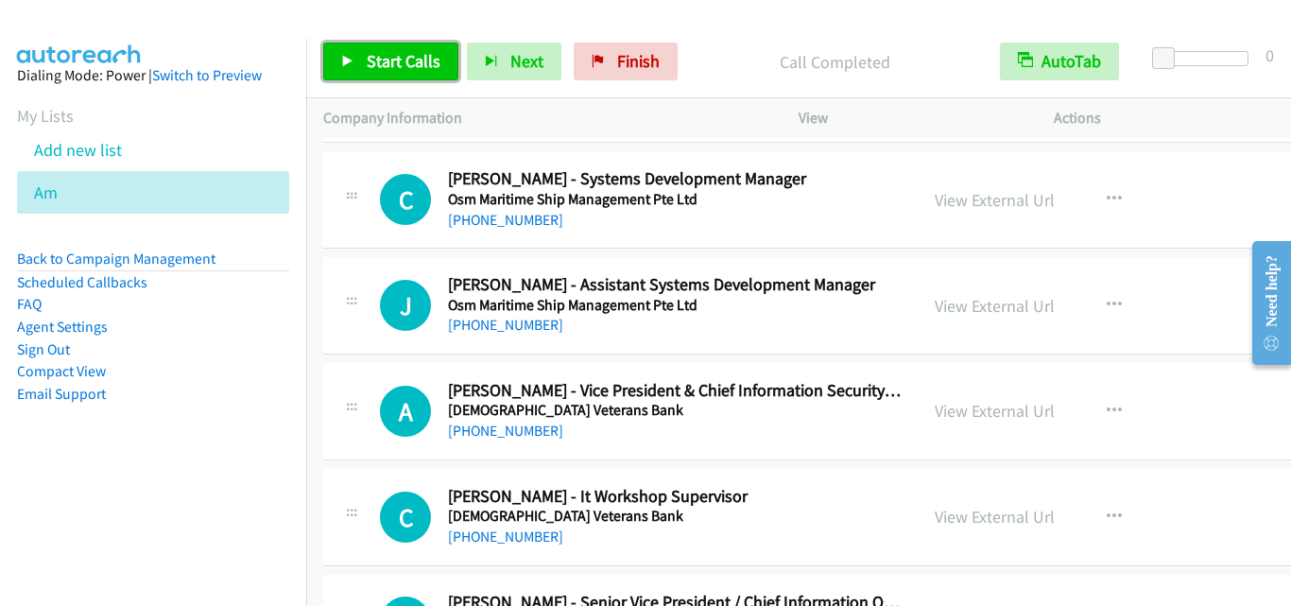
click at [407, 56] on span "Start Calls" at bounding box center [404, 61] width 74 height 22
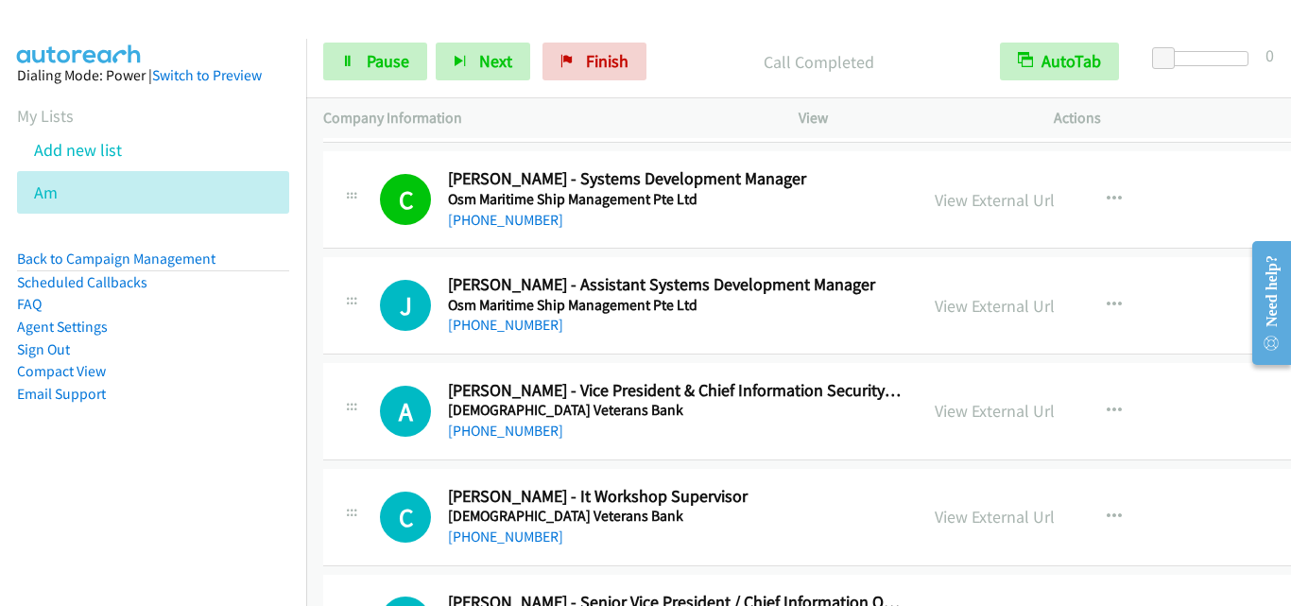
click at [362, 340] on div "J Callback Scheduled [PERSON_NAME] - Assistant Systems Development Manager Osm …" at bounding box center [883, 305] width 1121 height 97
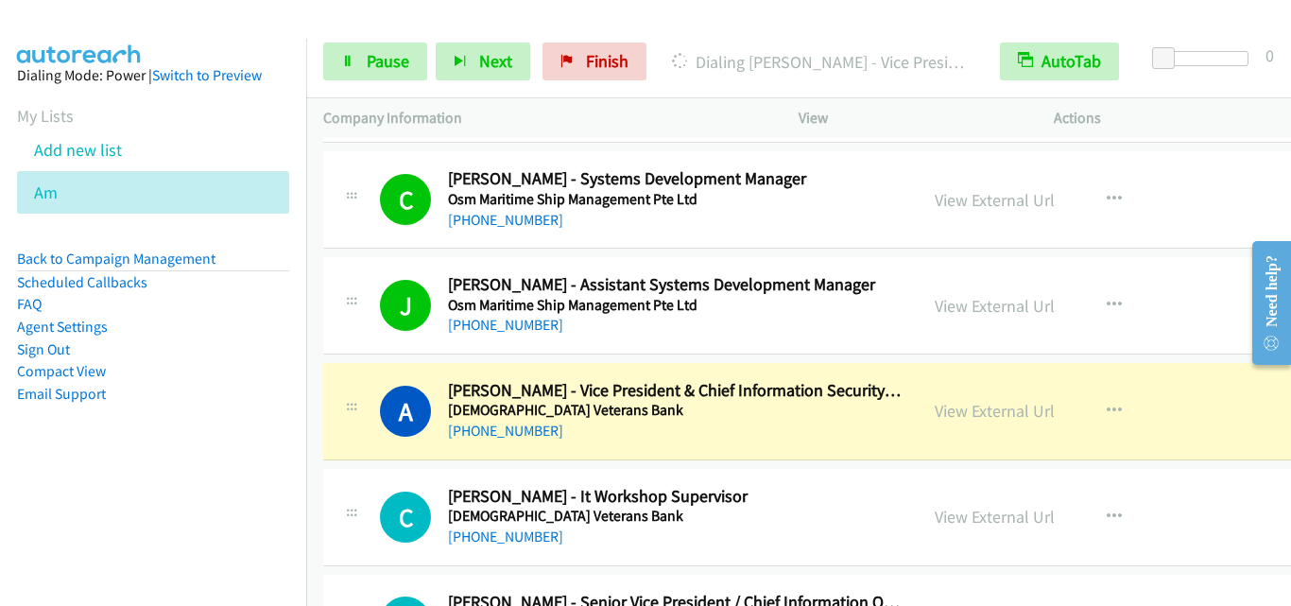
click at [332, 424] on div "A Callback Scheduled [PERSON_NAME] - Vice President & Chief Information Securit…" at bounding box center [620, 411] width 595 height 62
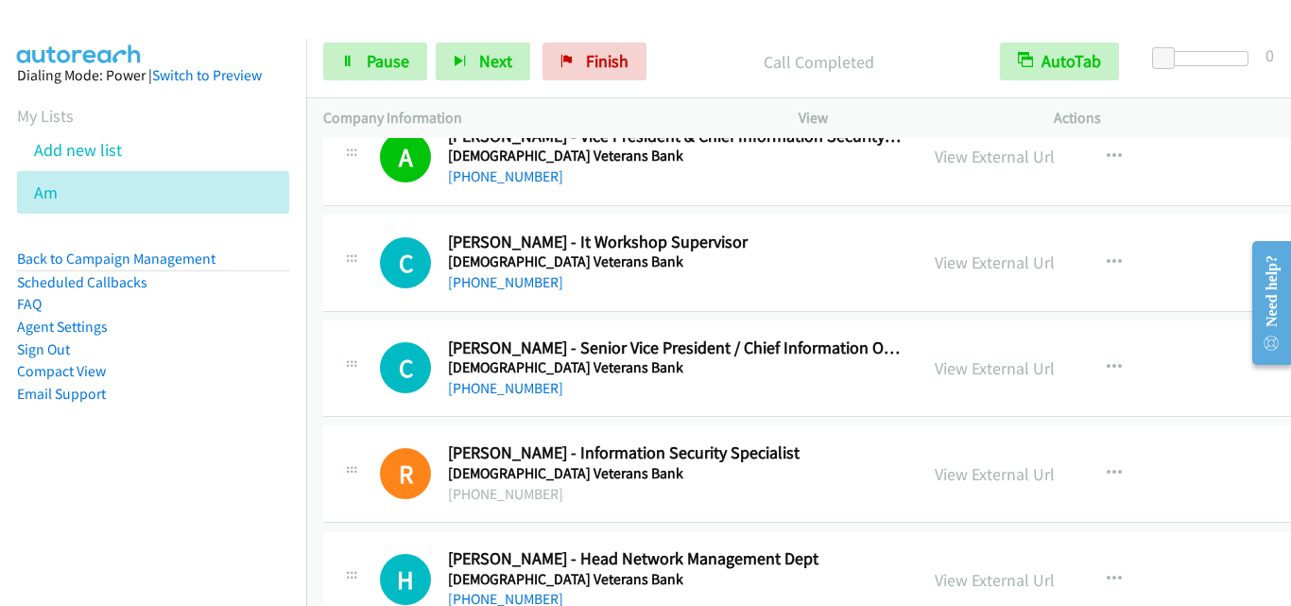
scroll to position [10589, 0]
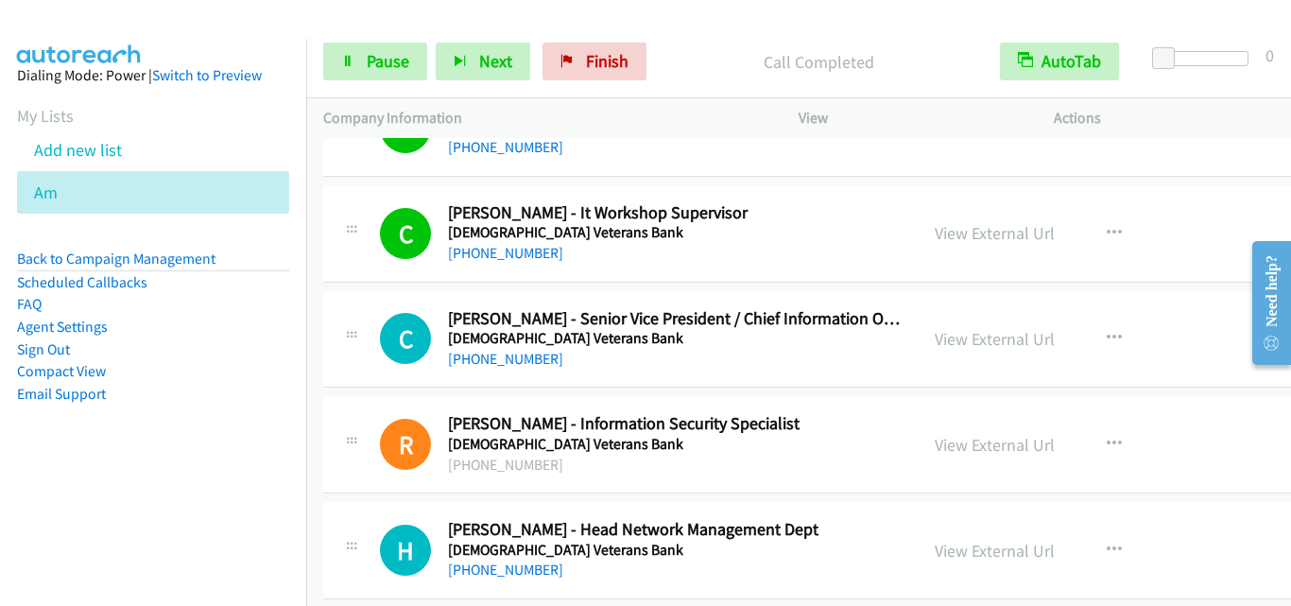
click at [403, 393] on td "R Callback Scheduled [PERSON_NAME] - Information Security Specialist [DEMOGRAPH…" at bounding box center [883, 445] width 1155 height 106
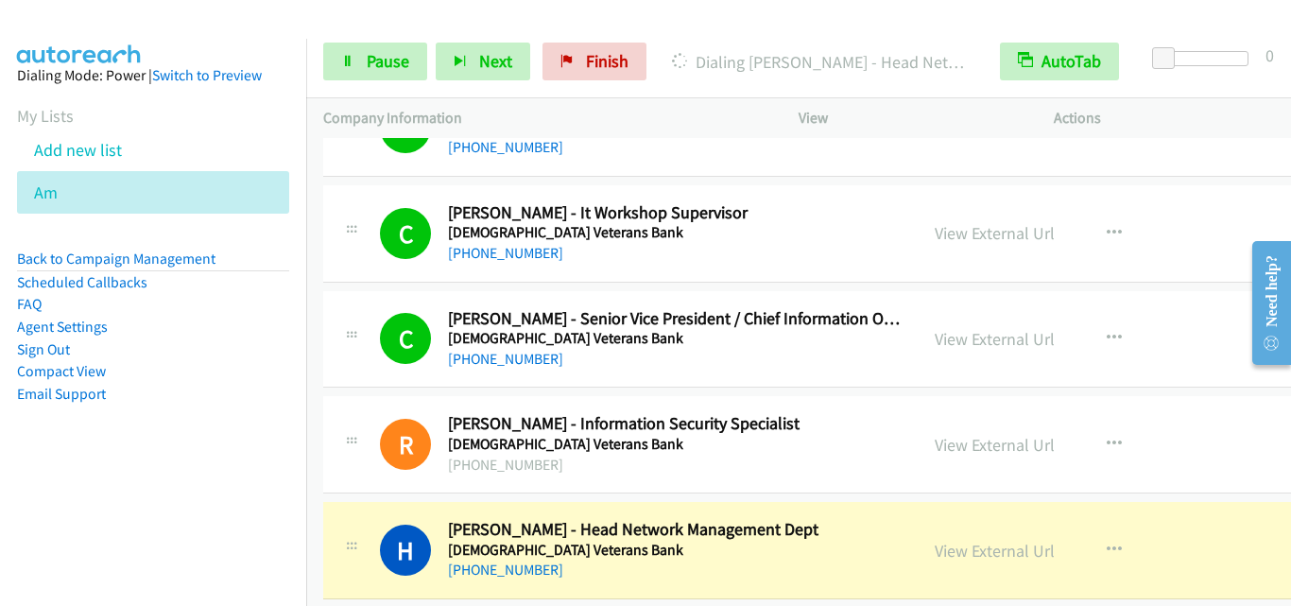
click at [383, 399] on div "R Callback Scheduled [PERSON_NAME] - Information Security Specialist [DEMOGRAPH…" at bounding box center [883, 444] width 1121 height 97
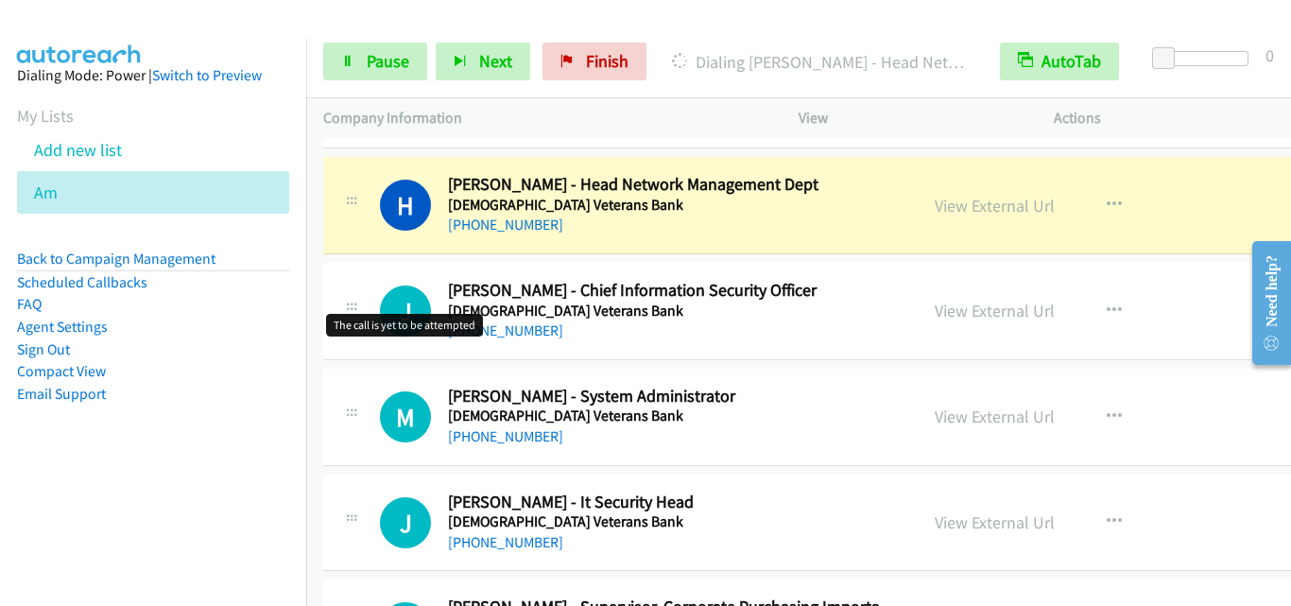
scroll to position [10967, 0]
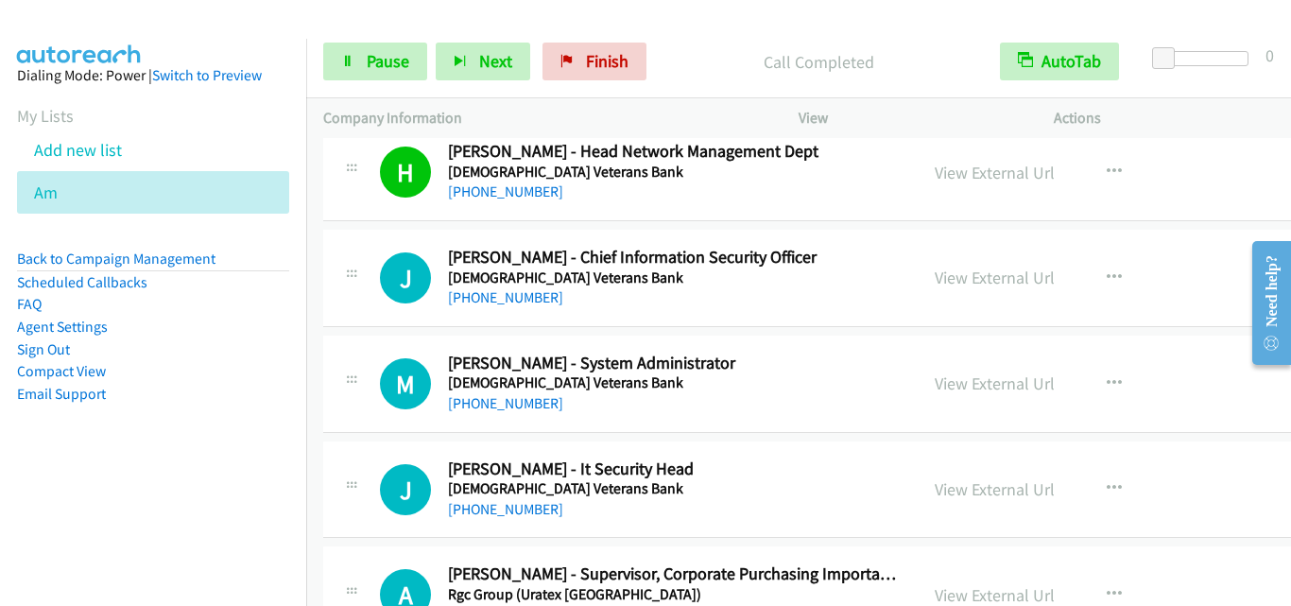
click at [370, 330] on td "J Callback Scheduled [PERSON_NAME] - Chief Information Security Officer [DEMOGR…" at bounding box center [883, 279] width 1155 height 106
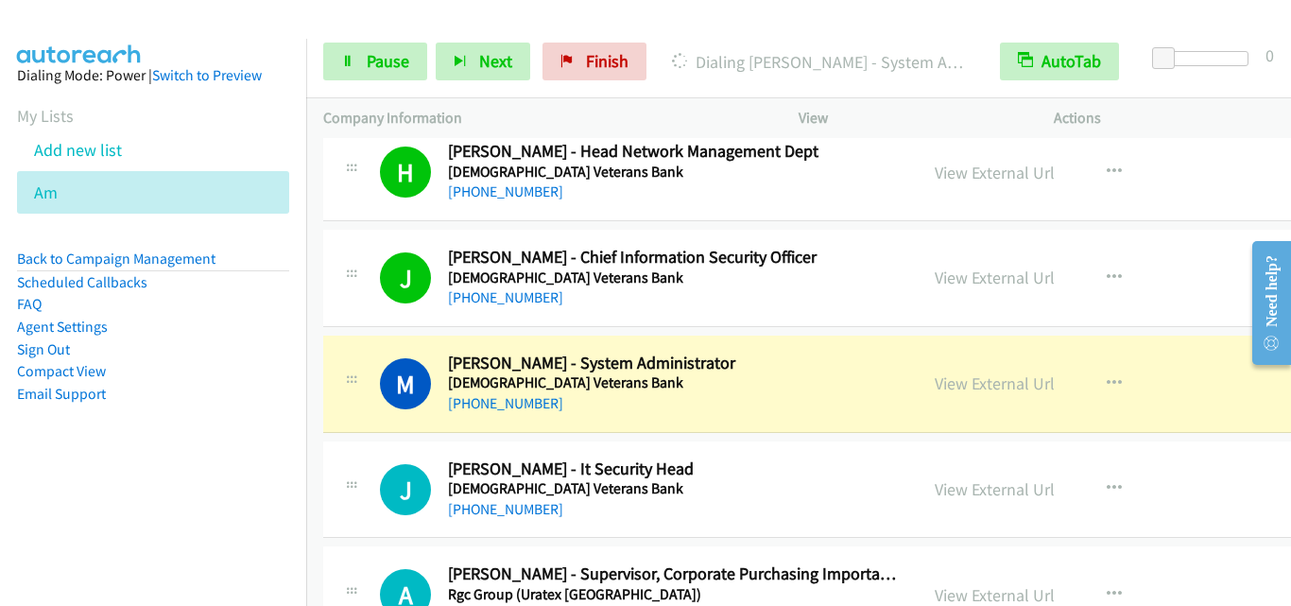
click at [371, 386] on div "M Callback Scheduled [PERSON_NAME] - System Administrator [DEMOGRAPHIC_DATA] Ve…" at bounding box center [620, 384] width 561 height 62
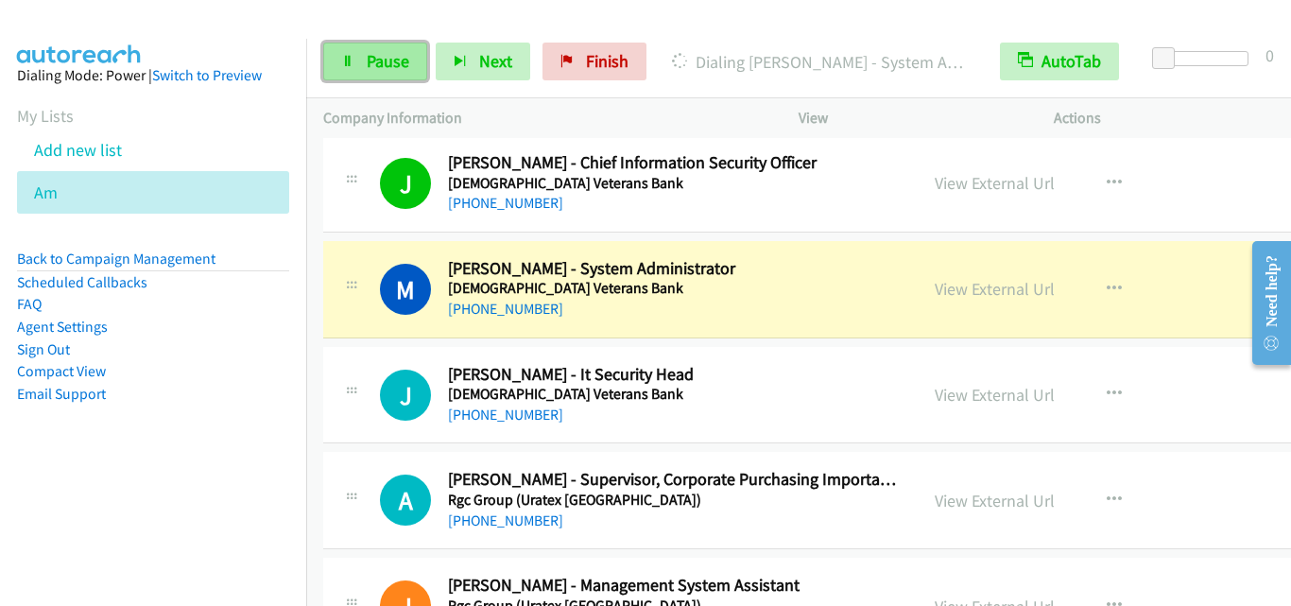
click at [397, 69] on span "Pause" at bounding box center [388, 61] width 43 height 22
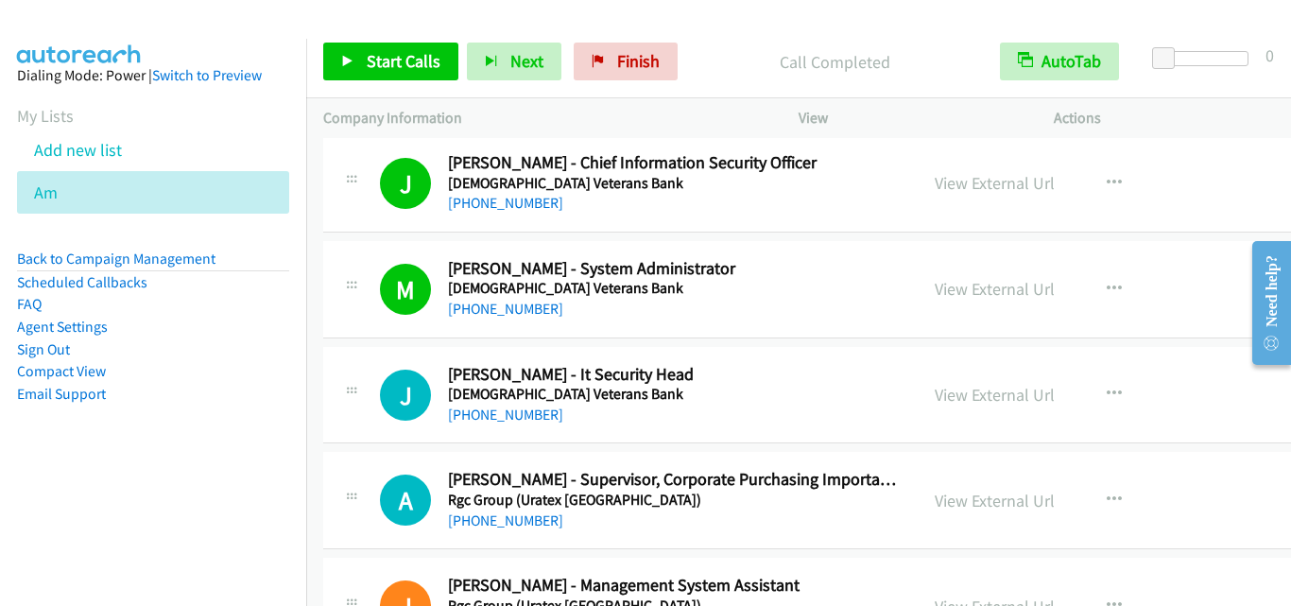
click at [386, 351] on div "J Callback Scheduled [PERSON_NAME] - It Security Head [DEMOGRAPHIC_DATA] Vetera…" at bounding box center [883, 395] width 1121 height 97
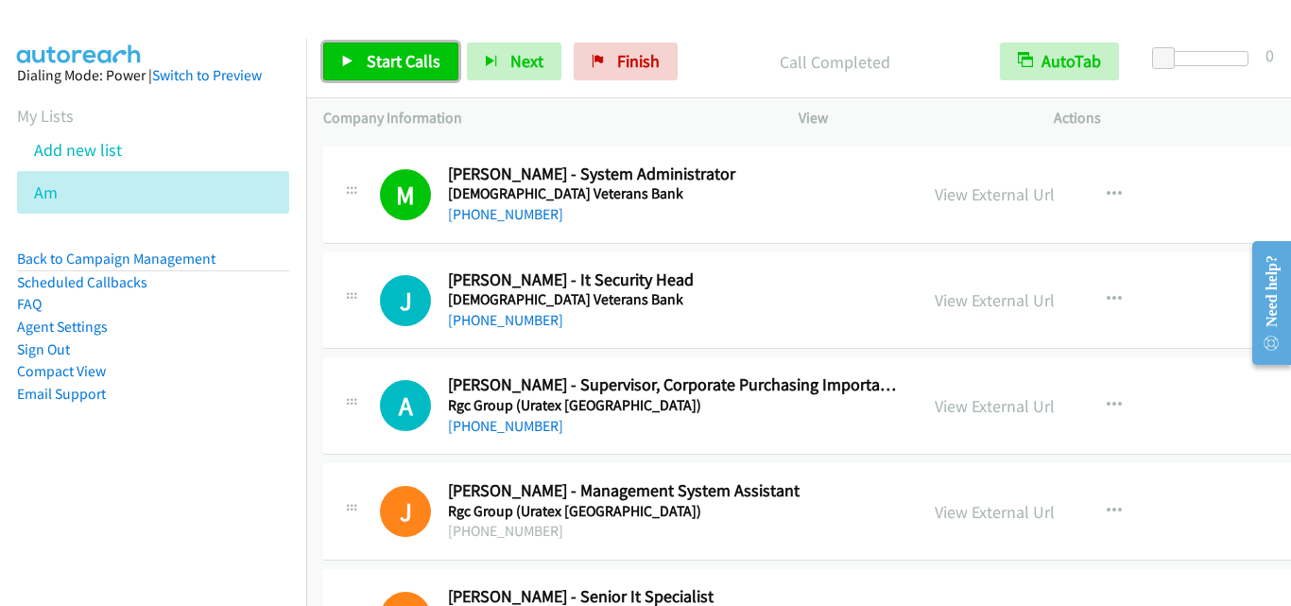
click at [411, 64] on span "Start Calls" at bounding box center [404, 61] width 74 height 22
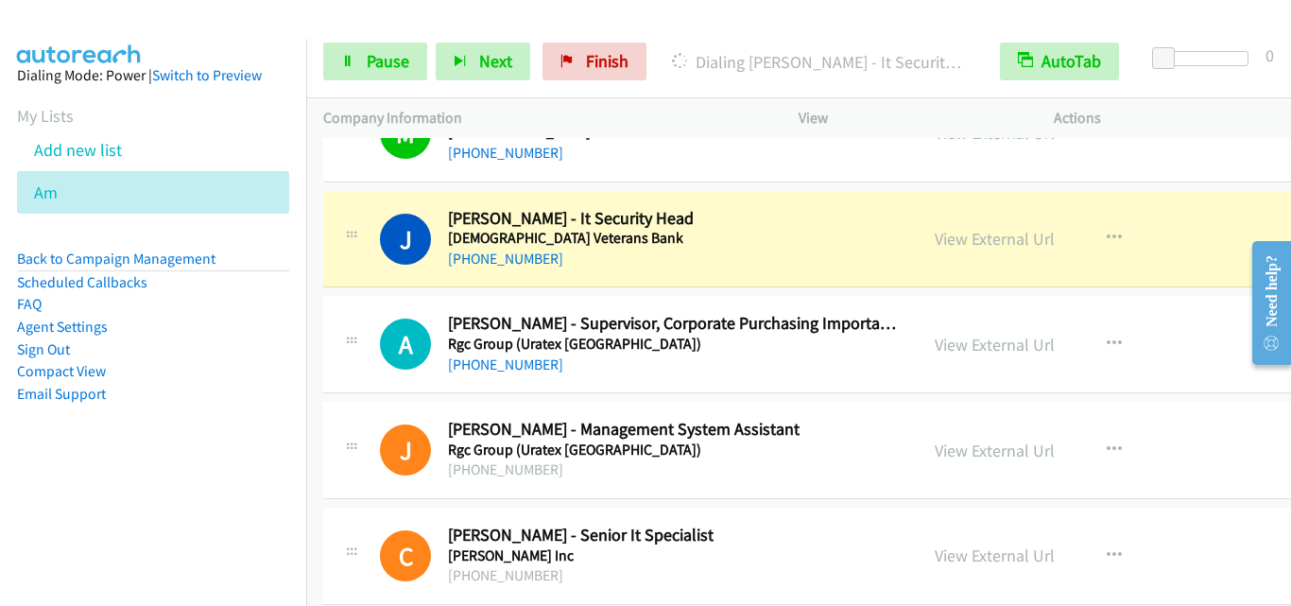
scroll to position [11250, 0]
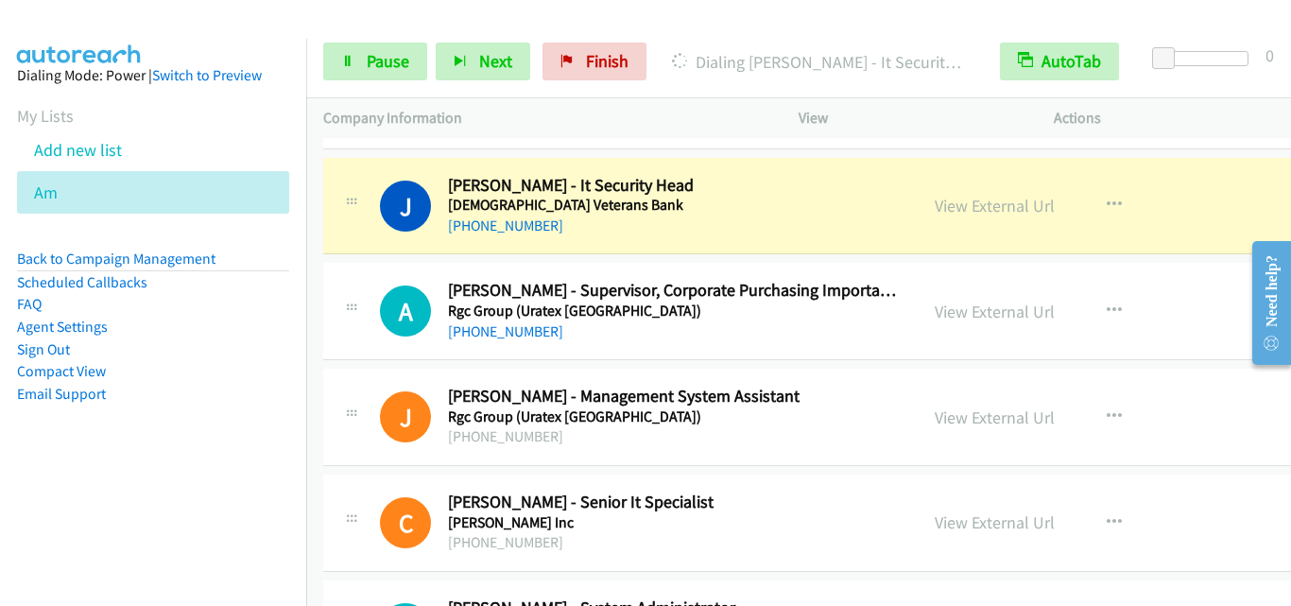
click at [368, 293] on div "A Callback Scheduled [PERSON_NAME] - Supervisor, Corporate Purchasing Importati…" at bounding box center [620, 311] width 561 height 62
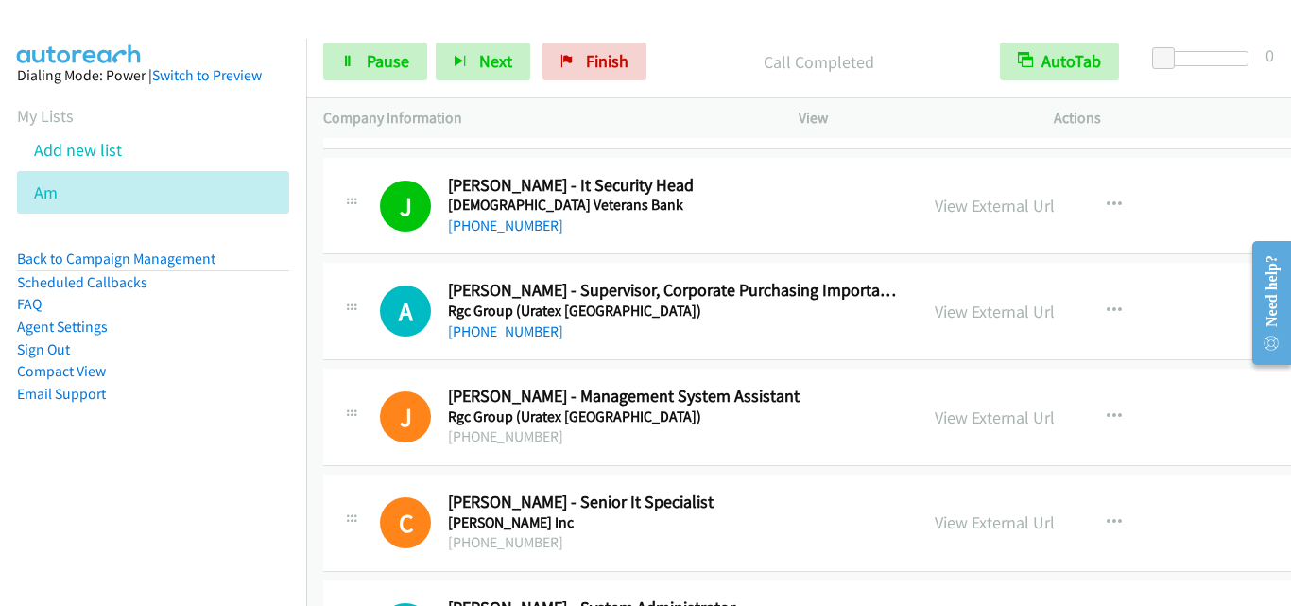
drag, startPoint x: 392, startPoint y: 461, endPoint x: 407, endPoint y: 453, distance: 17.4
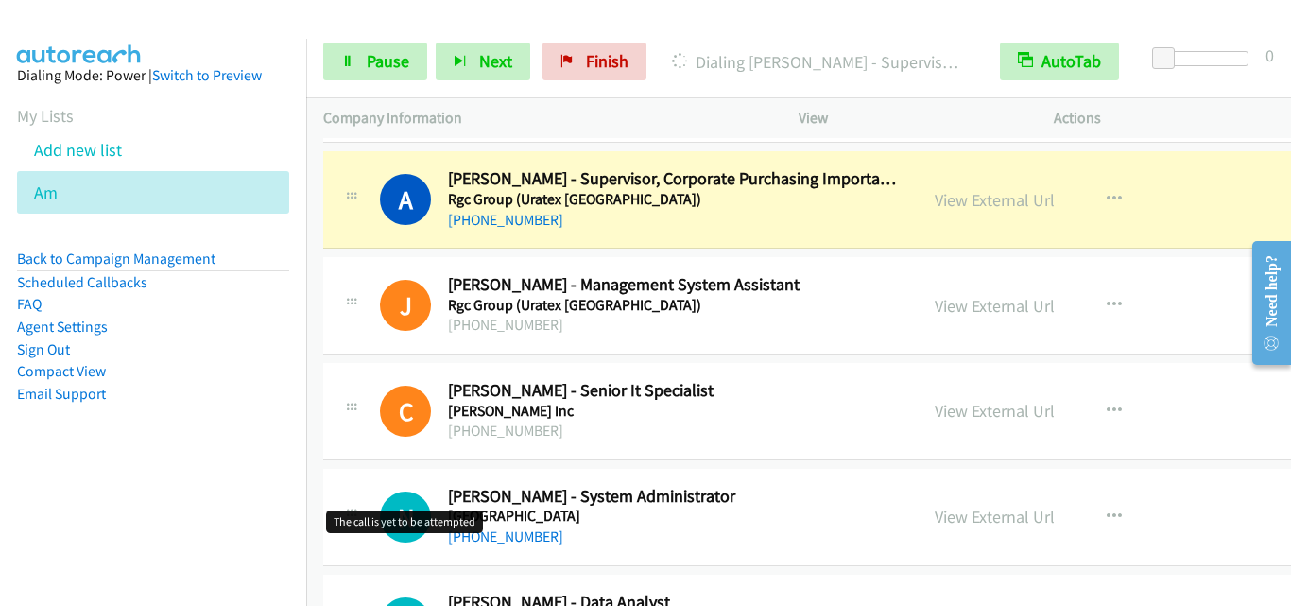
scroll to position [11345, 0]
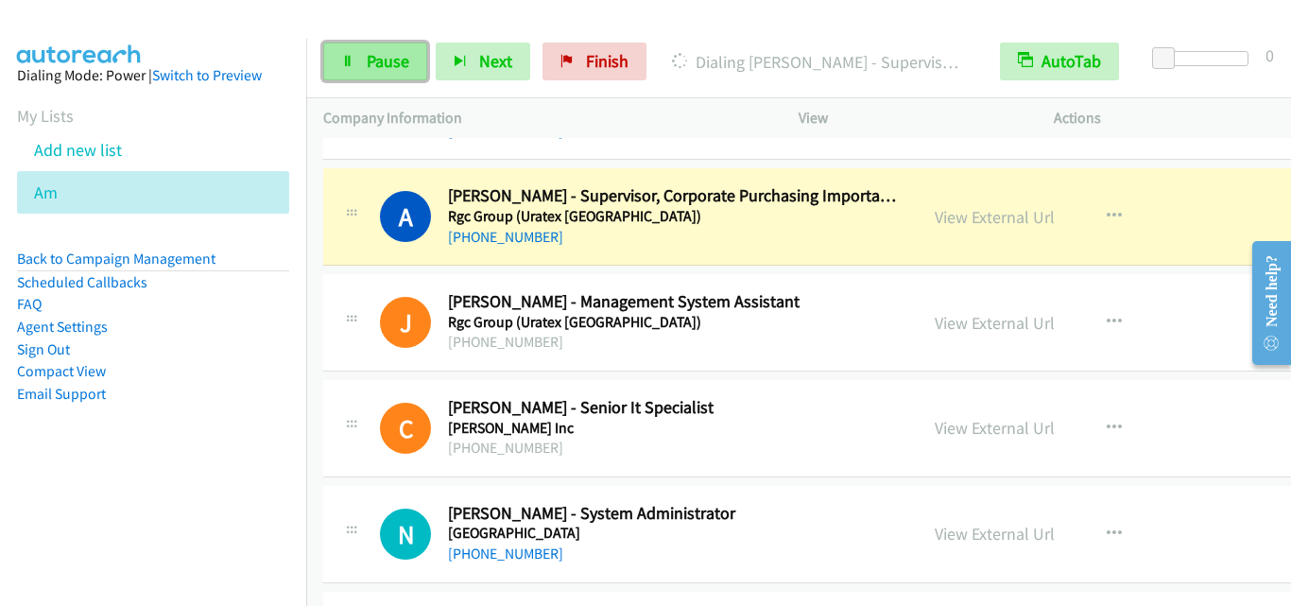
click at [392, 48] on link "Pause" at bounding box center [375, 62] width 104 height 38
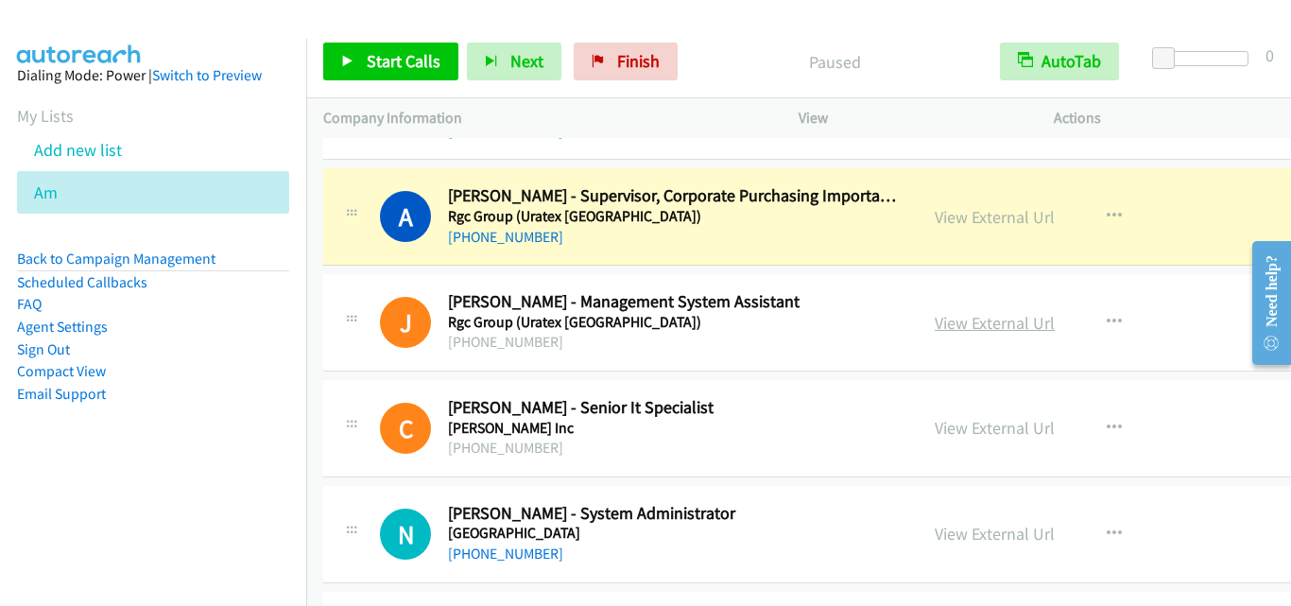
click at [935, 320] on link "View External Url" at bounding box center [995, 323] width 120 height 22
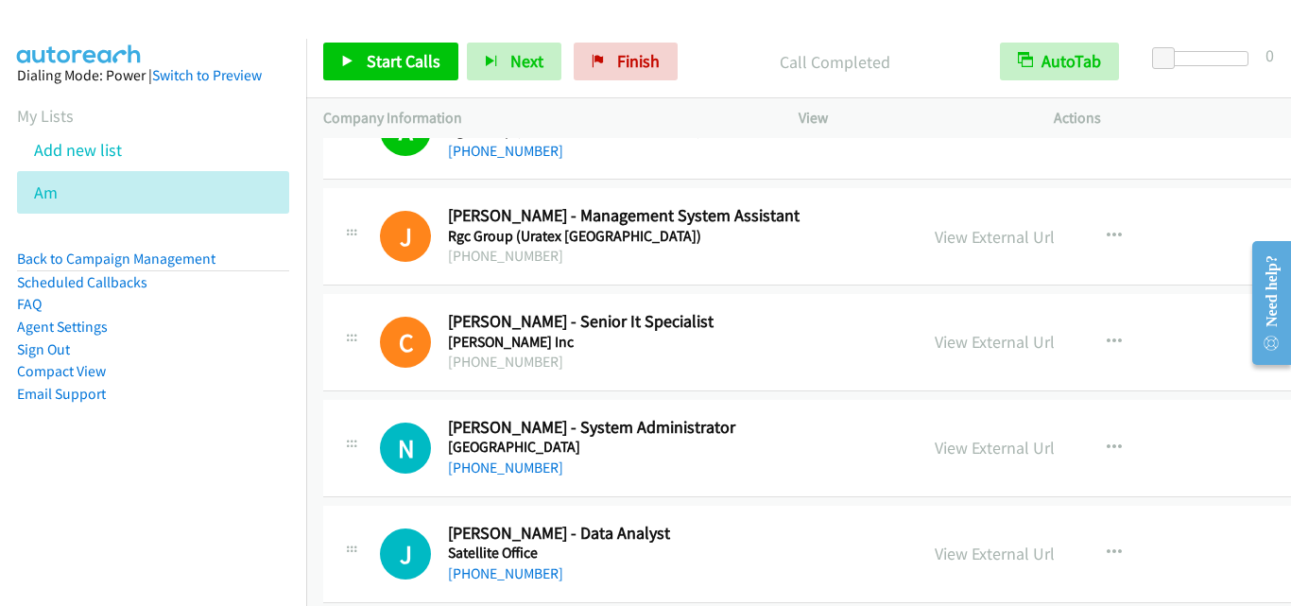
scroll to position [11534, 0]
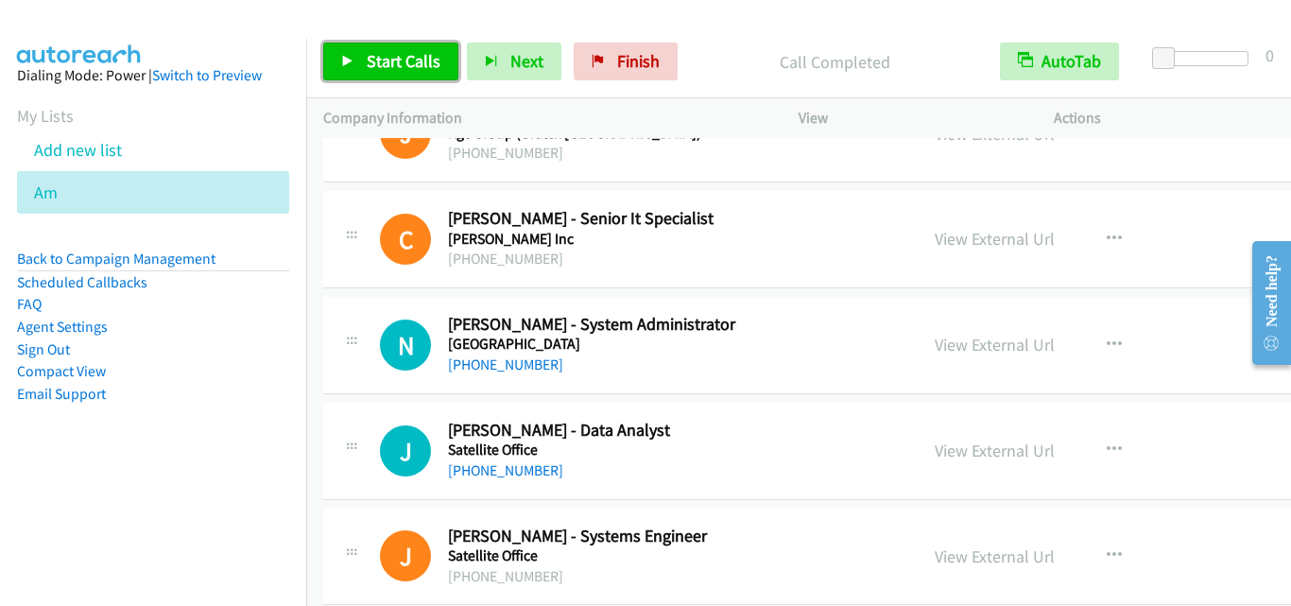
click at [373, 73] on link "Start Calls" at bounding box center [390, 62] width 135 height 38
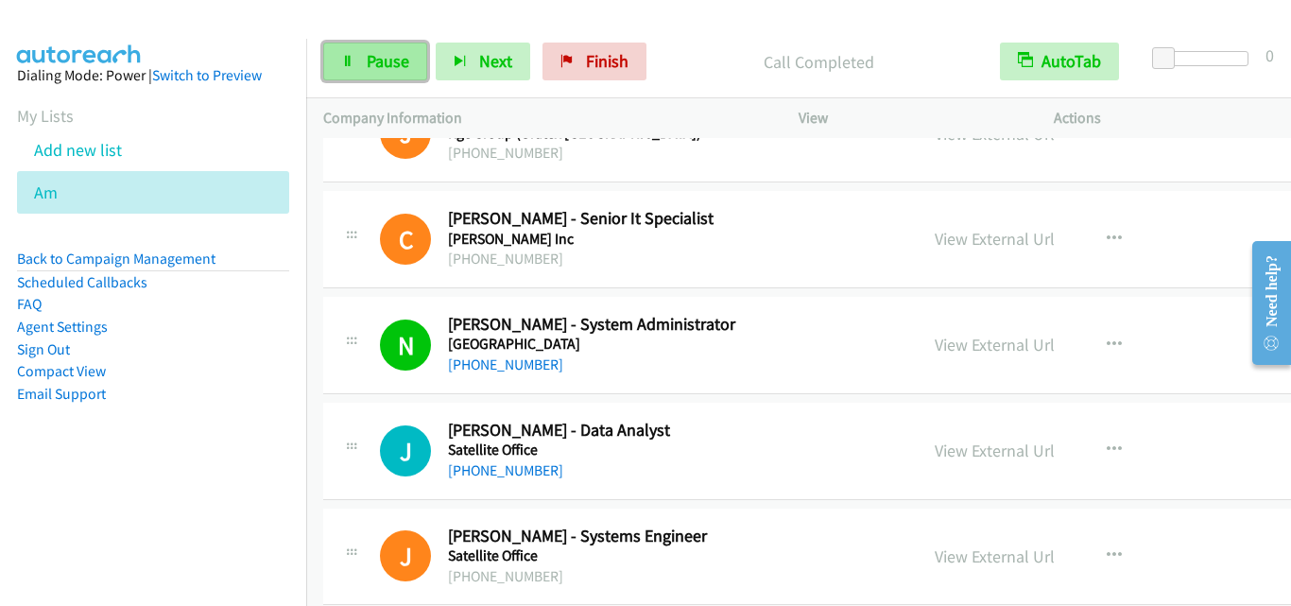
click at [380, 67] on span "Pause" at bounding box center [388, 61] width 43 height 22
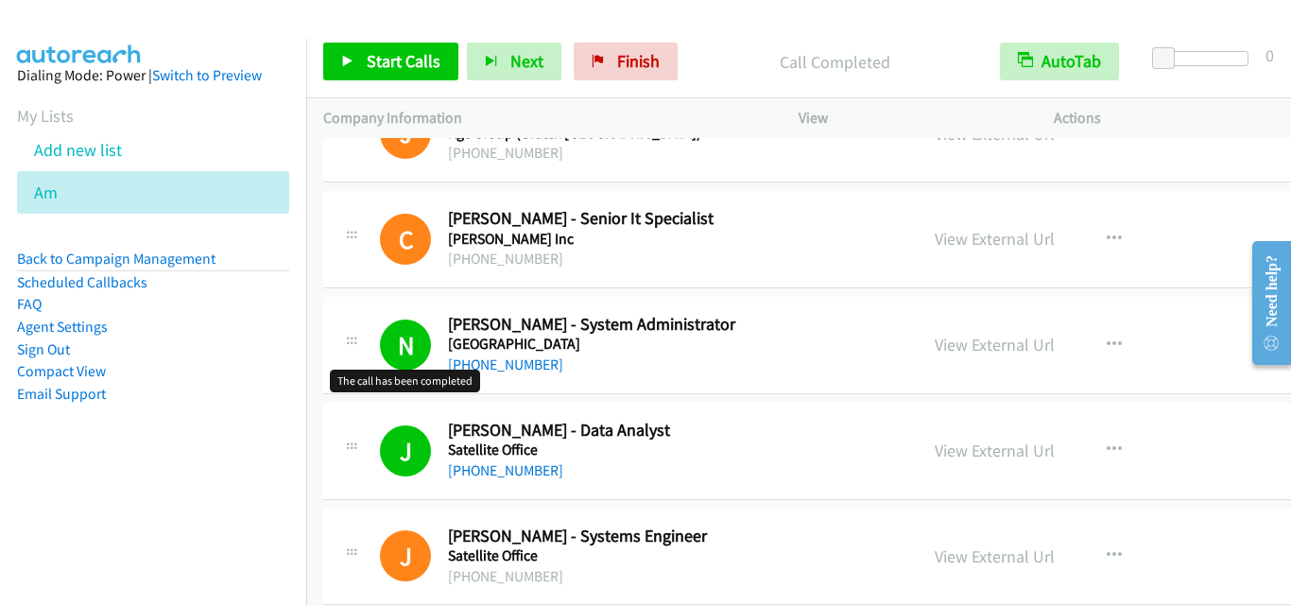
click at [380, 342] on h1 "N" at bounding box center [405, 345] width 51 height 51
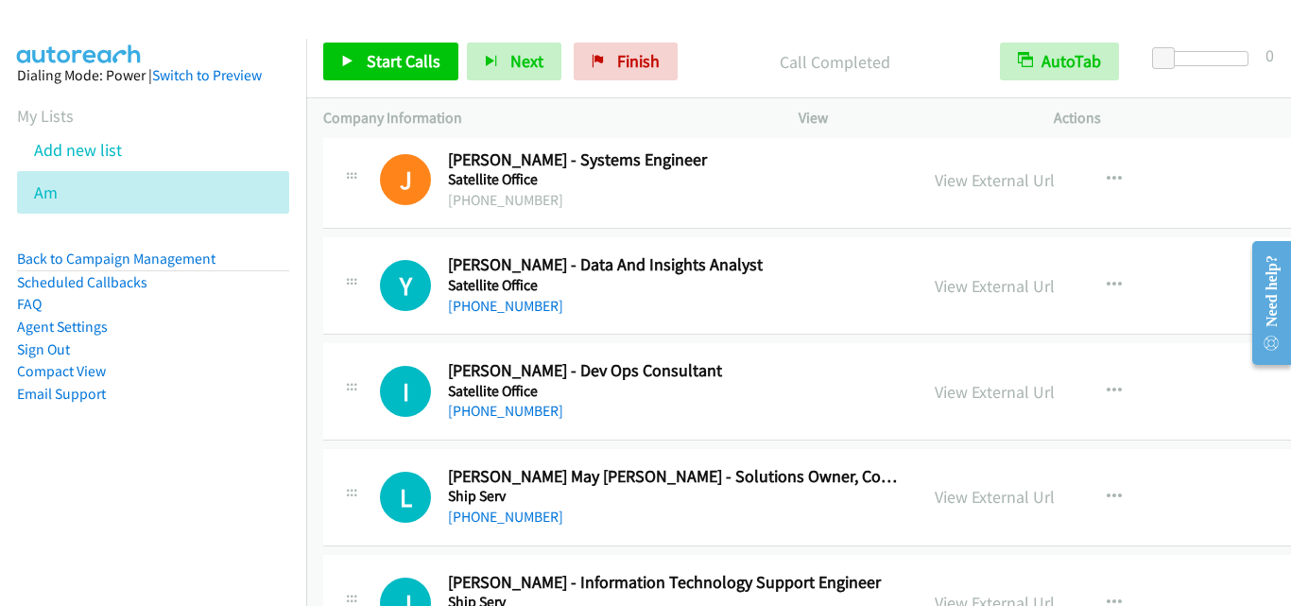
scroll to position [11912, 0]
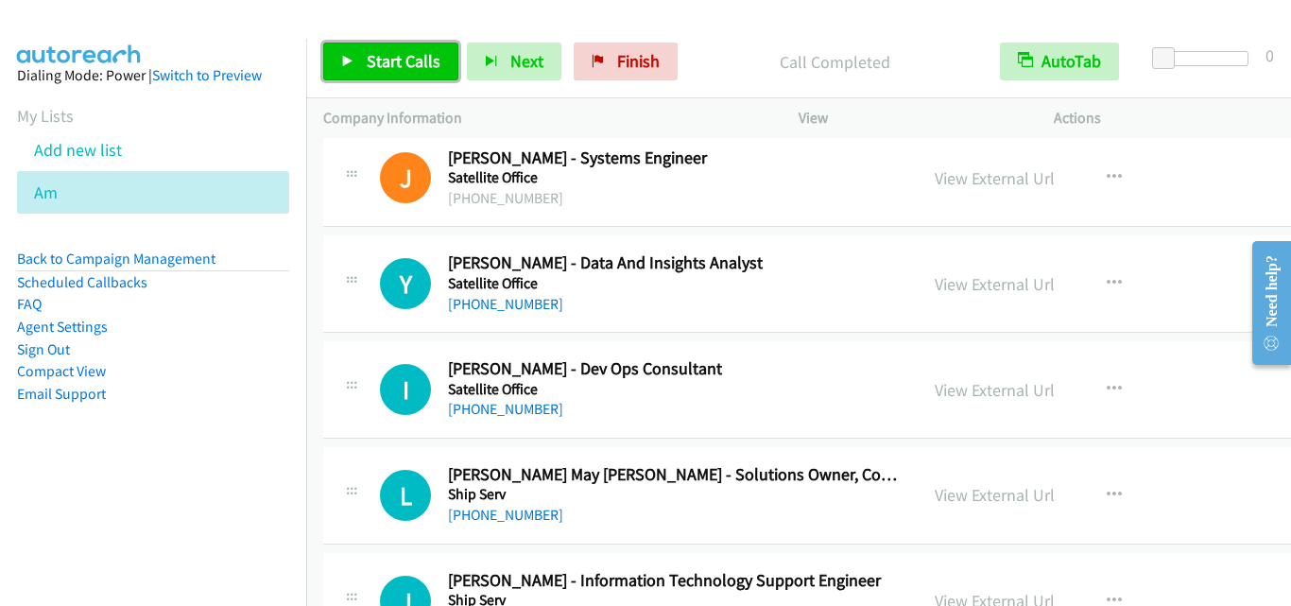
click at [364, 58] on link "Start Calls" at bounding box center [390, 62] width 135 height 38
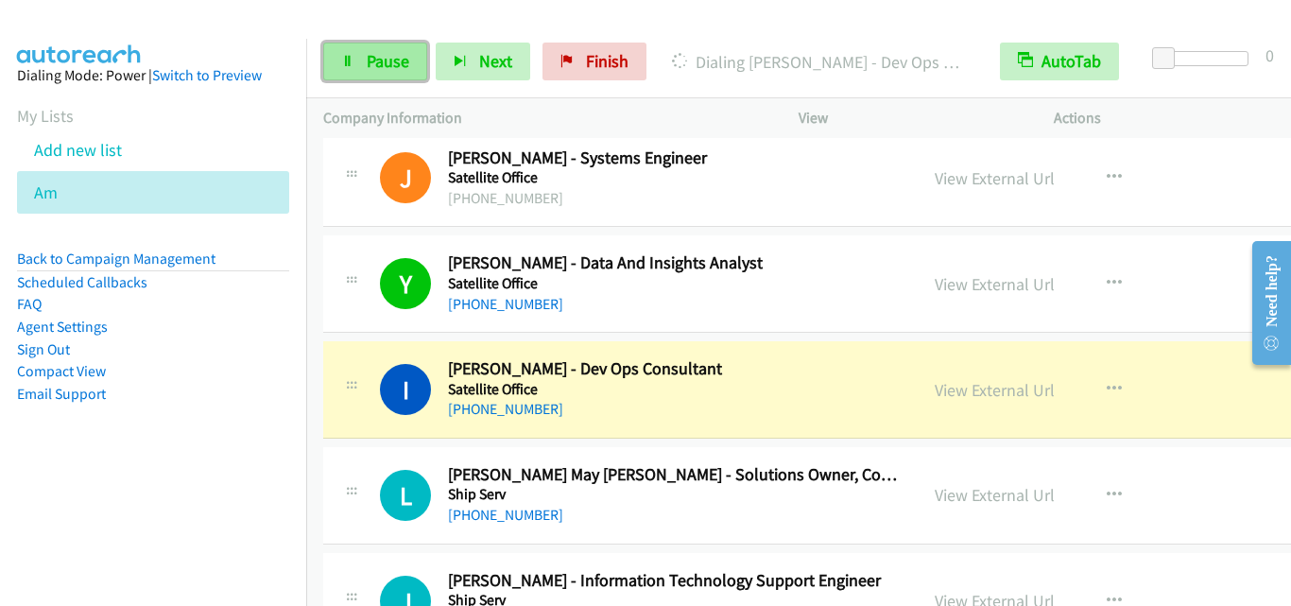
click at [382, 69] on span "Pause" at bounding box center [388, 61] width 43 height 22
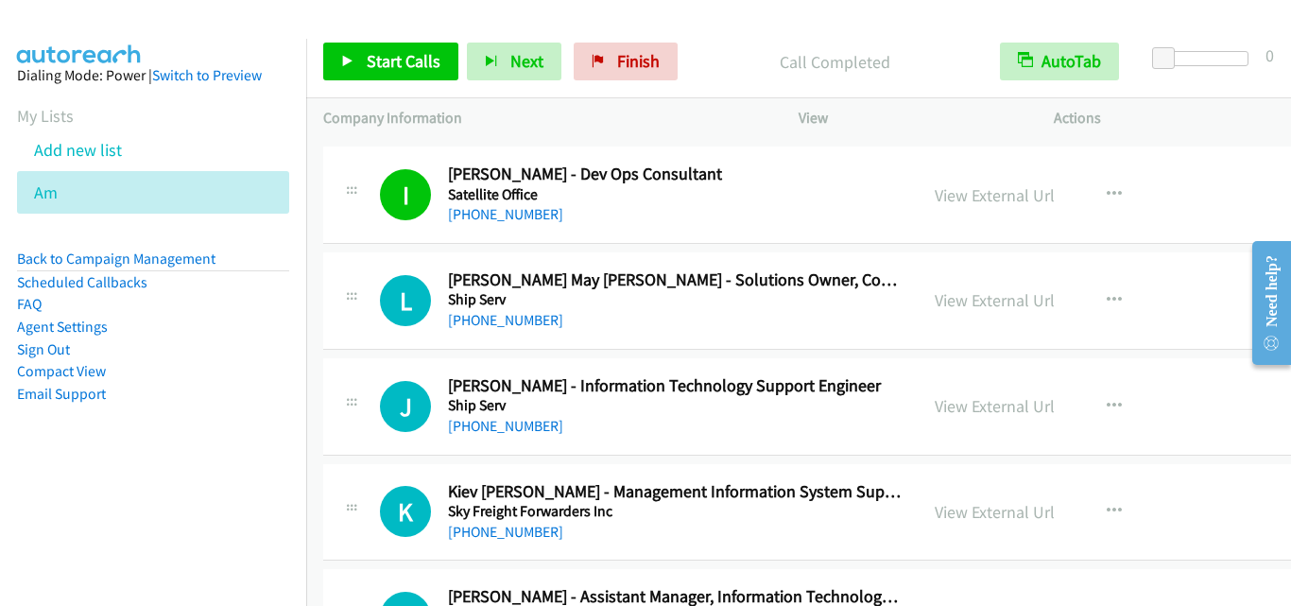
scroll to position [12196, 0]
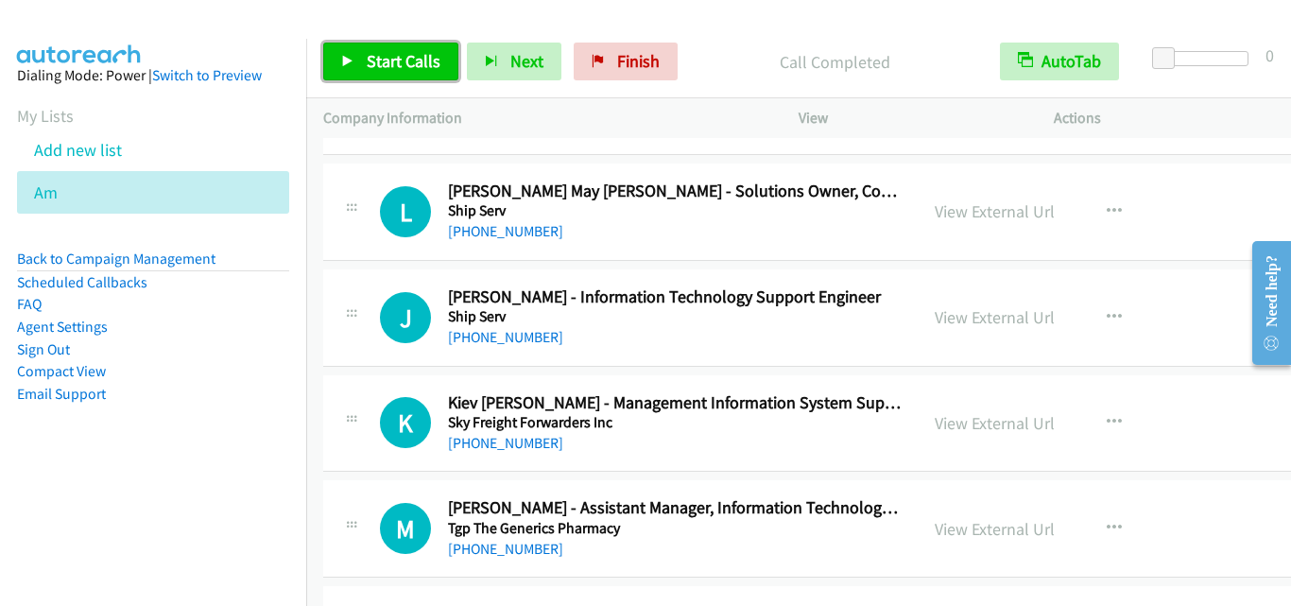
click at [382, 62] on span "Start Calls" at bounding box center [404, 61] width 74 height 22
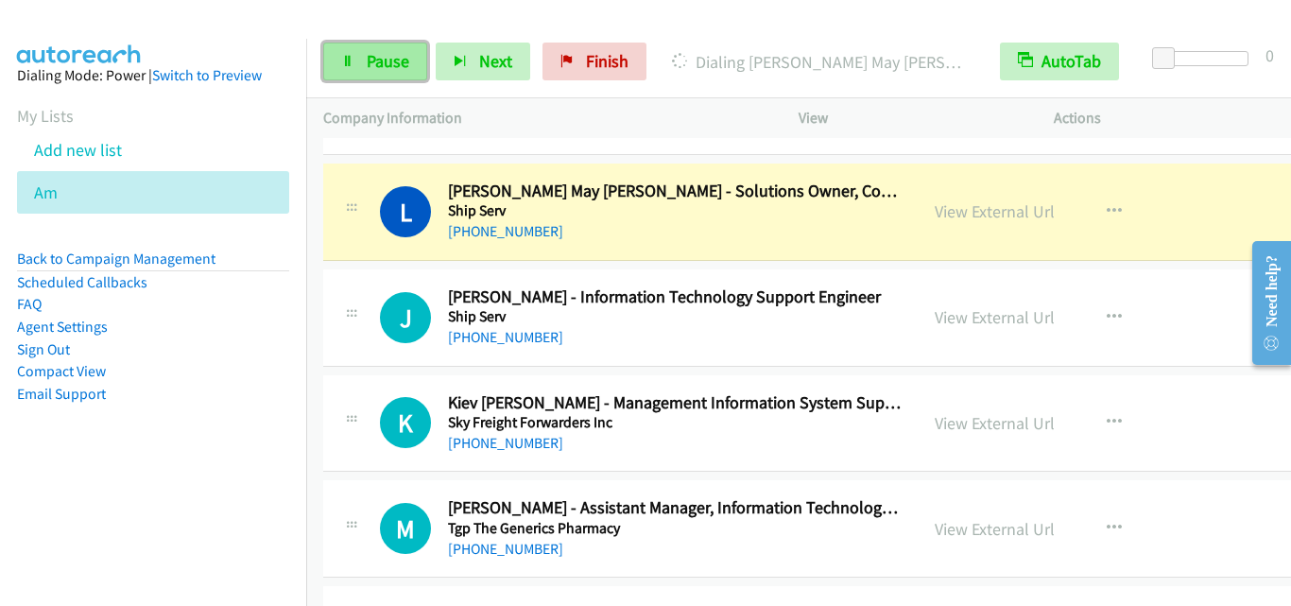
click at [344, 68] on link "Pause" at bounding box center [375, 62] width 104 height 38
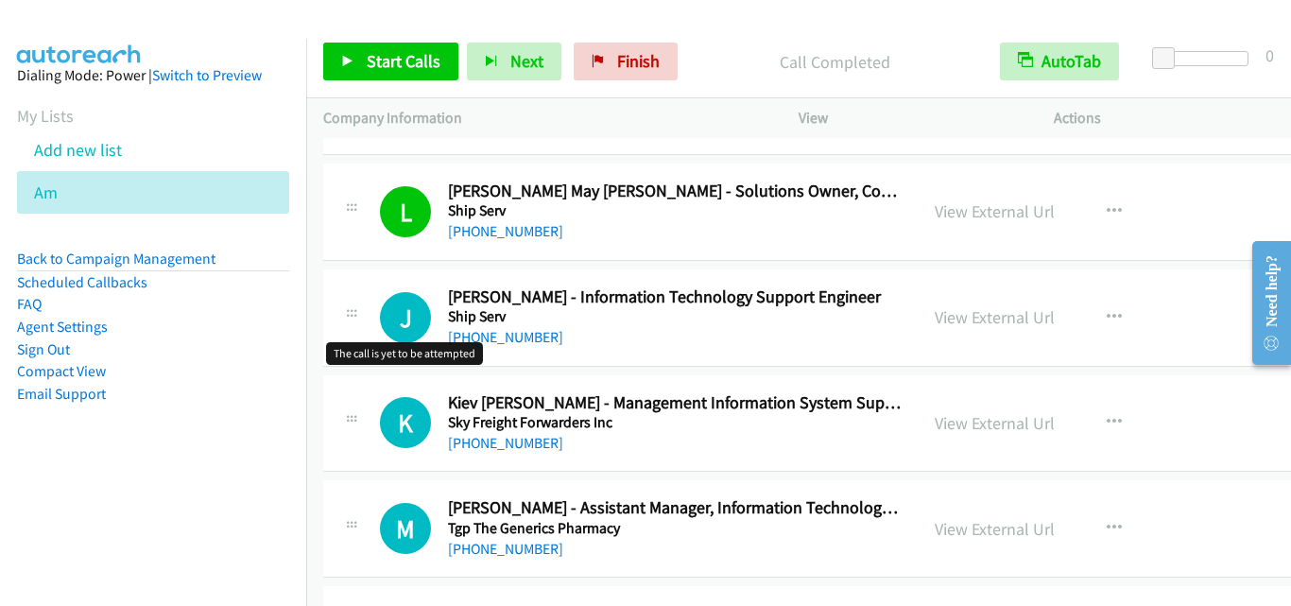
click at [391, 304] on h1 "J" at bounding box center [405, 317] width 51 height 51
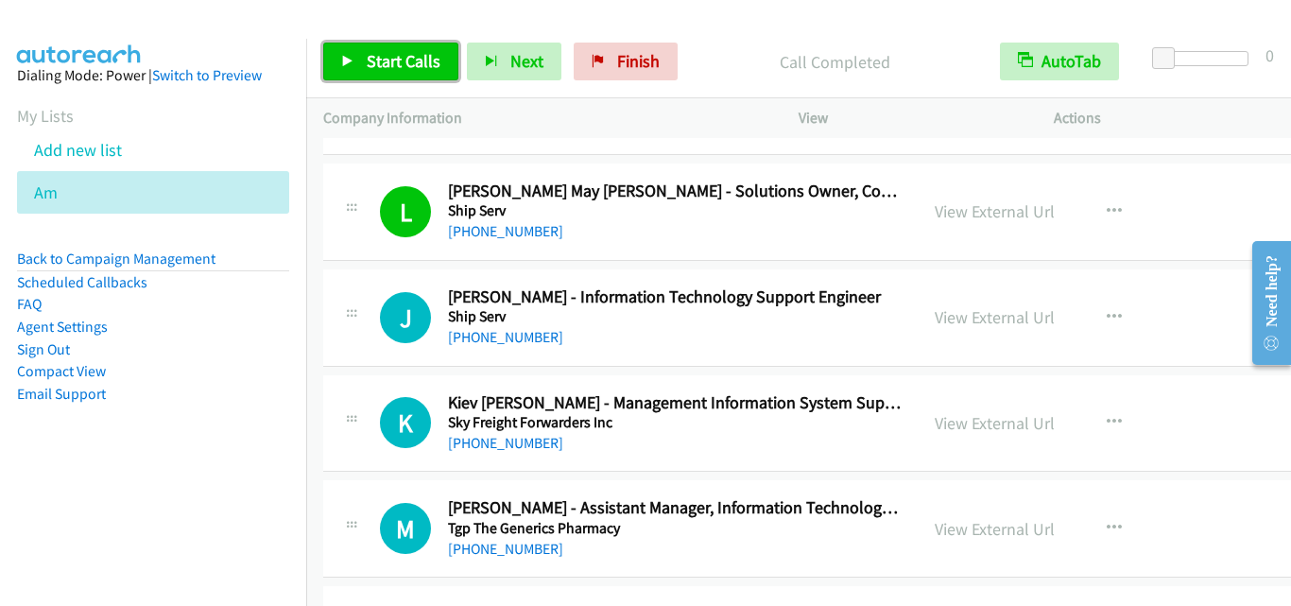
click at [399, 52] on span "Start Calls" at bounding box center [404, 61] width 74 height 22
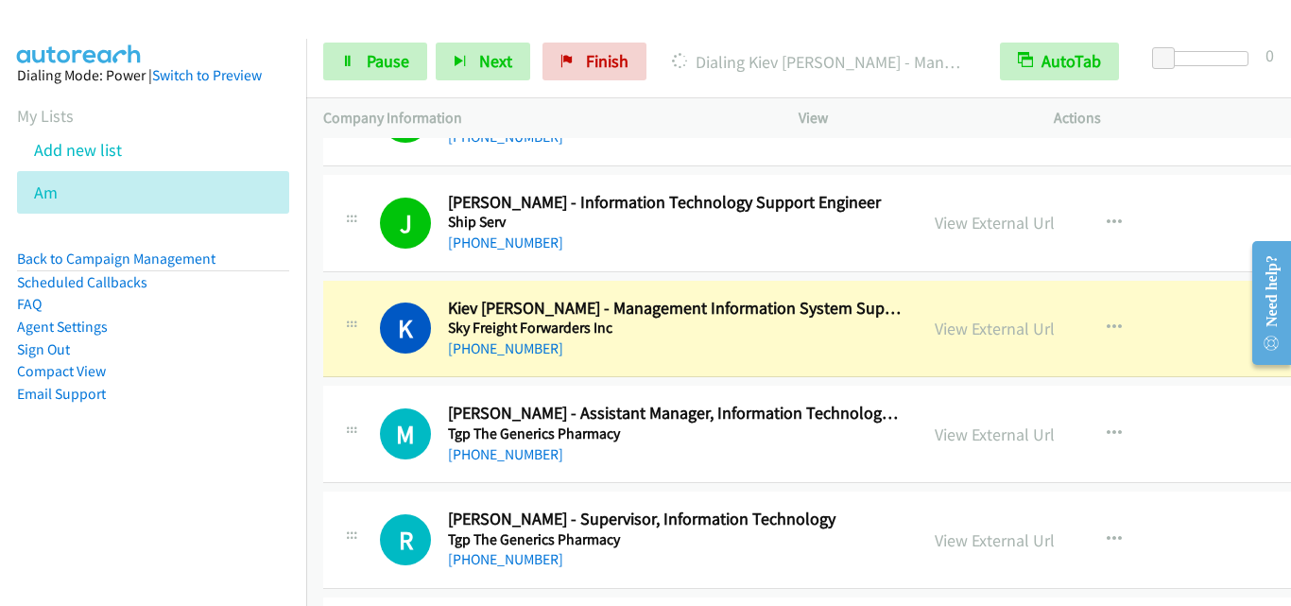
click at [362, 277] on td "K Callback Scheduled Kiev [PERSON_NAME] - Management Information System Supervi…" at bounding box center [883, 329] width 1155 height 106
click at [392, 50] on span "Pause" at bounding box center [388, 61] width 43 height 22
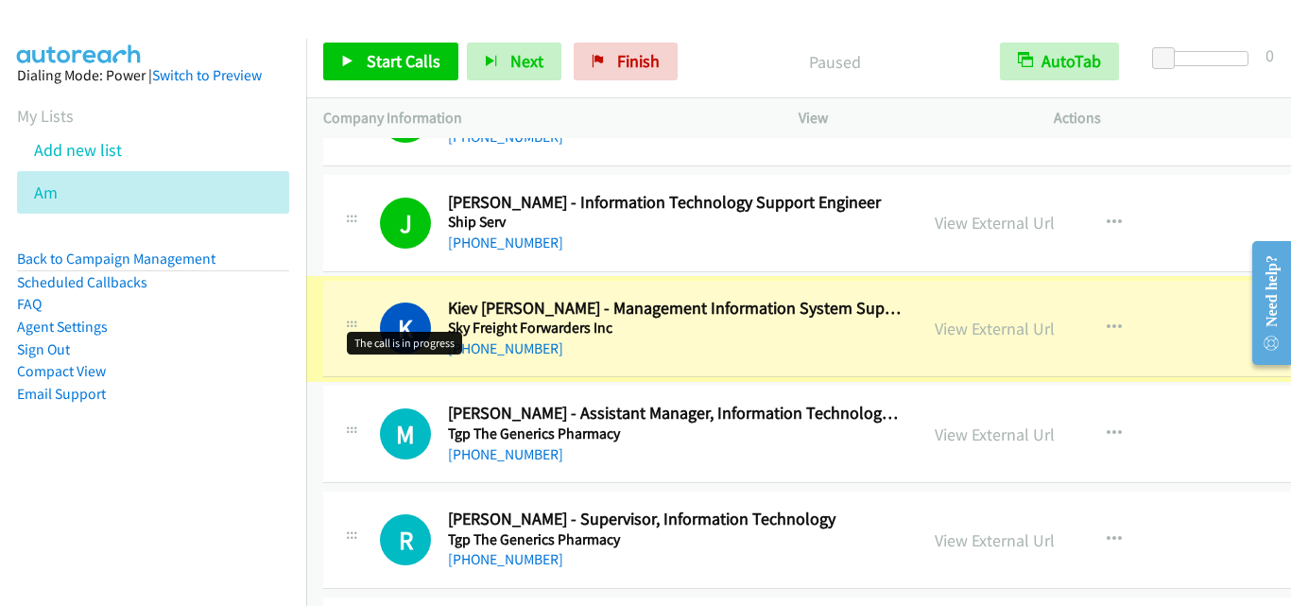
scroll to position [12385, 0]
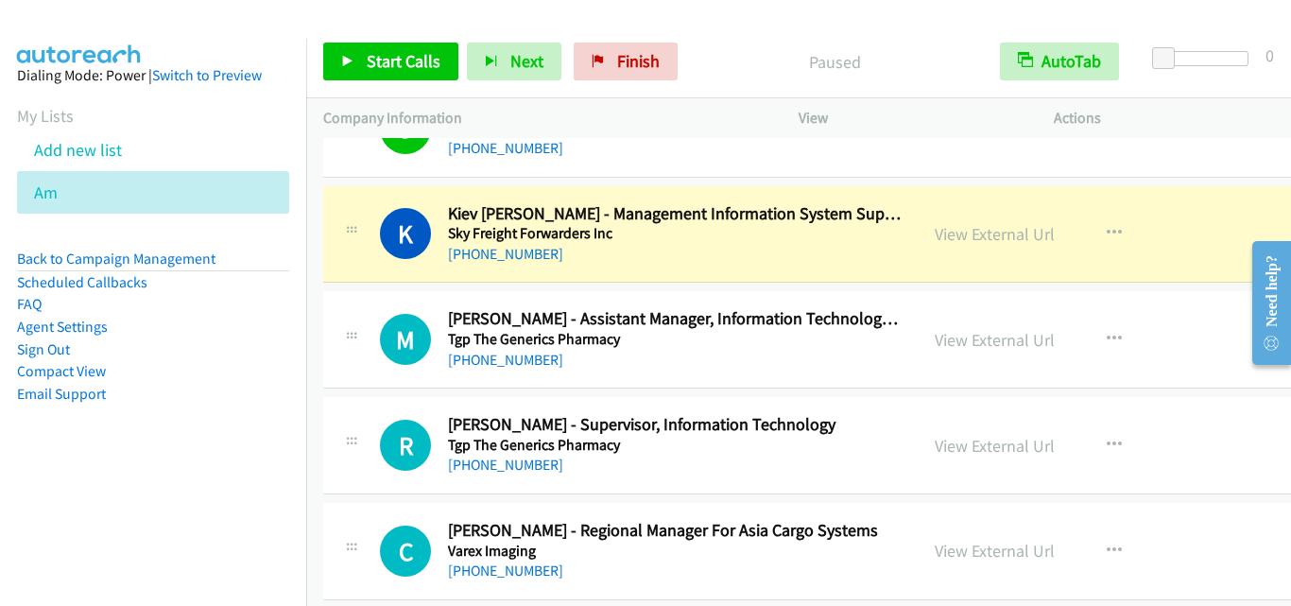
click at [381, 389] on div "M Callback Scheduled [PERSON_NAME] - Assistant Manager, Information Technology …" at bounding box center [883, 339] width 1121 height 97
click at [367, 288] on td "M Callback Scheduled [PERSON_NAME] - Assistant Manager, Information Technology …" at bounding box center [883, 340] width 1155 height 106
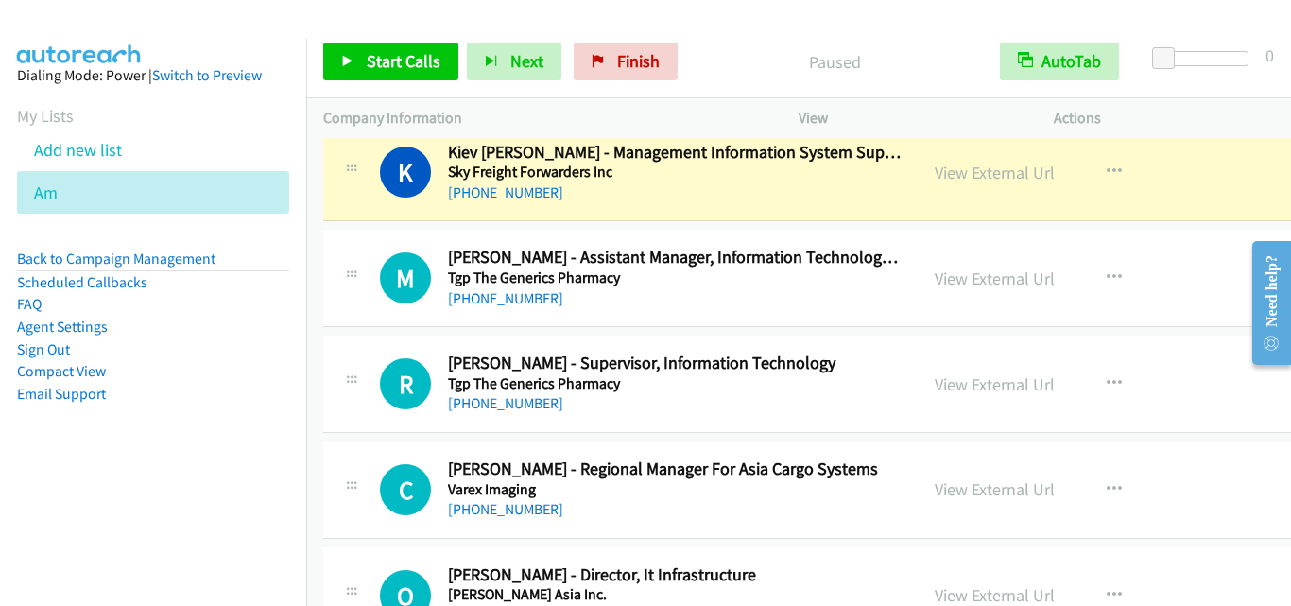
scroll to position [12479, 0]
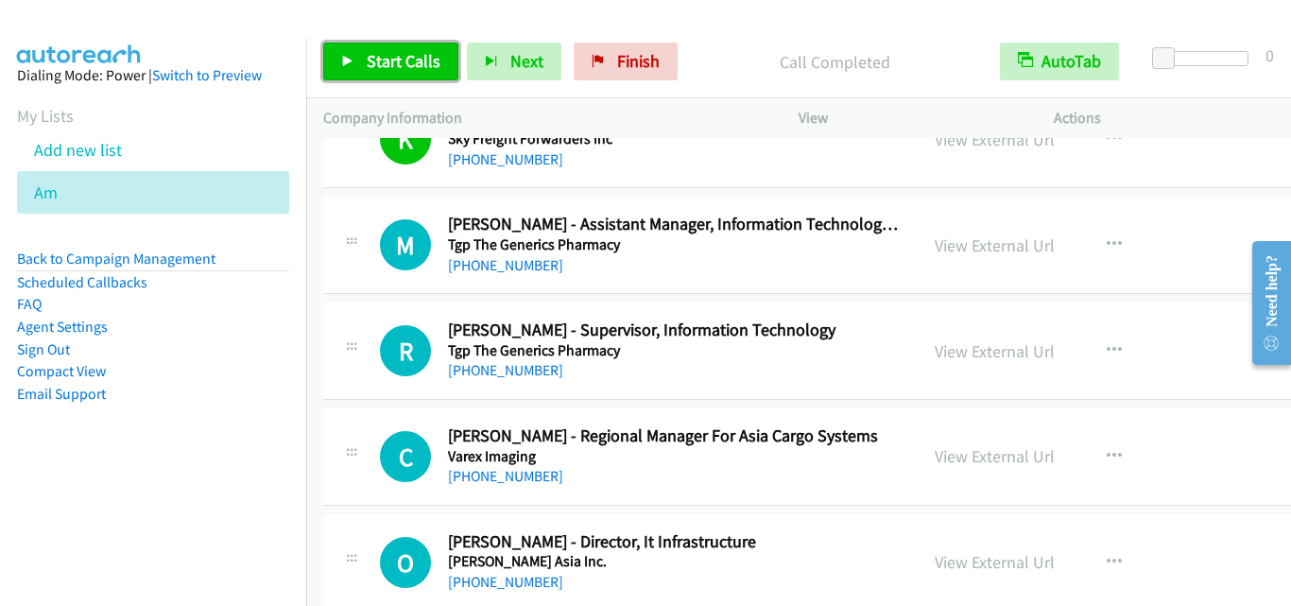
click at [404, 61] on span "Start Calls" at bounding box center [404, 61] width 74 height 22
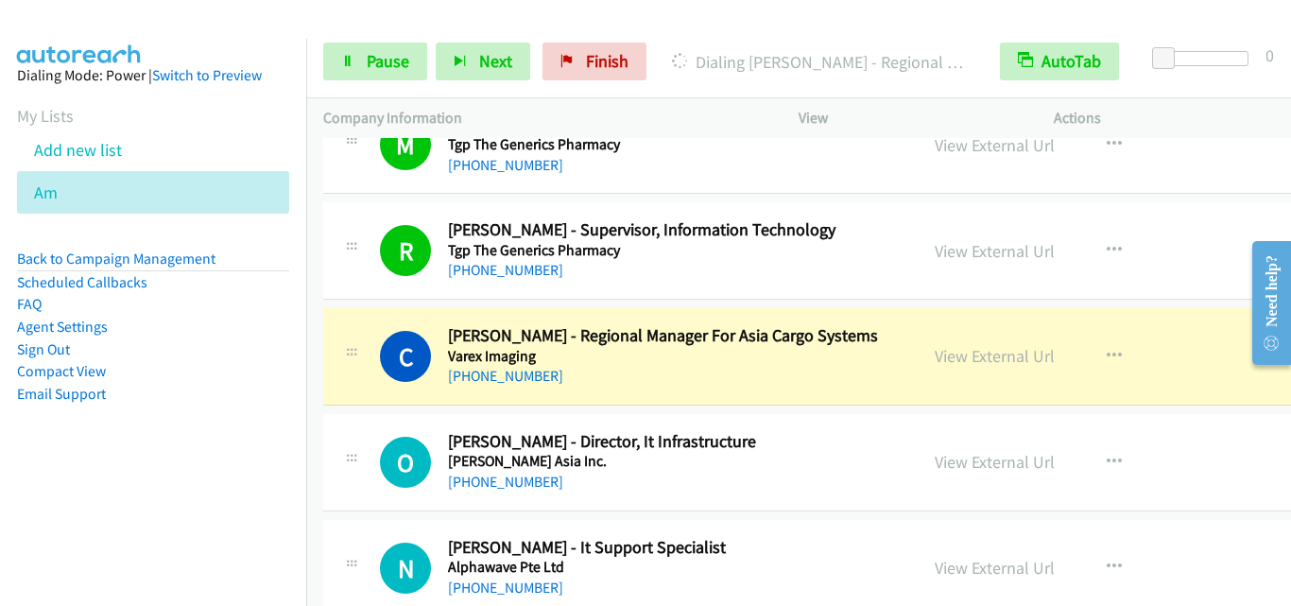
scroll to position [12668, 0]
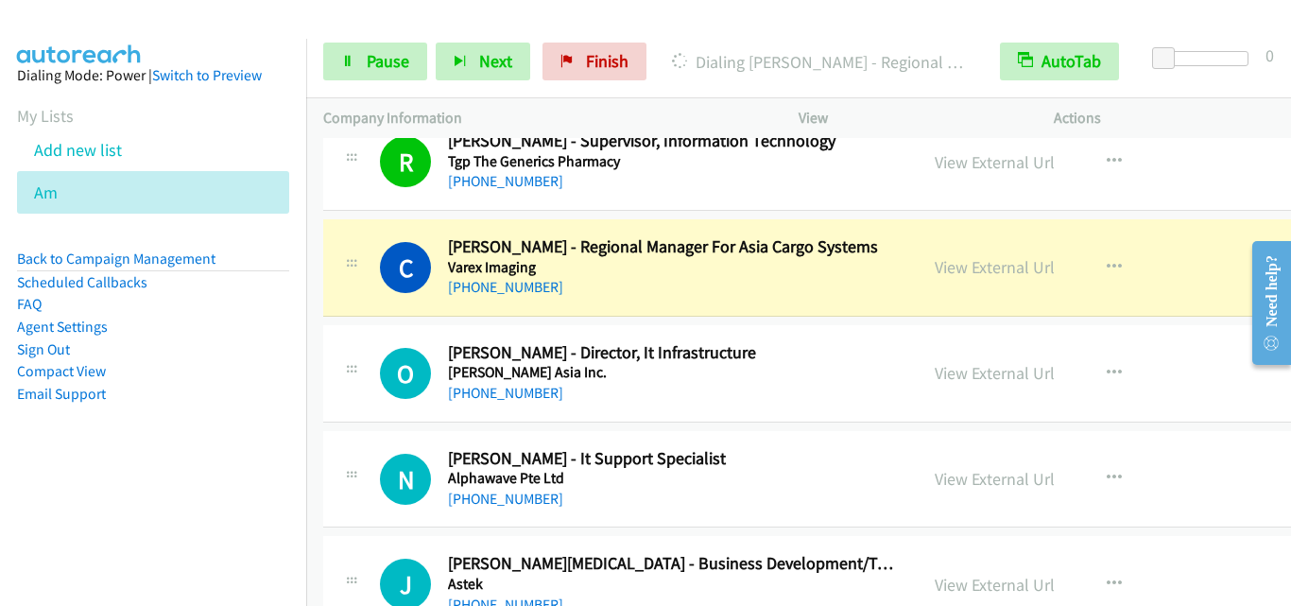
click at [442, 452] on div "N Callback Scheduled [PERSON_NAME] - It Support Specialist Alphawave Pte Ltd [G…" at bounding box center [640, 479] width 521 height 62
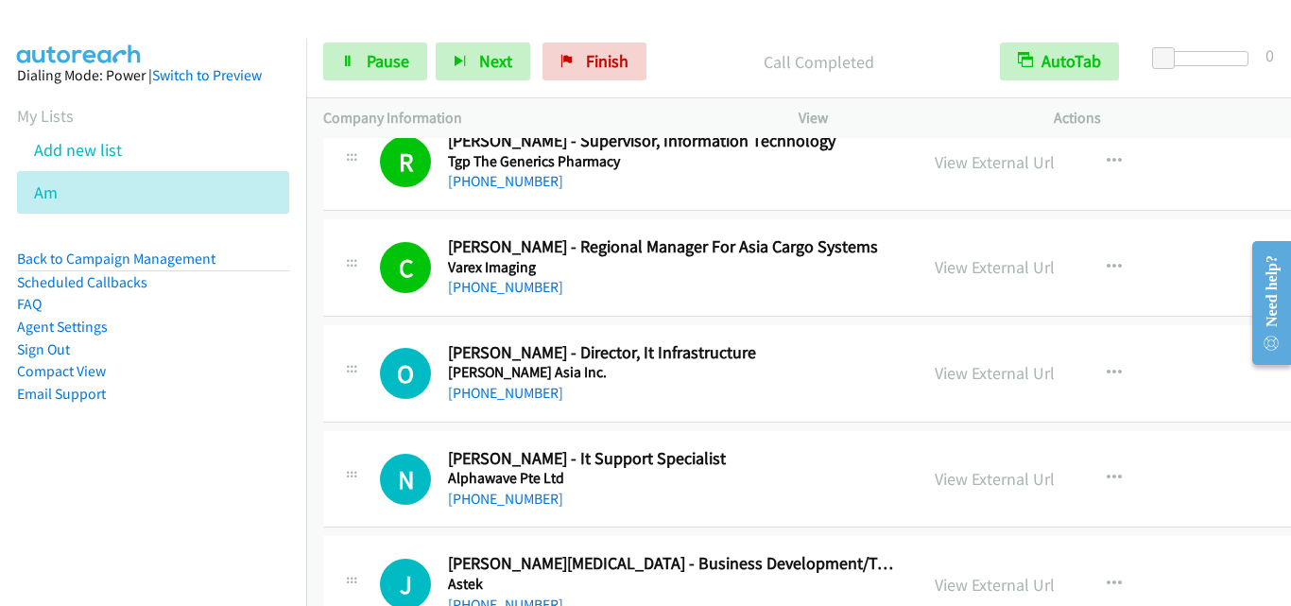
drag, startPoint x: 350, startPoint y: 380, endPoint x: 366, endPoint y: 377, distance: 16.3
click at [350, 380] on div at bounding box center [351, 367] width 23 height 51
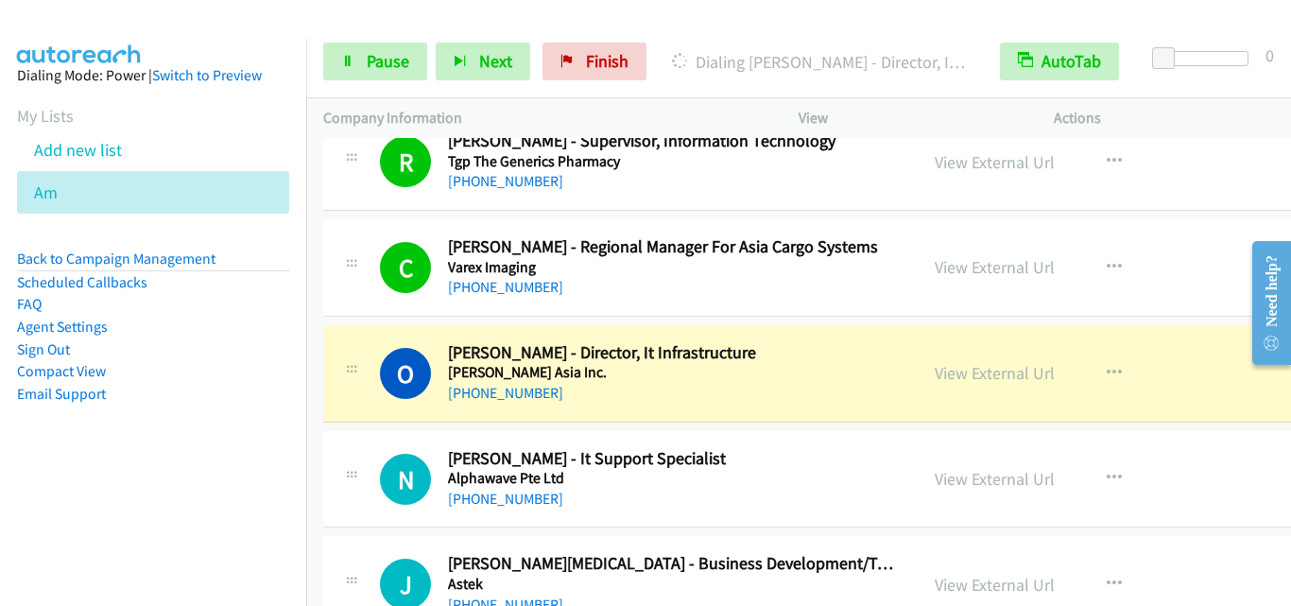
click at [425, 419] on div "O Callback Scheduled [PERSON_NAME] - Director, It Infrastructure [PERSON_NAME] …" at bounding box center [883, 373] width 1121 height 97
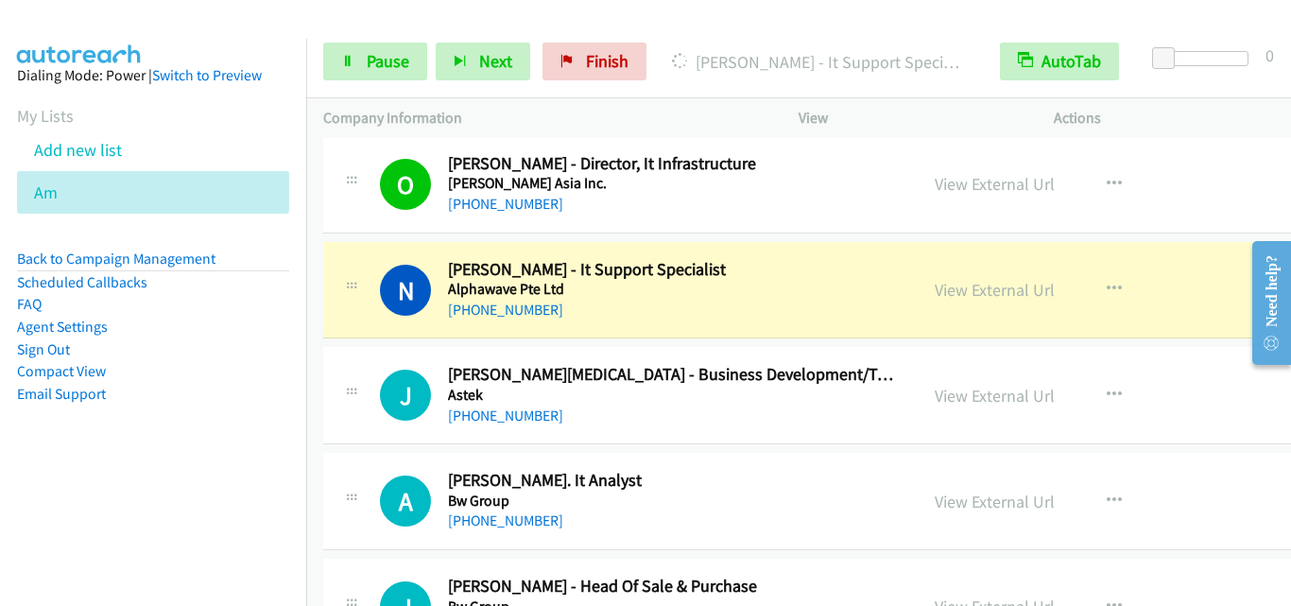
scroll to position [12952, 0]
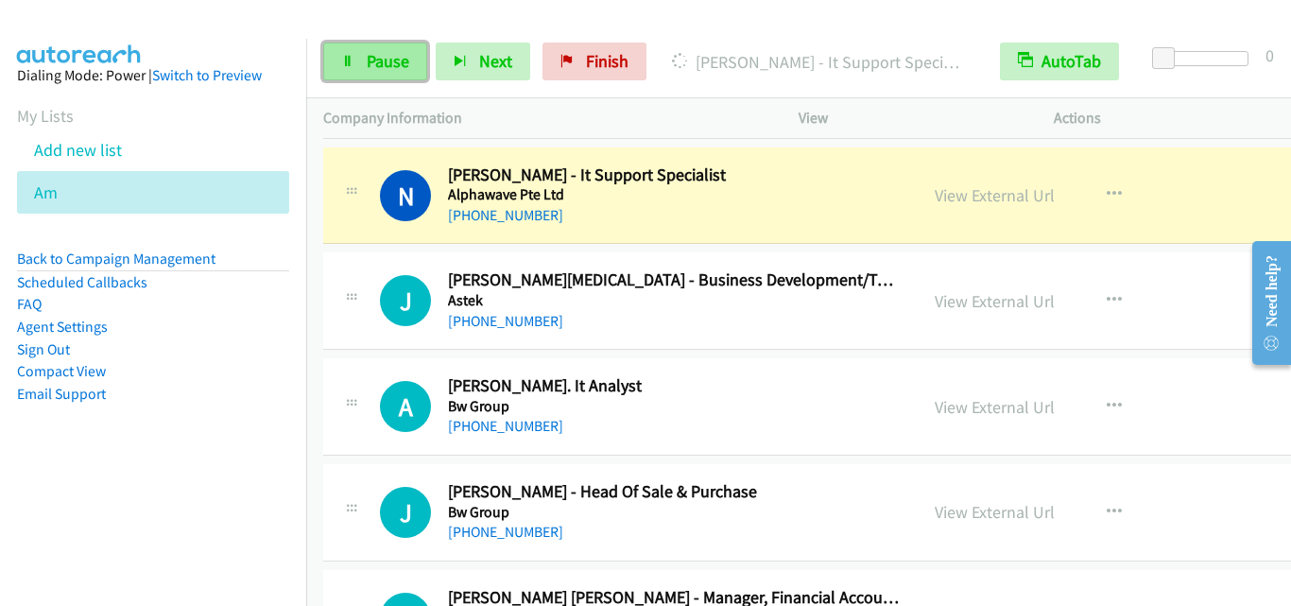
click at [372, 62] on span "Pause" at bounding box center [388, 61] width 43 height 22
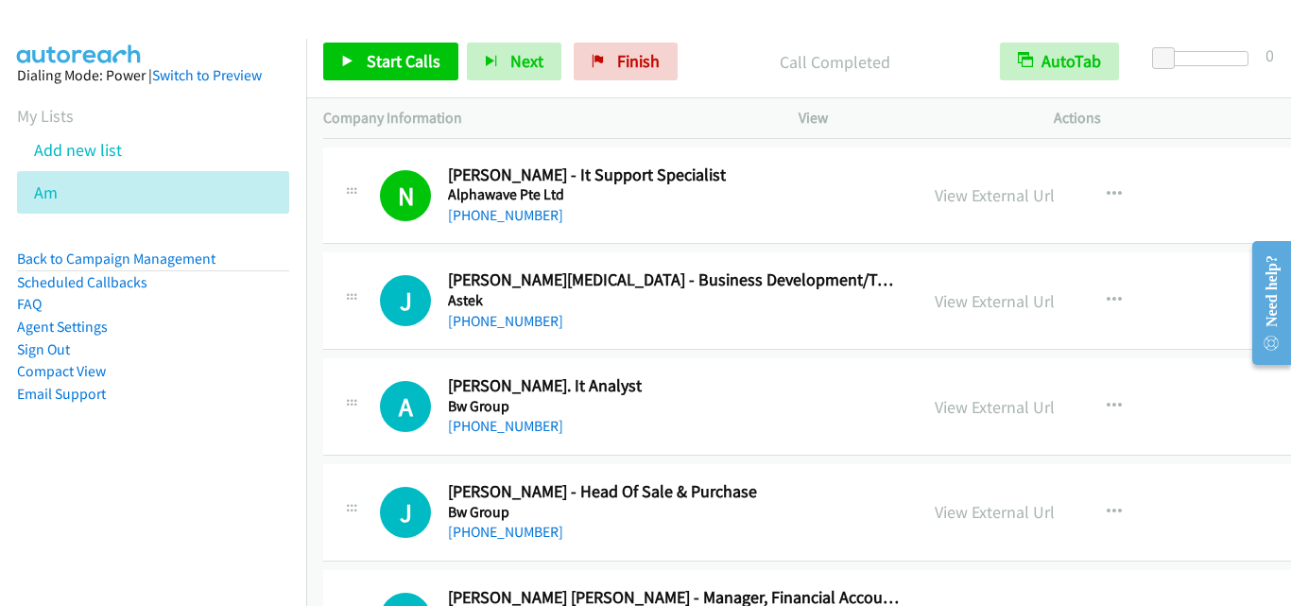
drag, startPoint x: 375, startPoint y: 233, endPoint x: 379, endPoint y: 175, distance: 57.8
click at [375, 233] on div "N Callback Scheduled [PERSON_NAME] - It Support Specialist Alphawave Pte Ltd [G…" at bounding box center [883, 195] width 1121 height 97
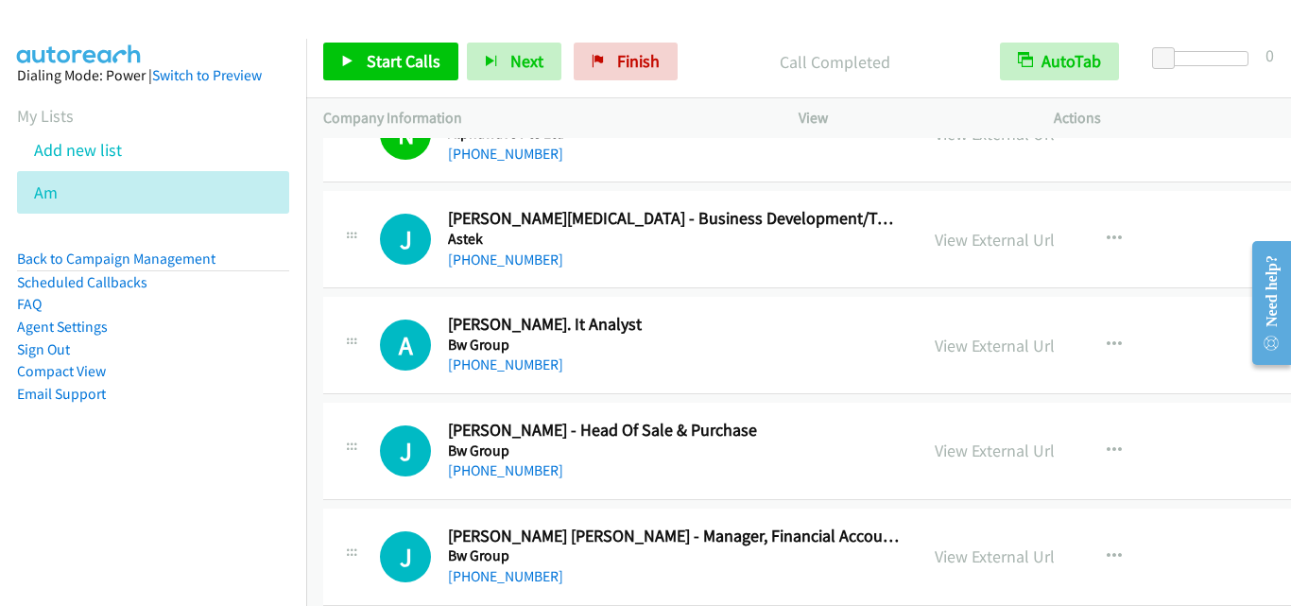
scroll to position [13047, 0]
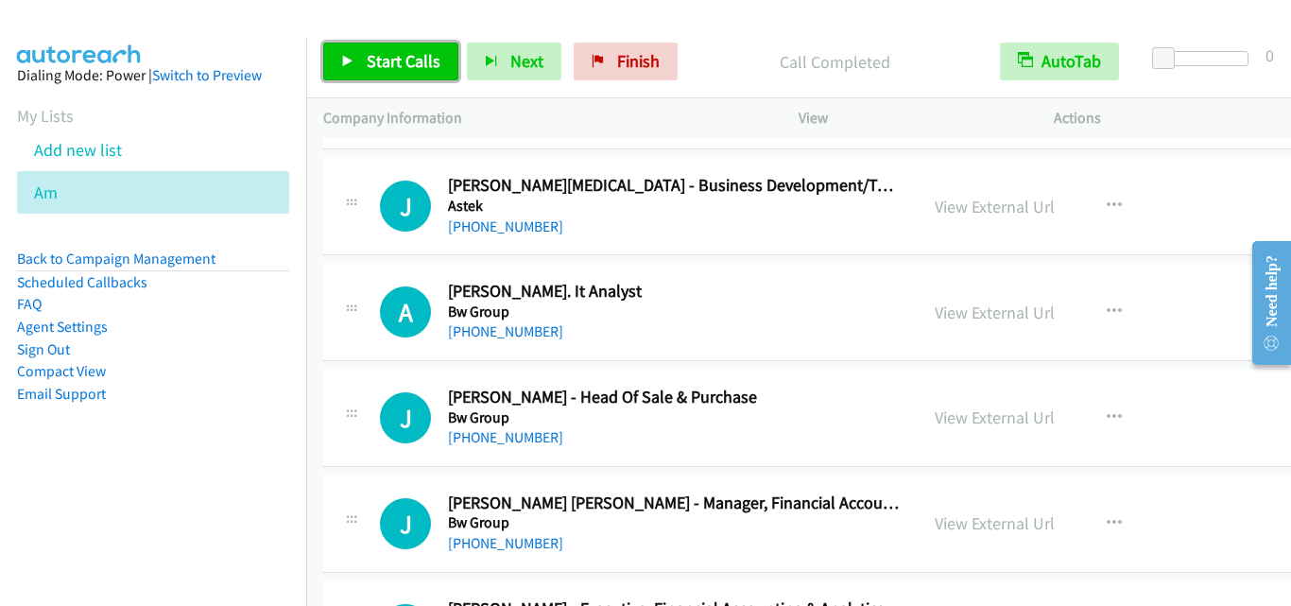
click at [425, 60] on span "Start Calls" at bounding box center [404, 61] width 74 height 22
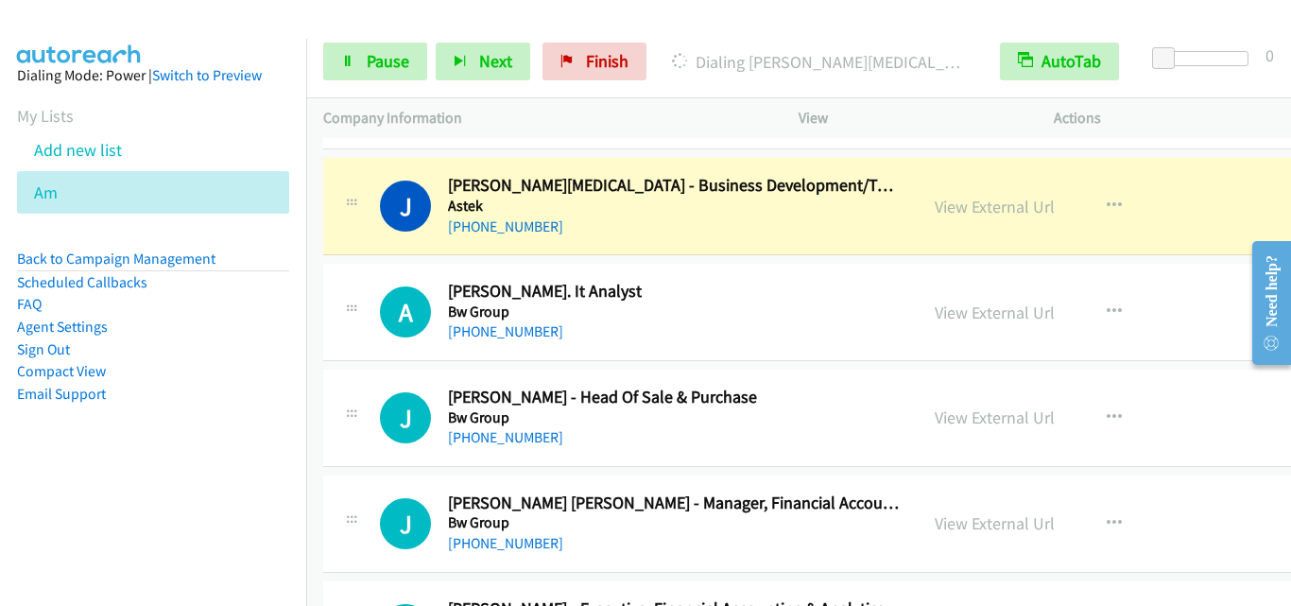
click at [395, 285] on div "A Callback Scheduled Avrell M - Sr. It Analyst Bw Group [GEOGRAPHIC_DATA]/[GEOG…" at bounding box center [640, 312] width 521 height 62
click at [385, 61] on span "Pause" at bounding box center [388, 61] width 43 height 22
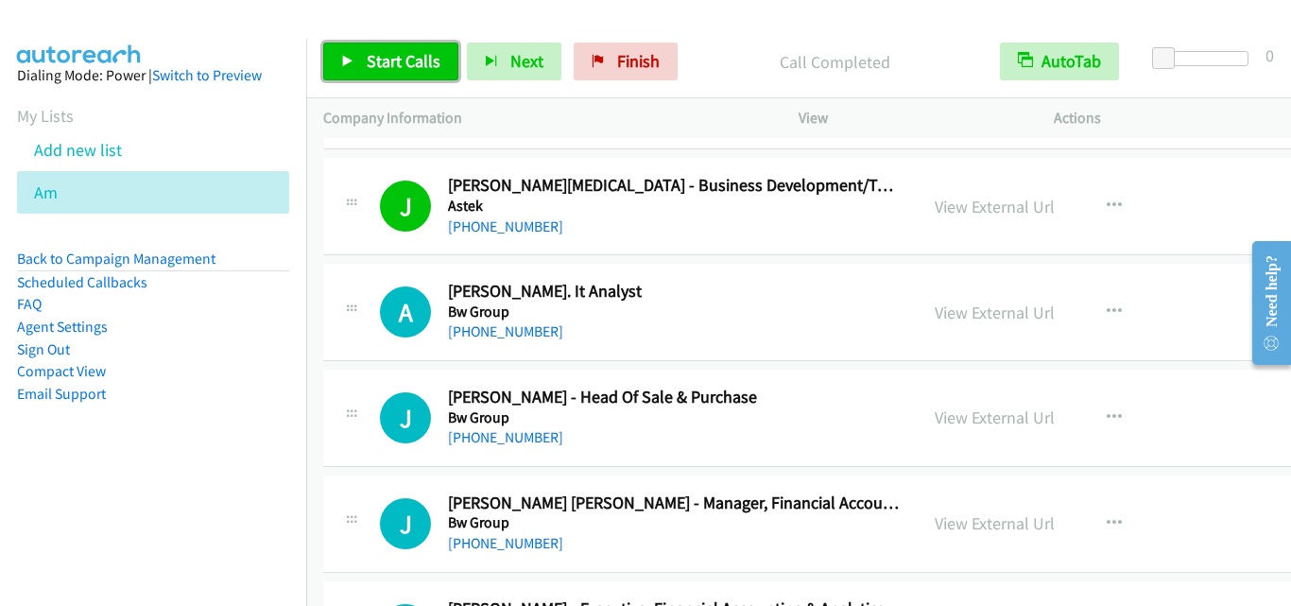
click at [417, 48] on link "Start Calls" at bounding box center [390, 62] width 135 height 38
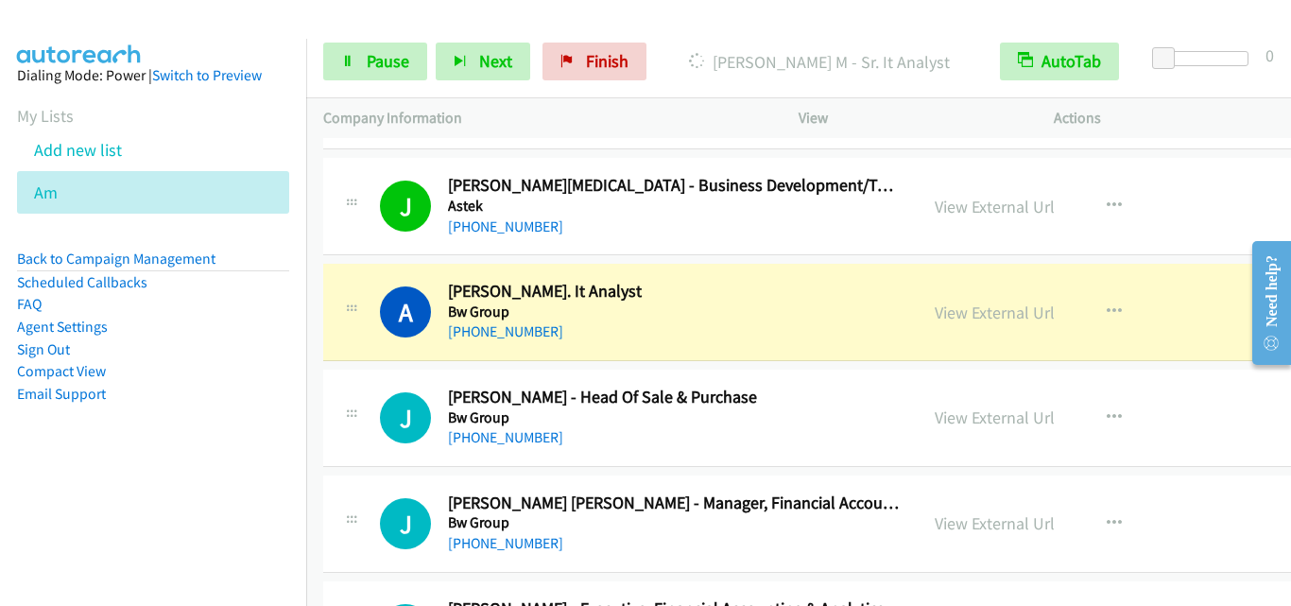
drag, startPoint x: 361, startPoint y: 360, endPoint x: 390, endPoint y: 323, distance: 46.5
click at [361, 360] on div "A Callback Scheduled Avrell M - Sr. It Analyst Bw Group [GEOGRAPHIC_DATA]/[GEOG…" at bounding box center [883, 312] width 1121 height 97
click at [365, 67] on link "Pause" at bounding box center [375, 62] width 104 height 38
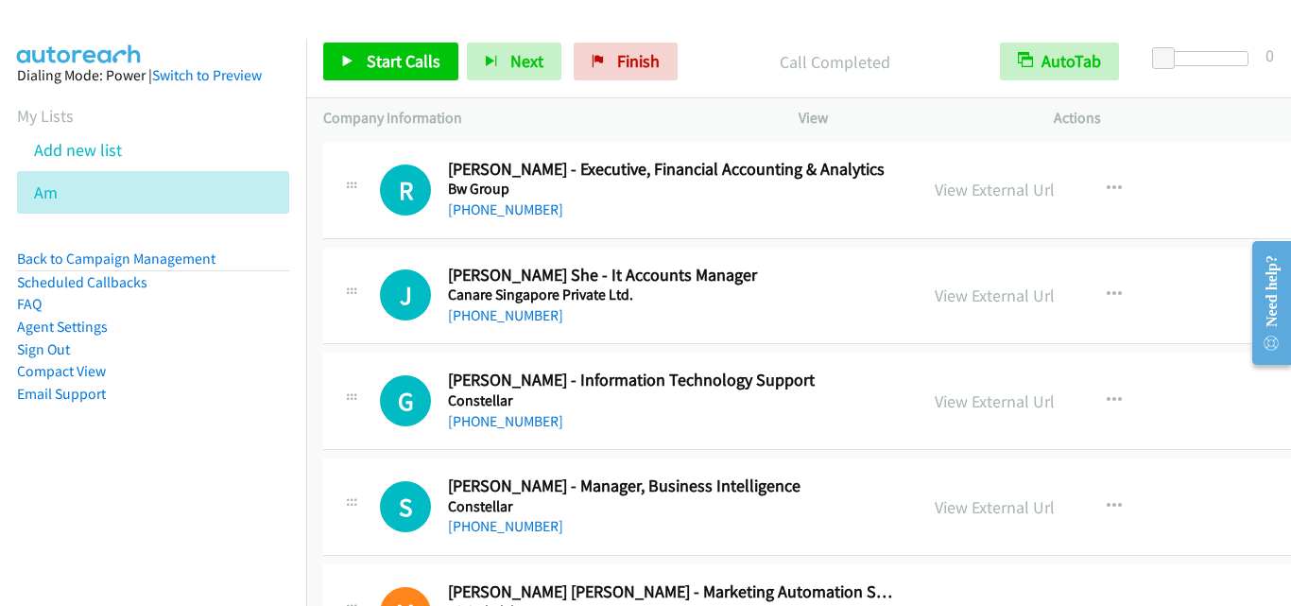
scroll to position [13519, 0]
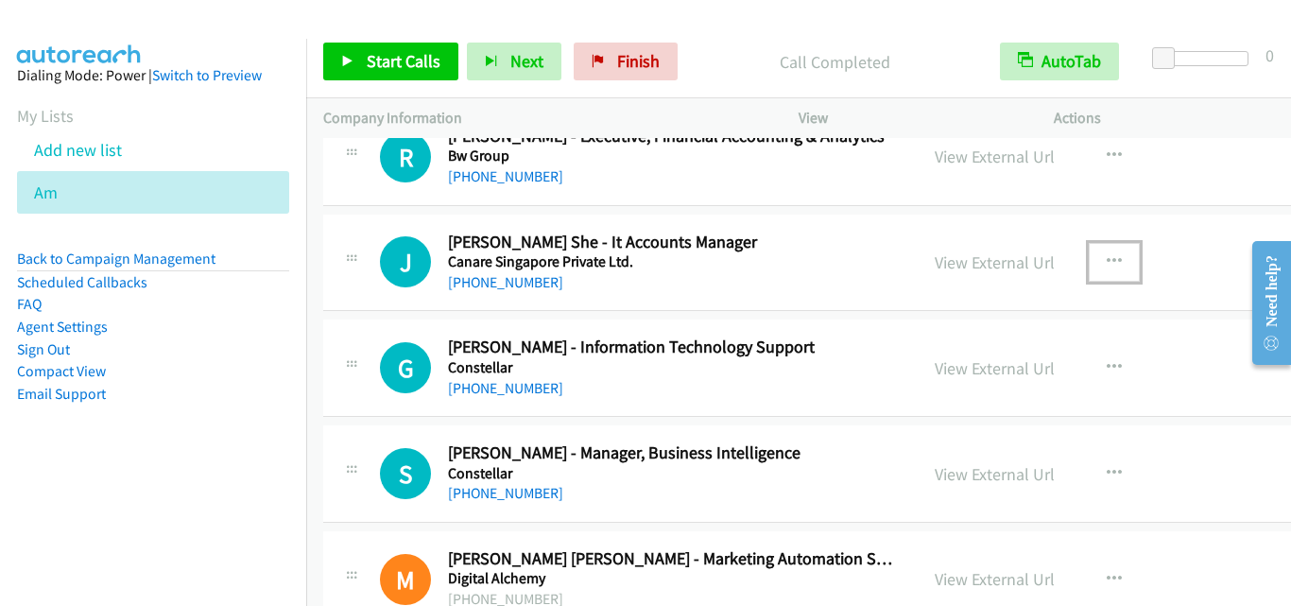
click at [1107, 254] on icon "button" at bounding box center [1114, 261] width 15 height 15
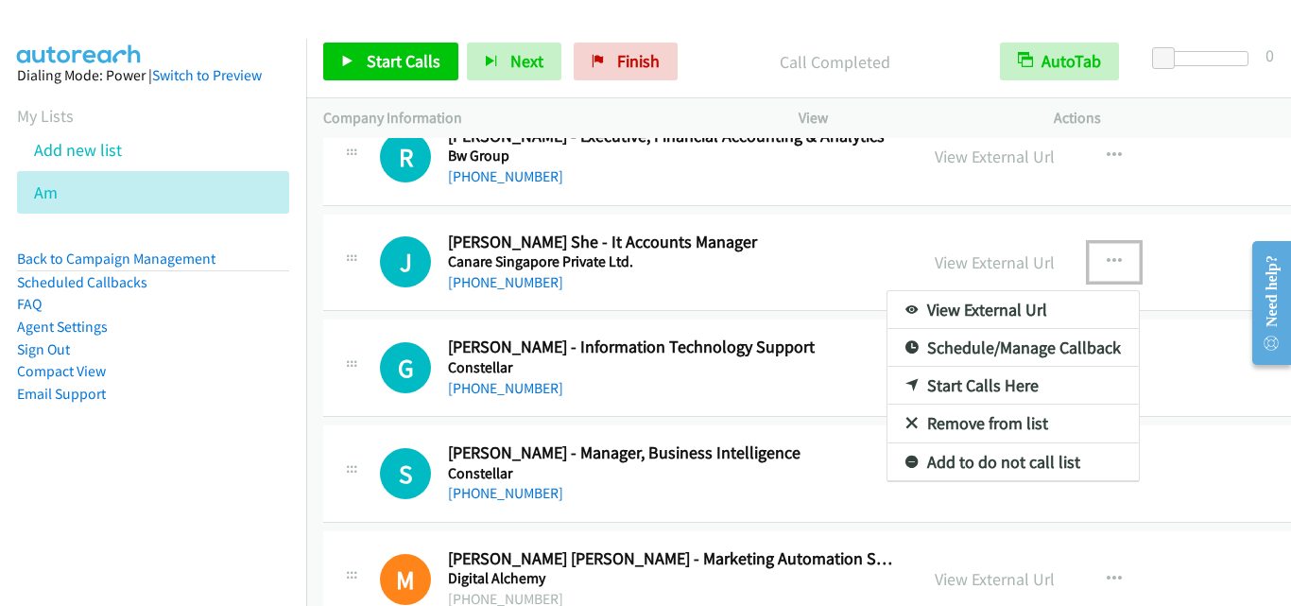
click at [994, 389] on link "Start Calls Here" at bounding box center [1013, 386] width 251 height 38
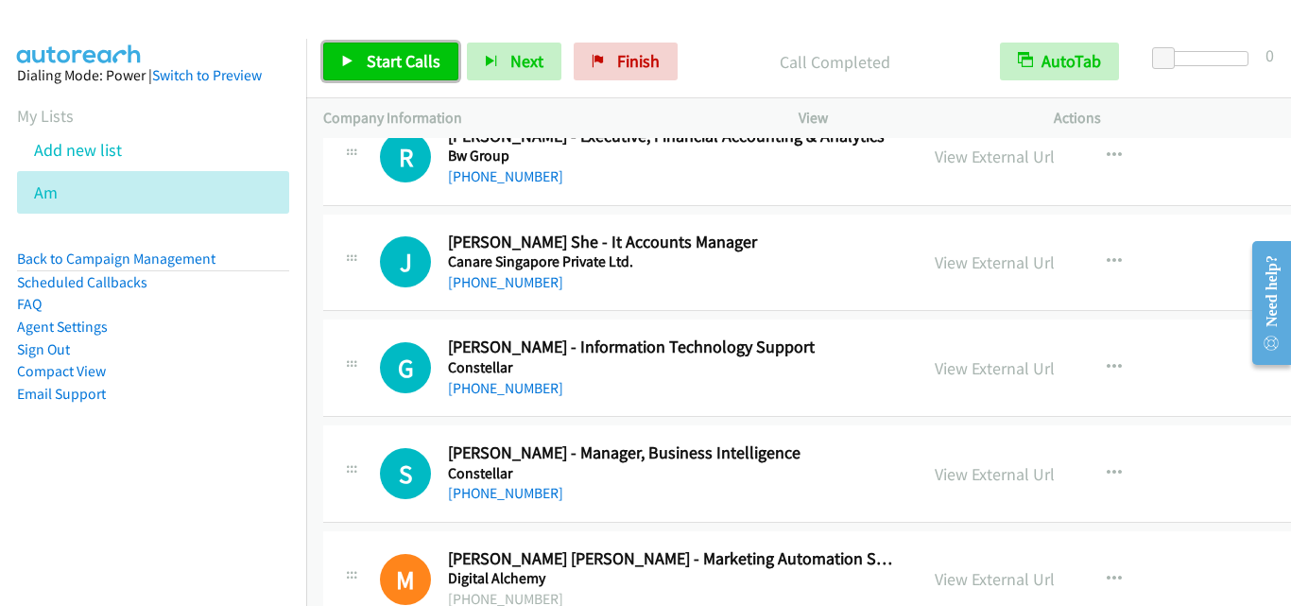
click at [425, 44] on link "Start Calls" at bounding box center [390, 62] width 135 height 38
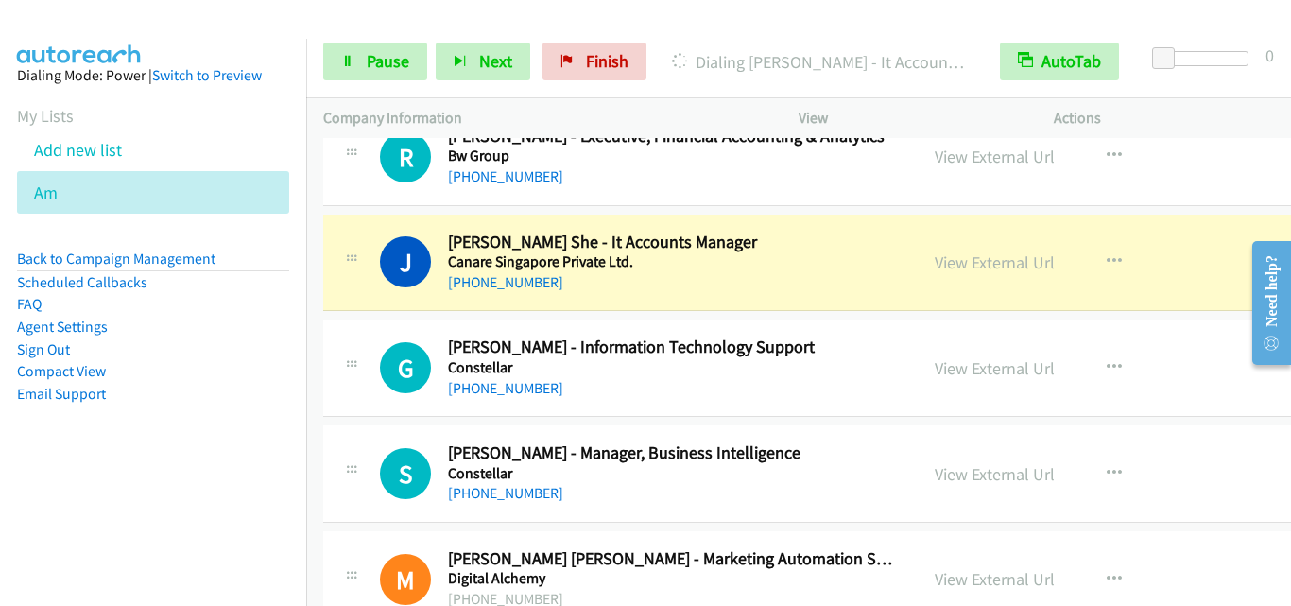
click at [346, 301] on div "J Callback Scheduled [PERSON_NAME] - It Accounts Manager Canare Singapore Priva…" at bounding box center [883, 263] width 1121 height 97
click at [378, 316] on td "G Callback Scheduled [PERSON_NAME] - Information Technology Support Constellar …" at bounding box center [883, 369] width 1155 height 106
click at [390, 53] on span "Pause" at bounding box center [388, 61] width 43 height 22
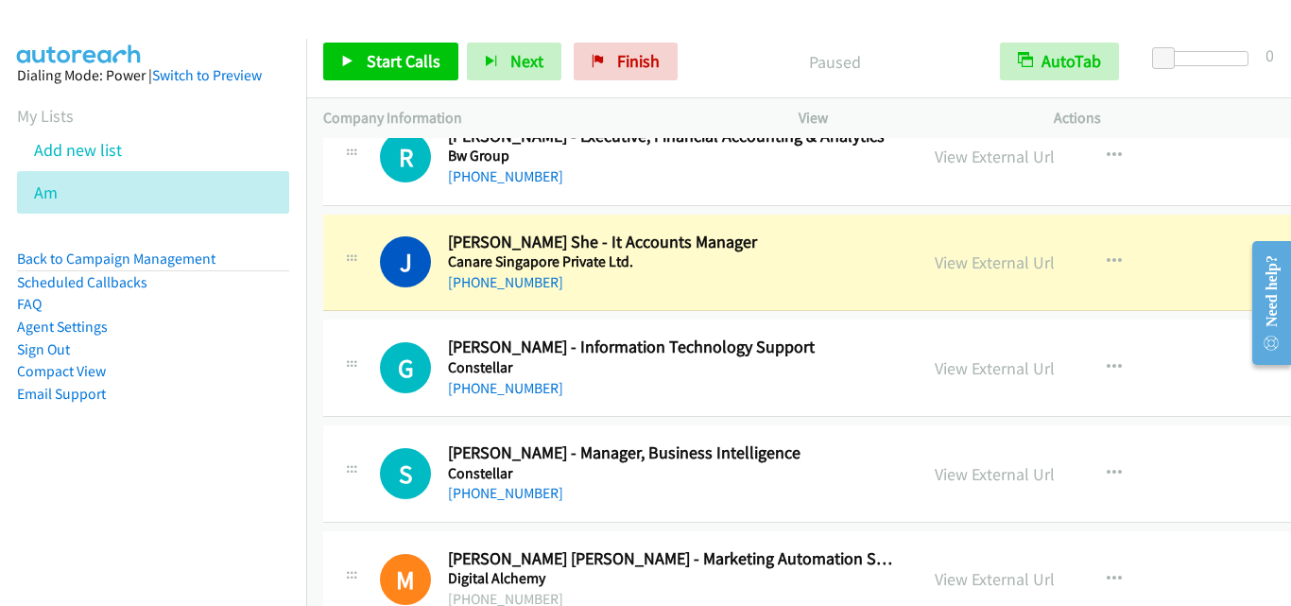
click at [345, 266] on div at bounding box center [351, 257] width 23 height 51
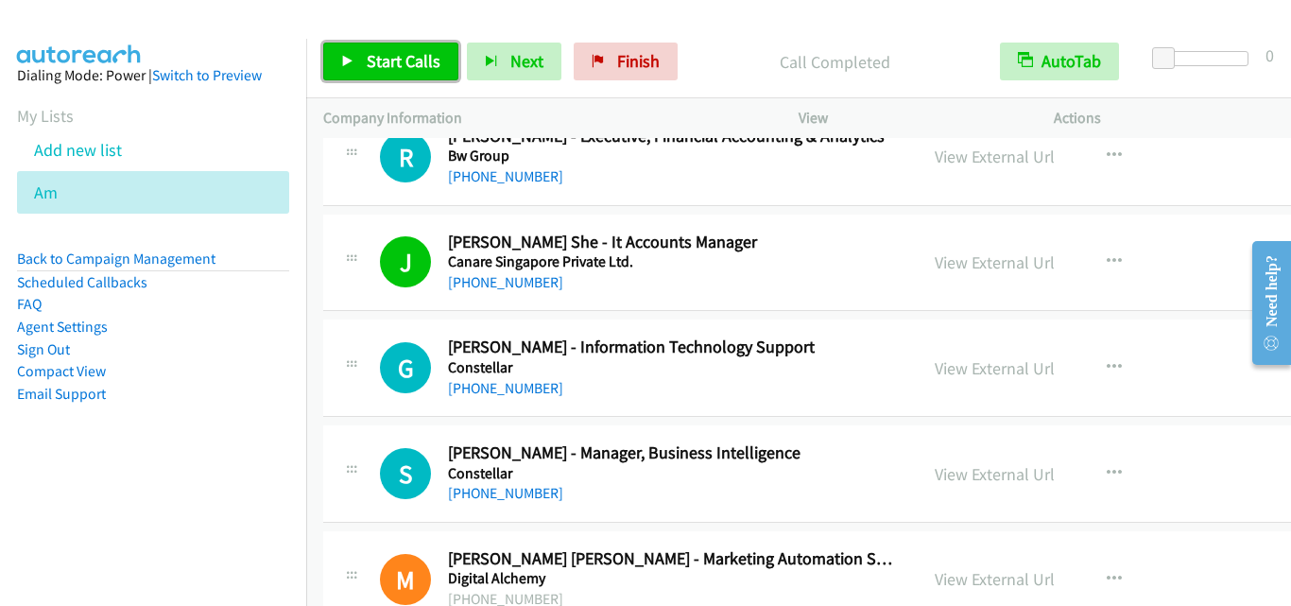
click at [432, 49] on link "Start Calls" at bounding box center [390, 62] width 135 height 38
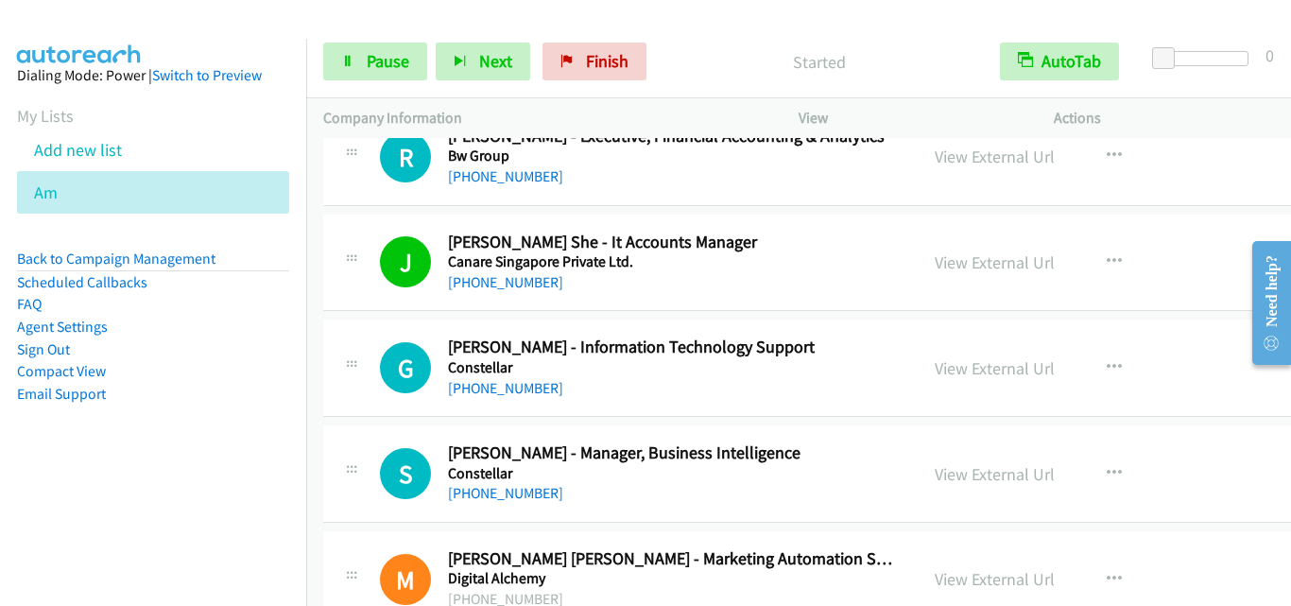
scroll to position [13614, 0]
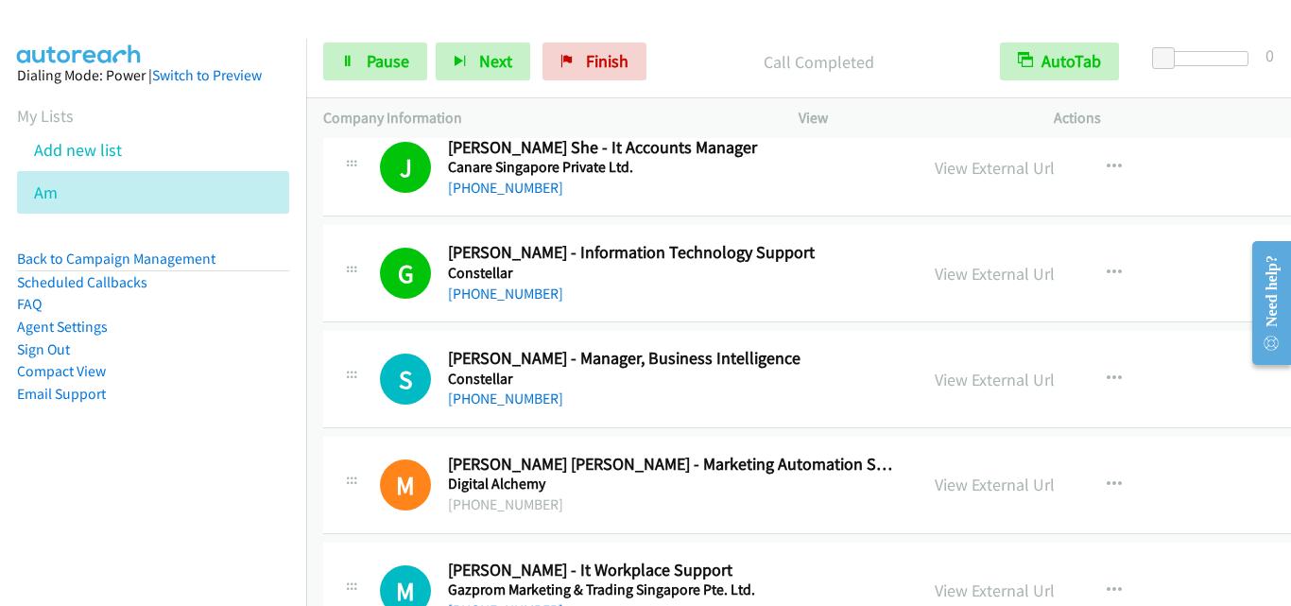
click at [363, 288] on div "G Callback Scheduled [PERSON_NAME] - Information Technology Support Constellar …" at bounding box center [620, 273] width 561 height 62
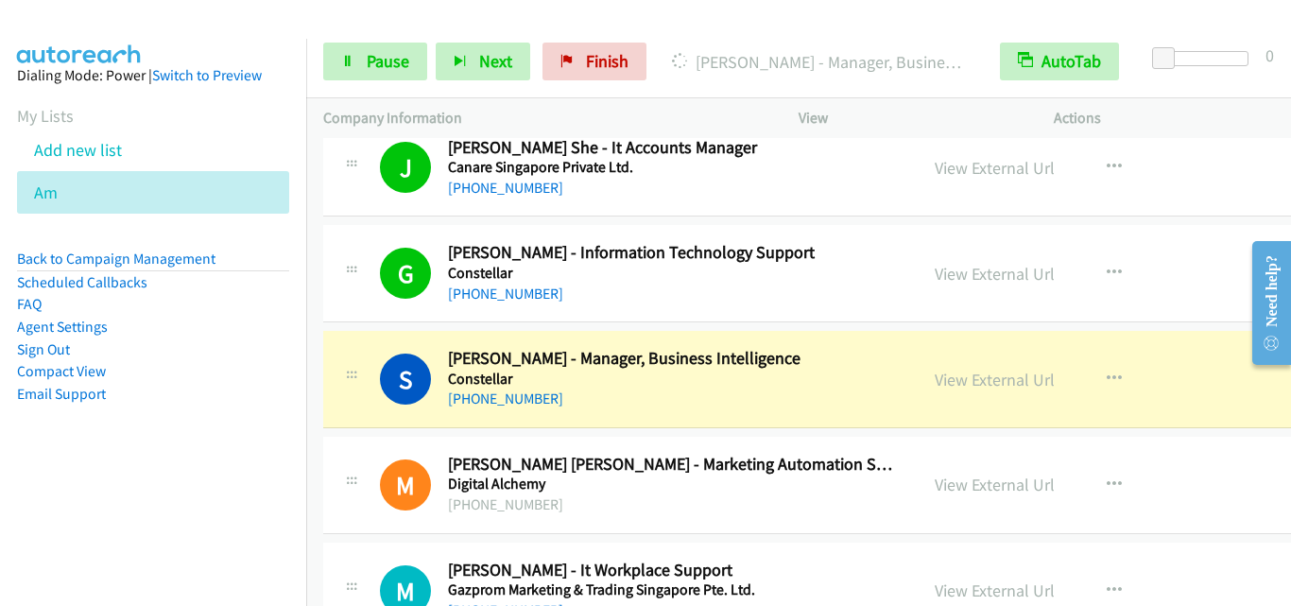
scroll to position [13803, 0]
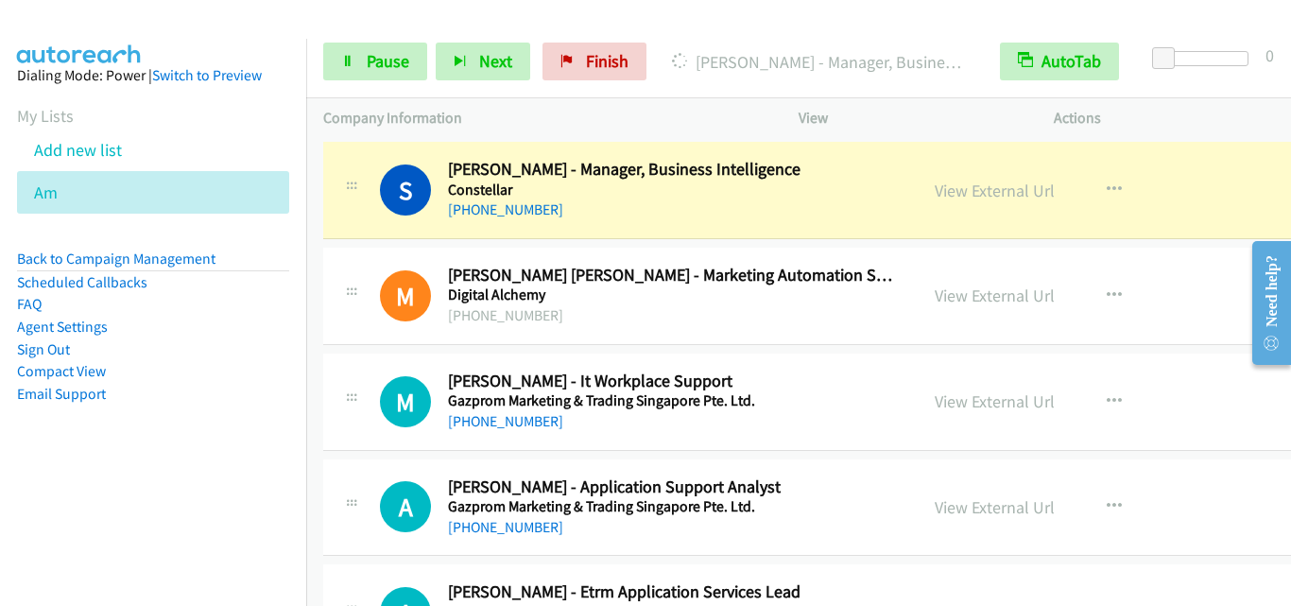
drag, startPoint x: 384, startPoint y: 236, endPoint x: 571, endPoint y: 8, distance: 295.6
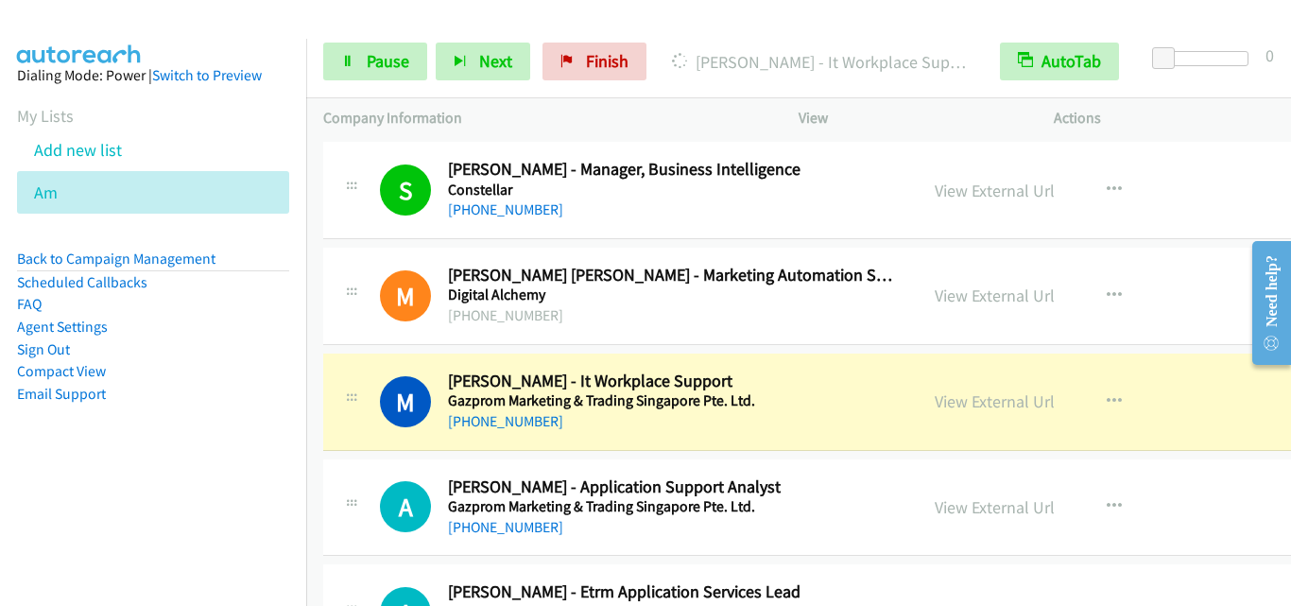
click at [362, 441] on div "M Callback Scheduled [PERSON_NAME] - It Workplace Support Gazprom Marketing & T…" at bounding box center [883, 402] width 1121 height 97
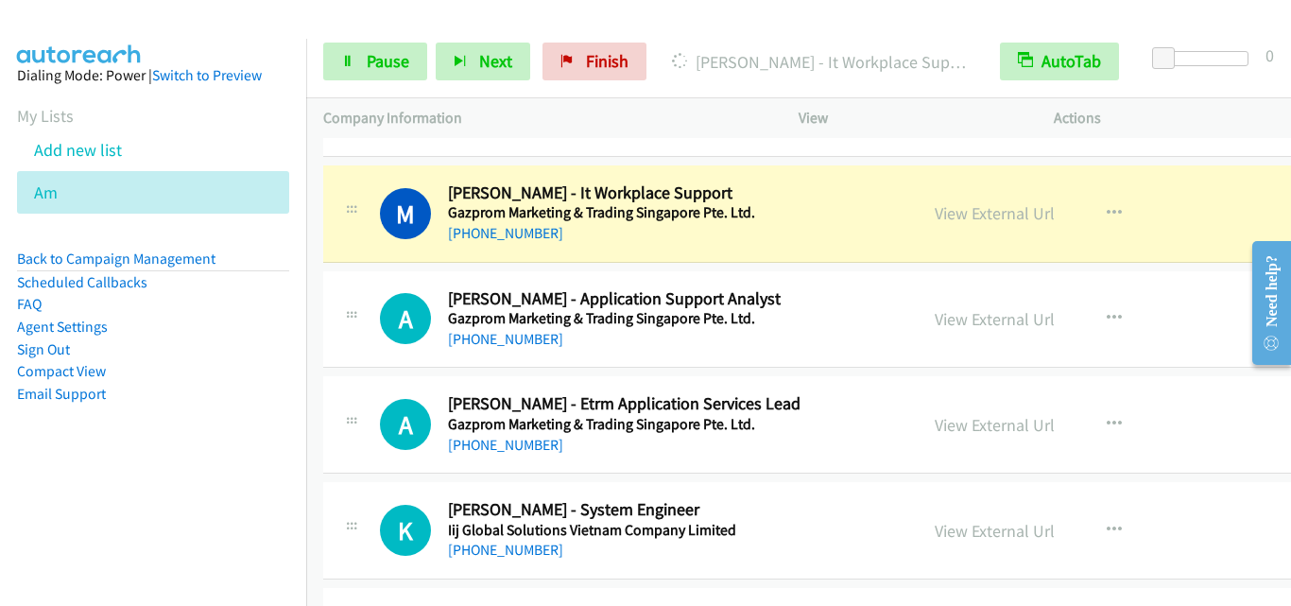
scroll to position [13992, 0]
click at [380, 252] on div "M Callback Scheduled [PERSON_NAME] - It Workplace Support Gazprom Marketing & T…" at bounding box center [883, 213] width 1121 height 97
click at [338, 320] on div "A Callback Scheduled [PERSON_NAME] - Application Support Analyst Gazprom Market…" at bounding box center [620, 318] width 595 height 62
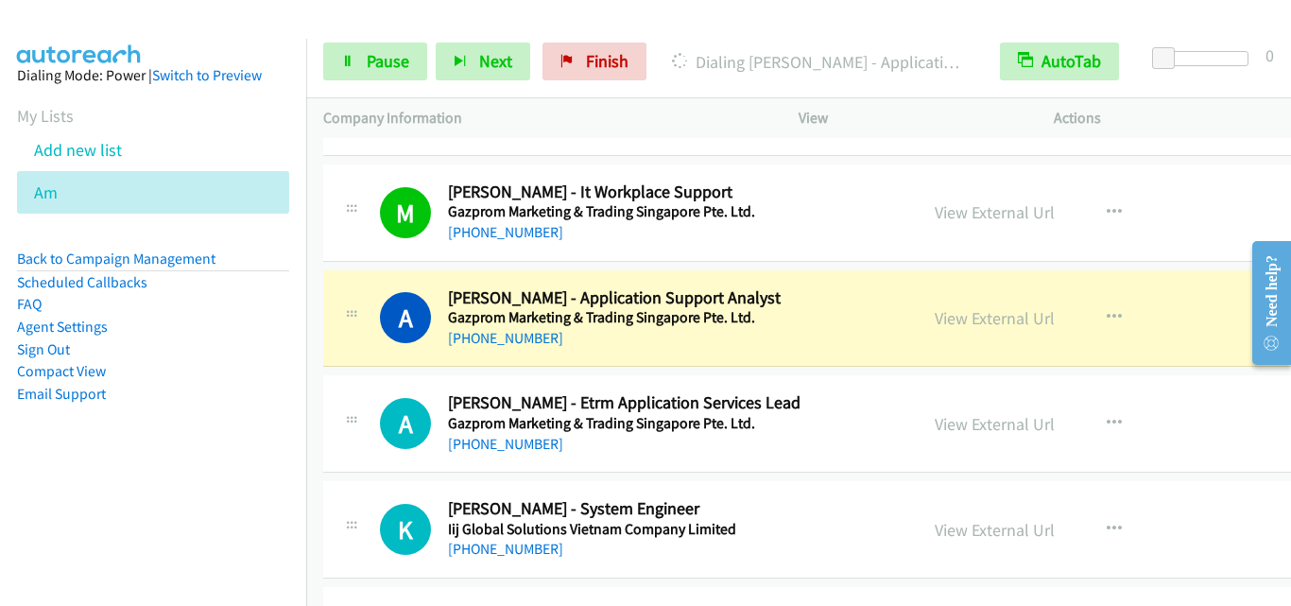
click at [377, 354] on div "A Callback Scheduled [PERSON_NAME] - Application Support Analyst Gazprom Market…" at bounding box center [883, 318] width 1121 height 97
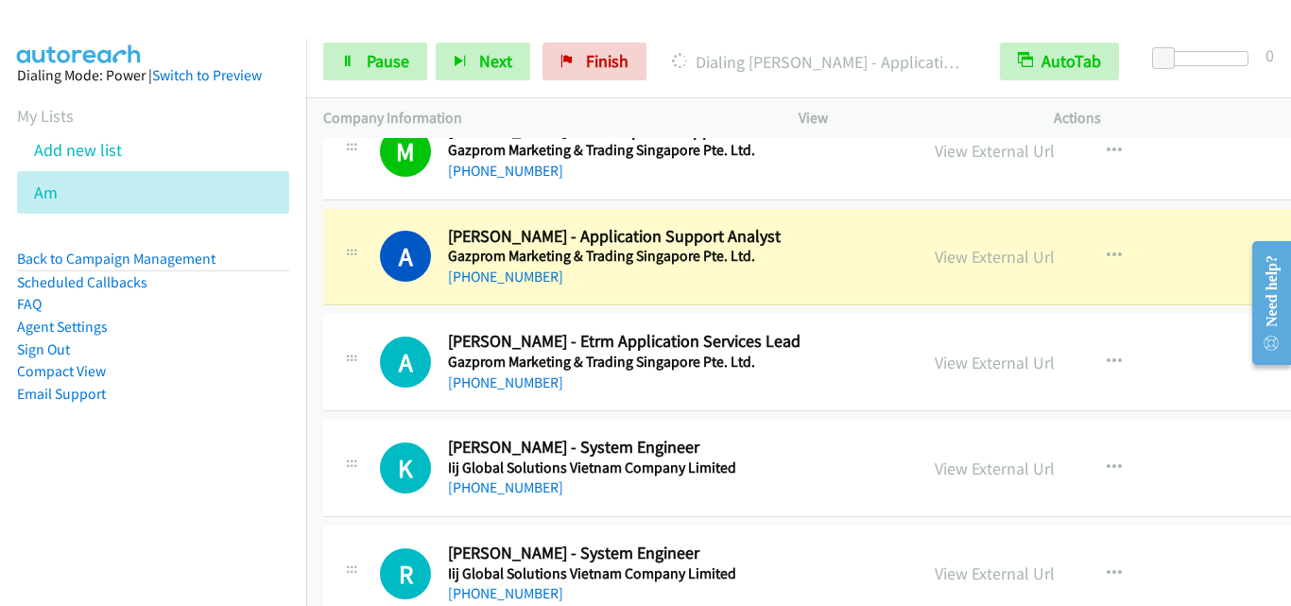
scroll to position [14087, 0]
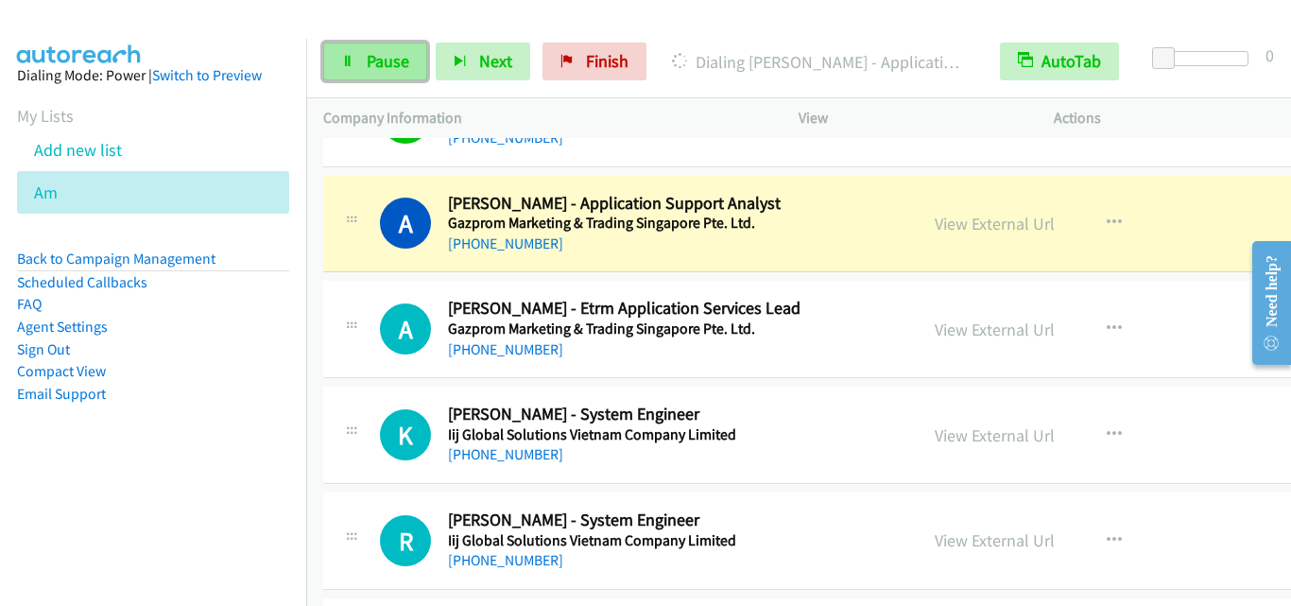
click at [375, 46] on link "Pause" at bounding box center [375, 62] width 104 height 38
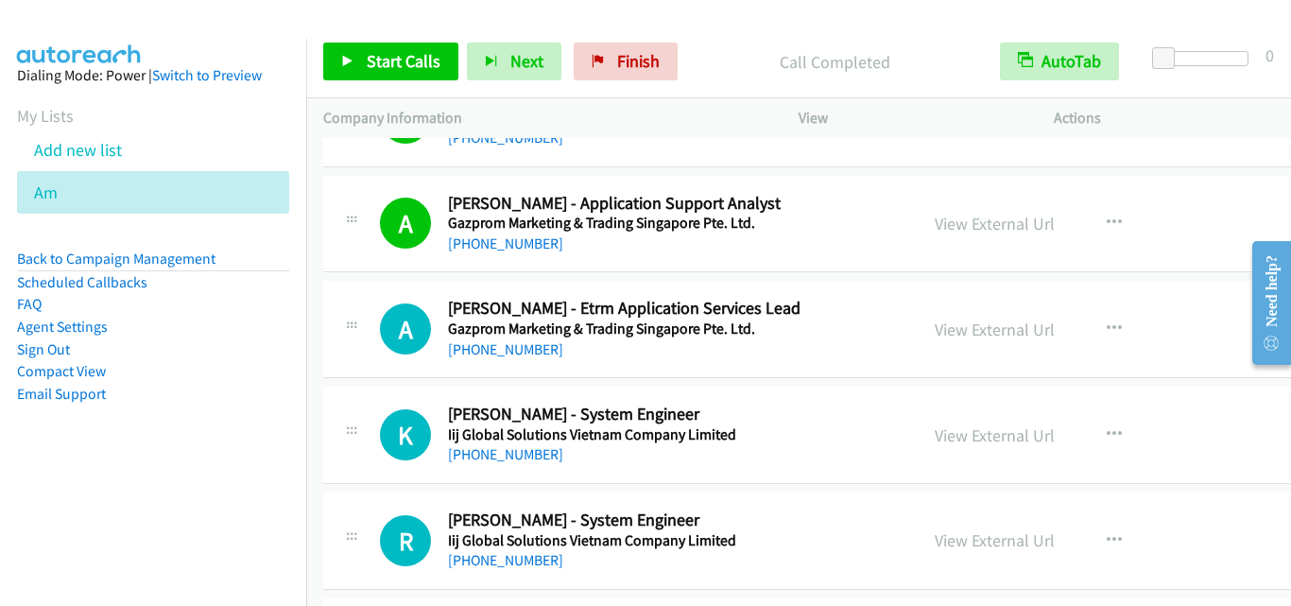
drag, startPoint x: 367, startPoint y: 304, endPoint x: 780, endPoint y: 3, distance: 511.5
click at [409, 61] on span "Start Calls" at bounding box center [404, 61] width 74 height 22
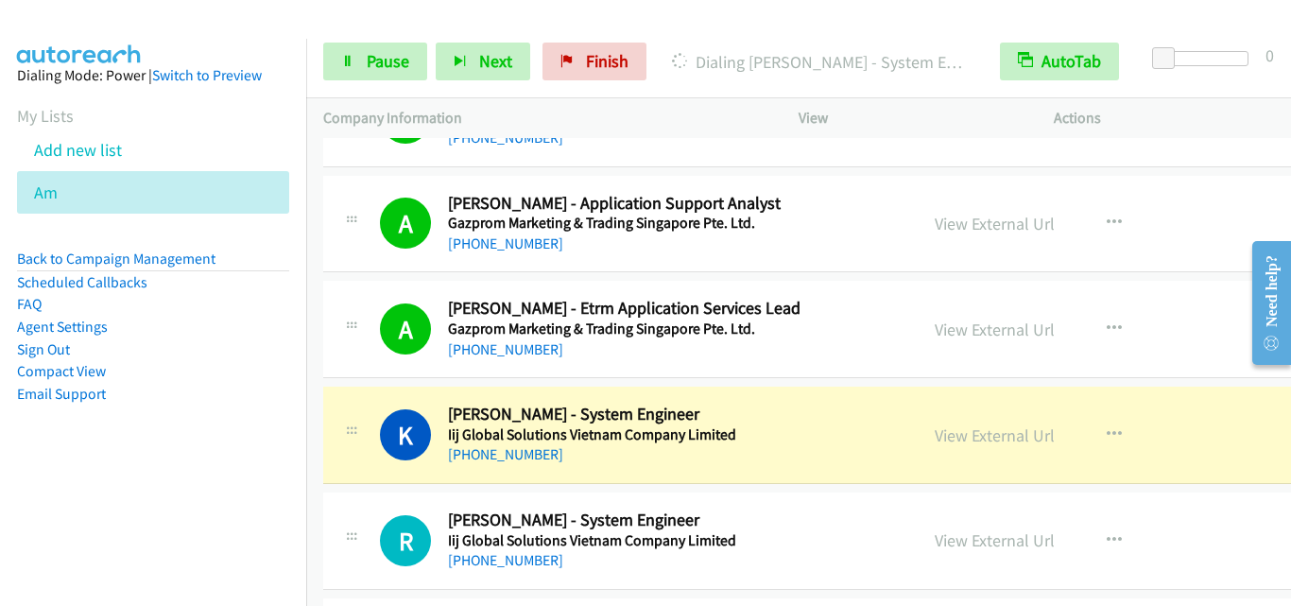
click at [332, 409] on div "K Callback Scheduled [PERSON_NAME] - System Engineer Iij Global Solutions Vietn…" at bounding box center [620, 435] width 595 height 62
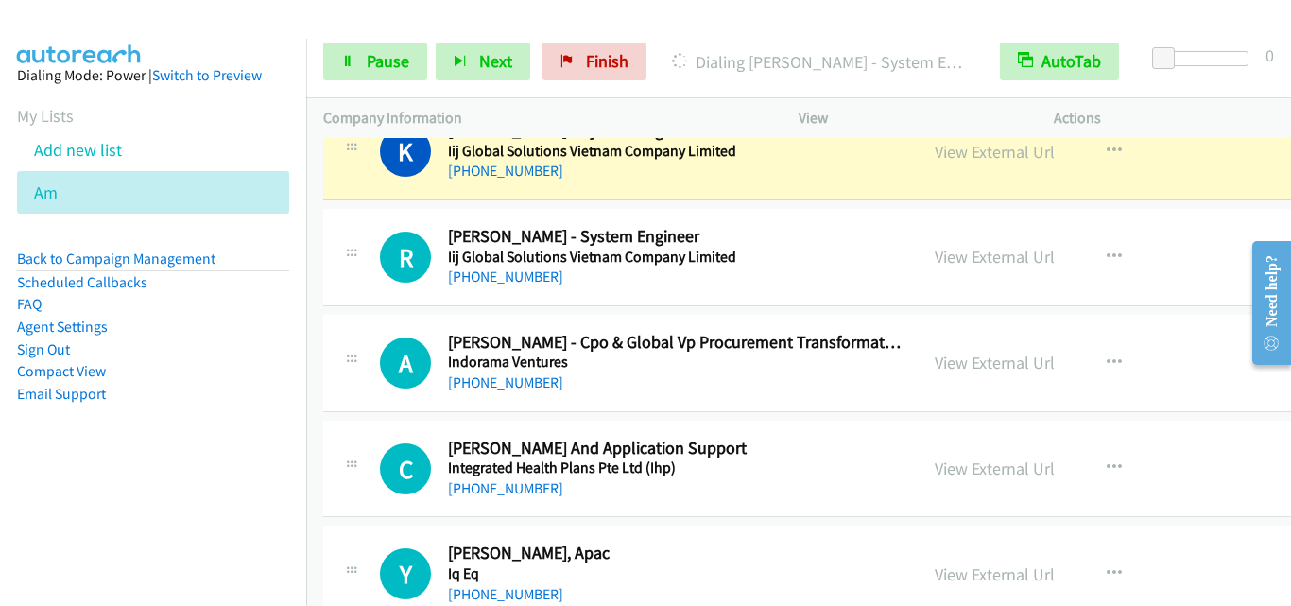
scroll to position [14276, 0]
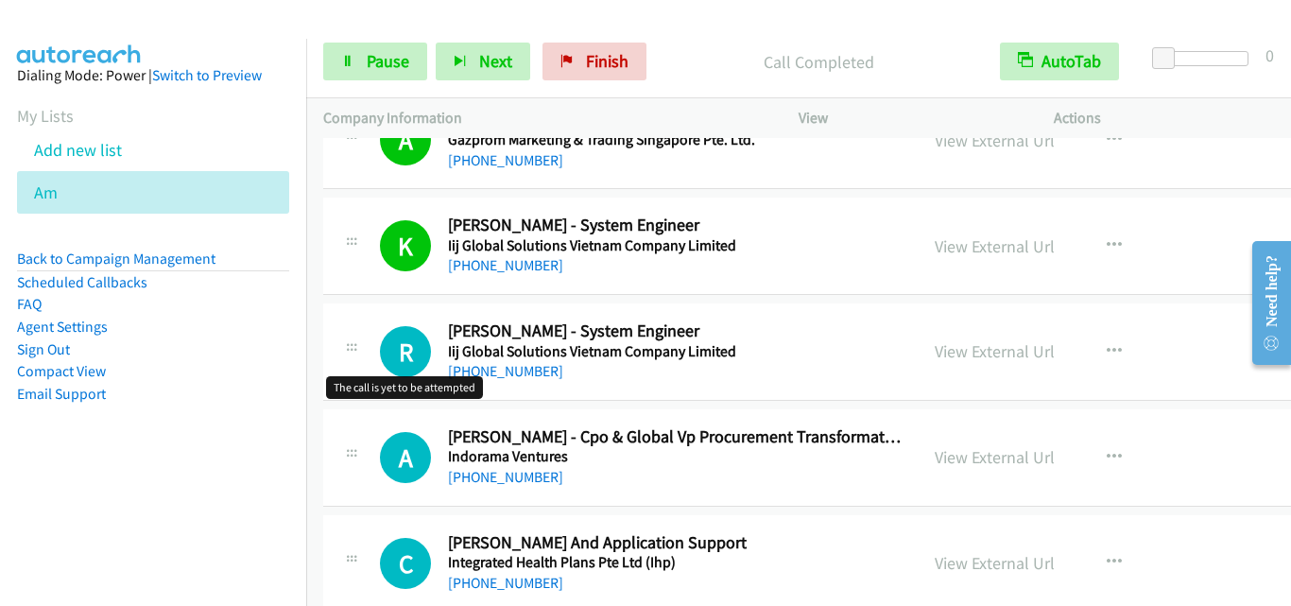
click at [381, 358] on h1 "R" at bounding box center [405, 351] width 51 height 51
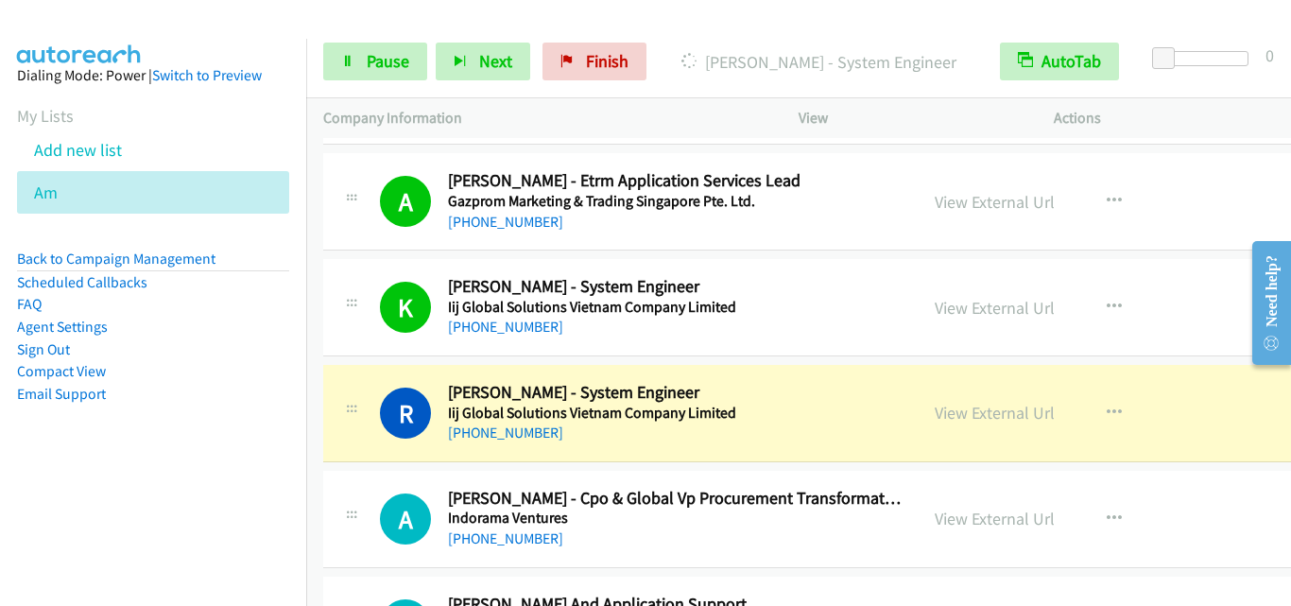
scroll to position [14181, 0]
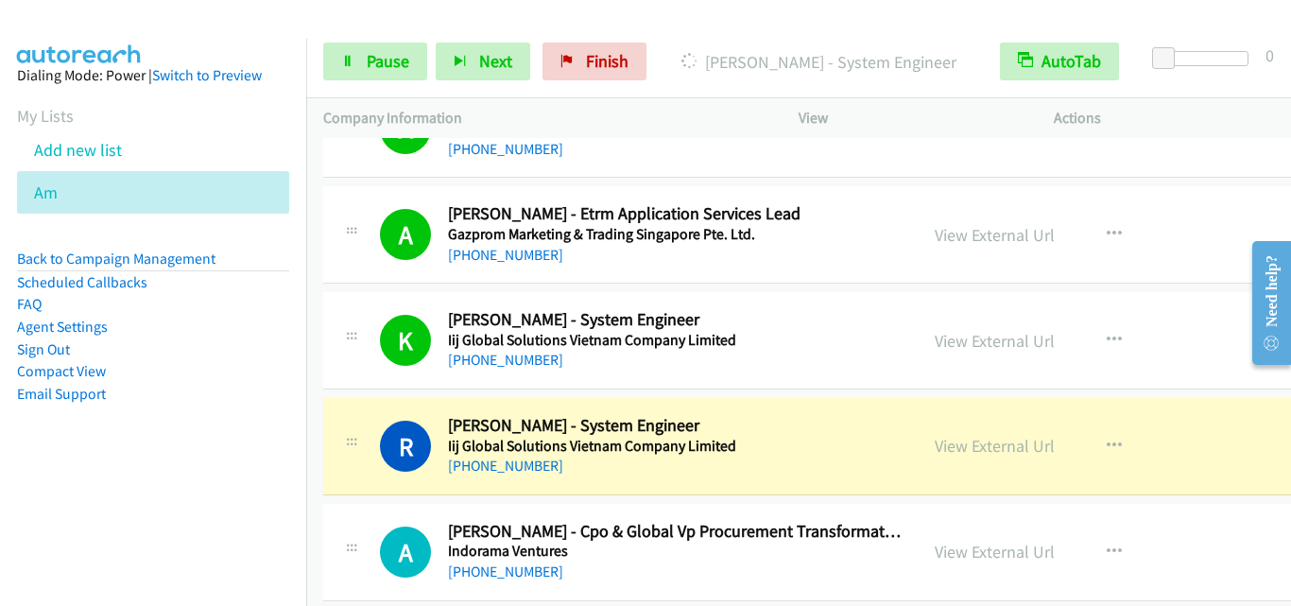
click at [350, 402] on div "R Callback Scheduled [PERSON_NAME] - System Engineer Iij Global Solutions Vietn…" at bounding box center [883, 446] width 1121 height 97
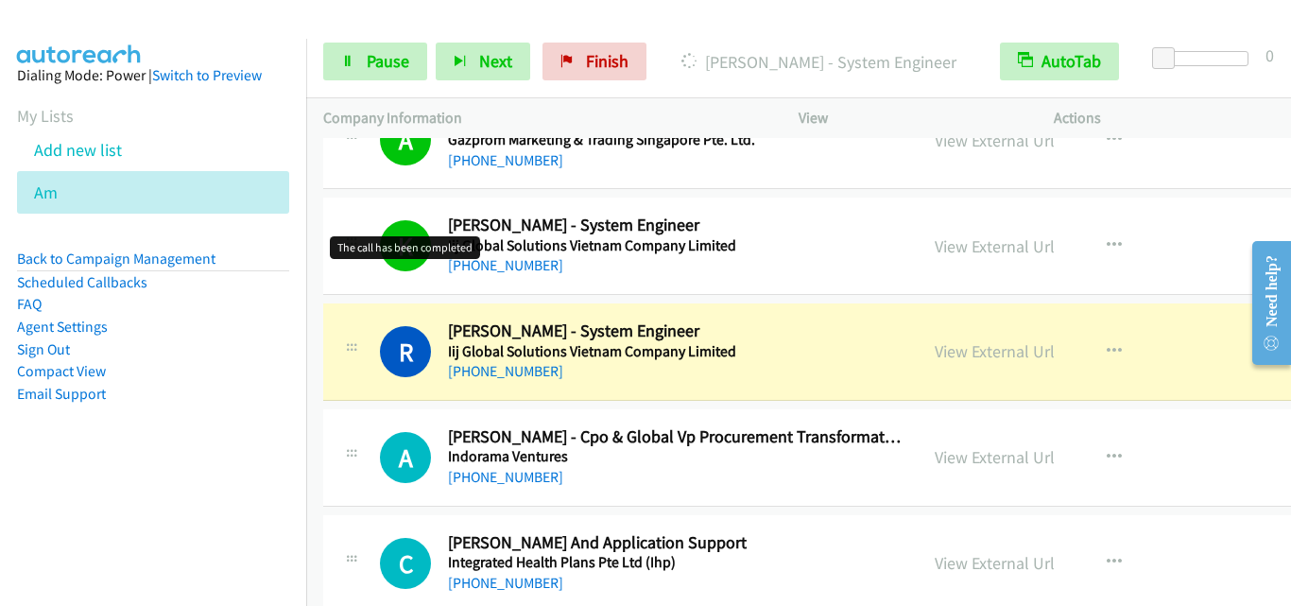
scroll to position [14370, 0]
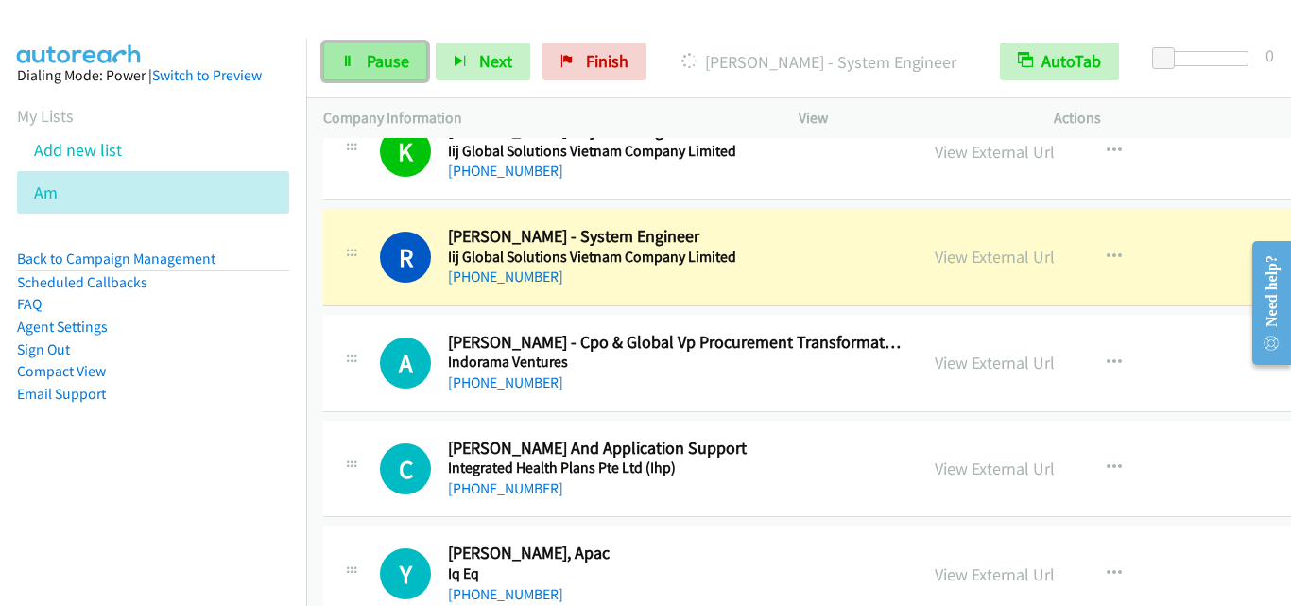
click at [357, 61] on link "Pause" at bounding box center [375, 62] width 104 height 38
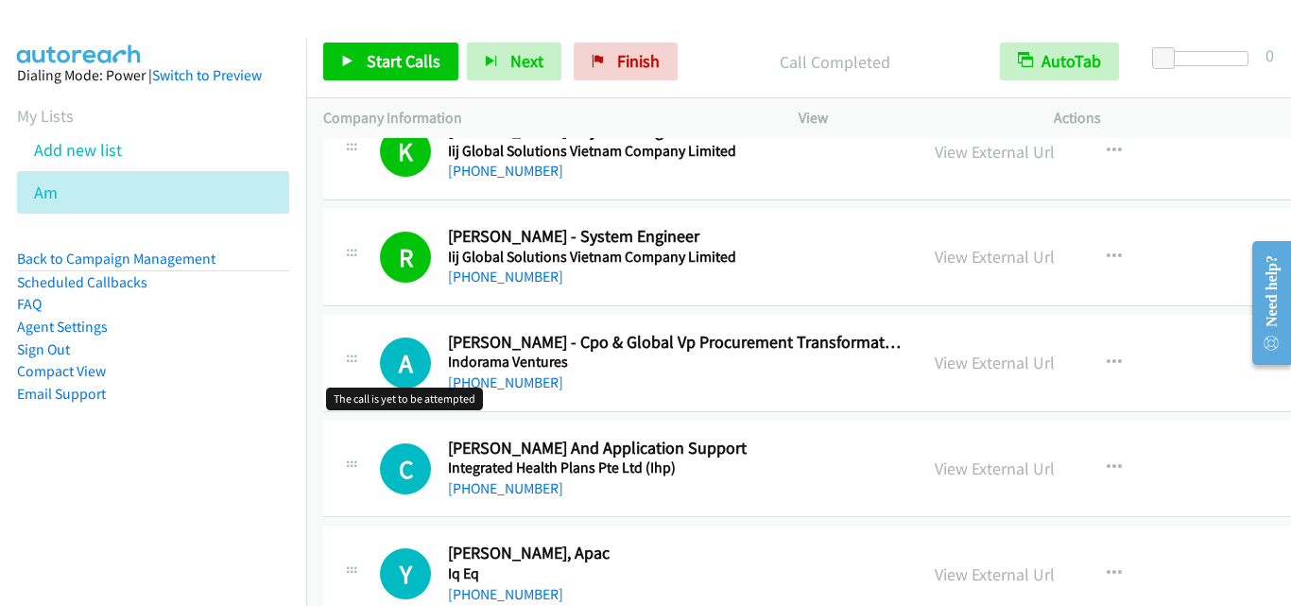
click at [395, 384] on h1 "A" at bounding box center [405, 363] width 51 height 51
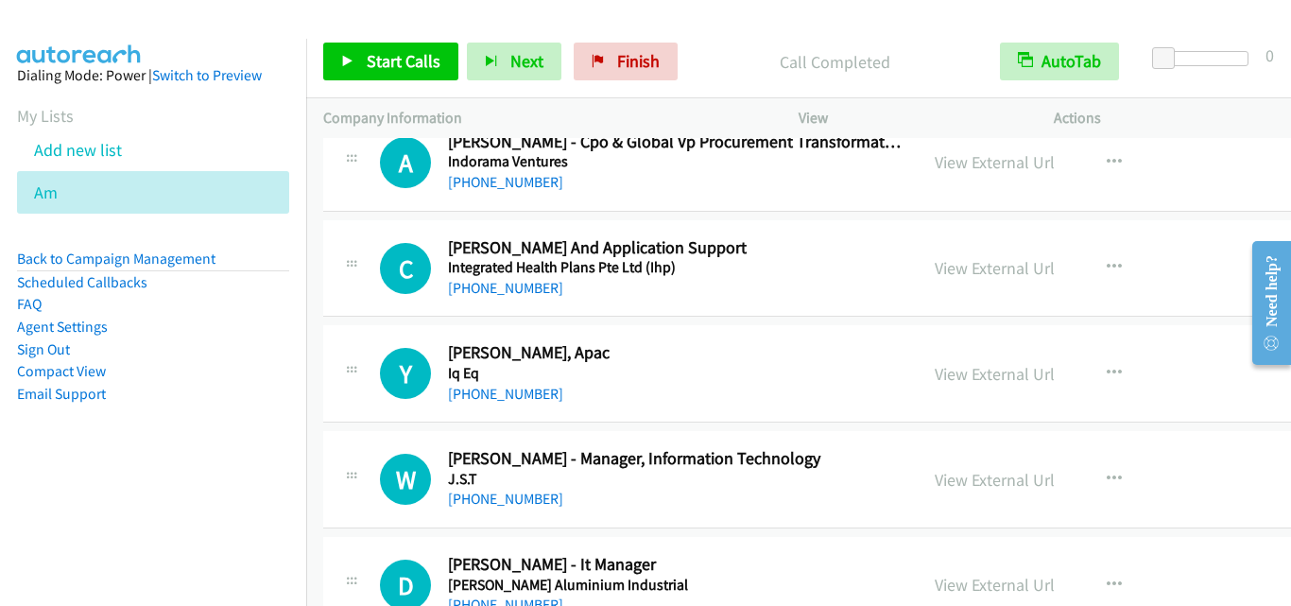
scroll to position [14654, 0]
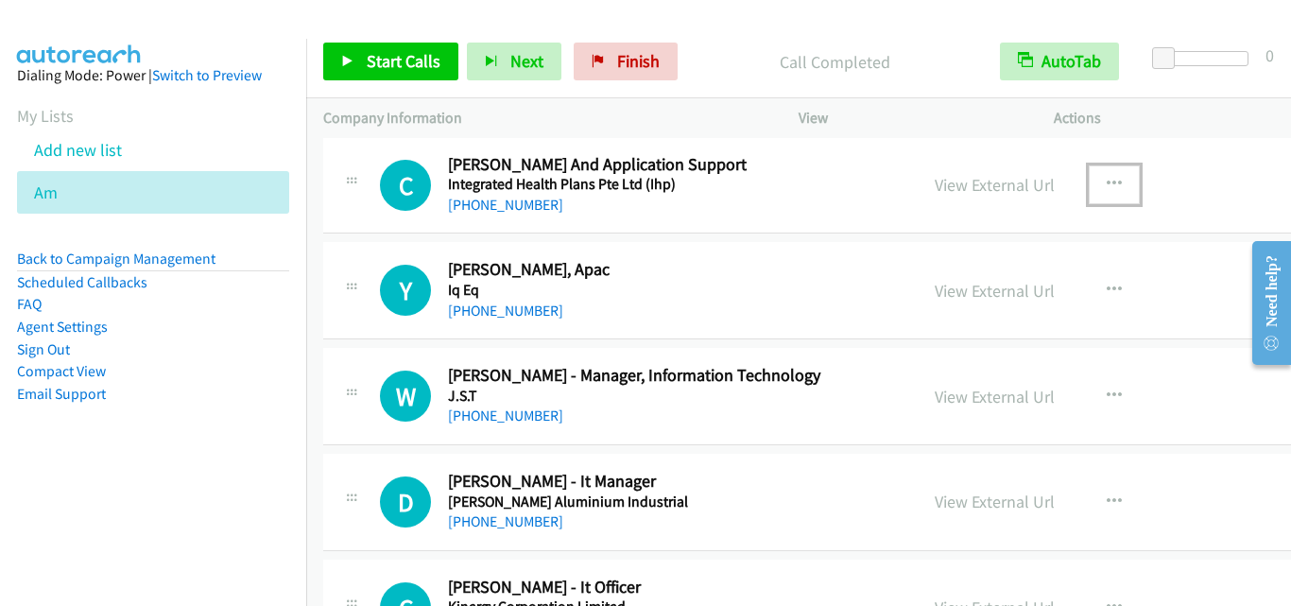
click at [1107, 182] on icon "button" at bounding box center [1114, 184] width 15 height 15
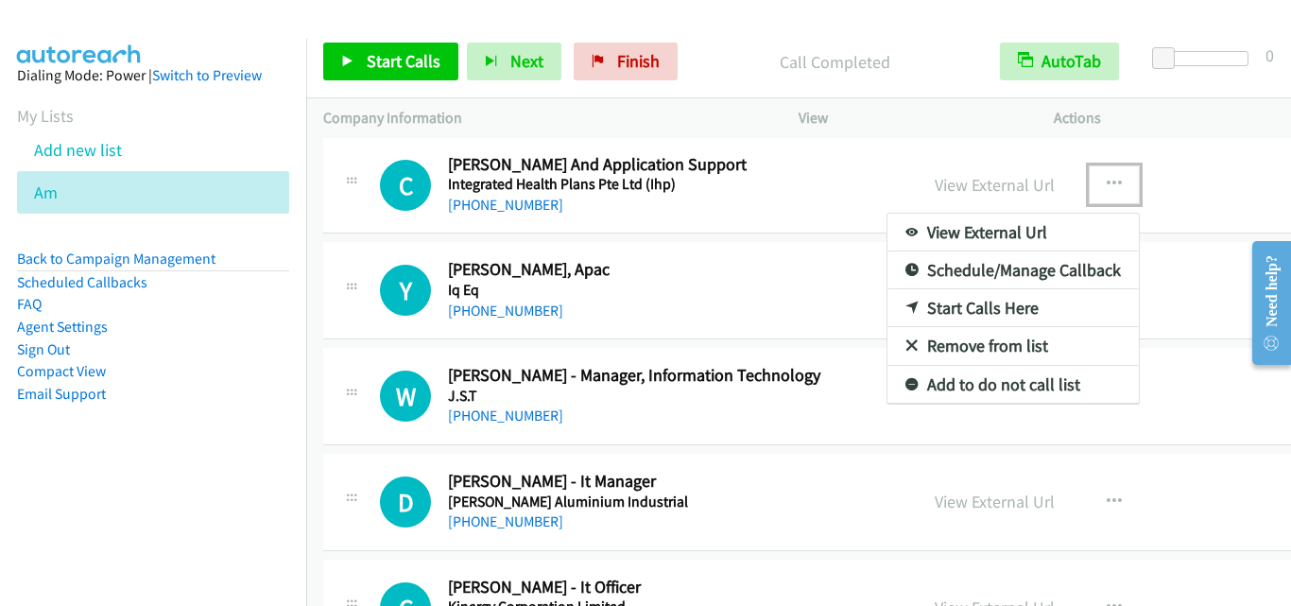
click at [1007, 308] on link "Start Calls Here" at bounding box center [1013, 308] width 251 height 38
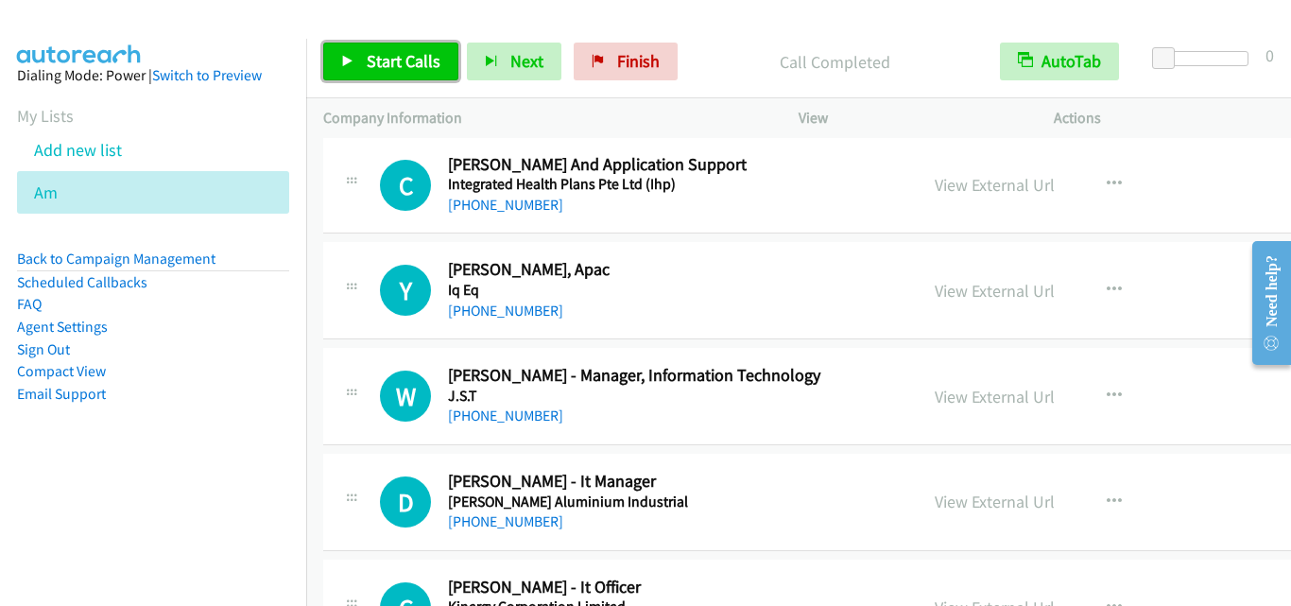
click at [349, 49] on link "Start Calls" at bounding box center [390, 62] width 135 height 38
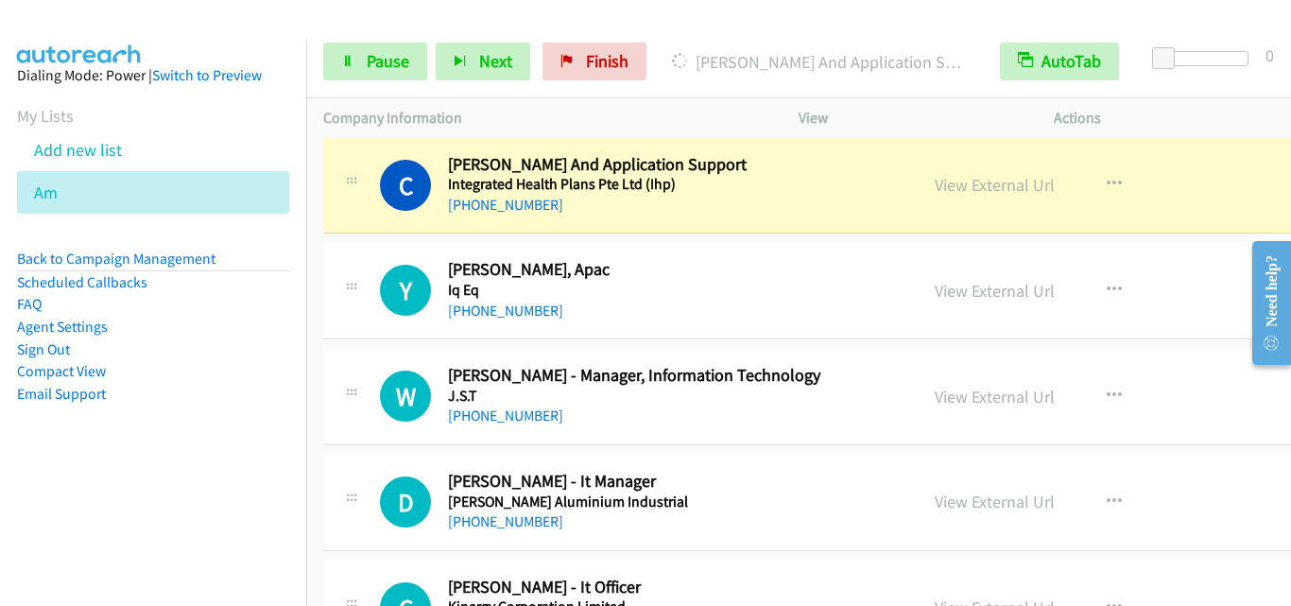
click at [398, 255] on div "Y Callback Scheduled [PERSON_NAME], Apac Iq Eq [GEOGRAPHIC_DATA]/[GEOGRAPHIC_DA…" at bounding box center [883, 290] width 1121 height 97
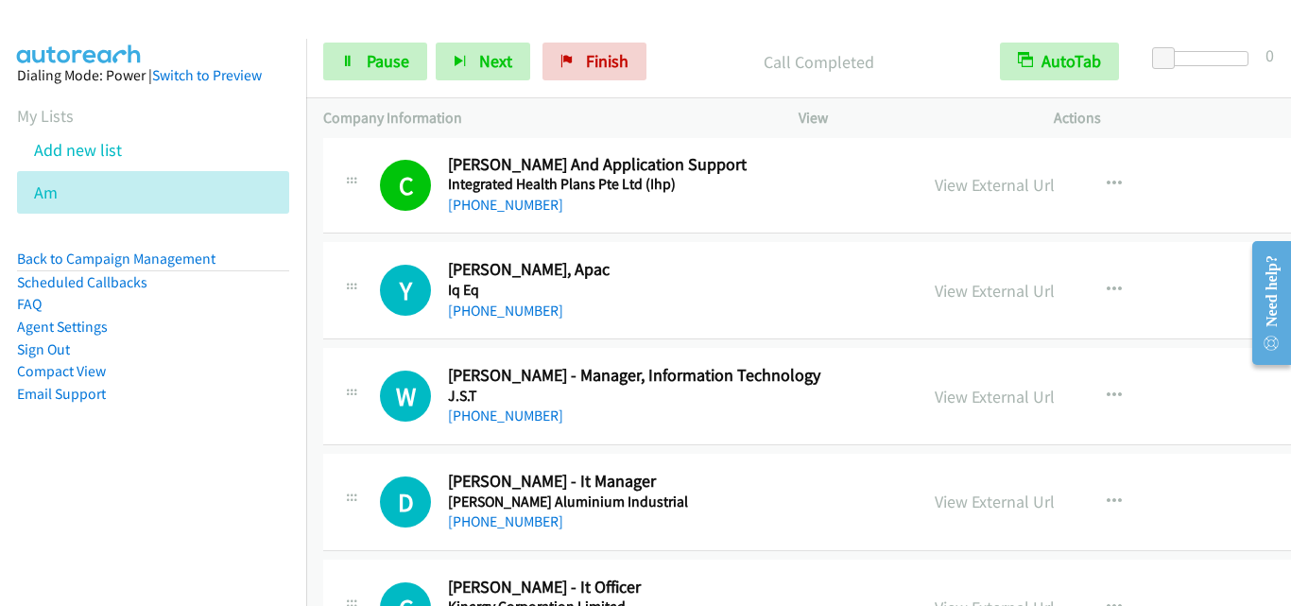
click at [383, 346] on td "W Callback Scheduled [PERSON_NAME] - Manager, Information Technology J.S.T [GEO…" at bounding box center [883, 397] width 1155 height 106
click at [395, 328] on div "Y Callback Scheduled [PERSON_NAME], Apac Iq Eq [GEOGRAPHIC_DATA]/[GEOGRAPHIC_DA…" at bounding box center [883, 290] width 1121 height 97
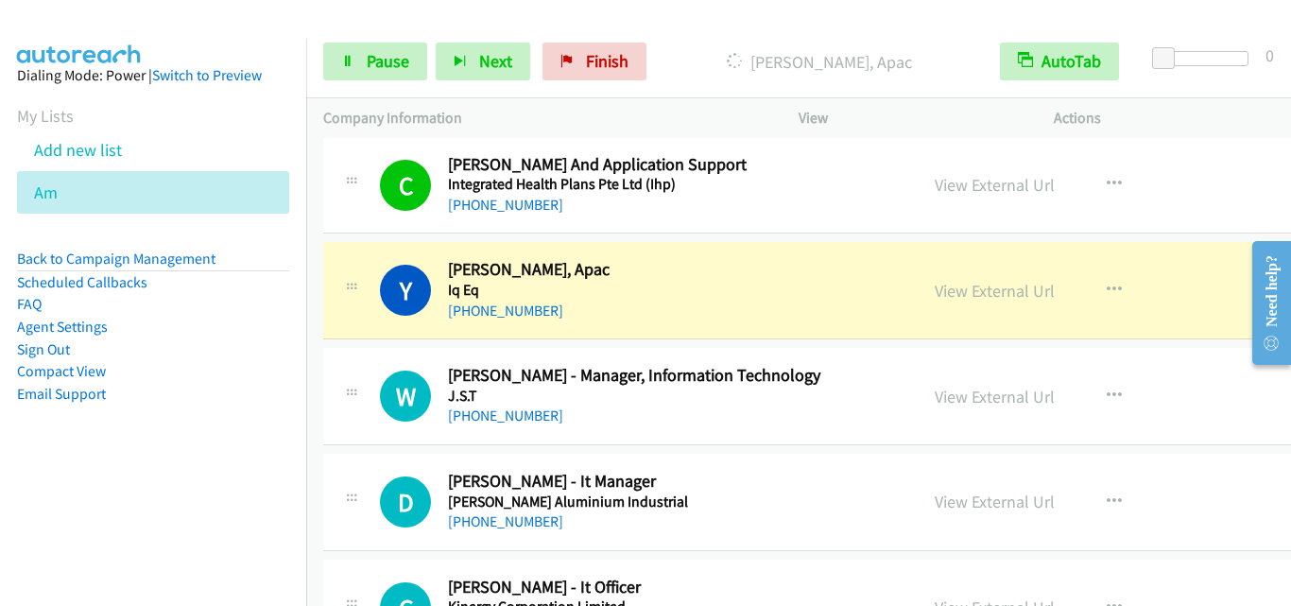
scroll to position [14748, 0]
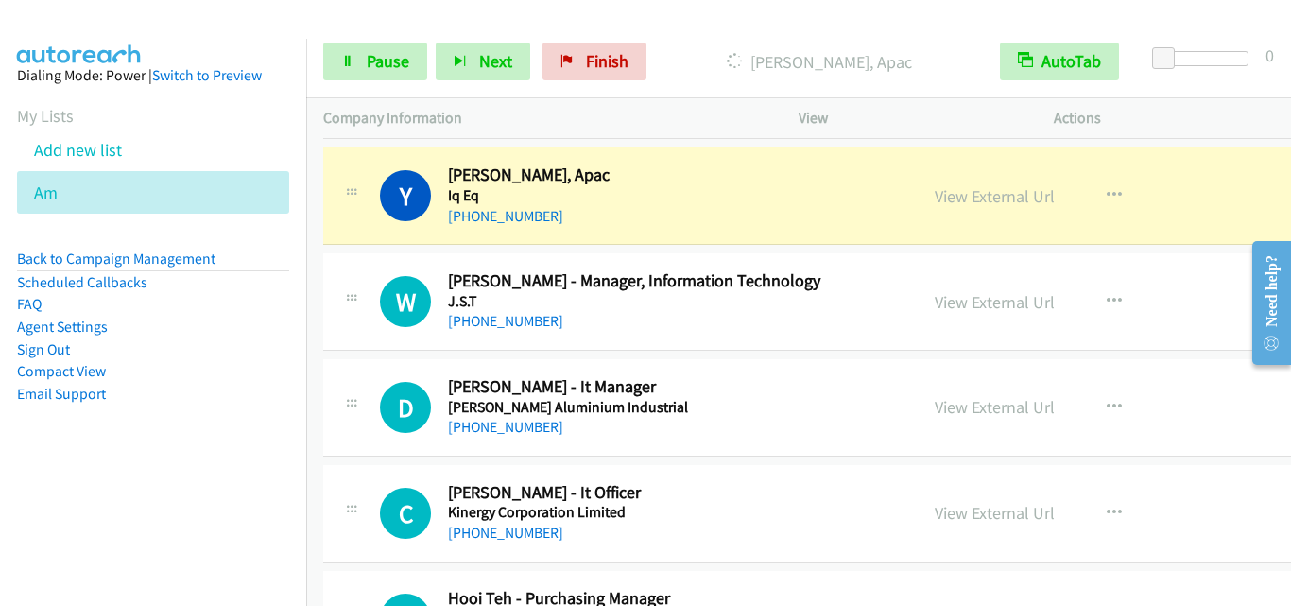
click at [369, 328] on div "W Callback Scheduled [PERSON_NAME] - Manager, Information Technology J.S.T [GEO…" at bounding box center [620, 301] width 561 height 62
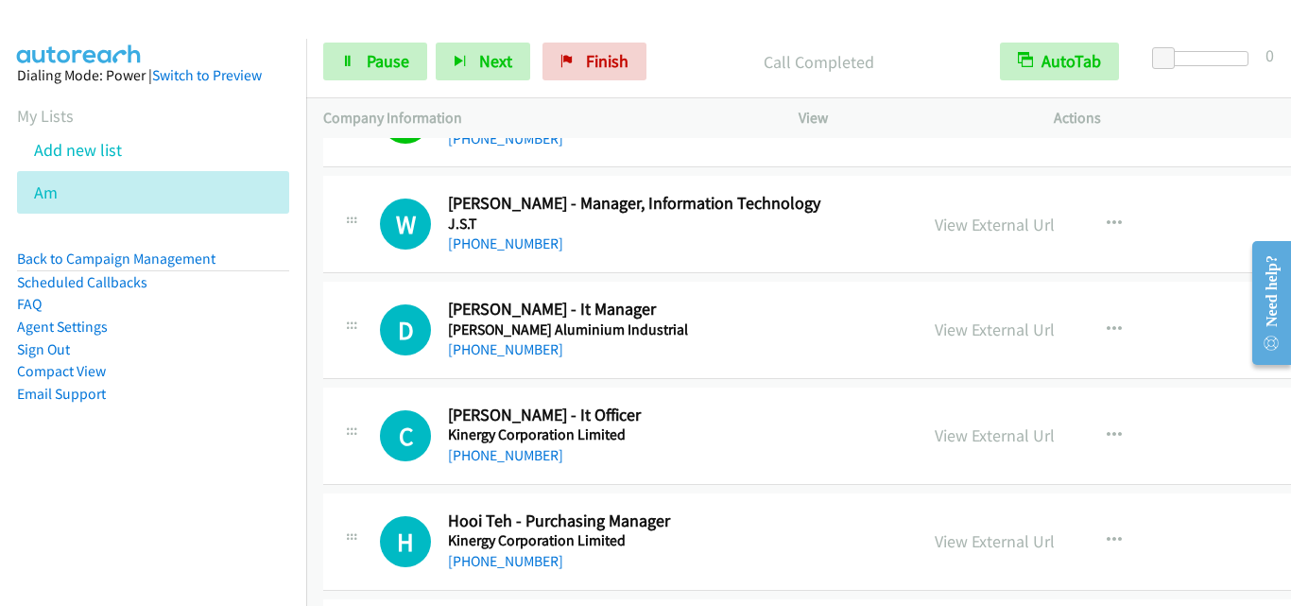
scroll to position [14843, 0]
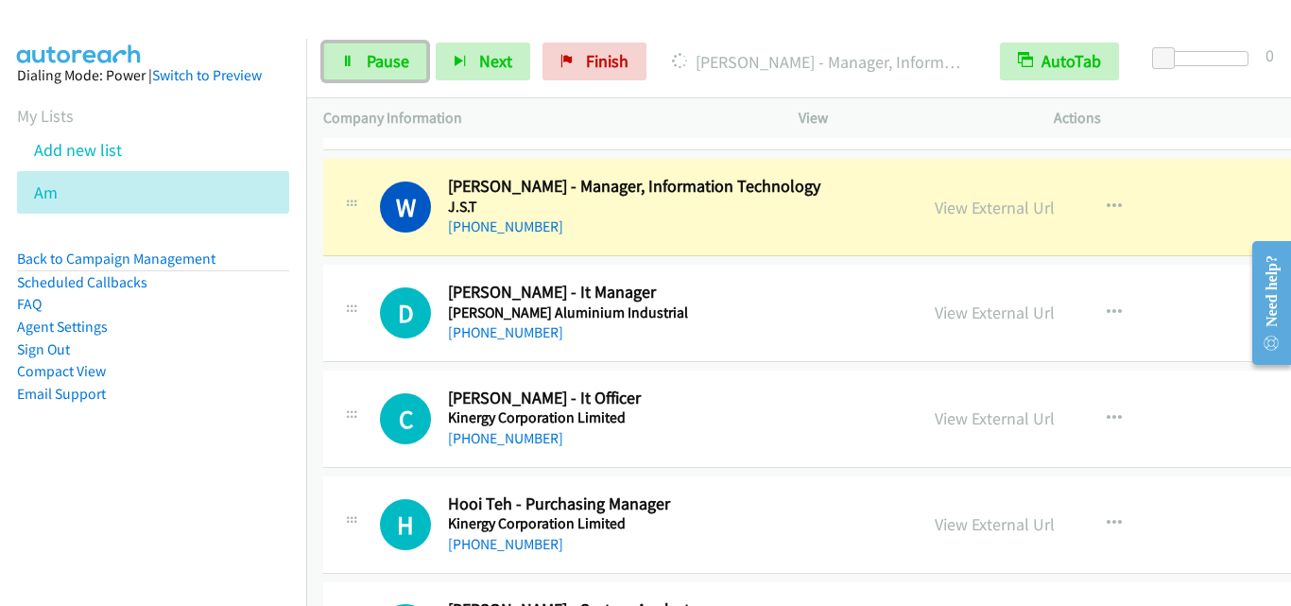
drag, startPoint x: 396, startPoint y: 61, endPoint x: 412, endPoint y: 89, distance: 31.8
click at [396, 61] on span "Pause" at bounding box center [388, 61] width 43 height 22
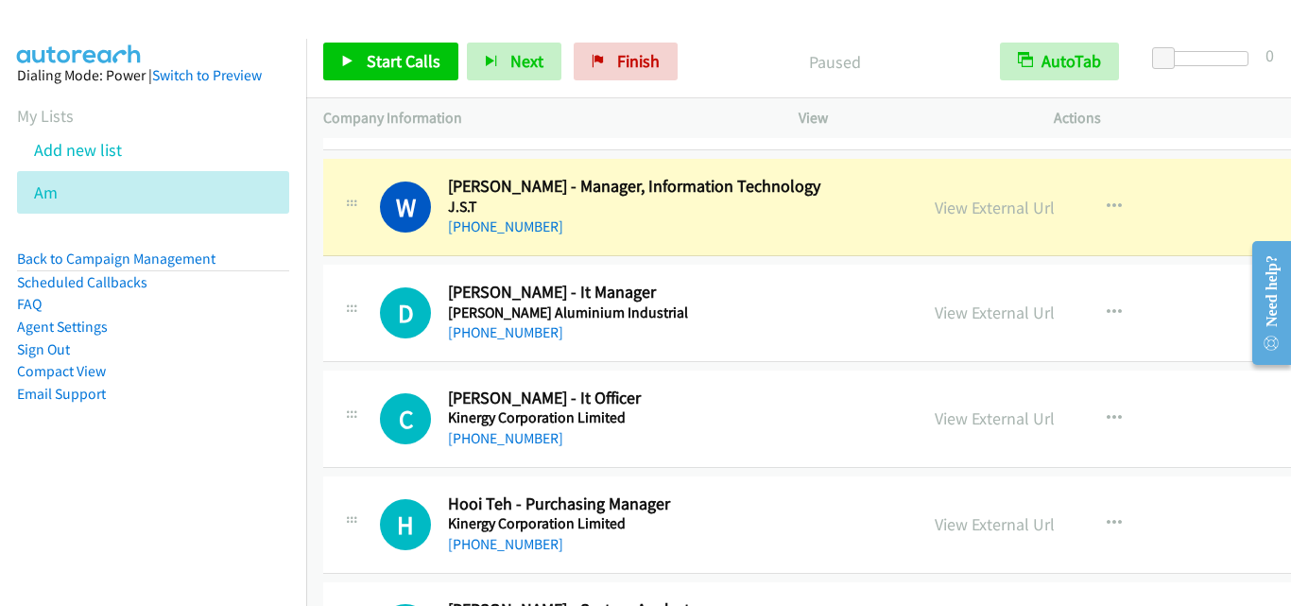
click at [391, 282] on div "D Callback Scheduled [PERSON_NAME] - It Manager [PERSON_NAME] Aluminium Industr…" at bounding box center [640, 313] width 521 height 62
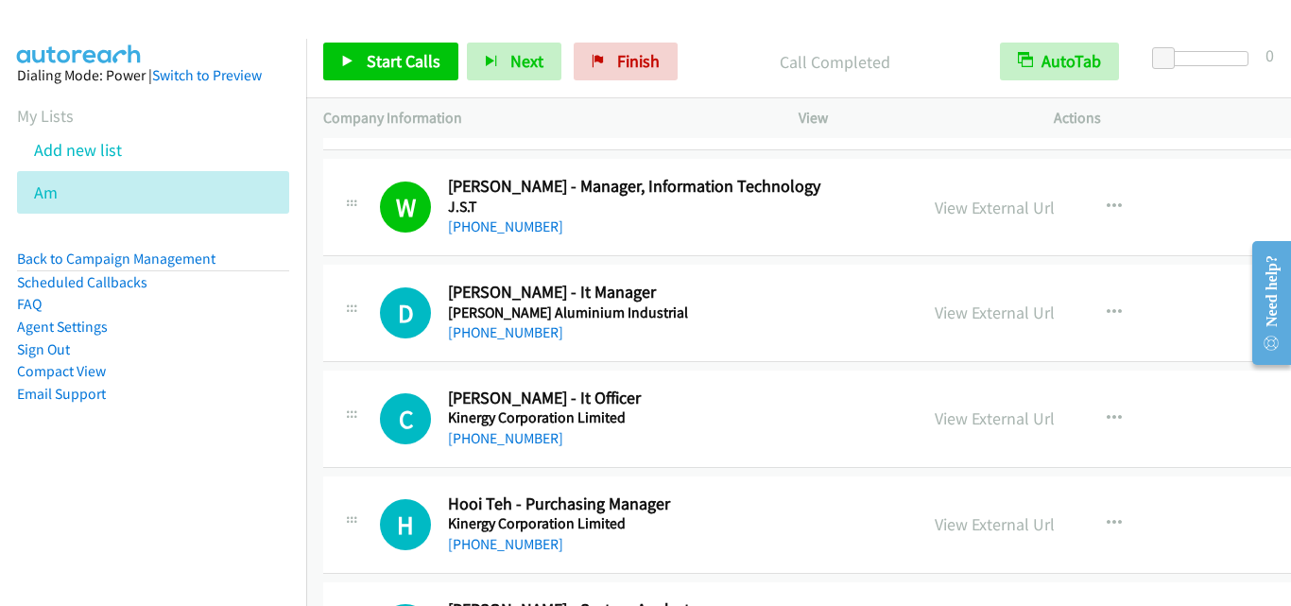
click at [796, 429] on div "[PHONE_NUMBER]" at bounding box center [674, 438] width 453 height 23
click at [387, 61] on span "Start Calls" at bounding box center [404, 61] width 74 height 22
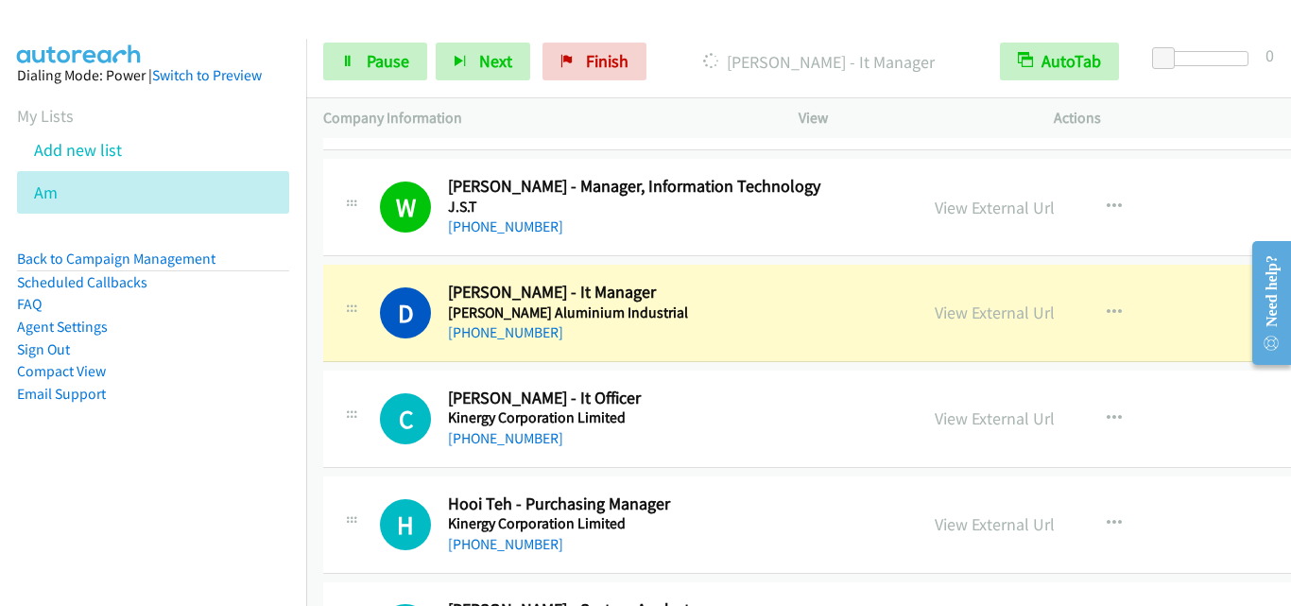
click at [375, 381] on div "C Callback Scheduled [PERSON_NAME] - It Officer Kinergy Corporation Limited [GE…" at bounding box center [883, 419] width 1121 height 97
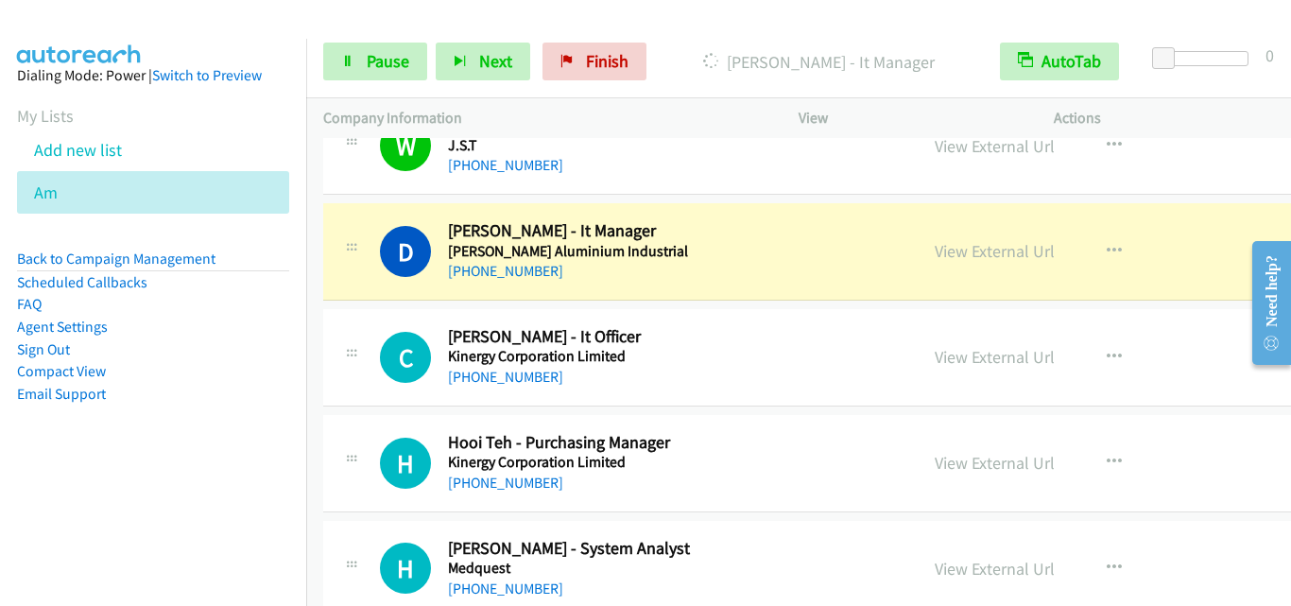
scroll to position [14937, 0]
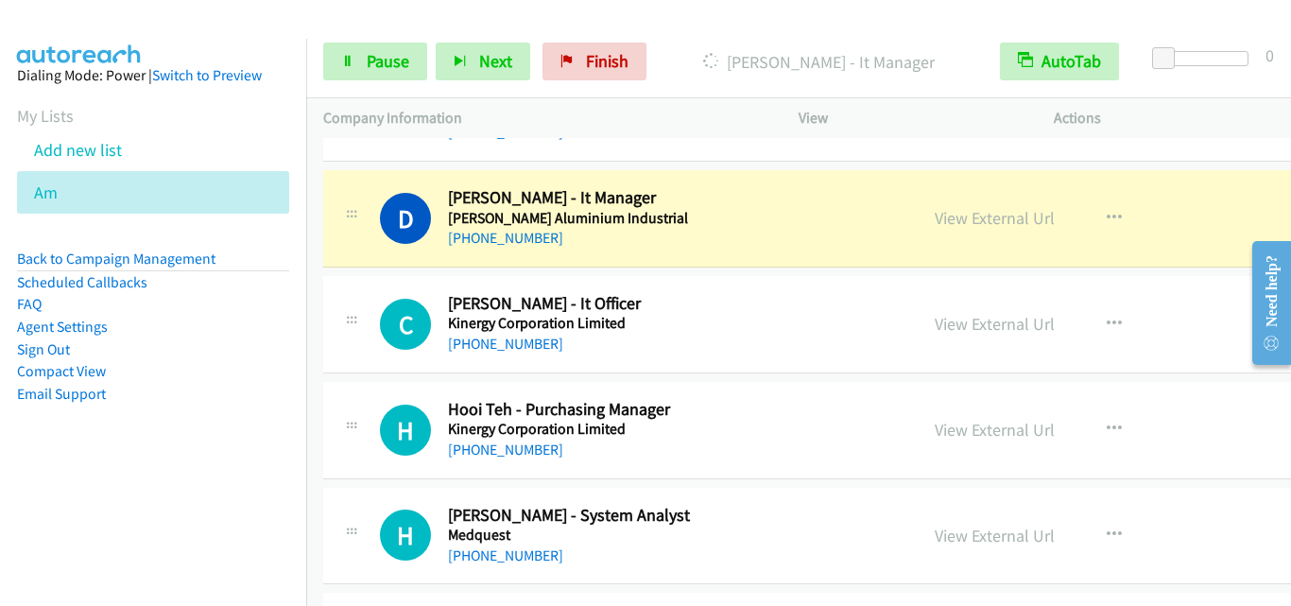
click at [339, 306] on div "C Callback Scheduled [PERSON_NAME] - It Officer Kinergy Corporation Limited [GE…" at bounding box center [620, 324] width 595 height 62
click at [380, 300] on h1 "C" at bounding box center [405, 324] width 51 height 51
click at [359, 296] on div at bounding box center [351, 318] width 23 height 51
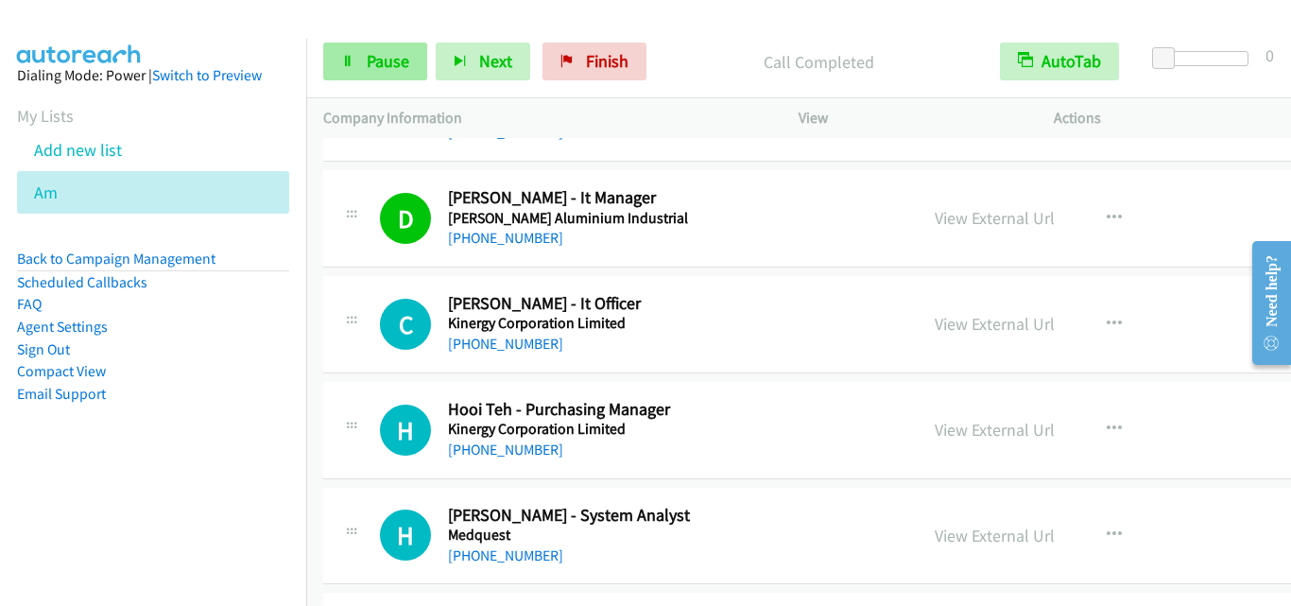
drag, startPoint x: 375, startPoint y: 277, endPoint x: 384, endPoint y: 68, distance: 209.1
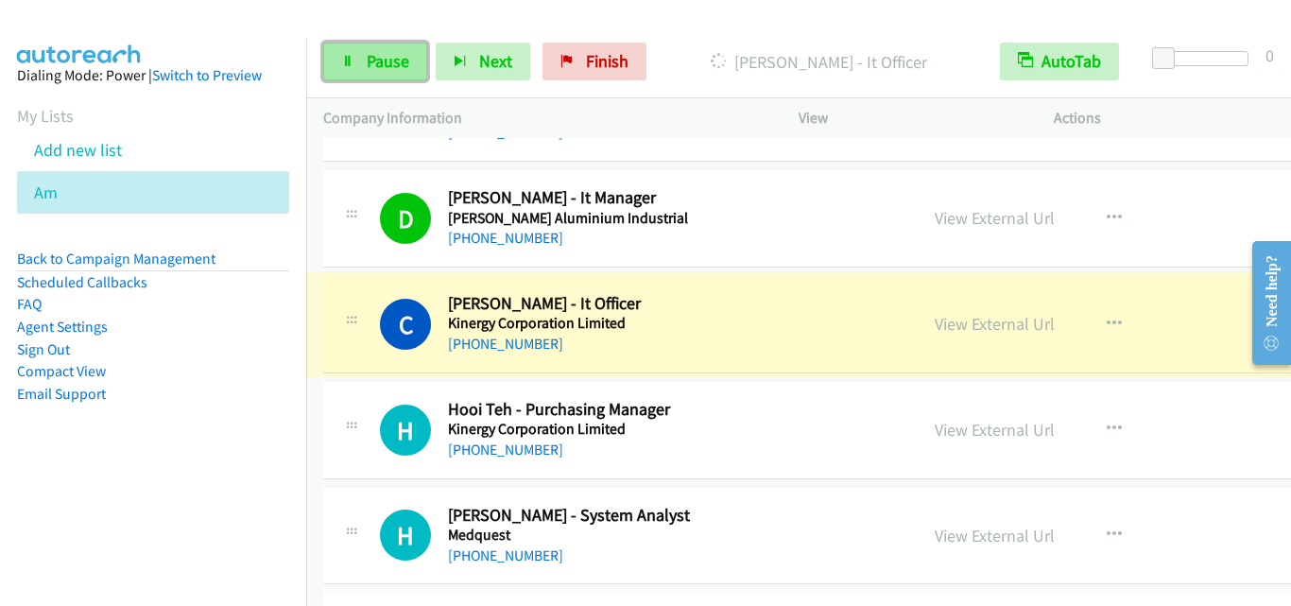
click at [381, 61] on span "Pause" at bounding box center [388, 61] width 43 height 22
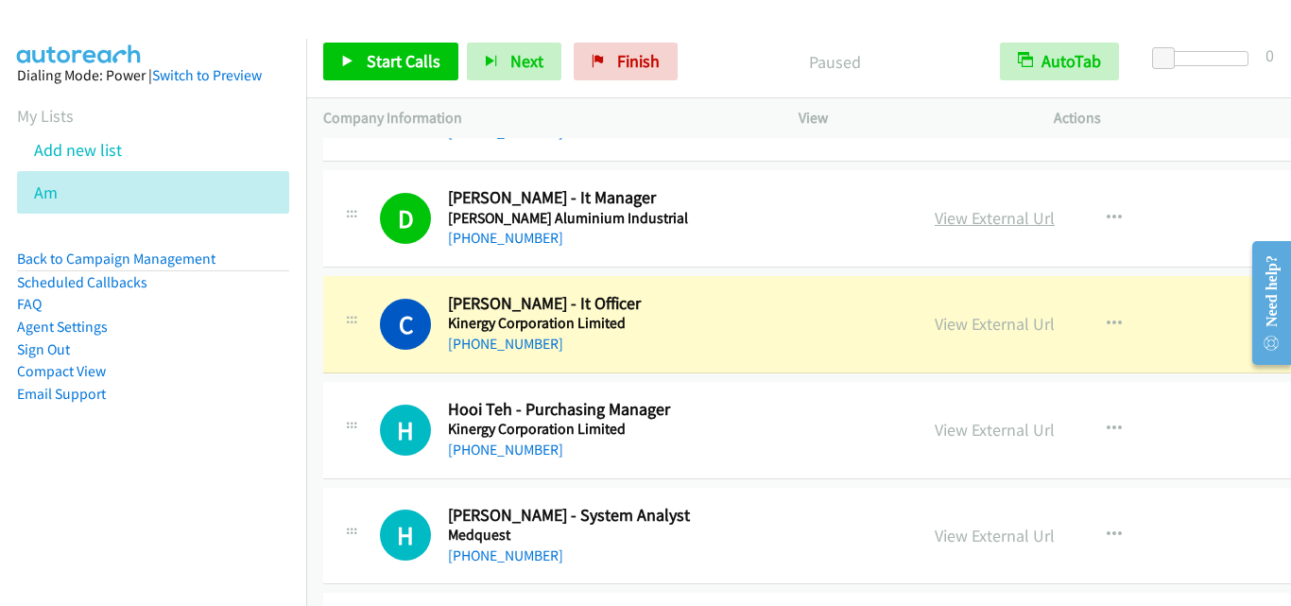
click at [969, 220] on link "View External Url" at bounding box center [995, 218] width 120 height 22
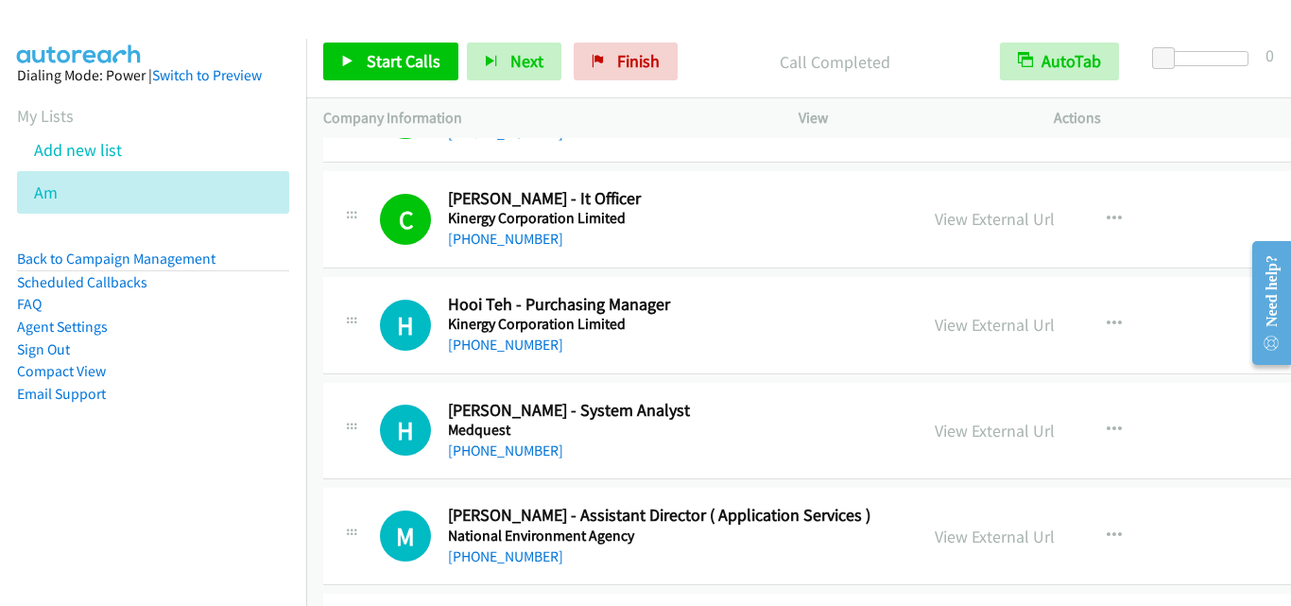
scroll to position [15221, 0]
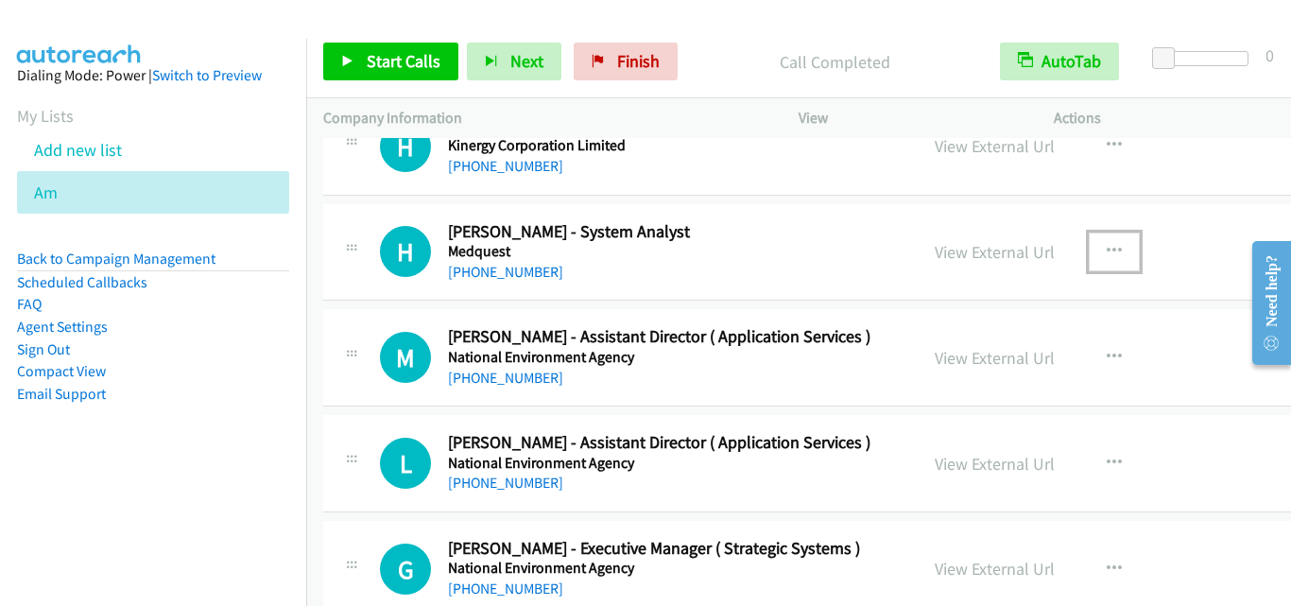
click at [1112, 253] on button "button" at bounding box center [1114, 252] width 51 height 38
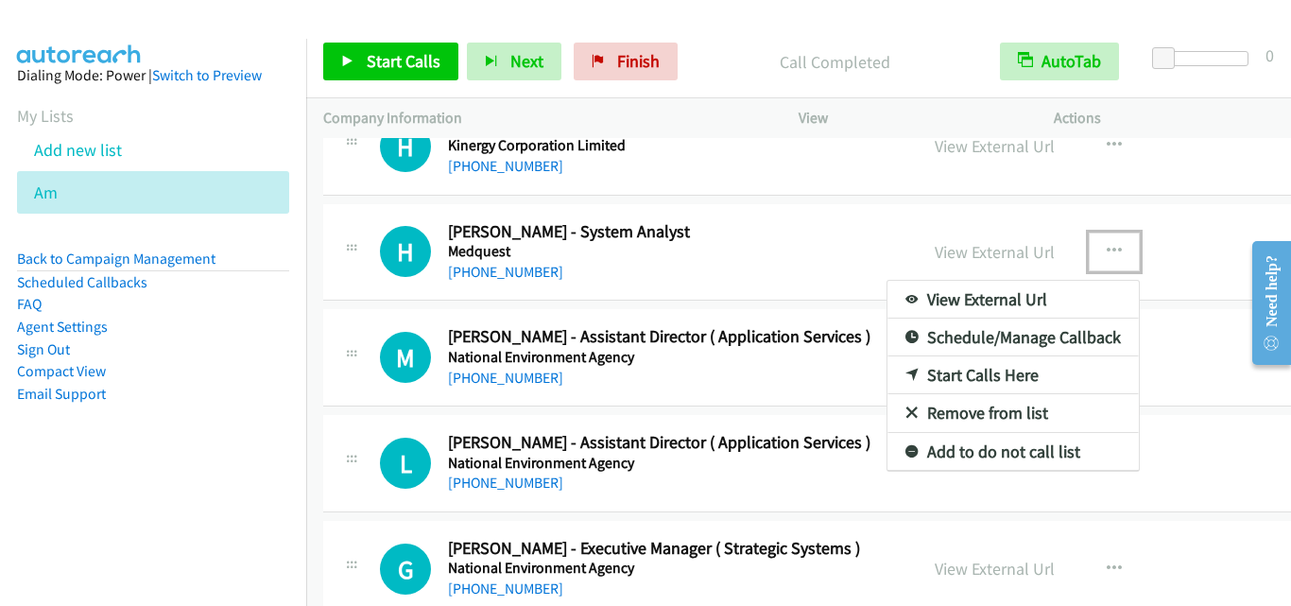
click at [990, 370] on link "Start Calls Here" at bounding box center [1013, 375] width 251 height 38
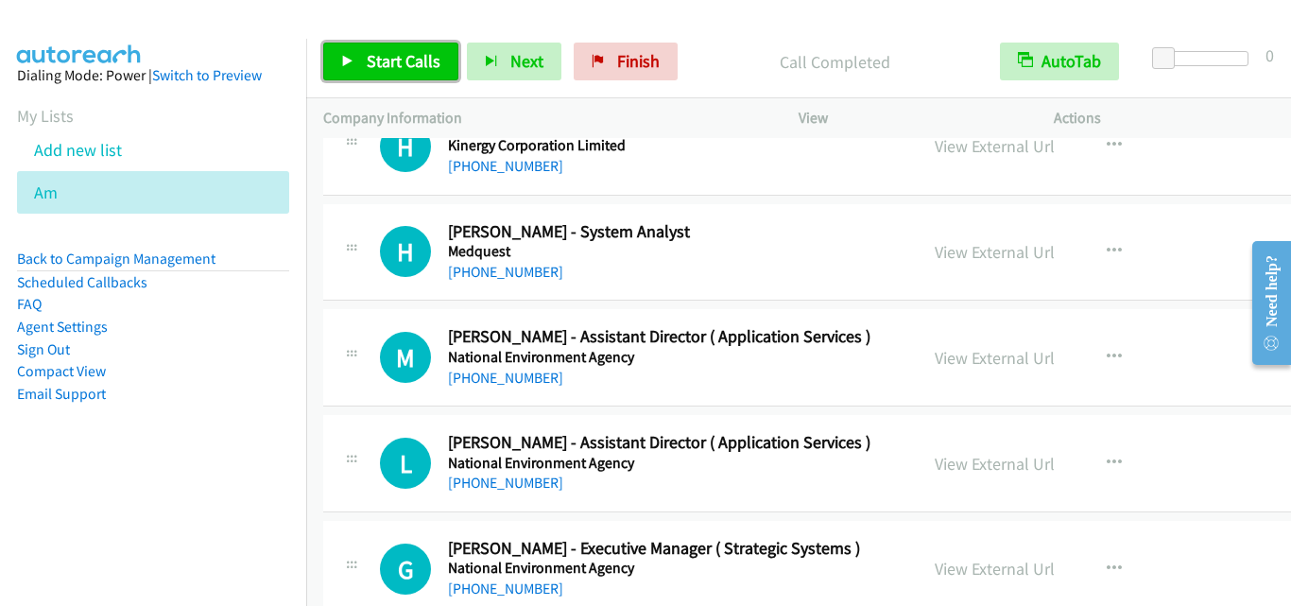
click at [413, 73] on link "Start Calls" at bounding box center [390, 62] width 135 height 38
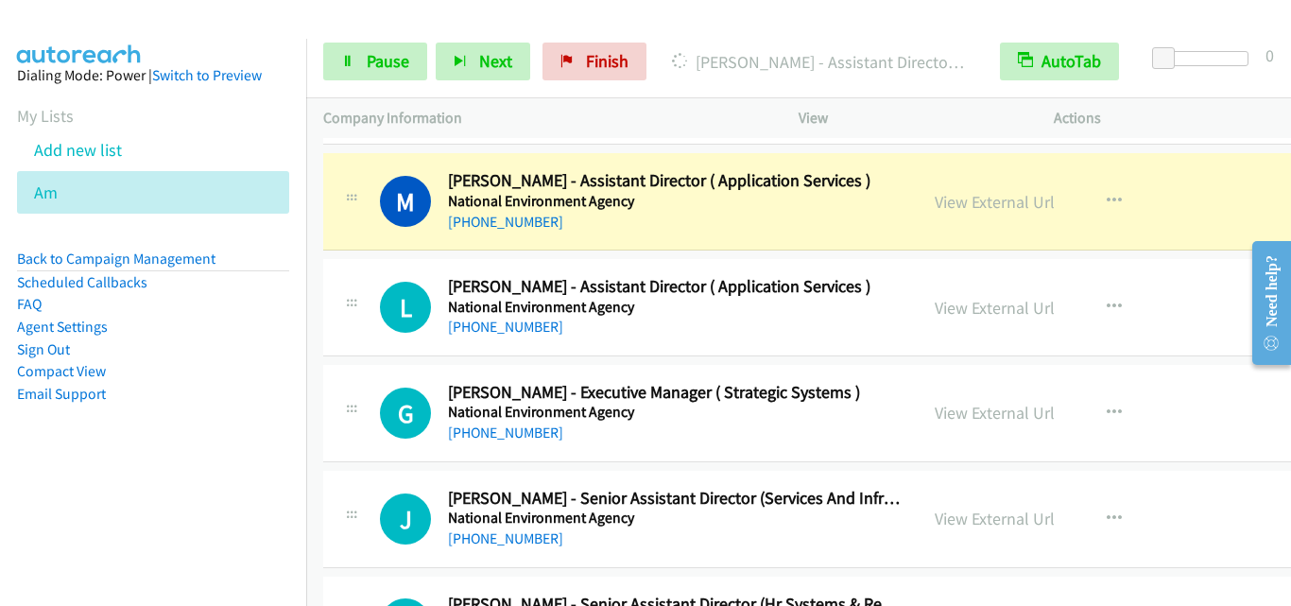
scroll to position [15410, 0]
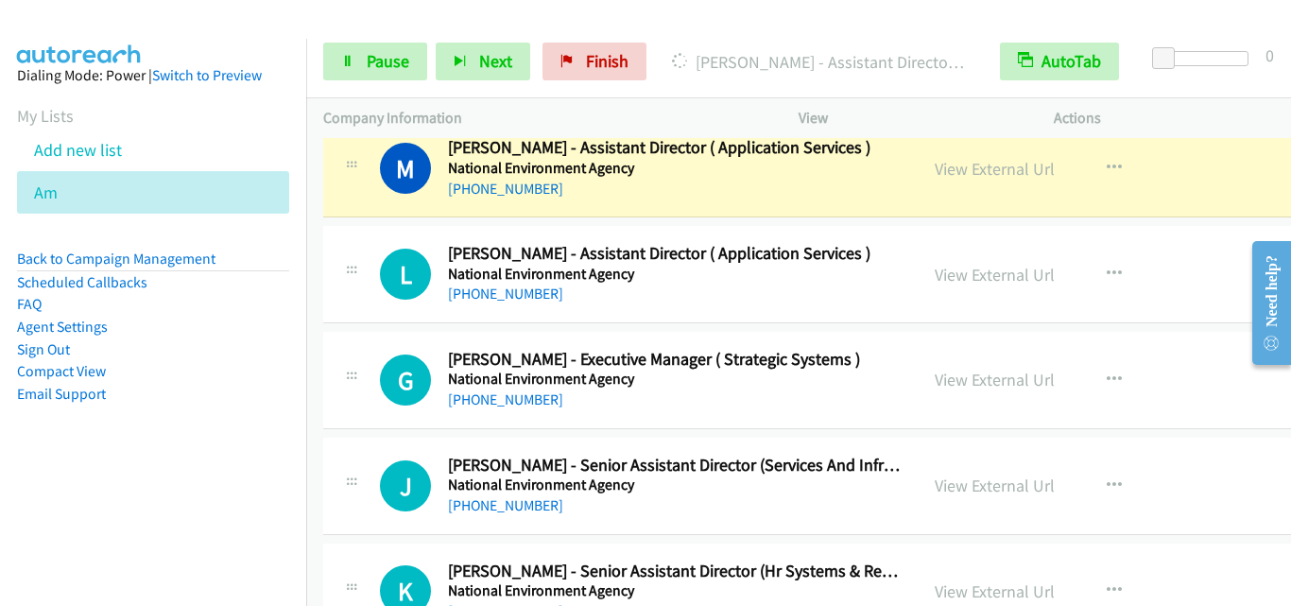
drag, startPoint x: 337, startPoint y: 330, endPoint x: 338, endPoint y: 284, distance: 46.3
click at [337, 330] on td "G Callback Scheduled [PERSON_NAME] - Executive Manager ( Strategic Systems ) Na…" at bounding box center [883, 380] width 1155 height 106
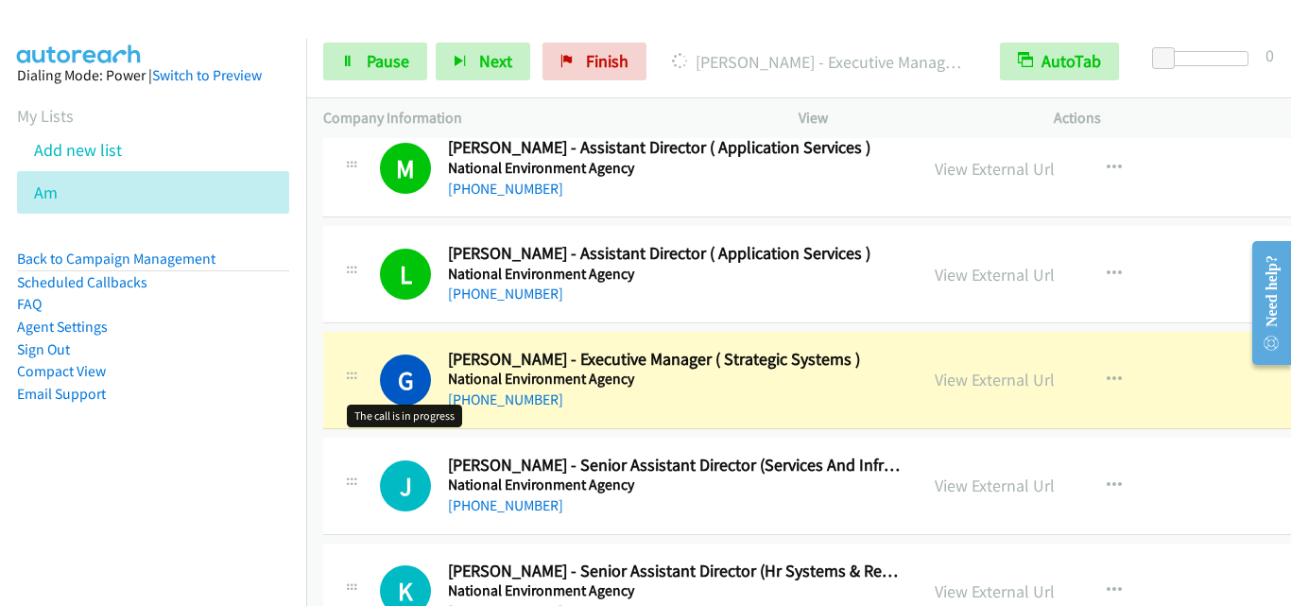
click at [381, 399] on h1 "G" at bounding box center [405, 380] width 51 height 51
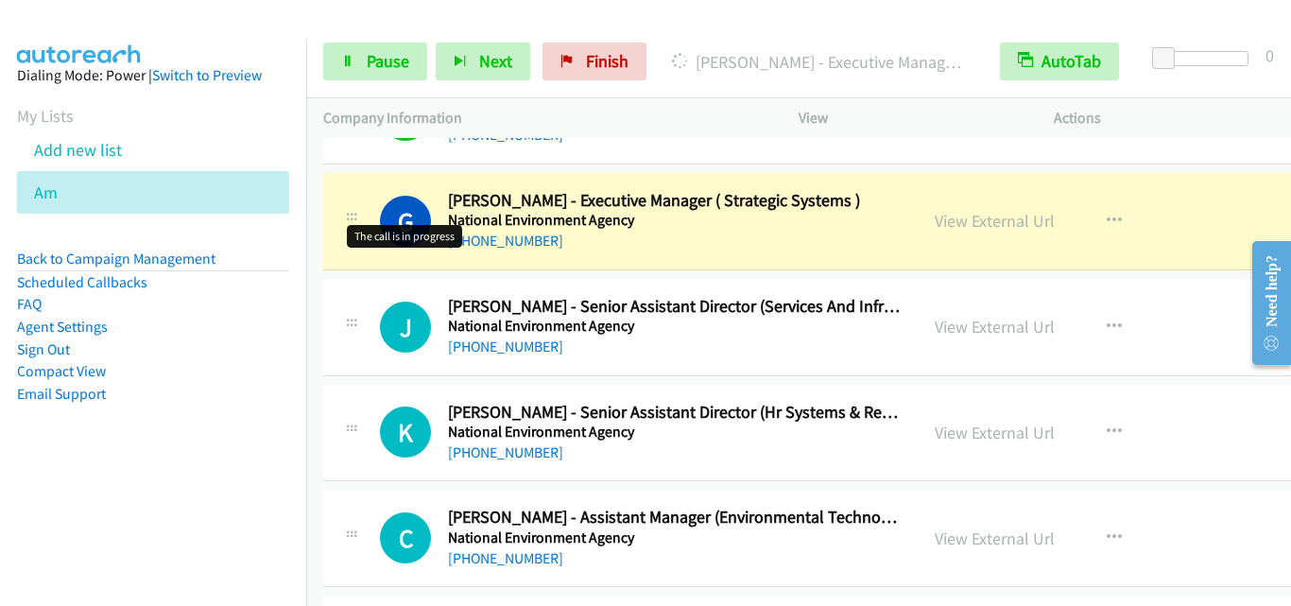
scroll to position [15599, 0]
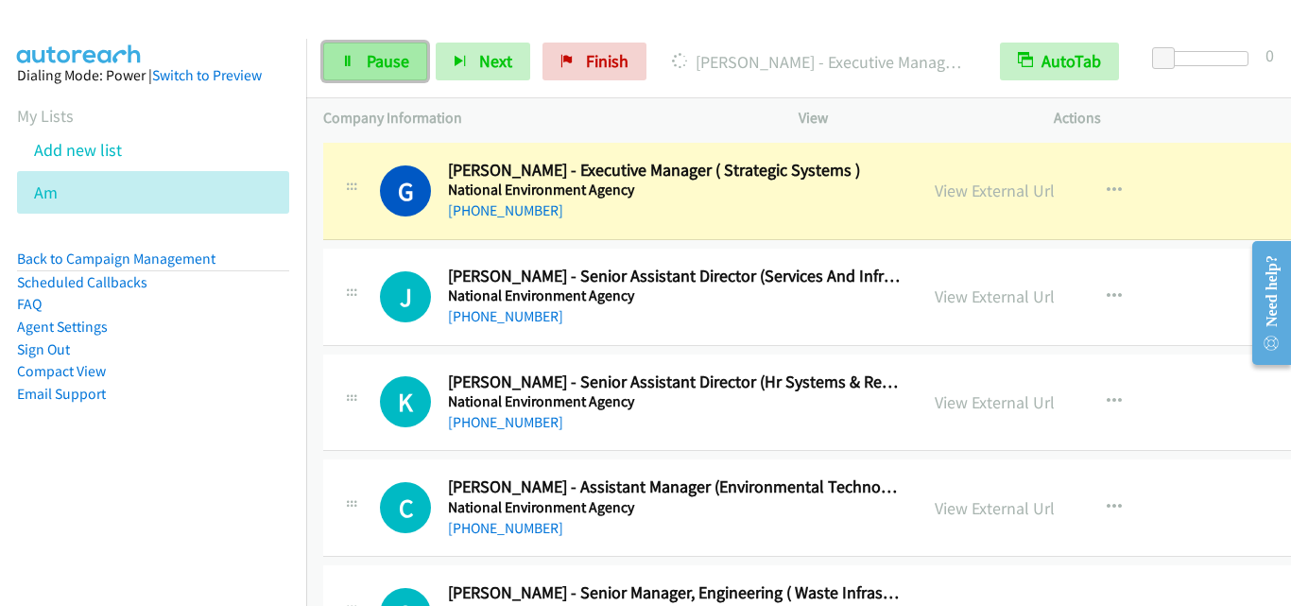
click at [415, 67] on link "Pause" at bounding box center [375, 62] width 104 height 38
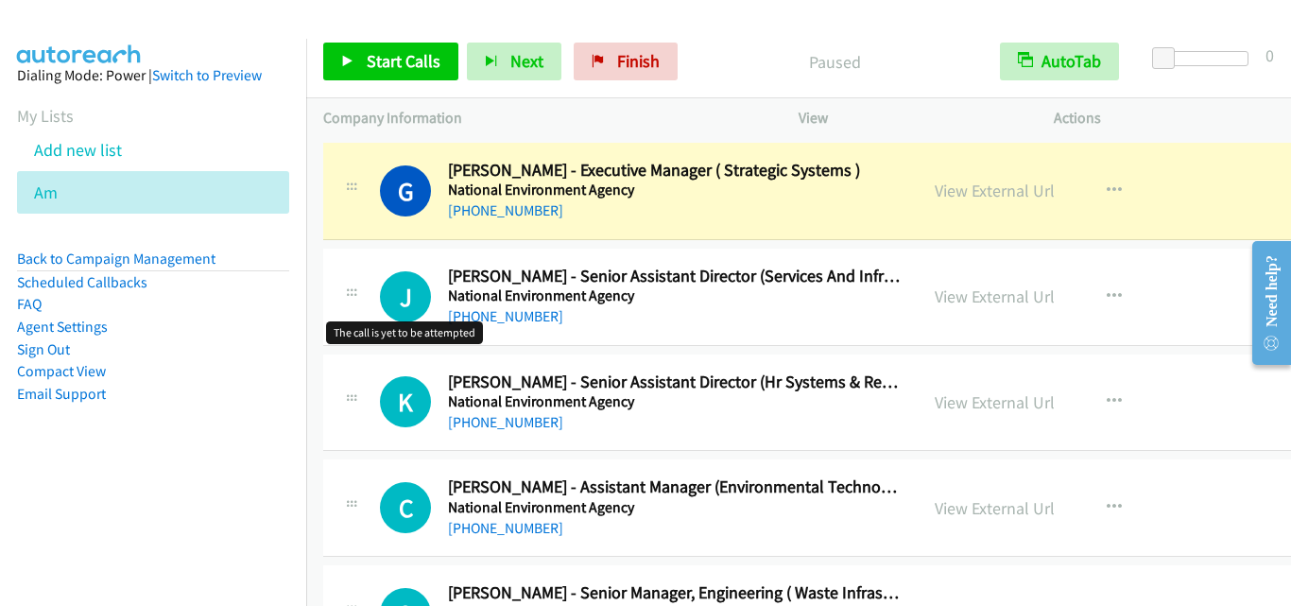
click at [430, 320] on h1 "J" at bounding box center [405, 296] width 51 height 51
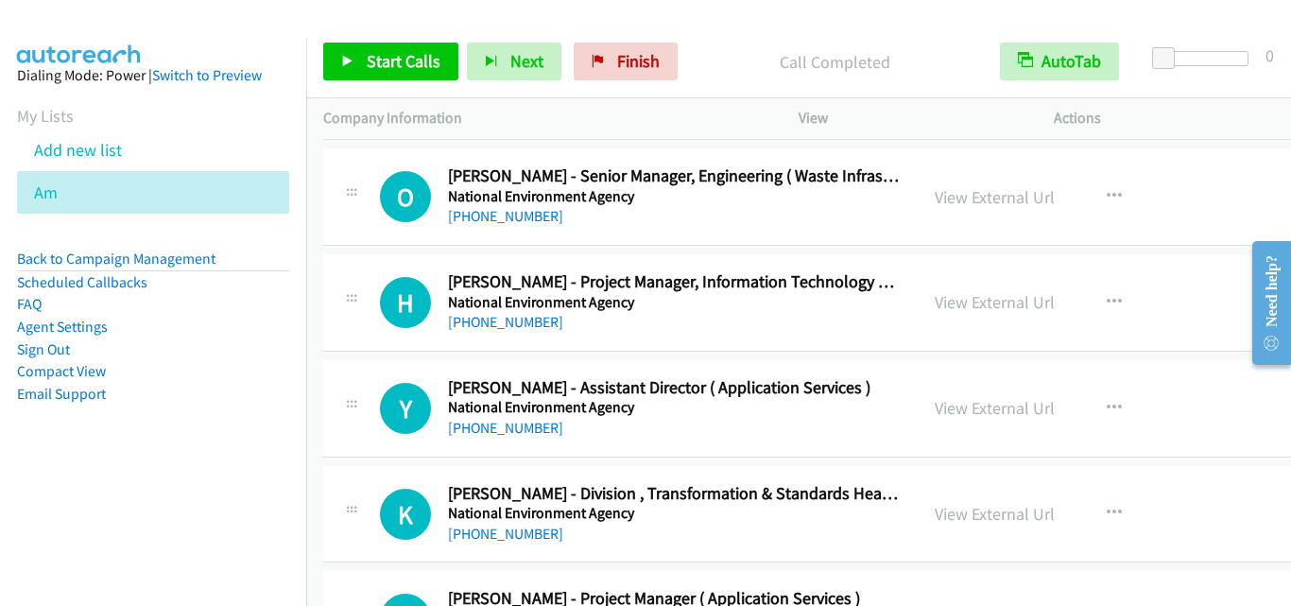
scroll to position [16072, 0]
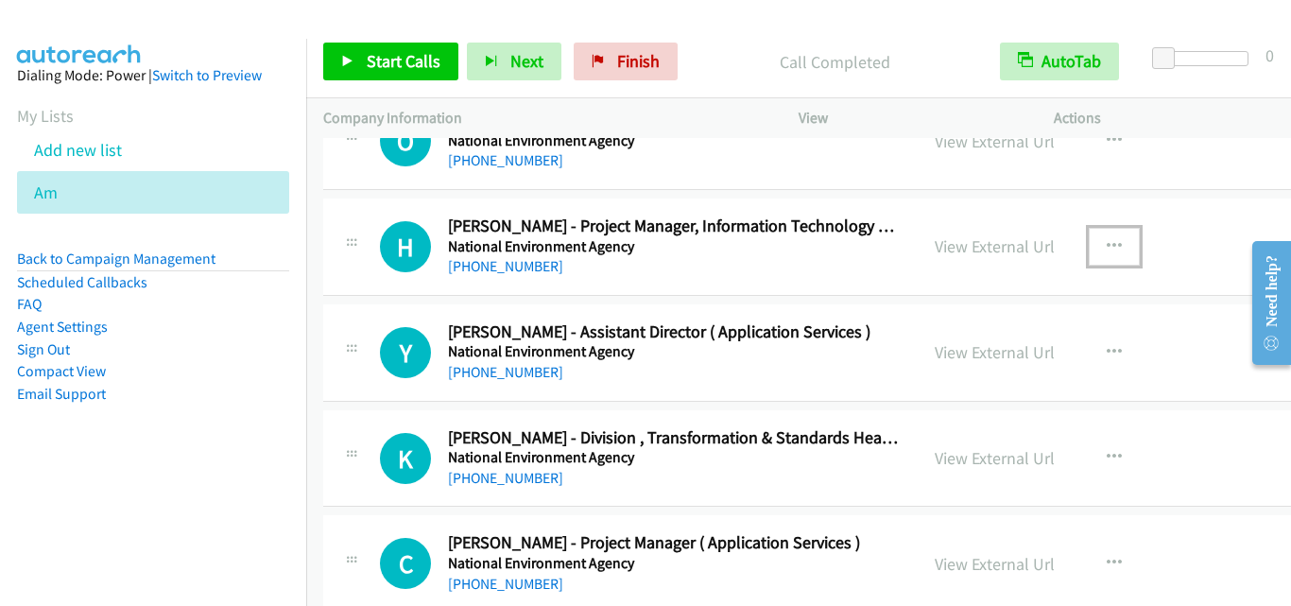
click at [1089, 233] on button "button" at bounding box center [1114, 247] width 51 height 38
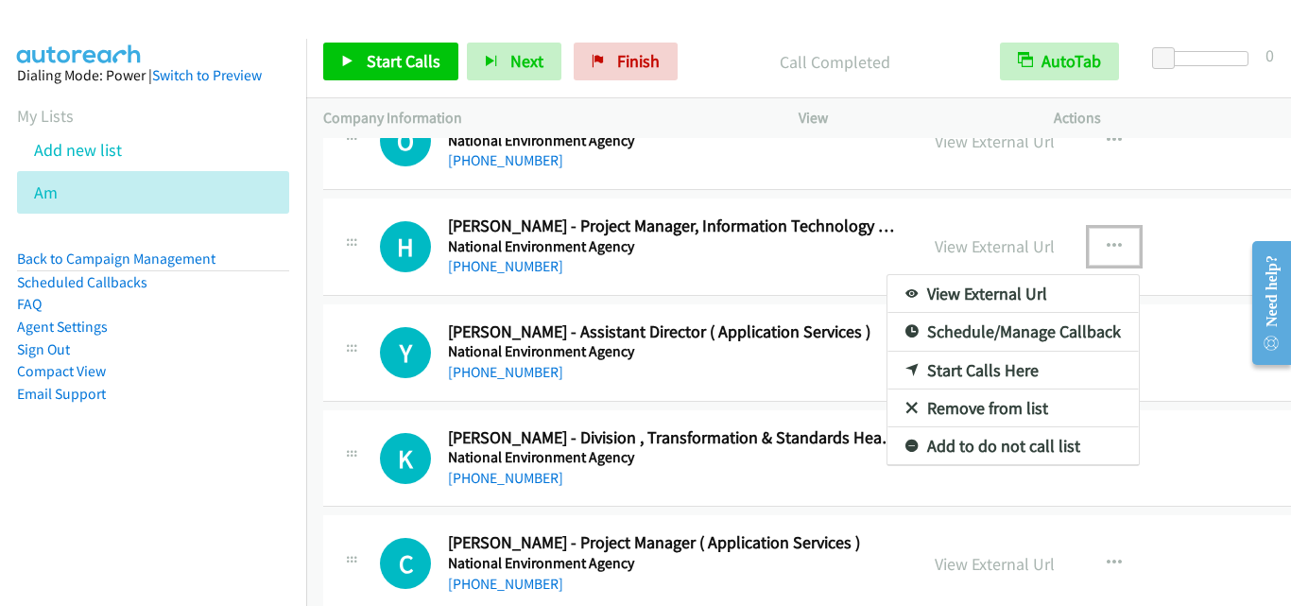
click at [991, 365] on link "Start Calls Here" at bounding box center [1013, 371] width 251 height 38
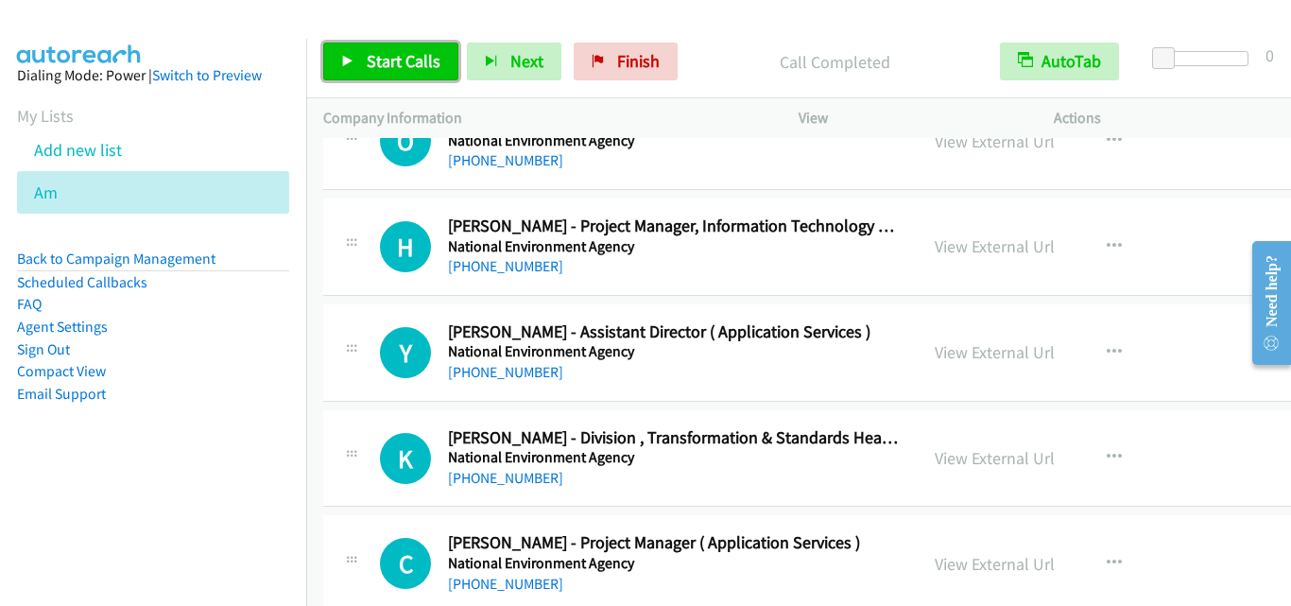
click at [371, 72] on link "Start Calls" at bounding box center [390, 62] width 135 height 38
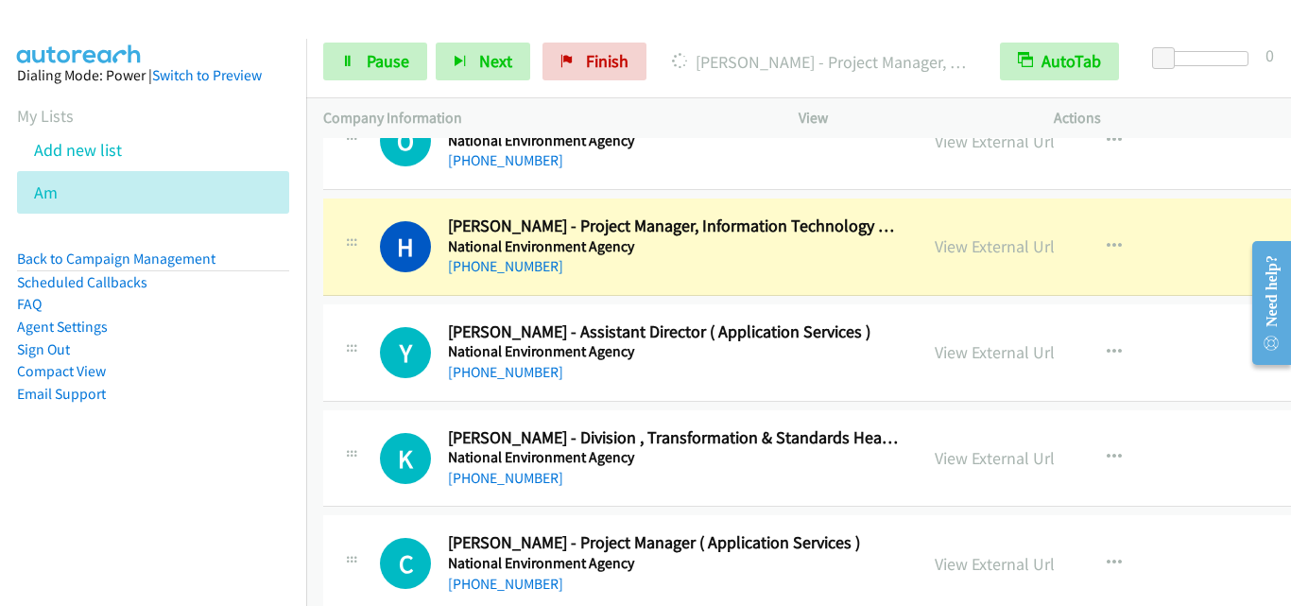
click at [362, 321] on div at bounding box center [351, 346] width 23 height 51
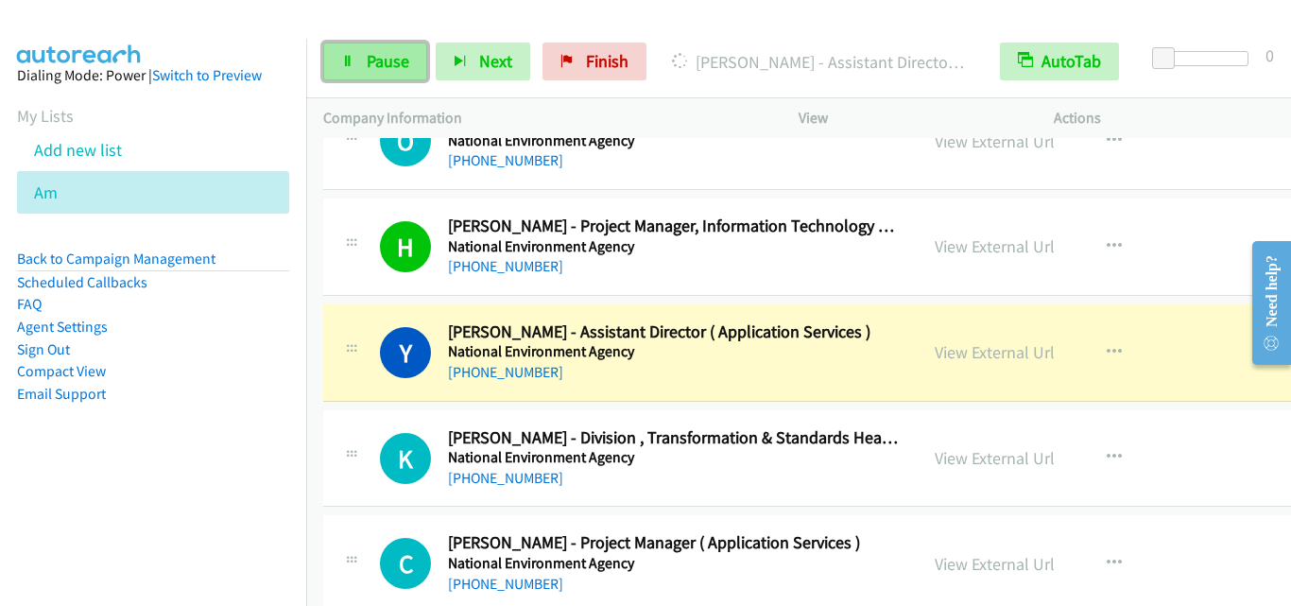
click at [369, 74] on link "Pause" at bounding box center [375, 62] width 104 height 38
